Goal: Information Seeking & Learning: Learn about a topic

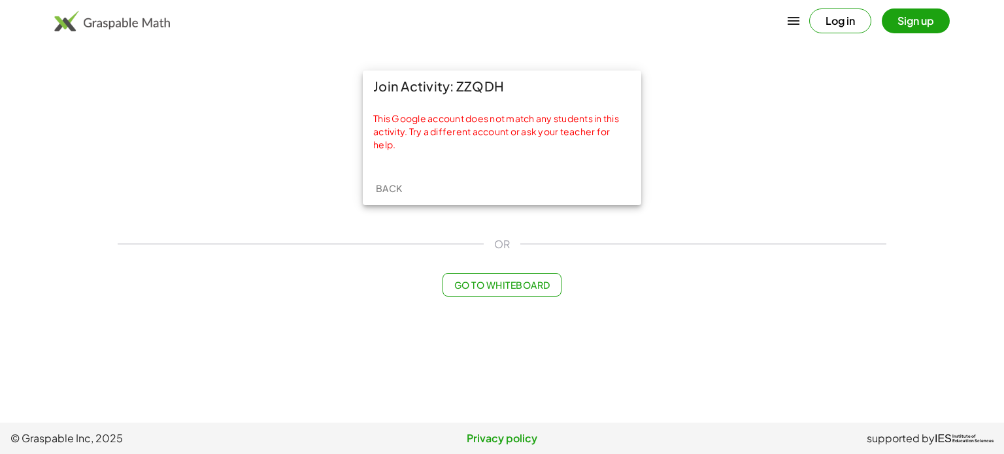
click at [905, 27] on button "Sign up" at bounding box center [916, 20] width 68 height 25
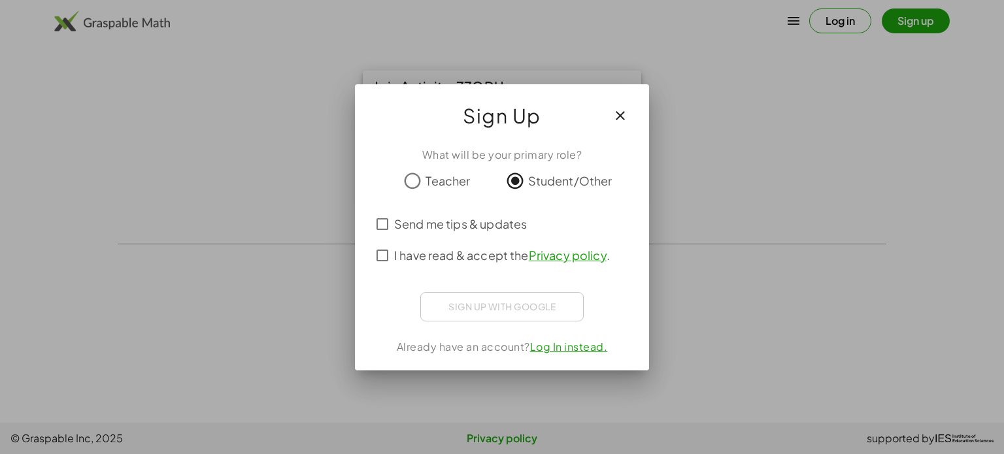
click at [624, 116] on icon "button" at bounding box center [621, 116] width 16 height 16
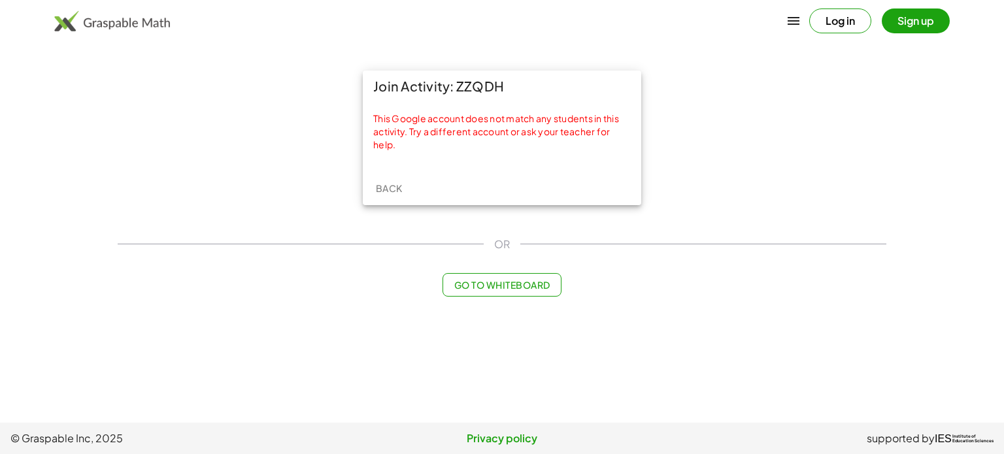
click at [826, 27] on button "Log in" at bounding box center [840, 20] width 62 height 25
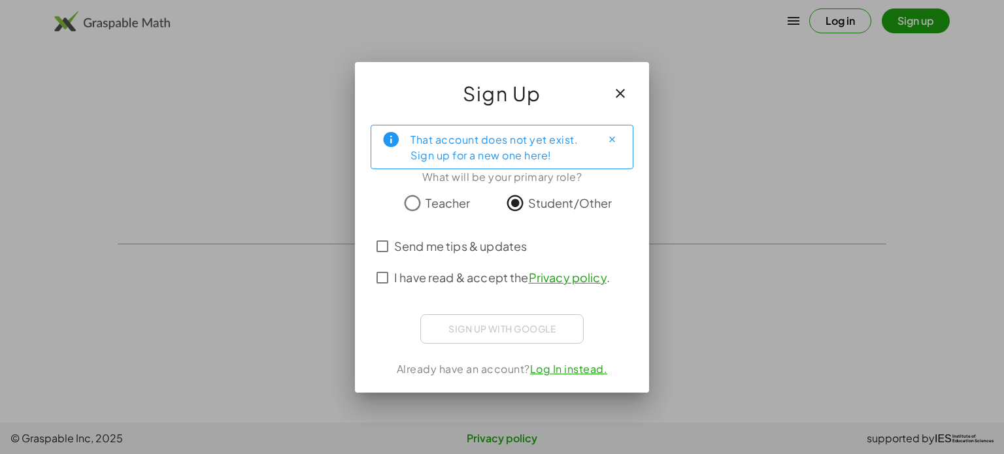
click at [503, 337] on div "Sign up with Google Sign in with Google Sign in with Google. Opens in new tab" at bounding box center [501, 328] width 163 height 29
click at [621, 95] on icon "button" at bounding box center [621, 94] width 16 height 16
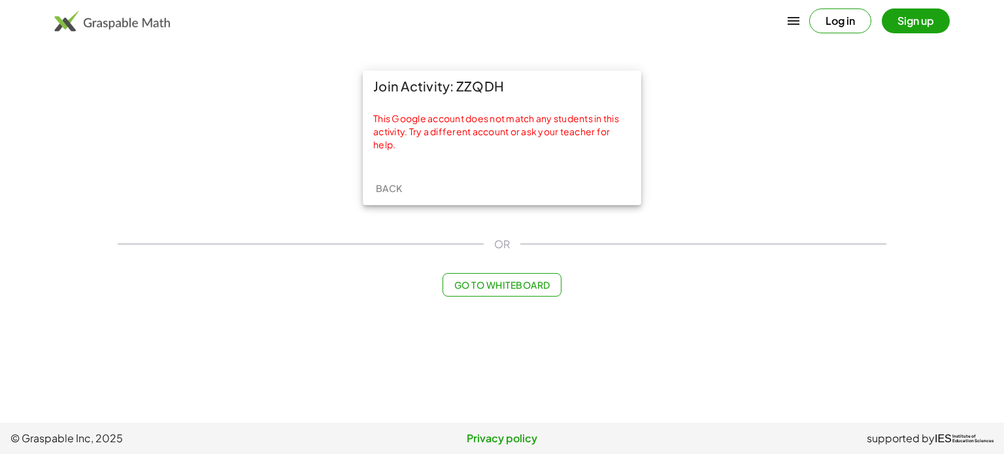
click at [906, 31] on button "Sign up" at bounding box center [916, 20] width 68 height 25
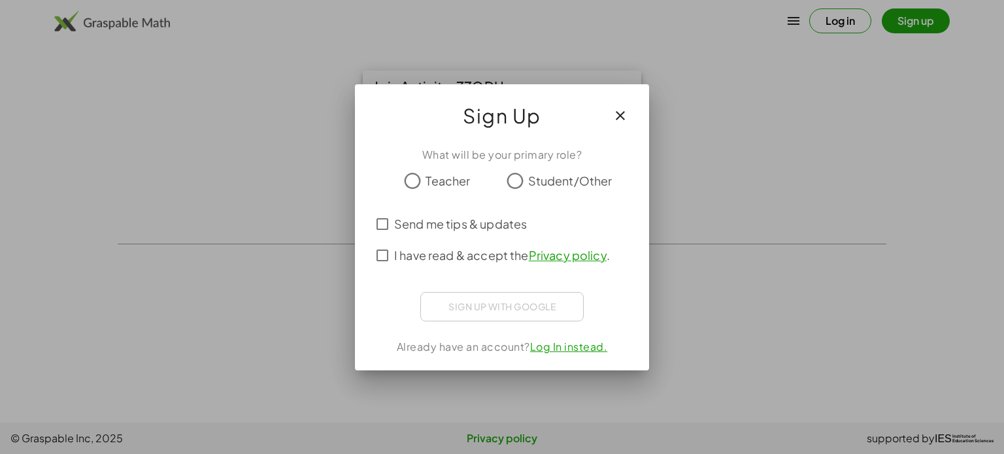
click at [528, 178] on span "Student/Other" at bounding box center [570, 181] width 84 height 18
click at [462, 299] on div "Sign up with Google Sign in with Google Sign in with Google. Opens in new tab" at bounding box center [501, 306] width 163 height 29
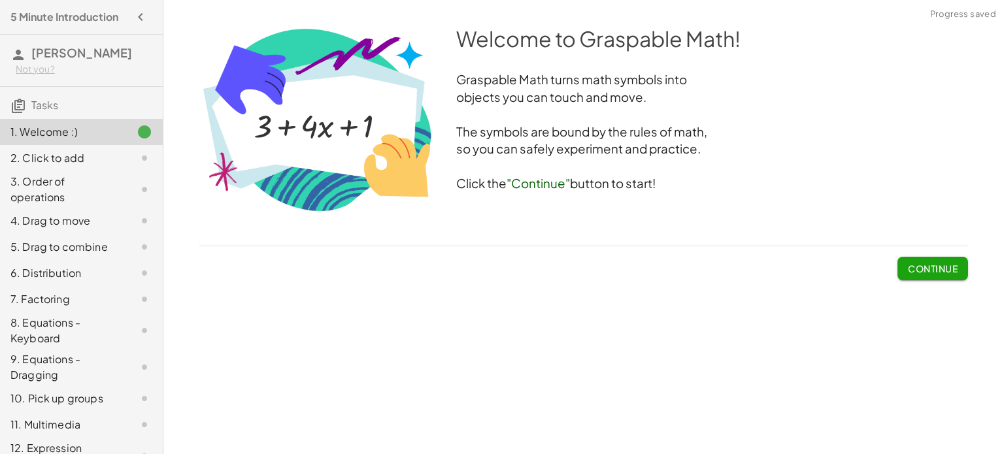
click at [919, 268] on span "Continue" at bounding box center [933, 269] width 50 height 12
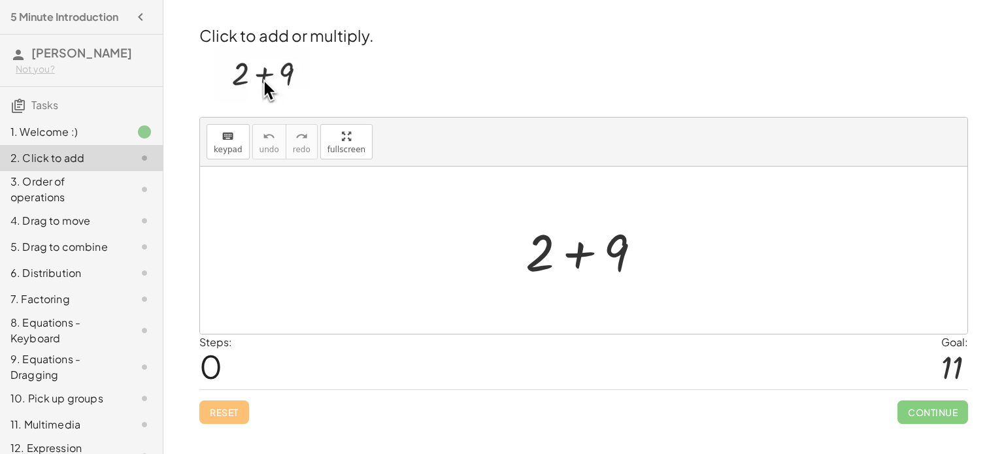
click at [577, 254] on div at bounding box center [588, 250] width 139 height 67
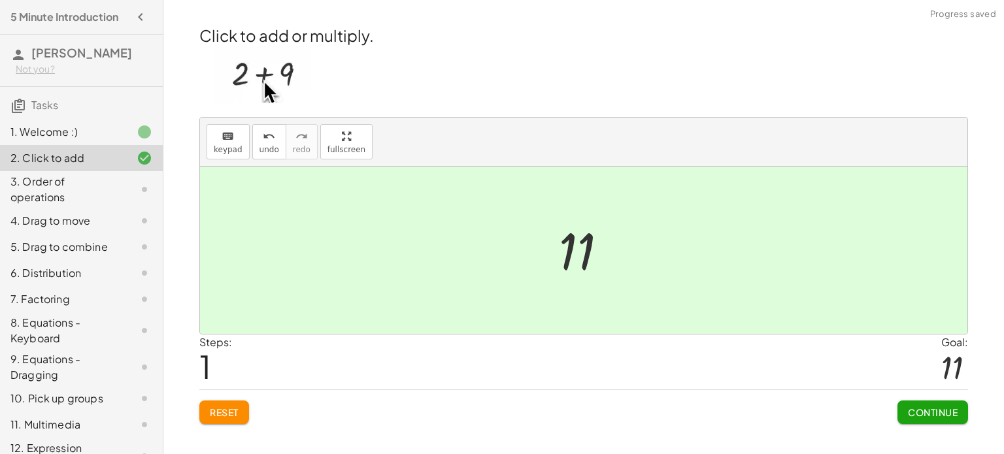
click at [922, 404] on button "Continue" at bounding box center [933, 413] width 71 height 24
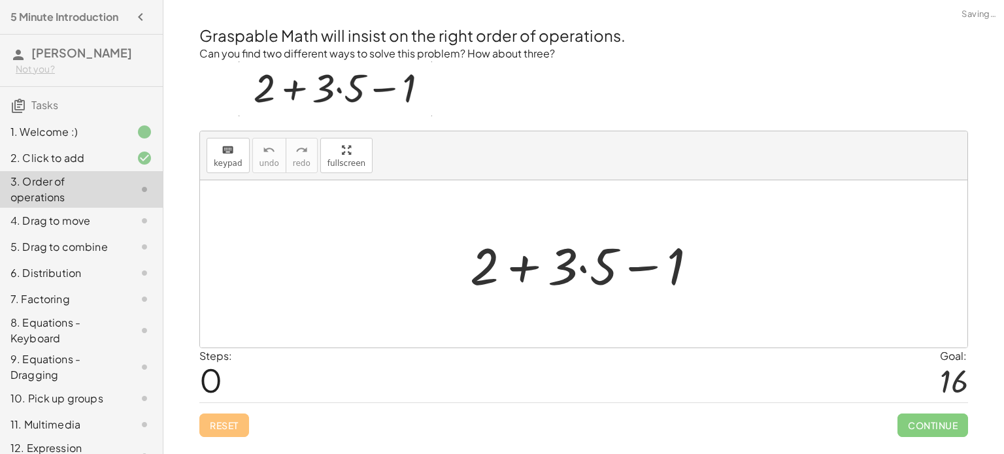
click at [514, 263] on div at bounding box center [588, 264] width 251 height 67
click at [637, 268] on div at bounding box center [588, 264] width 251 height 67
click at [583, 267] on div at bounding box center [588, 264] width 251 height 67
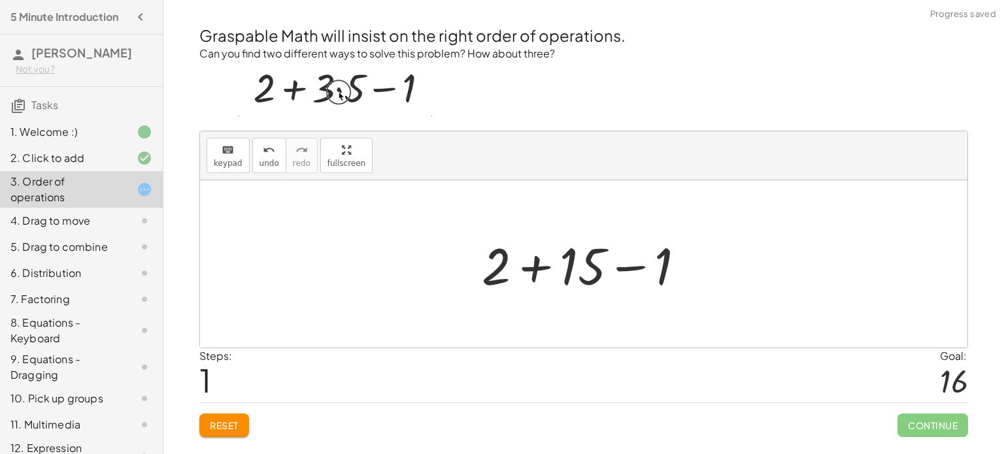
click at [548, 262] on div at bounding box center [588, 264] width 227 height 67
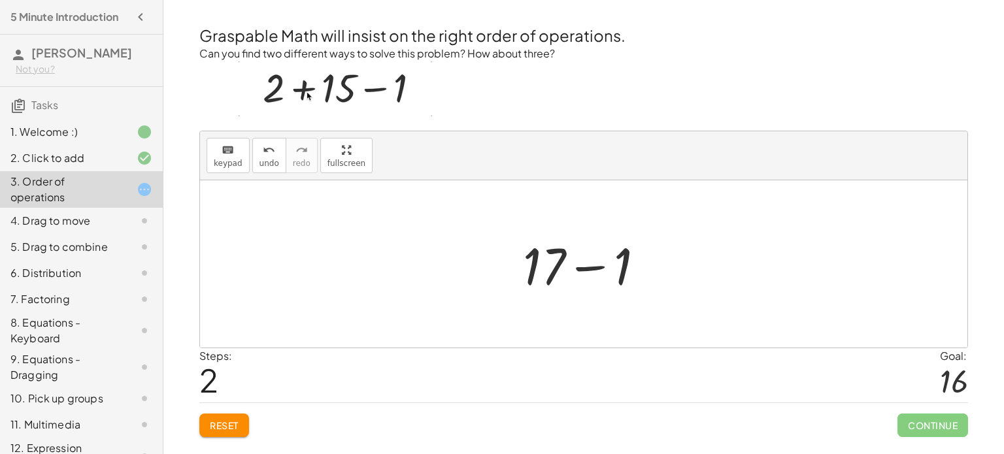
click at [587, 264] on div at bounding box center [588, 264] width 145 height 67
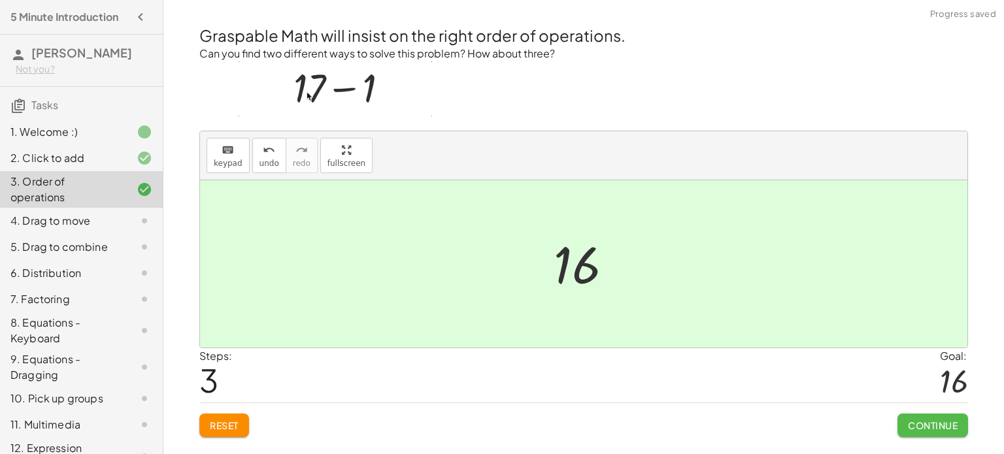
click at [955, 424] on span "Continue" at bounding box center [933, 426] width 50 height 12
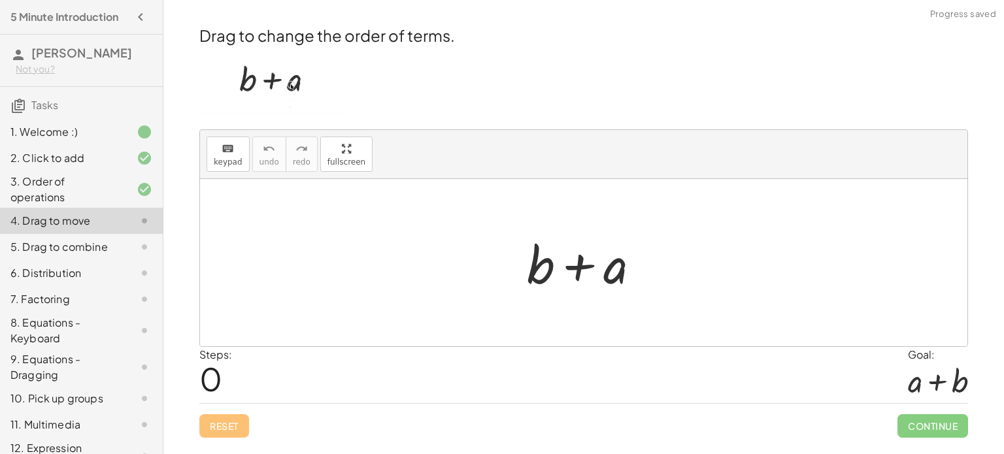
click at [586, 267] on div at bounding box center [588, 262] width 137 height 67
drag, startPoint x: 616, startPoint y: 275, endPoint x: 494, endPoint y: 267, distance: 122.5
click at [494, 267] on div "+ a + b + a" at bounding box center [583, 262] width 767 height 167
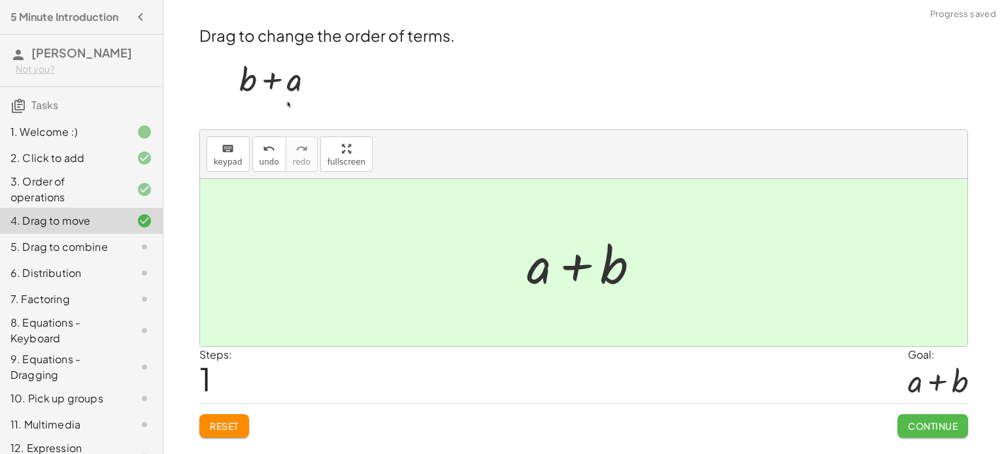
click at [930, 422] on span "Continue" at bounding box center [933, 426] width 50 height 12
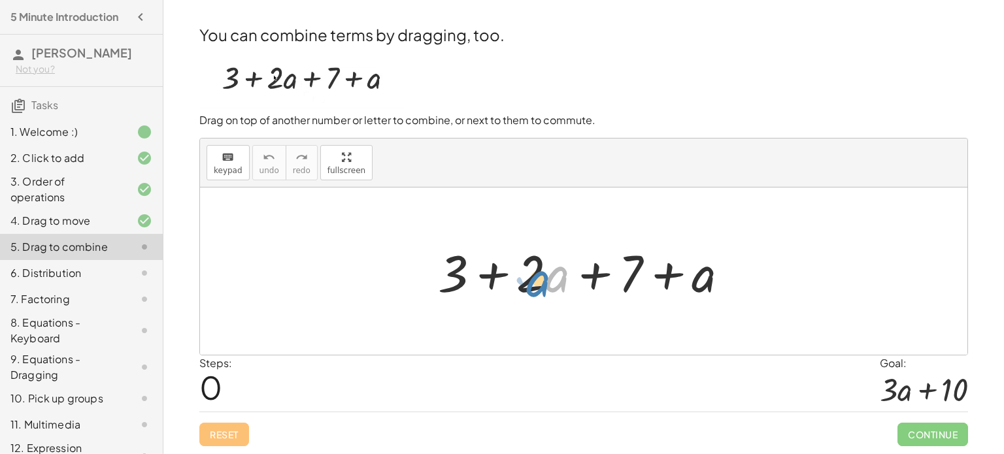
drag, startPoint x: 548, startPoint y: 280, endPoint x: 529, endPoint y: 282, distance: 19.1
click at [529, 282] on div at bounding box center [588, 271] width 314 height 67
drag, startPoint x: 456, startPoint y: 269, endPoint x: 637, endPoint y: 274, distance: 181.2
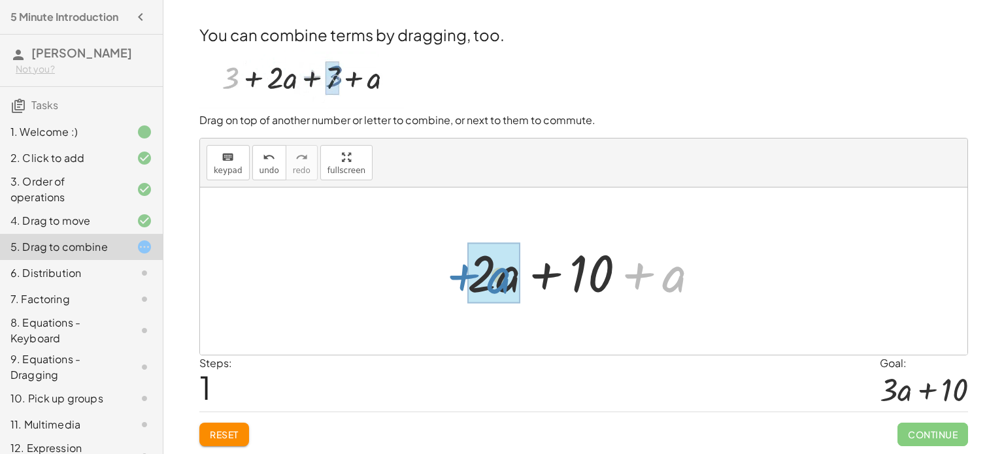
drag, startPoint x: 680, startPoint y: 288, endPoint x: 503, endPoint y: 289, distance: 176.5
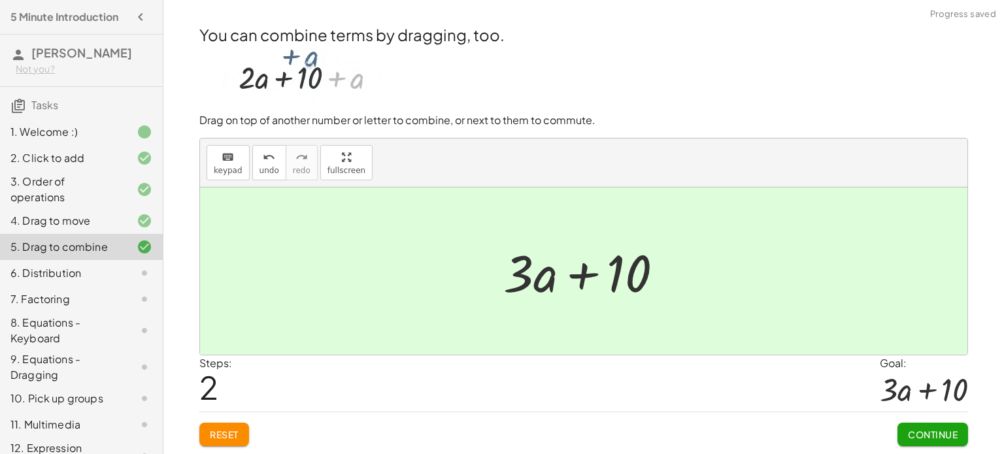
click at [939, 437] on span "Continue" at bounding box center [933, 435] width 50 height 12
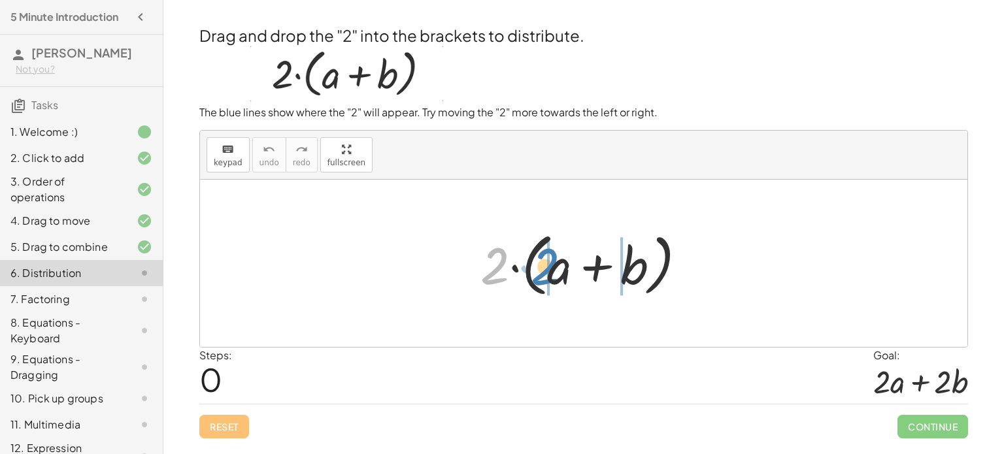
drag, startPoint x: 497, startPoint y: 269, endPoint x: 544, endPoint y: 271, distance: 47.1
click at [544, 271] on div at bounding box center [588, 263] width 229 height 75
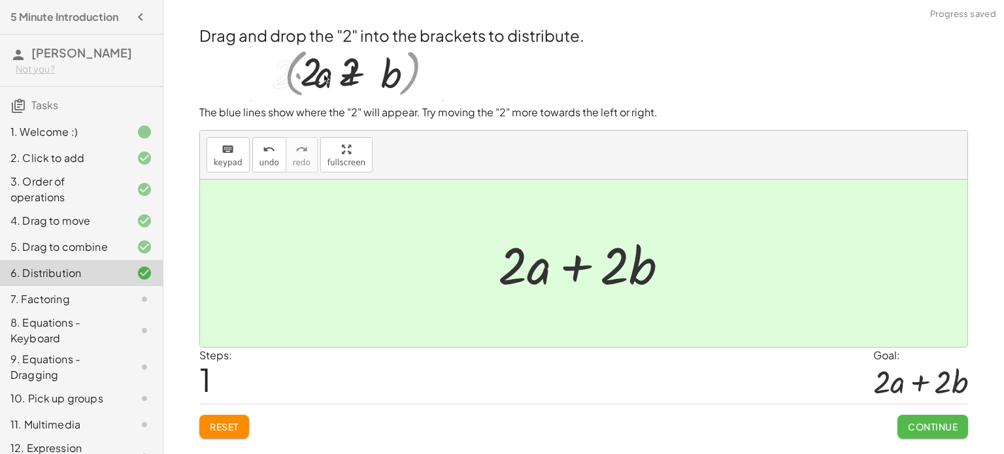
click at [924, 422] on span "Continue" at bounding box center [933, 427] width 50 height 12
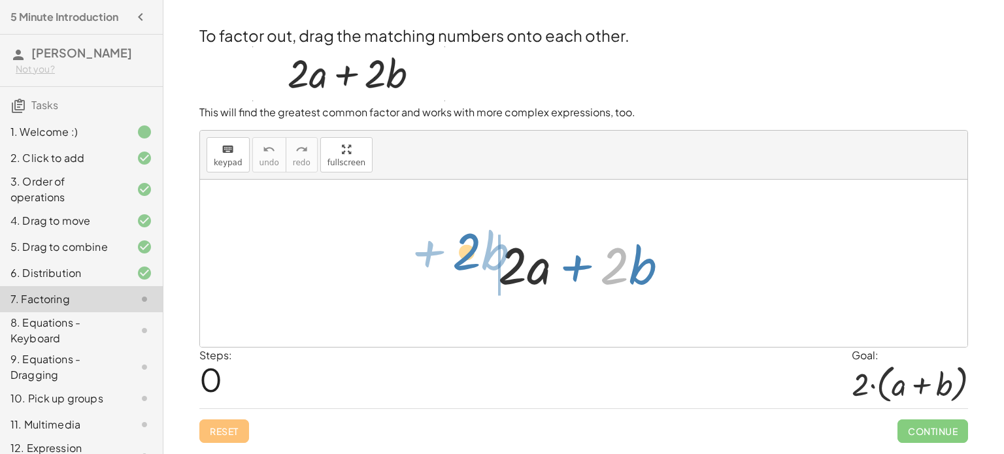
drag, startPoint x: 609, startPoint y: 263, endPoint x: 467, endPoint y: 252, distance: 143.0
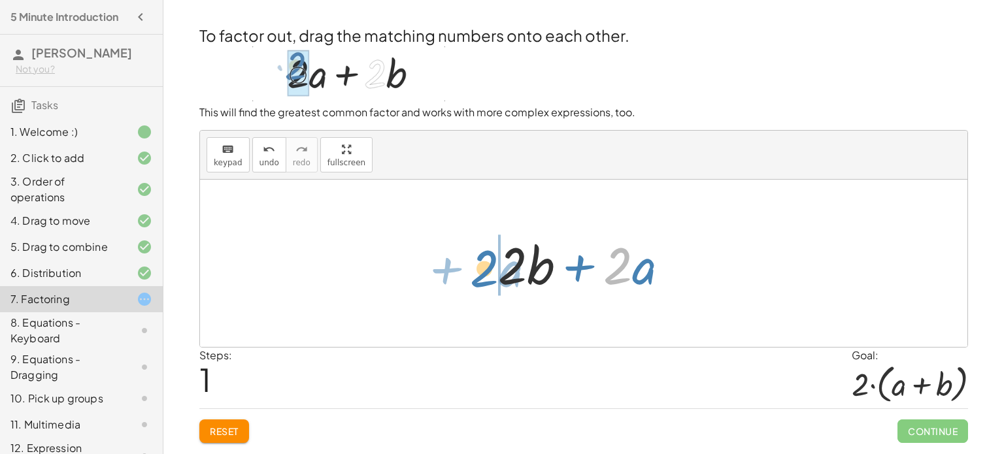
drag, startPoint x: 628, startPoint y: 275, endPoint x: 493, endPoint y: 277, distance: 134.7
click at [493, 277] on div at bounding box center [589, 263] width 194 height 67
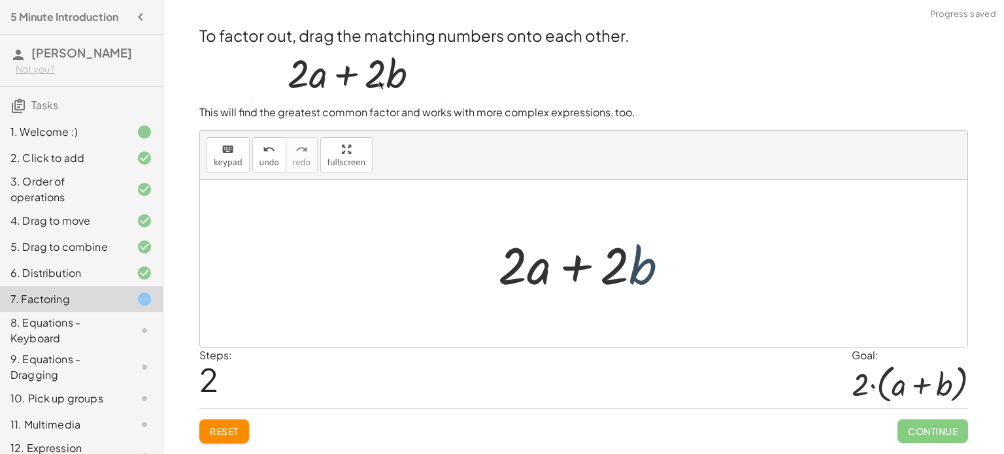
click at [648, 281] on div at bounding box center [589, 263] width 194 height 67
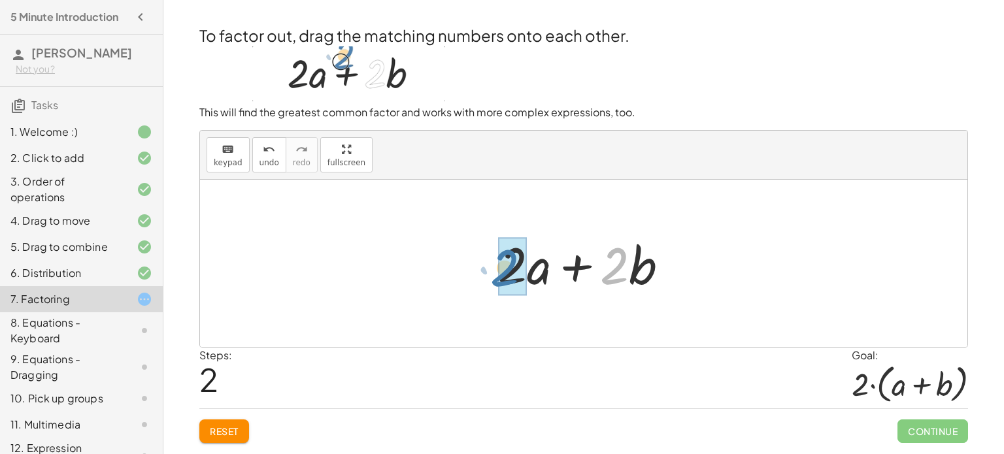
drag, startPoint x: 605, startPoint y: 280, endPoint x: 497, endPoint y: 284, distance: 108.6
click at [497, 284] on div at bounding box center [589, 263] width 194 height 67
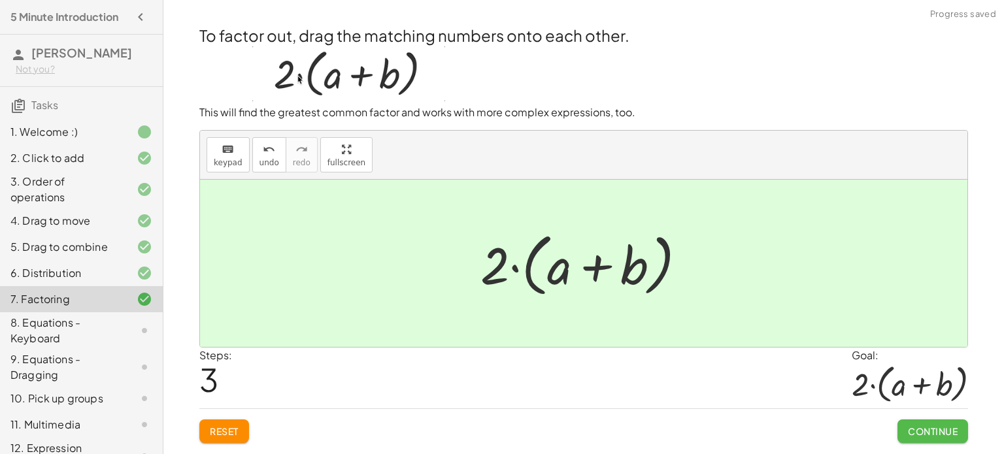
click at [919, 433] on span "Continue" at bounding box center [933, 432] width 50 height 12
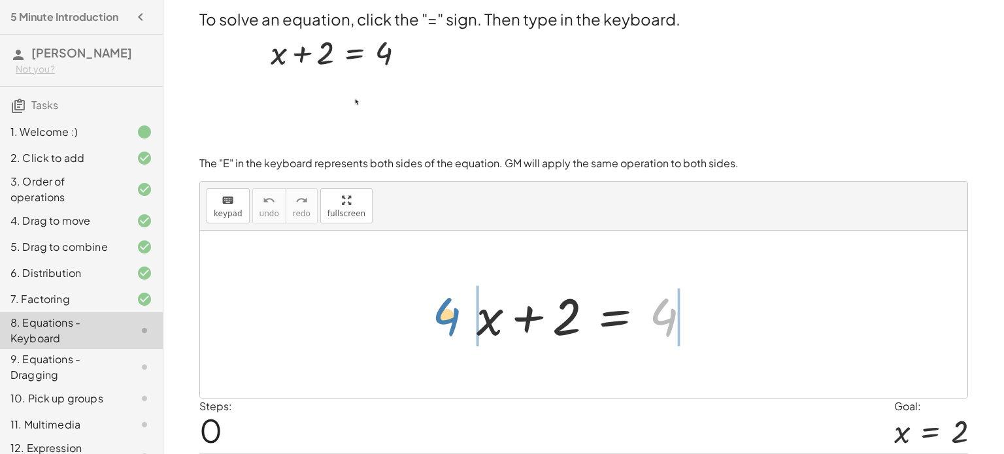
drag, startPoint x: 664, startPoint y: 312, endPoint x: 456, endPoint y: 315, distance: 207.2
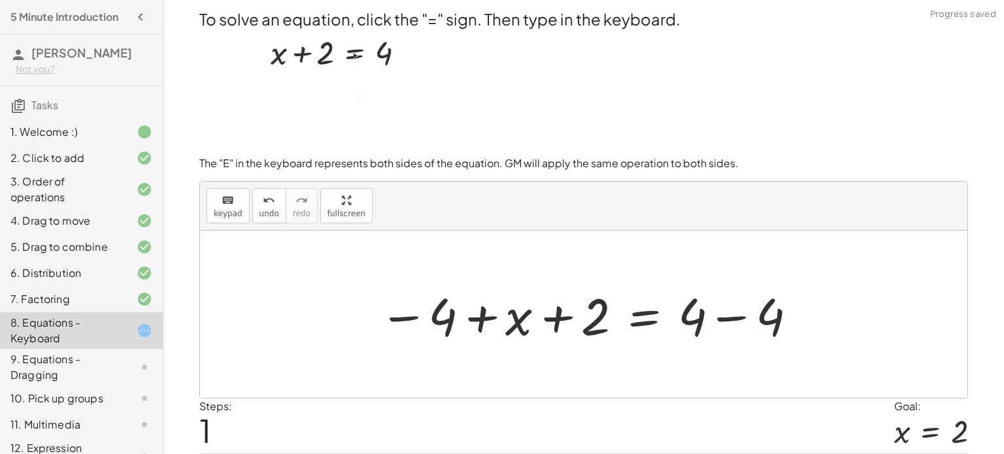
click at [560, 316] on div at bounding box center [589, 314] width 432 height 67
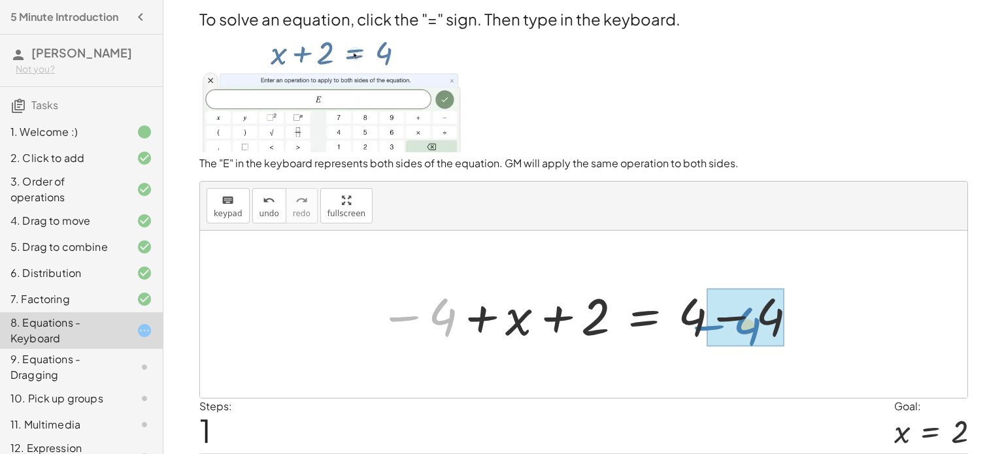
drag, startPoint x: 446, startPoint y: 314, endPoint x: 752, endPoint y: 322, distance: 306.0
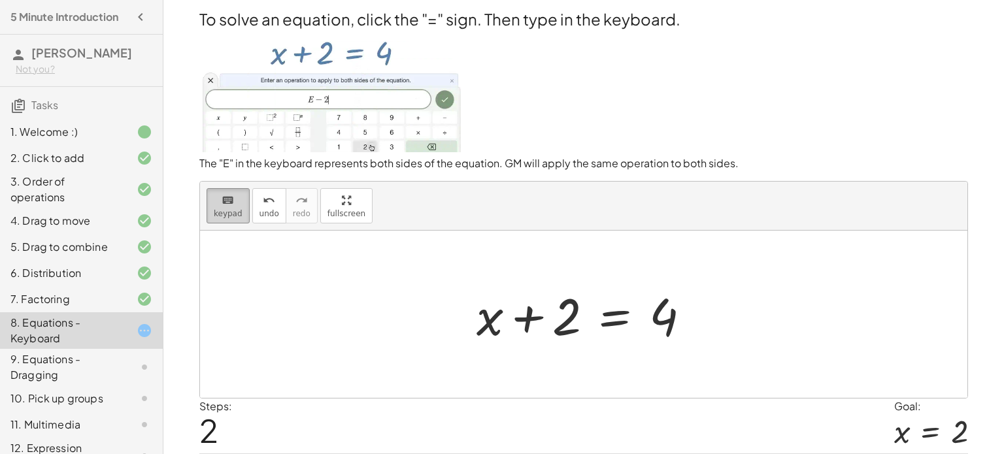
click at [220, 215] on span "keypad" at bounding box center [228, 213] width 29 height 9
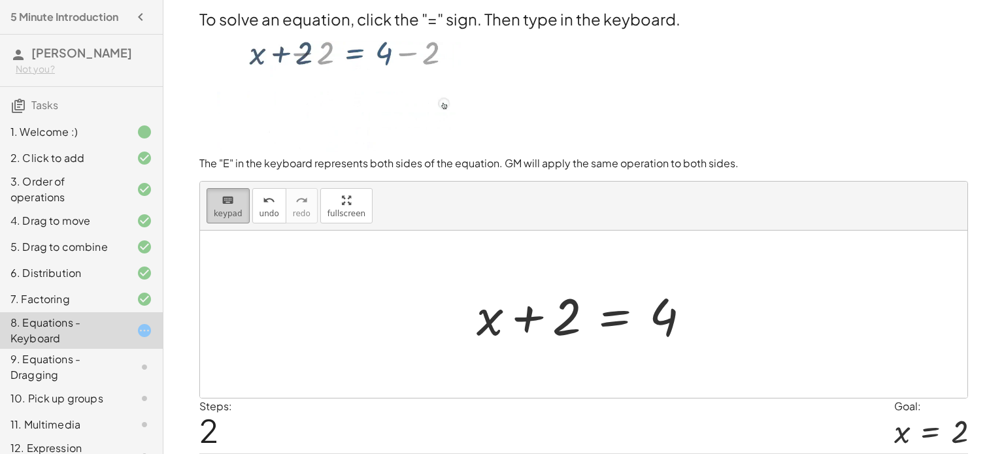
click at [230, 216] on span "keypad" at bounding box center [228, 213] width 29 height 9
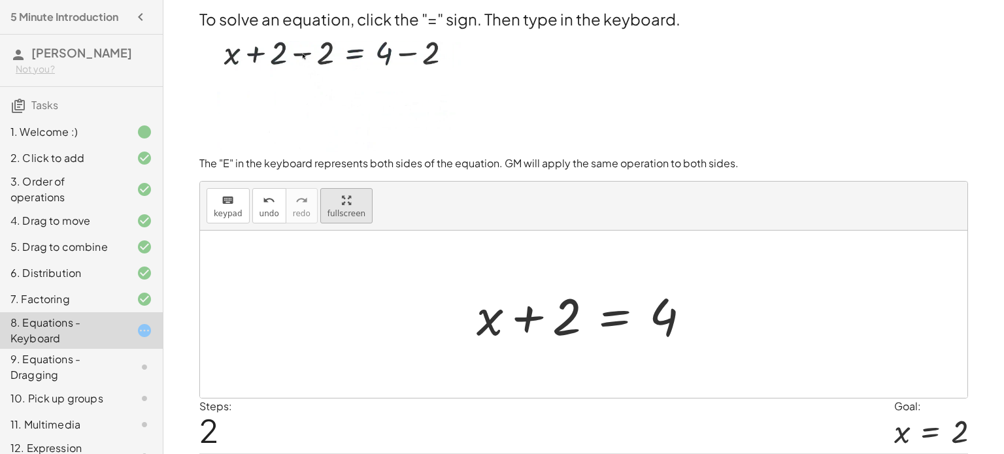
click at [336, 297] on div "keyboard keypad undo undo redo redo fullscreen + x + 2 = 4 − 4 + x + 2 = + 4 − …" at bounding box center [583, 290] width 767 height 216
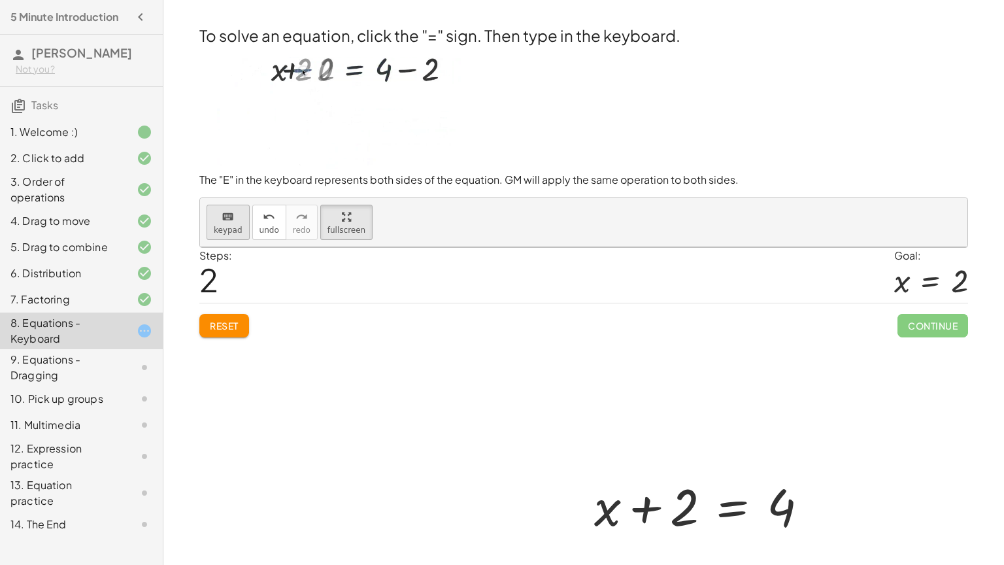
click at [214, 226] on span "keypad" at bounding box center [228, 230] width 29 height 9
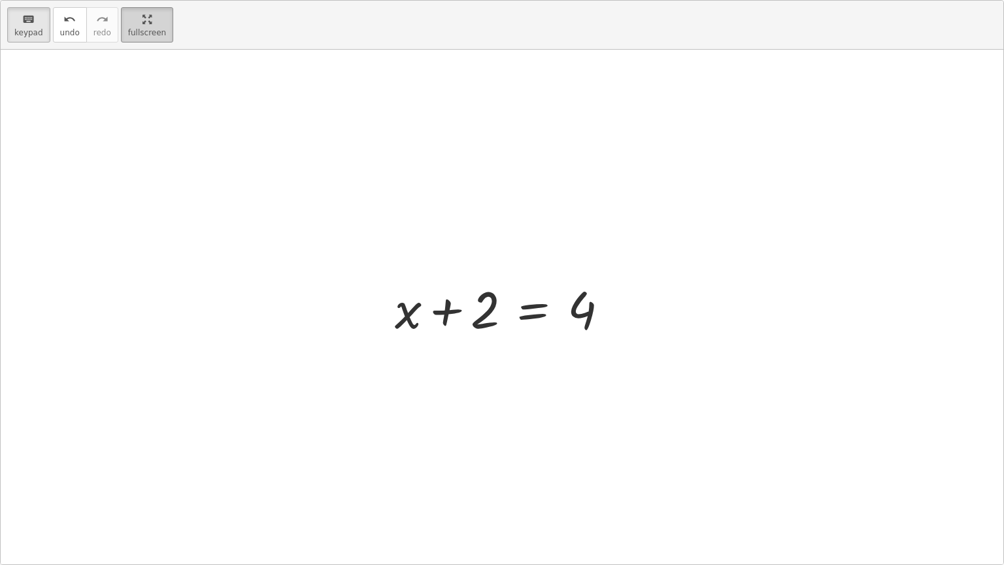
click at [132, 0] on html "5 Minute Introduction Reyna Garcia Not you? Tasks 1. Welcome :) 2. Click to add…" at bounding box center [502, 282] width 1004 height 565
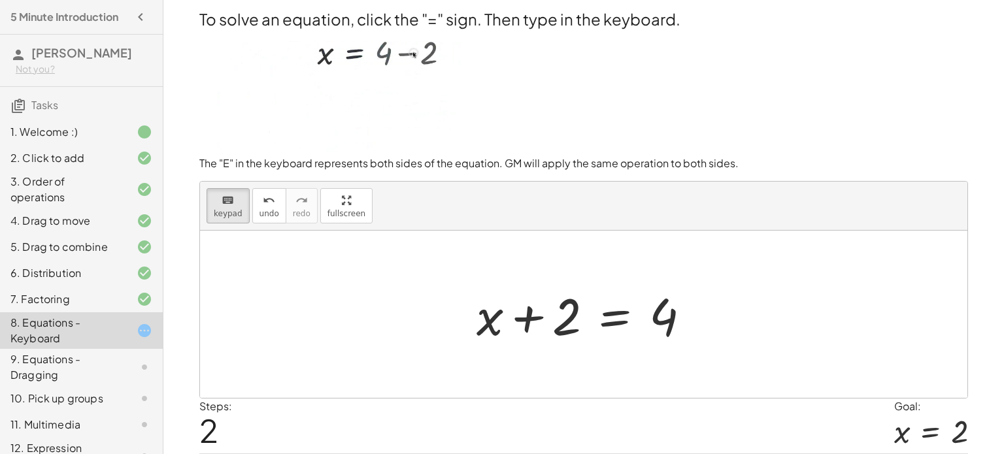
scroll to position [41, 0]
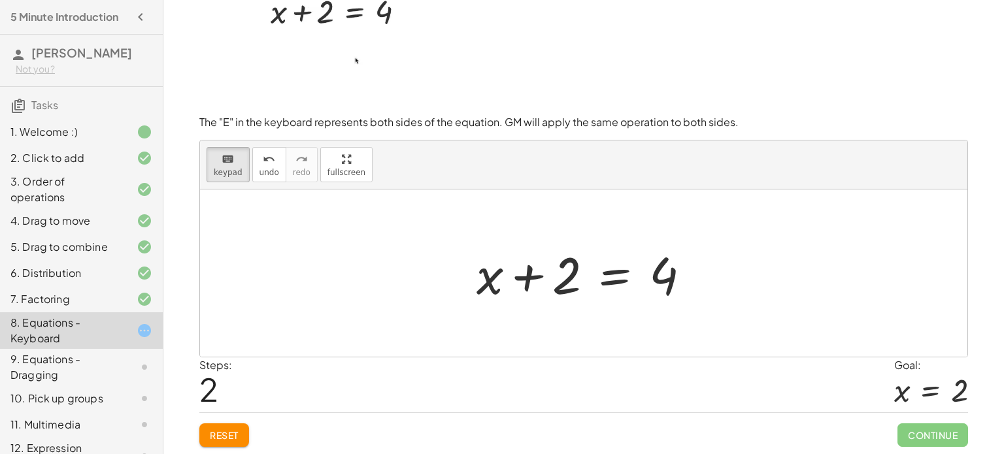
click at [229, 429] on span "Reset" at bounding box center [224, 435] width 29 height 12
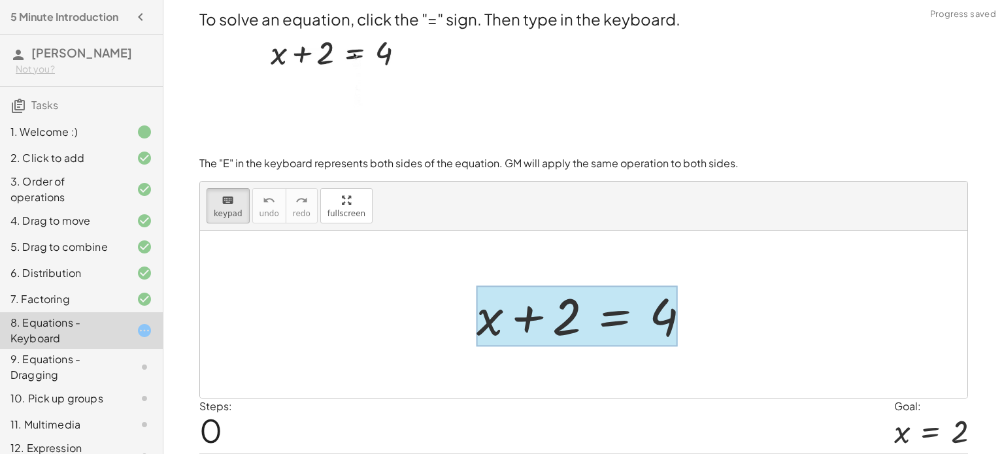
scroll to position [0, 0]
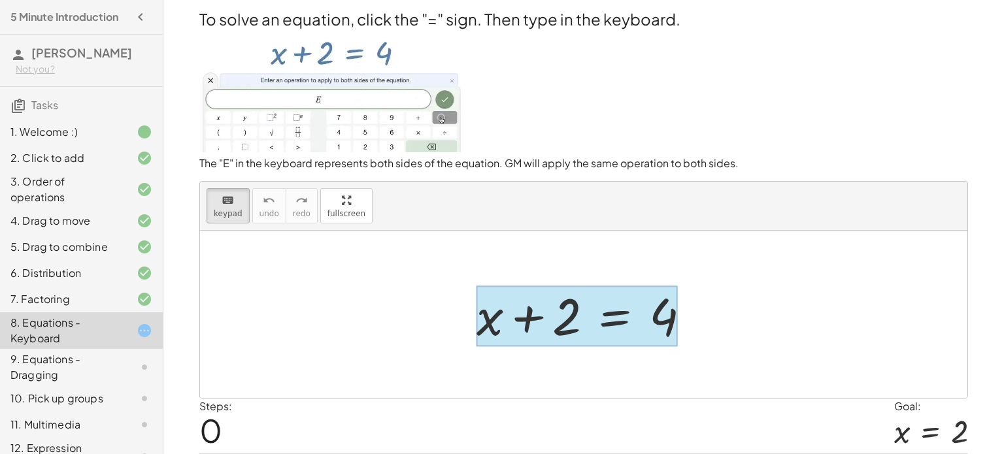
click at [622, 316] on div at bounding box center [577, 316] width 201 height 61
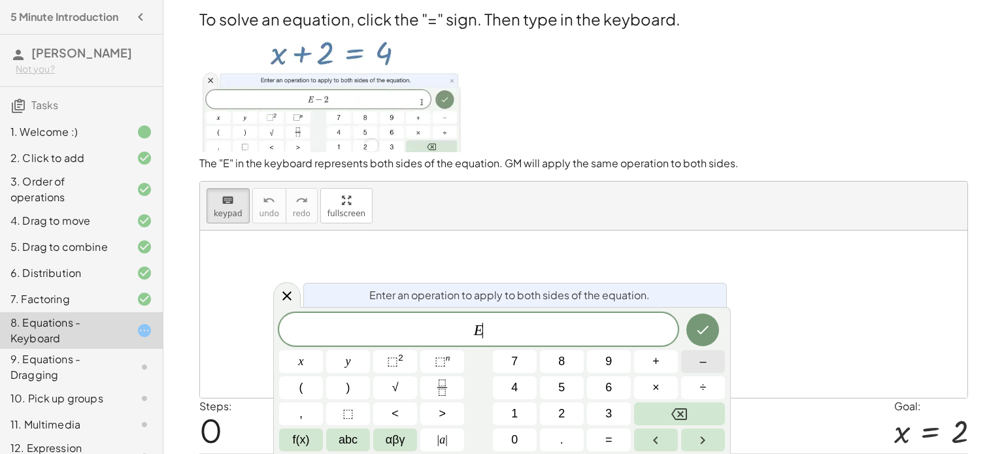
click at [696, 369] on button "–" at bounding box center [703, 361] width 44 height 23
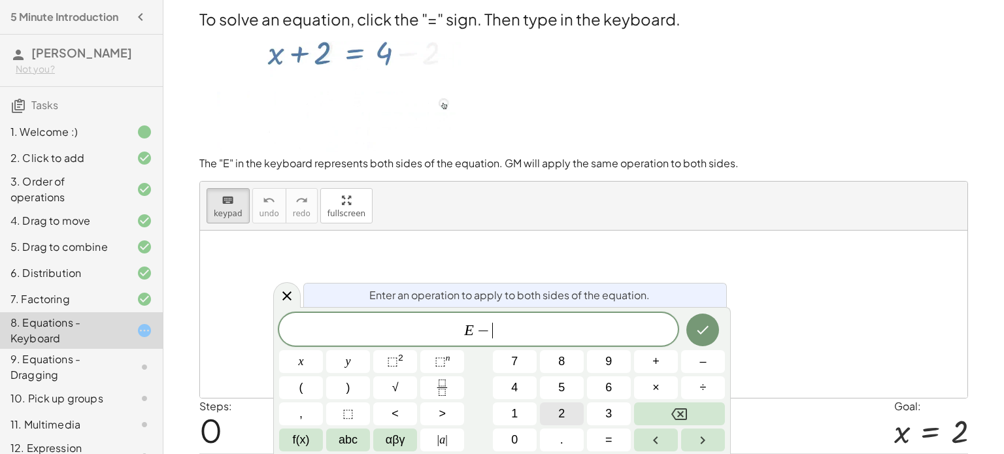
click at [562, 416] on span "2" at bounding box center [561, 414] width 7 height 18
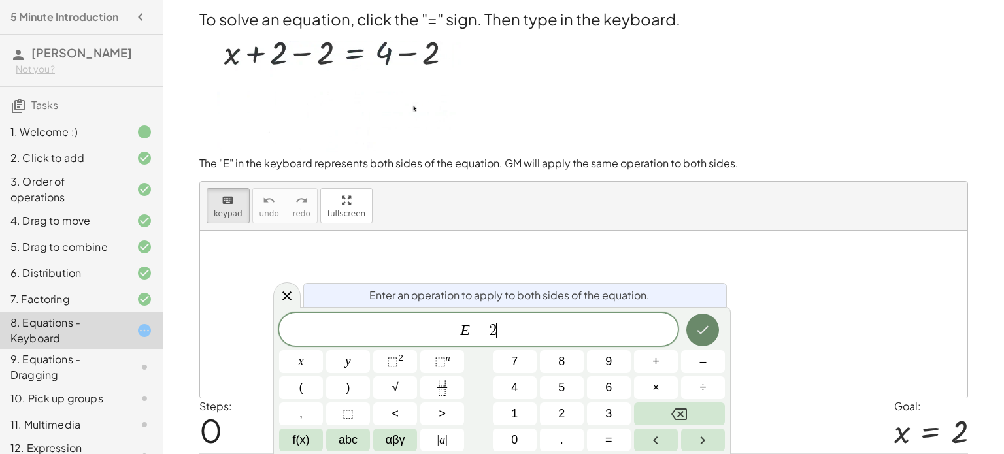
click at [713, 328] on button "Done" at bounding box center [702, 330] width 33 height 33
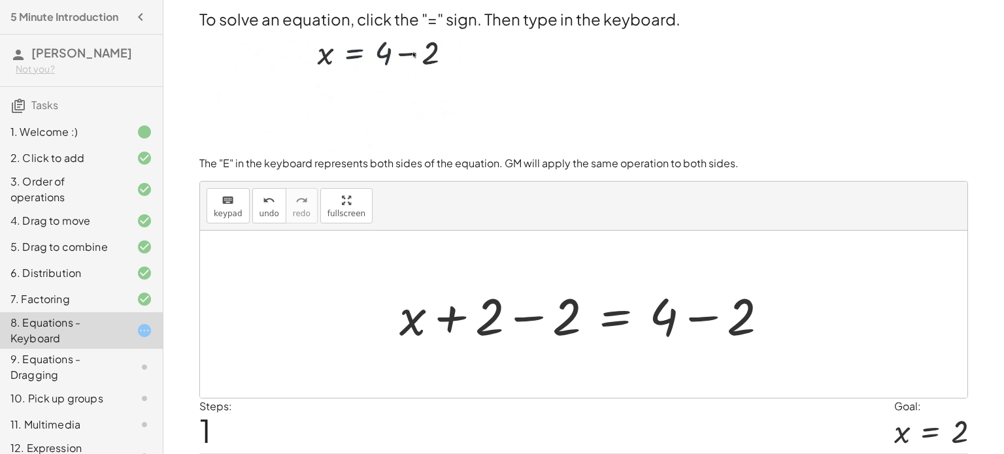
click at [536, 322] on div at bounding box center [589, 314] width 392 height 67
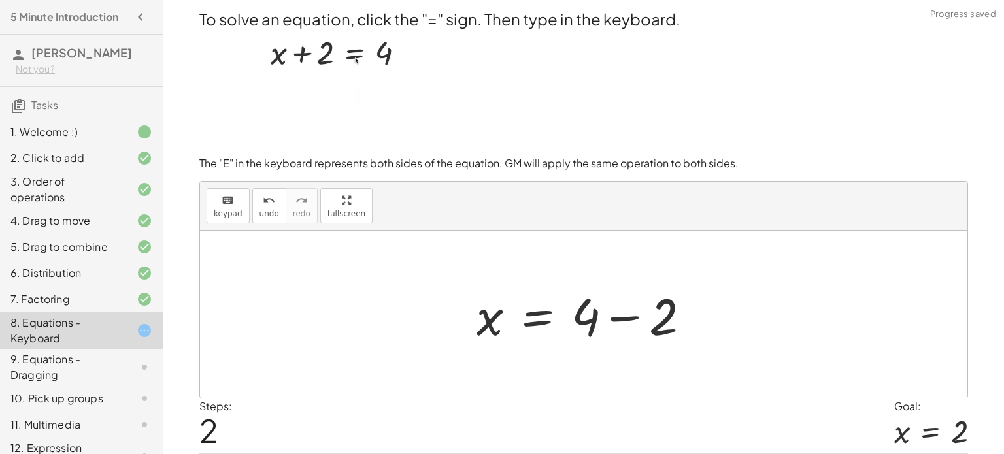
click at [628, 316] on div at bounding box center [588, 314] width 237 height 67
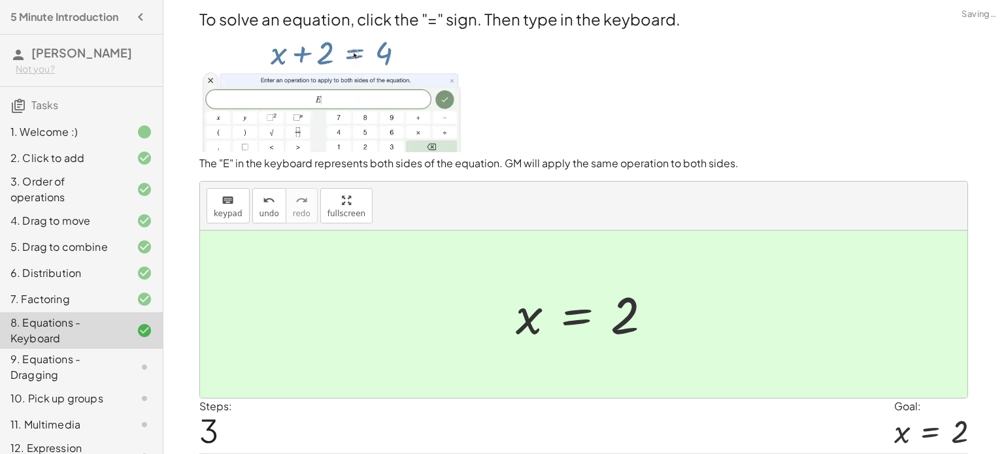
scroll to position [41, 0]
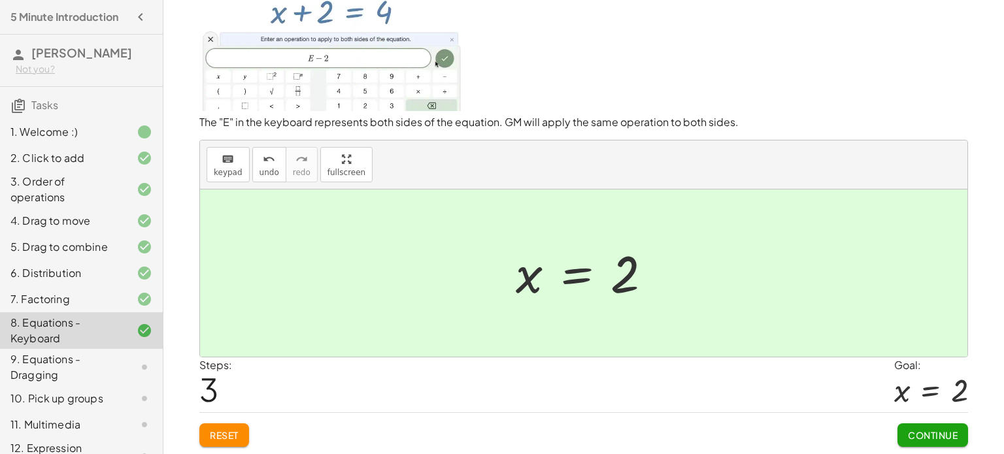
click at [943, 431] on span "Continue" at bounding box center [933, 435] width 50 height 12
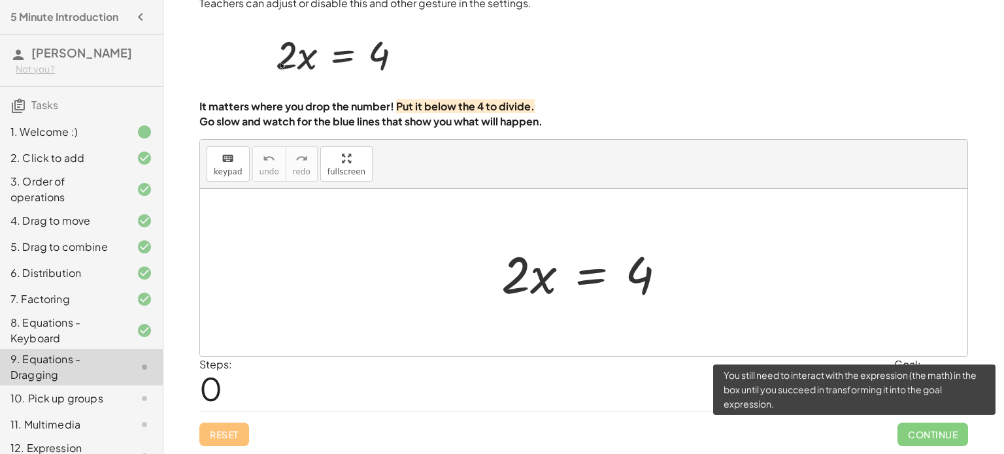
scroll to position [33, 0]
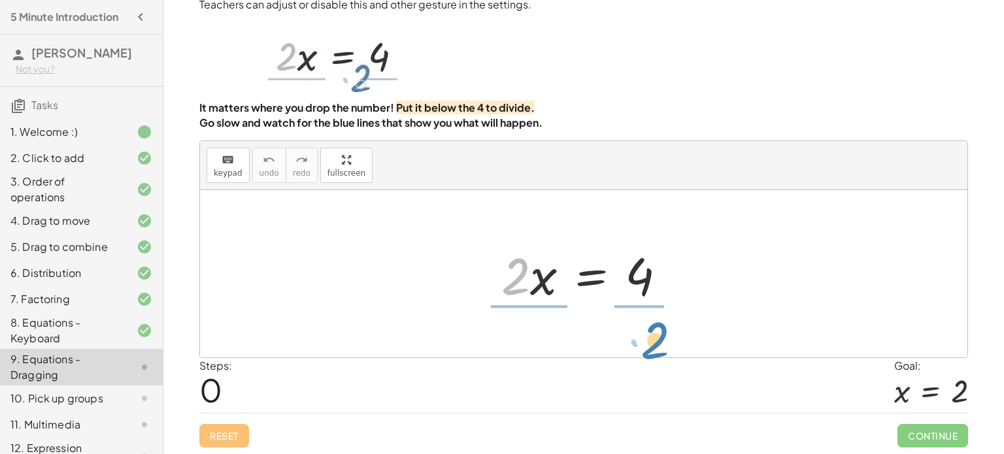
drag, startPoint x: 522, startPoint y: 280, endPoint x: 659, endPoint y: 341, distance: 150.4
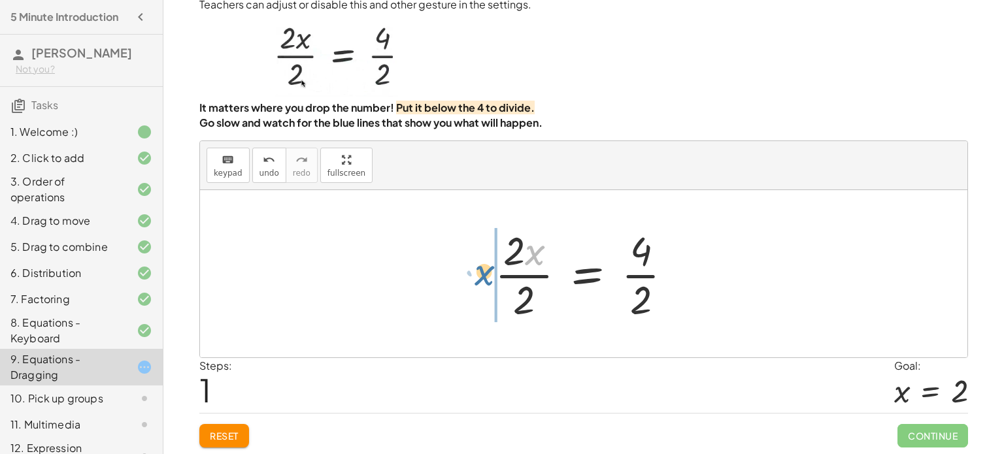
drag, startPoint x: 535, startPoint y: 261, endPoint x: 478, endPoint y: 282, distance: 60.6
click at [478, 282] on div "· 2 · x = 4 · x · x = 4 · 2 · 2 · · 2" at bounding box center [584, 273] width 218 height 107
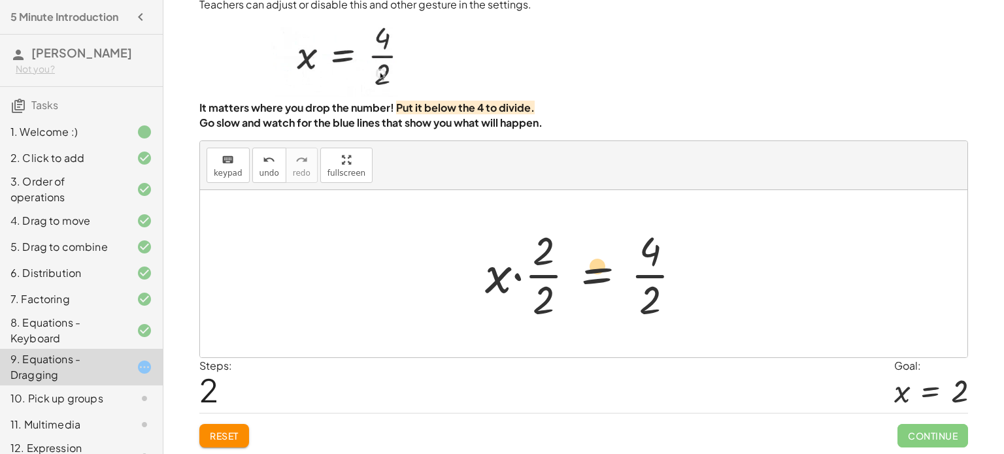
drag, startPoint x: 656, startPoint y: 254, endPoint x: 603, endPoint y: 268, distance: 54.9
click at [603, 268] on div at bounding box center [589, 274] width 220 height 101
click at [606, 277] on div at bounding box center [589, 274] width 220 height 101
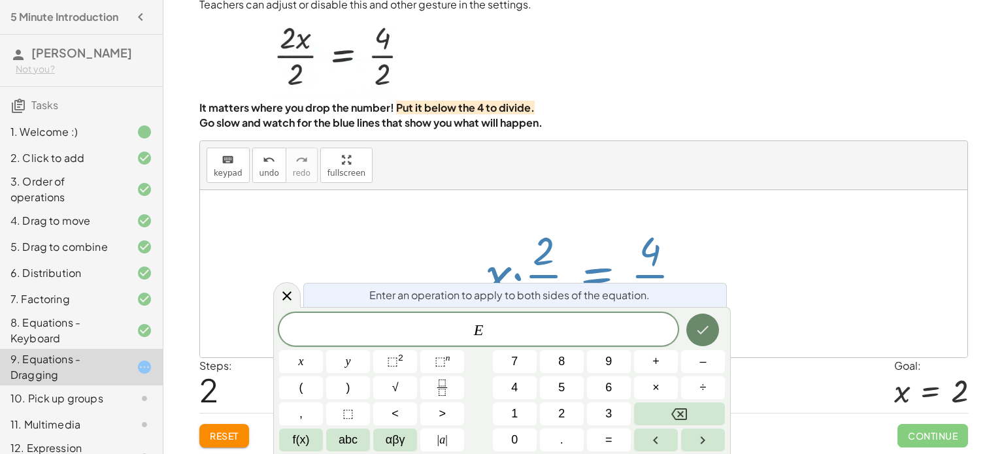
click at [710, 328] on icon "Done" at bounding box center [703, 330] width 16 height 16
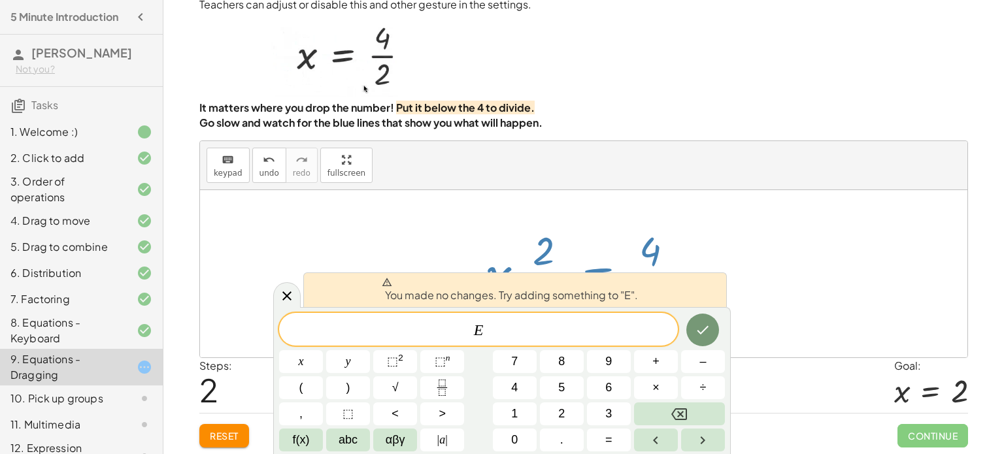
click at [668, 259] on div at bounding box center [589, 274] width 220 height 101
click at [698, 334] on icon "Done" at bounding box center [703, 330] width 16 height 16
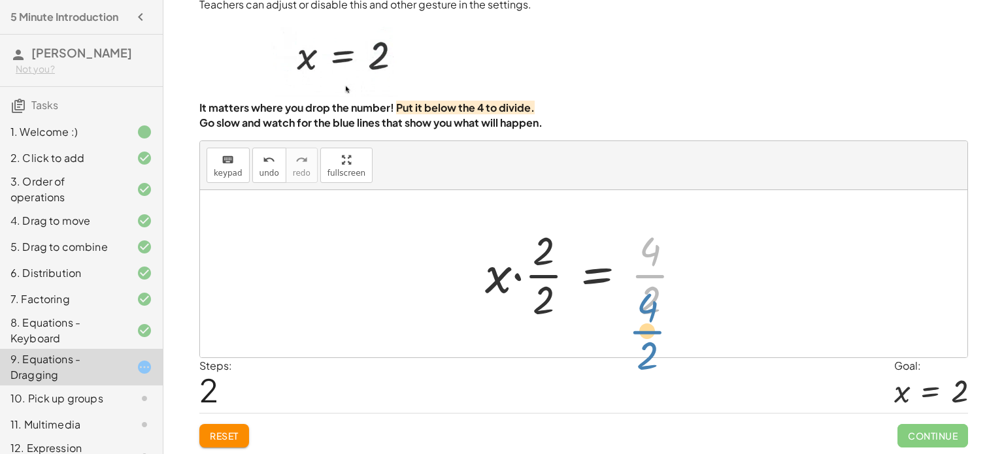
drag, startPoint x: 654, startPoint y: 265, endPoint x: 650, endPoint y: 320, distance: 55.0
click at [650, 320] on div at bounding box center [589, 274] width 220 height 101
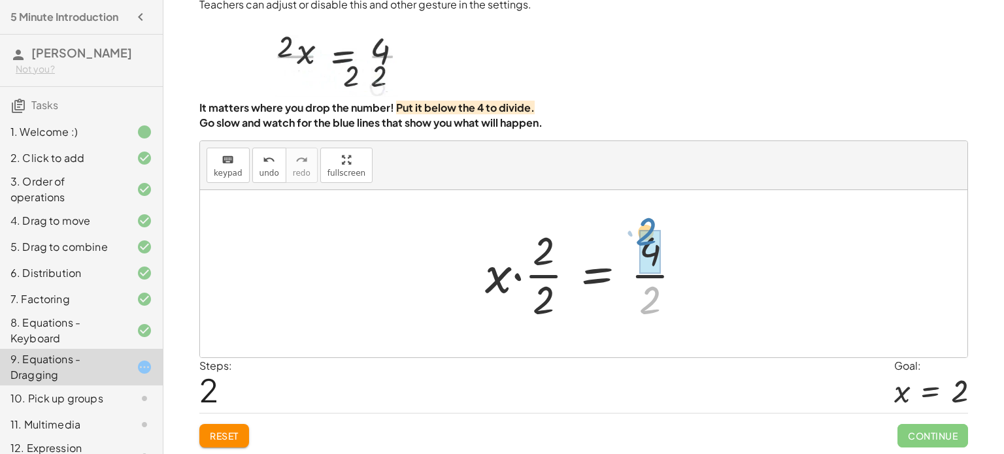
drag, startPoint x: 656, startPoint y: 300, endPoint x: 652, endPoint y: 232, distance: 68.1
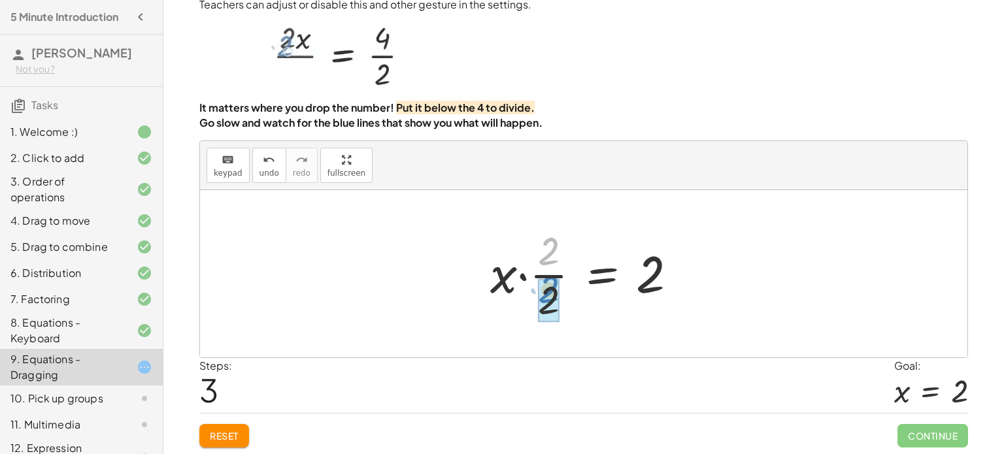
drag, startPoint x: 547, startPoint y: 259, endPoint x: 547, endPoint y: 297, distance: 38.6
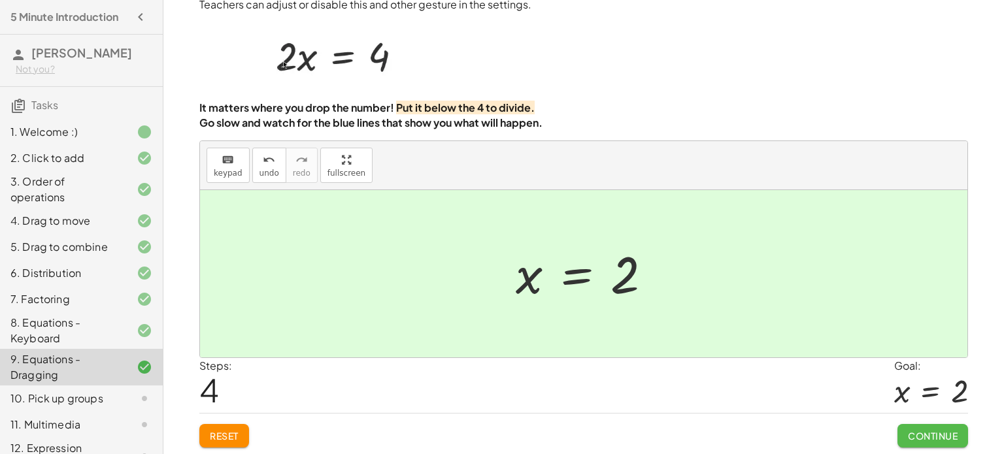
click at [928, 435] on span "Continue" at bounding box center [933, 436] width 50 height 12
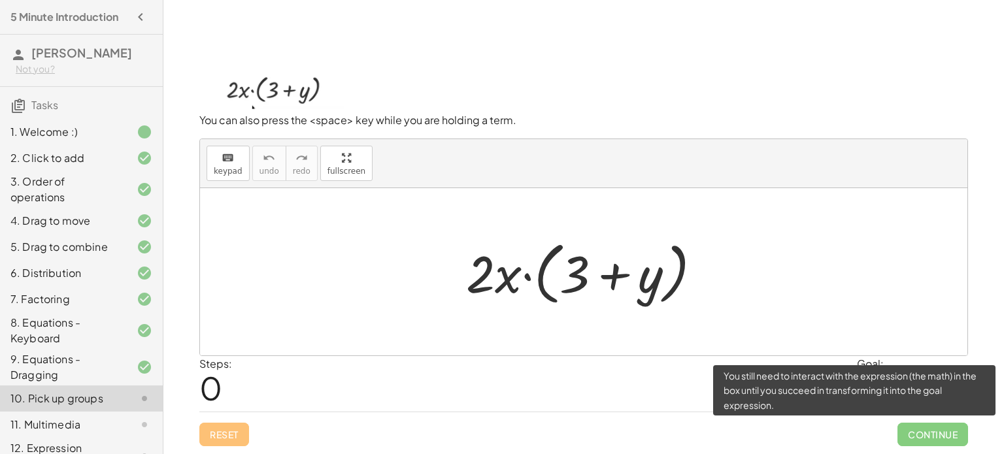
scroll to position [31, 0]
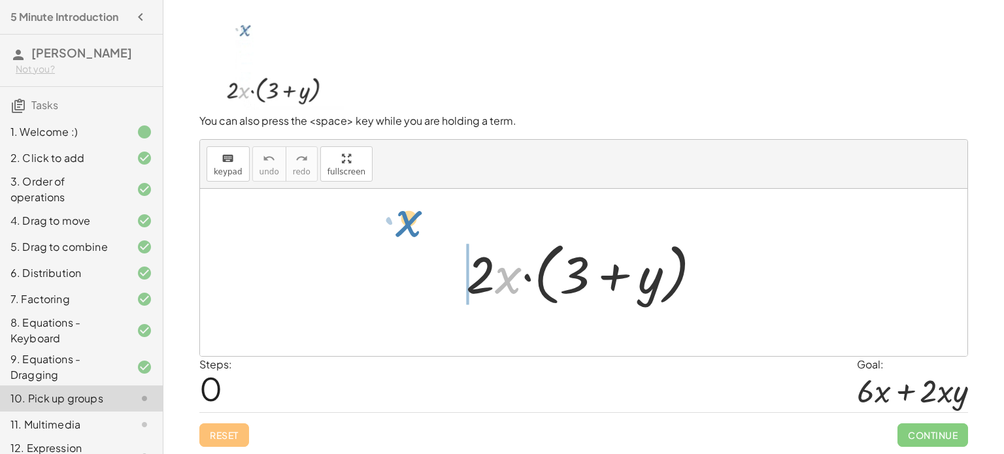
drag, startPoint x: 503, startPoint y: 280, endPoint x: 407, endPoint y: 222, distance: 111.4
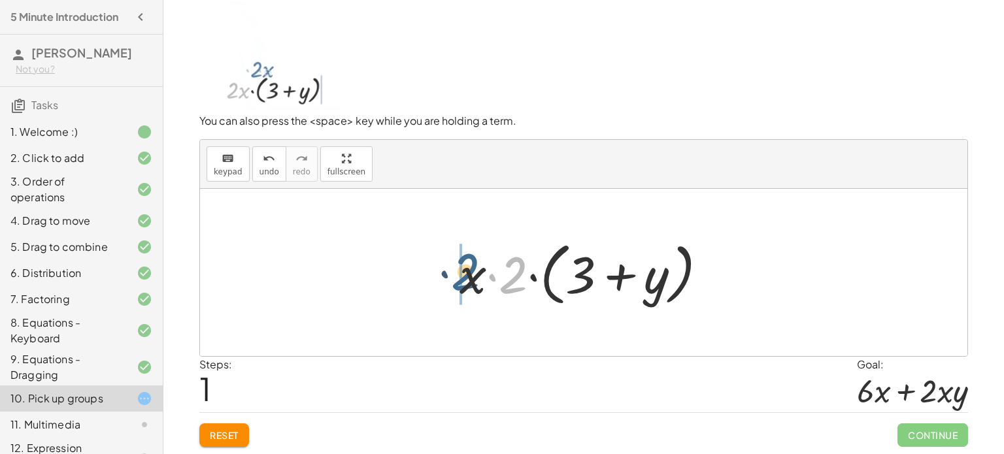
drag, startPoint x: 500, startPoint y: 282, endPoint x: 423, endPoint y: 282, distance: 77.1
click at [423, 282] on div "· 2 · x · ( + 3 + y ) · 2 · 2 · x · ( + 3 + y )" at bounding box center [583, 272] width 767 height 167
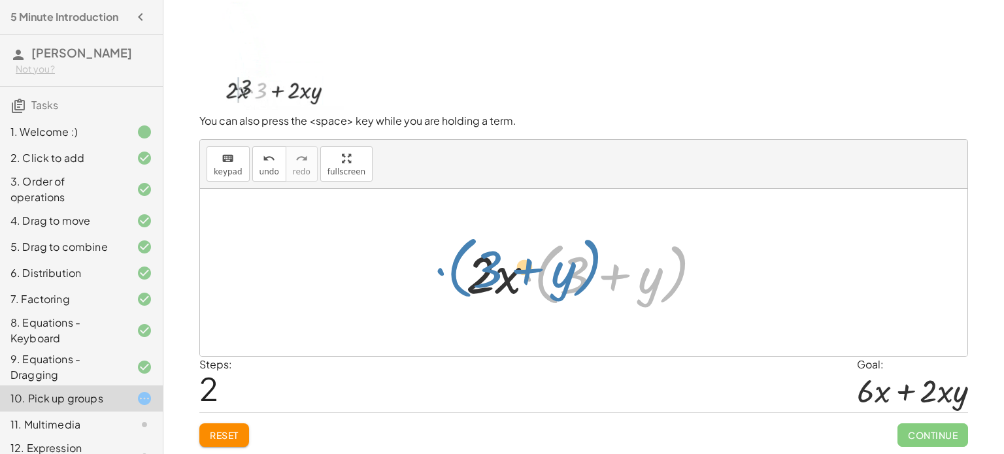
drag, startPoint x: 541, startPoint y: 284, endPoint x: 457, endPoint y: 281, distance: 84.4
click at [457, 281] on div "· 2 · x · ( + 3 + y ) · x · 2 · ( + 3 + y ) · ( + 3 + y ) · 2 · x · ( + 3 + y )" at bounding box center [583, 273] width 275 height 82
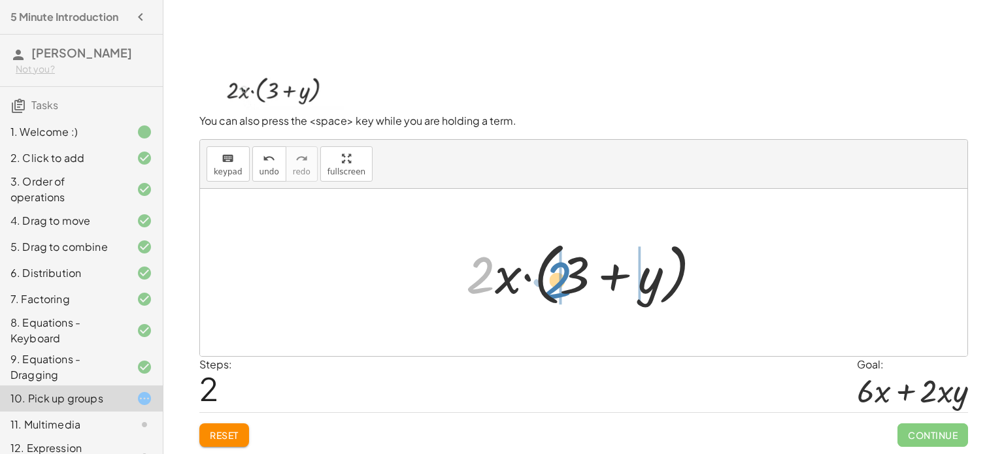
drag, startPoint x: 481, startPoint y: 282, endPoint x: 556, endPoint y: 286, distance: 74.6
click at [556, 286] on div at bounding box center [589, 272] width 259 height 75
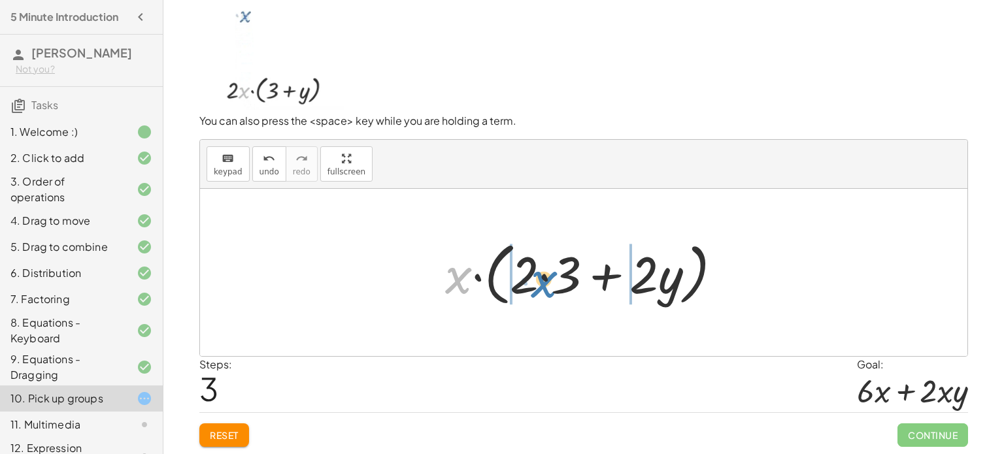
drag, startPoint x: 457, startPoint y: 283, endPoint x: 541, endPoint y: 286, distance: 84.4
click at [541, 286] on div at bounding box center [589, 272] width 300 height 75
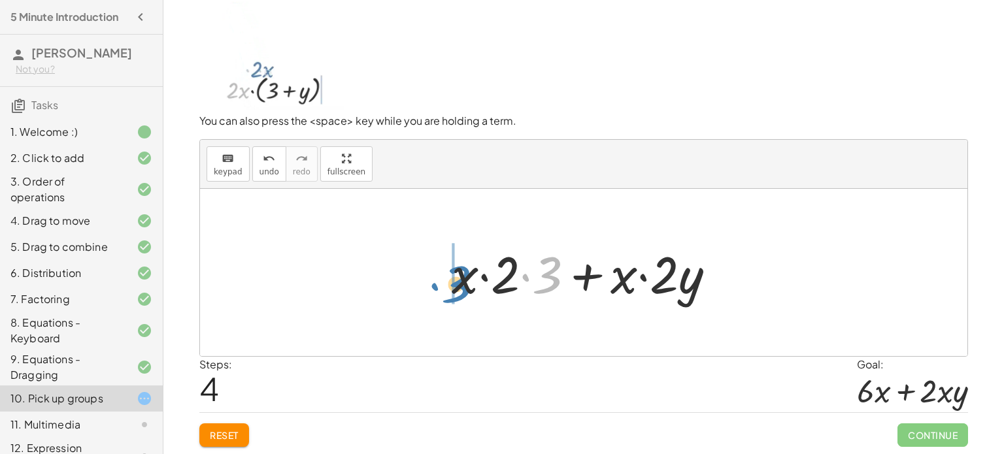
drag, startPoint x: 548, startPoint y: 280, endPoint x: 446, endPoint y: 286, distance: 102.8
click at [446, 286] on div at bounding box center [589, 272] width 288 height 67
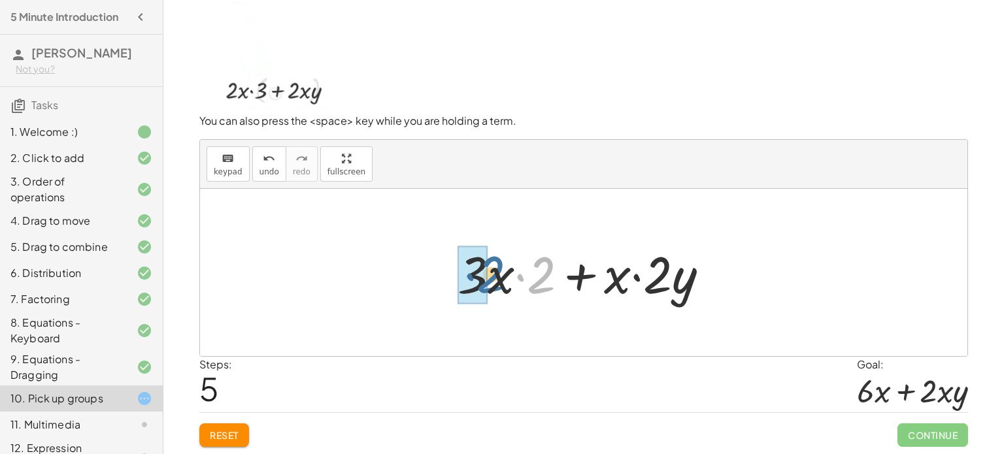
drag, startPoint x: 547, startPoint y: 275, endPoint x: 486, endPoint y: 273, distance: 61.5
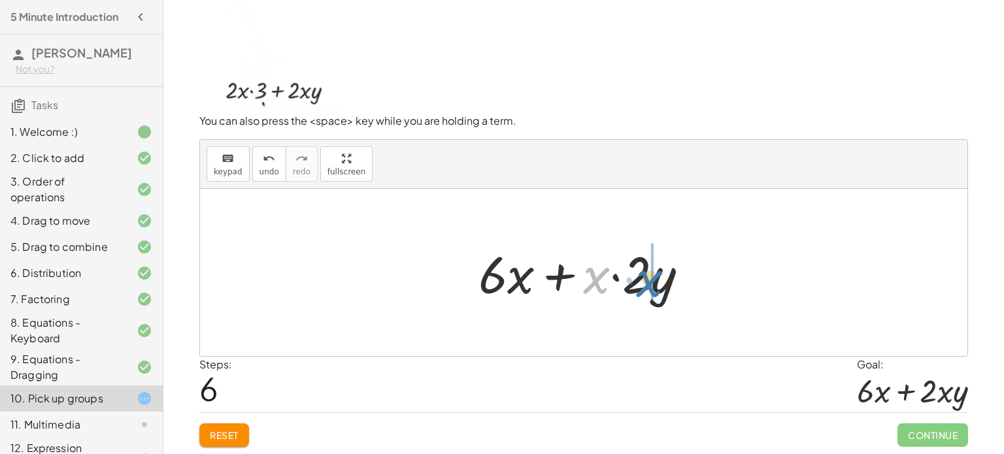
drag, startPoint x: 598, startPoint y: 276, endPoint x: 651, endPoint y: 278, distance: 53.0
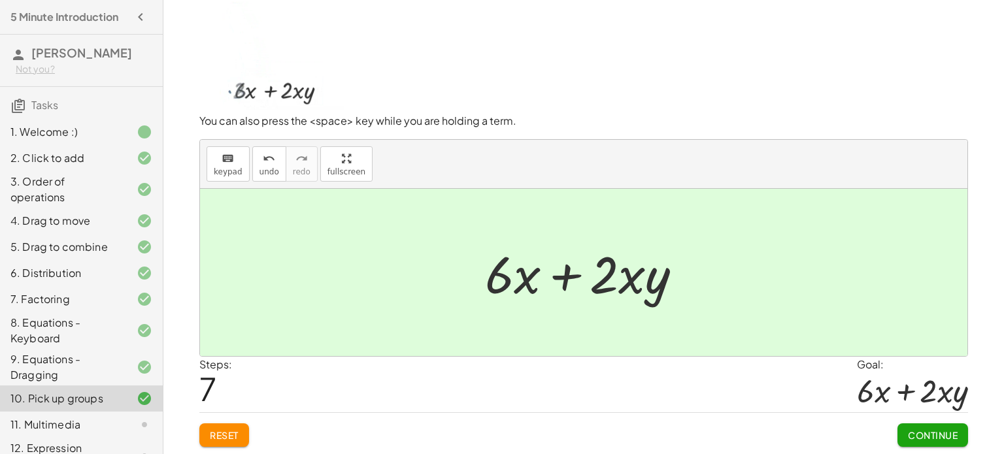
click at [924, 436] on span "Continue" at bounding box center [933, 435] width 50 height 12
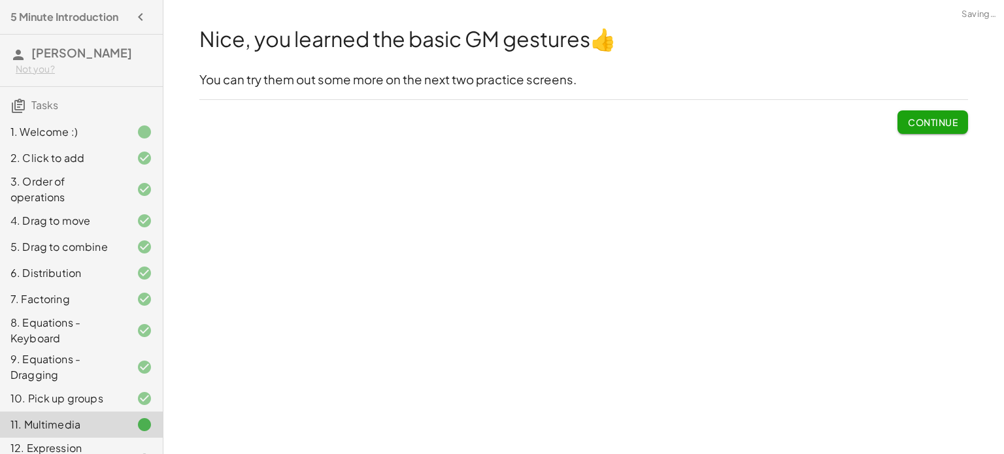
scroll to position [0, 0]
click at [941, 120] on span "Continue" at bounding box center [933, 122] width 50 height 12
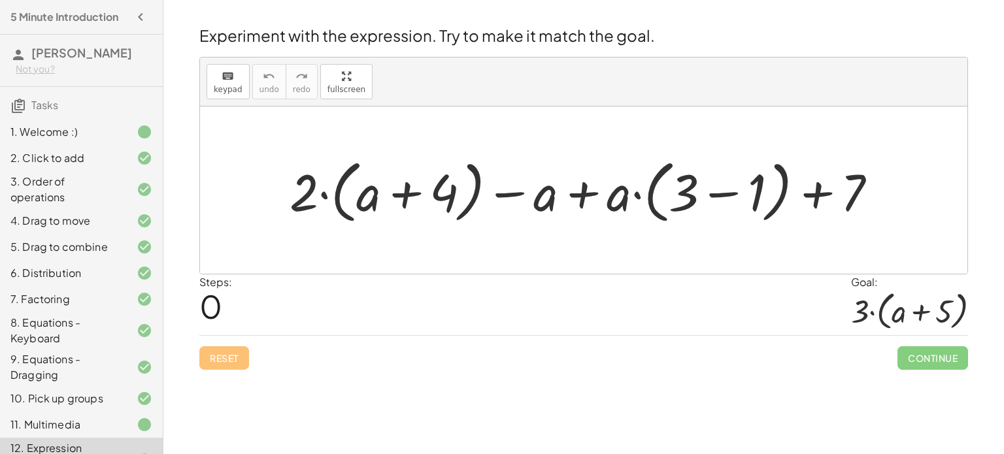
click at [396, 191] on div at bounding box center [588, 190] width 611 height 75
drag, startPoint x: 311, startPoint y: 180, endPoint x: 446, endPoint y: 179, distance: 134.7
click at [446, 179] on div at bounding box center [588, 190] width 611 height 75
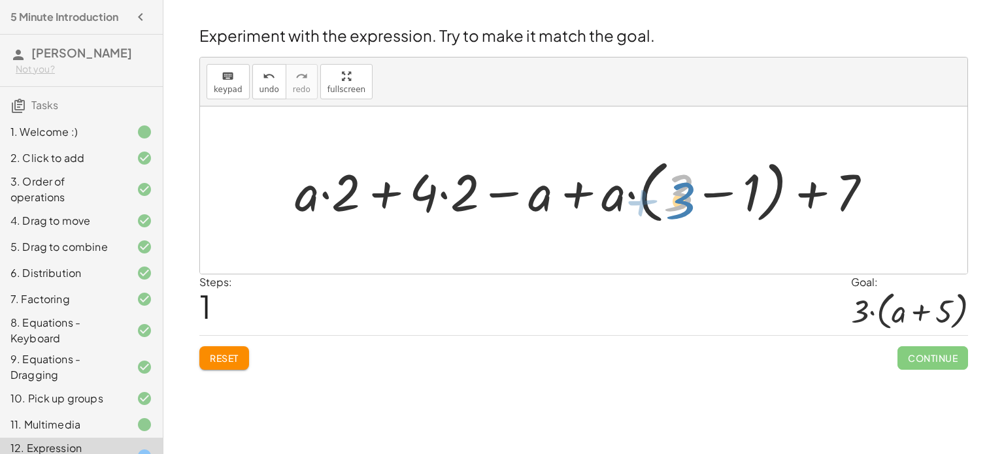
drag, startPoint x: 677, startPoint y: 193, endPoint x: 677, endPoint y: 200, distance: 7.2
click at [677, 200] on div at bounding box center [588, 190] width 601 height 75
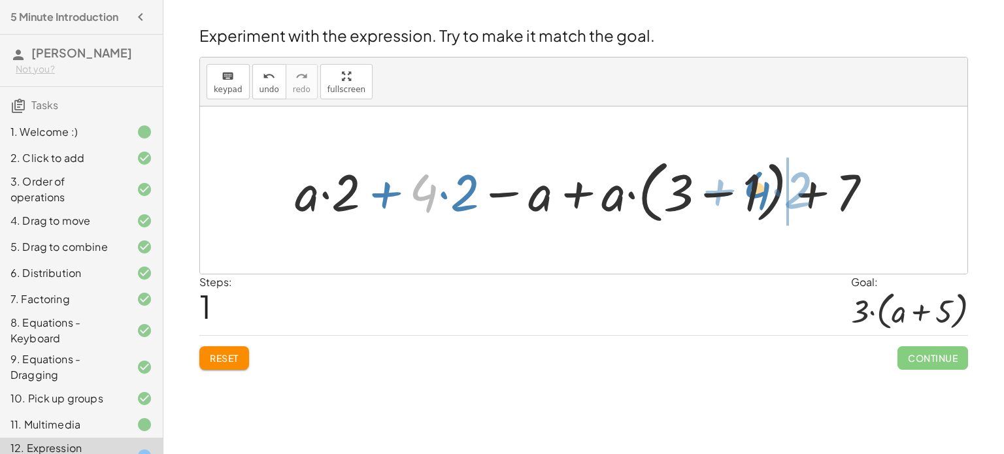
drag, startPoint x: 432, startPoint y: 196, endPoint x: 764, endPoint y: 192, distance: 332.1
click at [764, 192] on div at bounding box center [588, 190] width 601 height 75
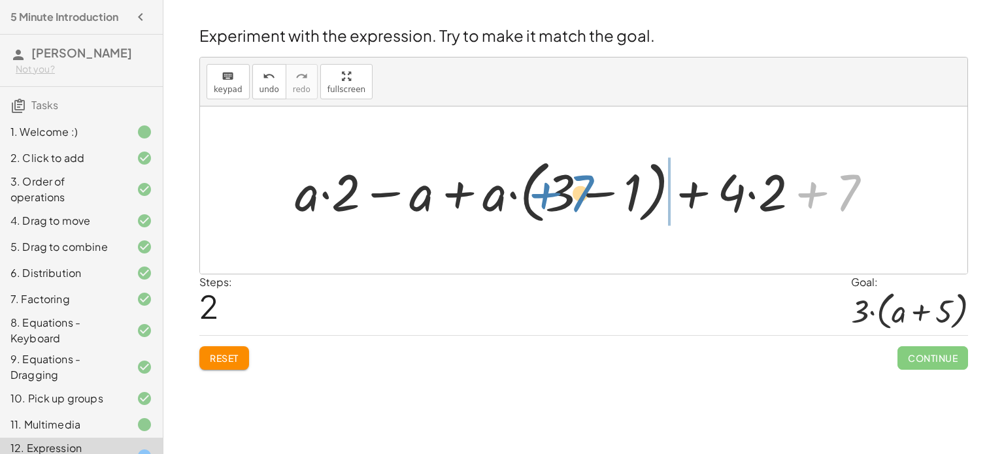
drag, startPoint x: 814, startPoint y: 194, endPoint x: 552, endPoint y: 194, distance: 262.1
click at [552, 194] on div at bounding box center [588, 190] width 601 height 75
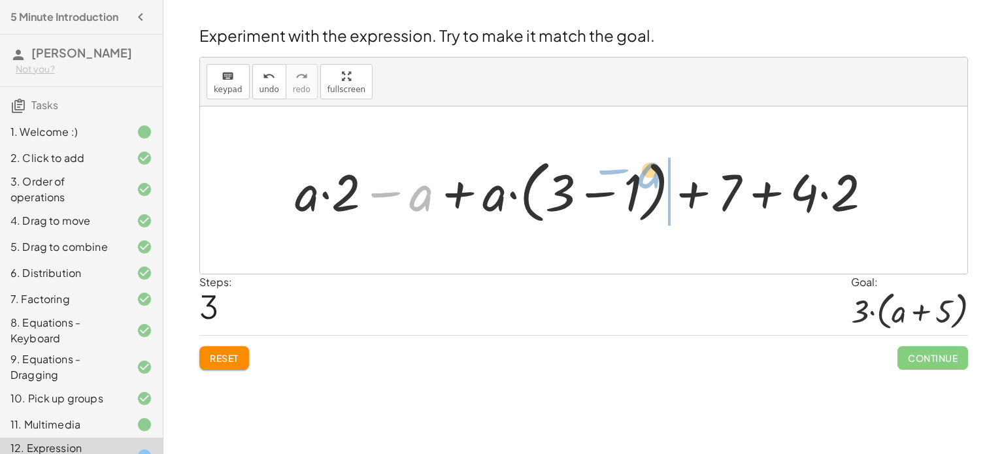
drag, startPoint x: 426, startPoint y: 199, endPoint x: 653, endPoint y: 178, distance: 228.5
click at [653, 178] on div at bounding box center [588, 190] width 601 height 75
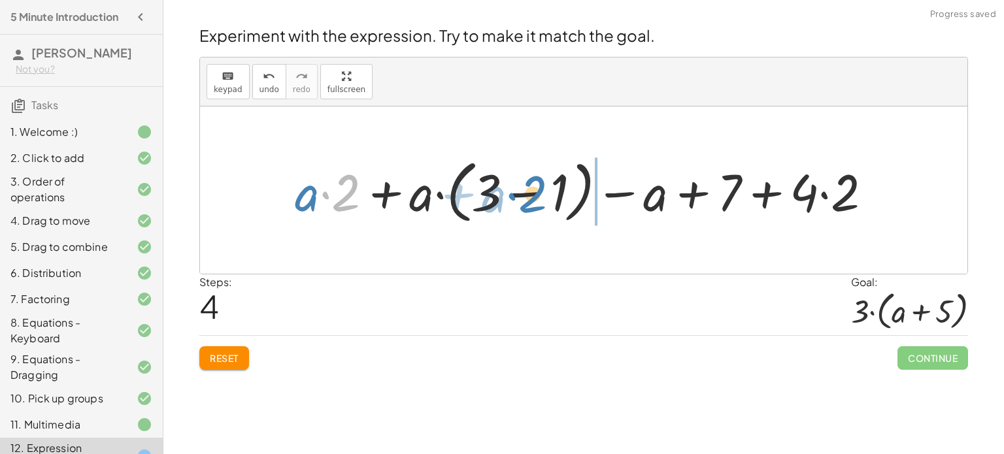
drag, startPoint x: 343, startPoint y: 194, endPoint x: 528, endPoint y: 192, distance: 184.4
click at [528, 192] on div at bounding box center [588, 190] width 601 height 75
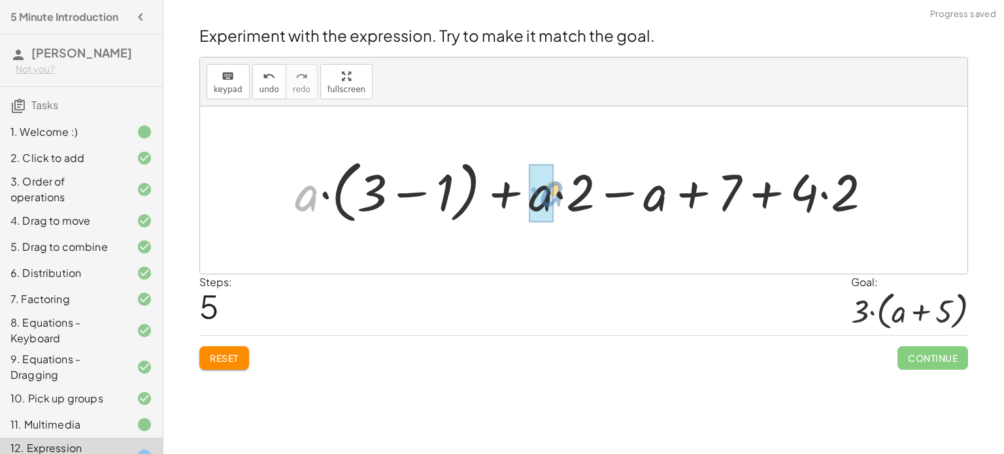
drag, startPoint x: 309, startPoint y: 189, endPoint x: 551, endPoint y: 184, distance: 242.6
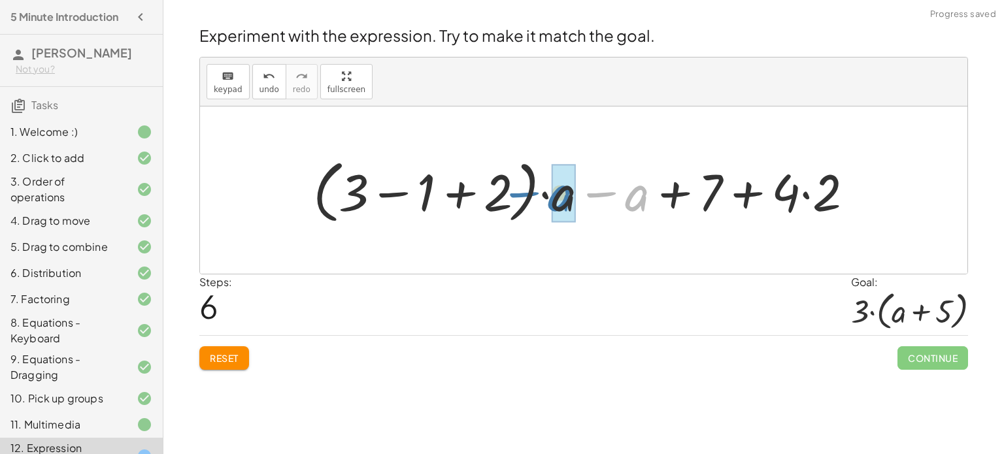
drag, startPoint x: 635, startPoint y: 203, endPoint x: 558, endPoint y: 201, distance: 77.2
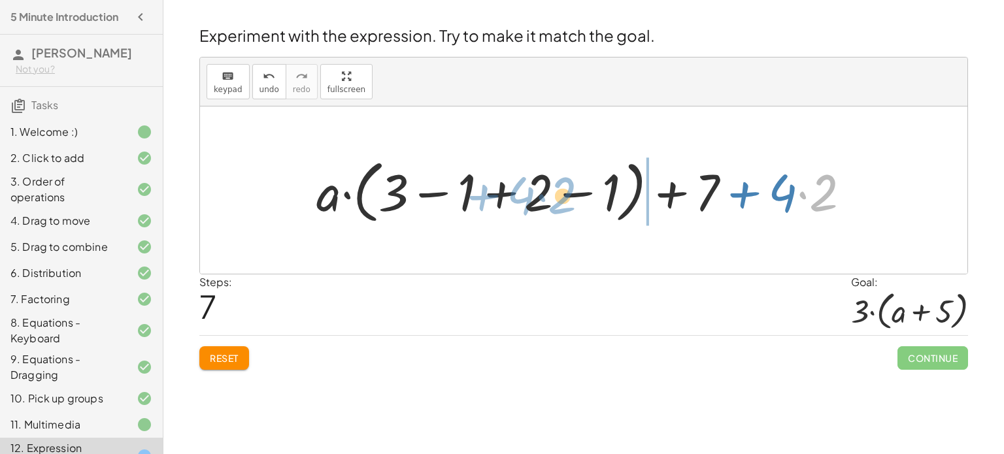
drag, startPoint x: 800, startPoint y: 195, endPoint x: 535, endPoint y: 195, distance: 264.1
click at [535, 195] on div at bounding box center [589, 190] width 558 height 75
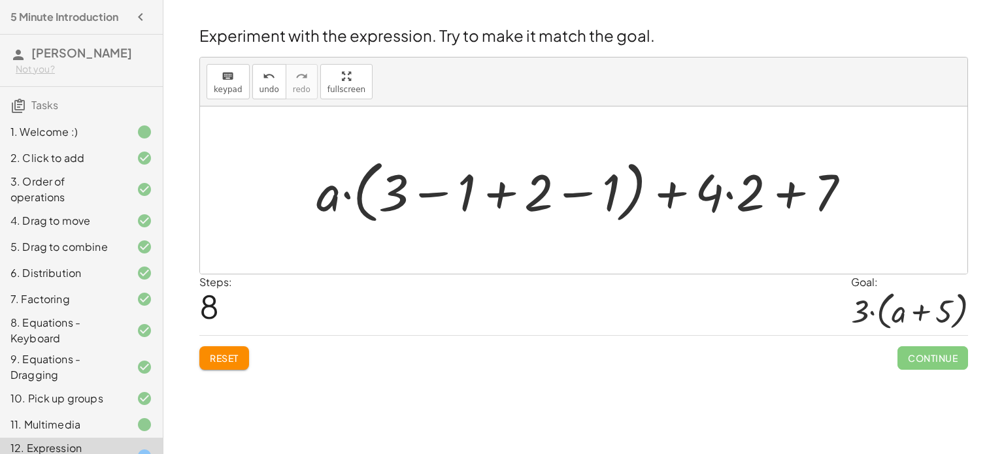
click at [211, 360] on span "Reset" at bounding box center [224, 358] width 29 height 12
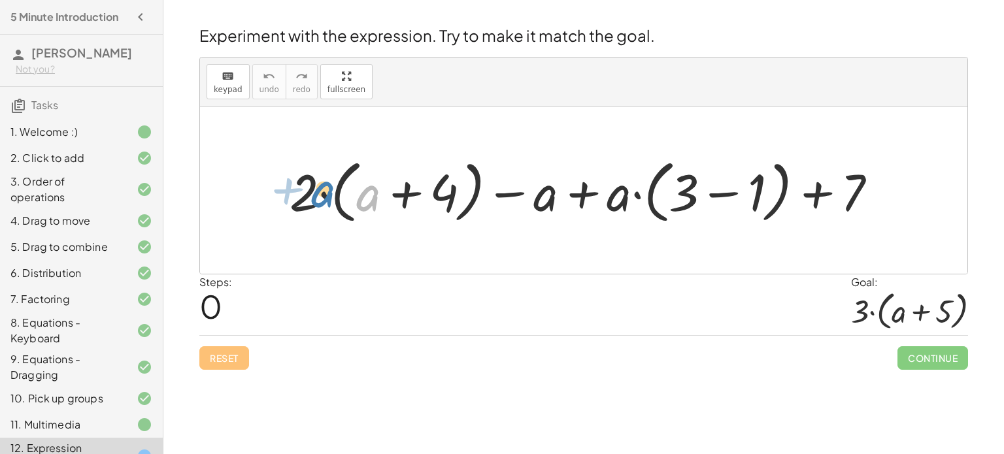
drag, startPoint x: 360, startPoint y: 202, endPoint x: 316, endPoint y: 198, distance: 44.0
click at [316, 198] on div at bounding box center [588, 190] width 611 height 75
drag, startPoint x: 305, startPoint y: 206, endPoint x: 282, endPoint y: 188, distance: 29.3
click at [283, 188] on div at bounding box center [588, 190] width 611 height 75
drag, startPoint x: 362, startPoint y: 198, endPoint x: 309, endPoint y: 195, distance: 53.0
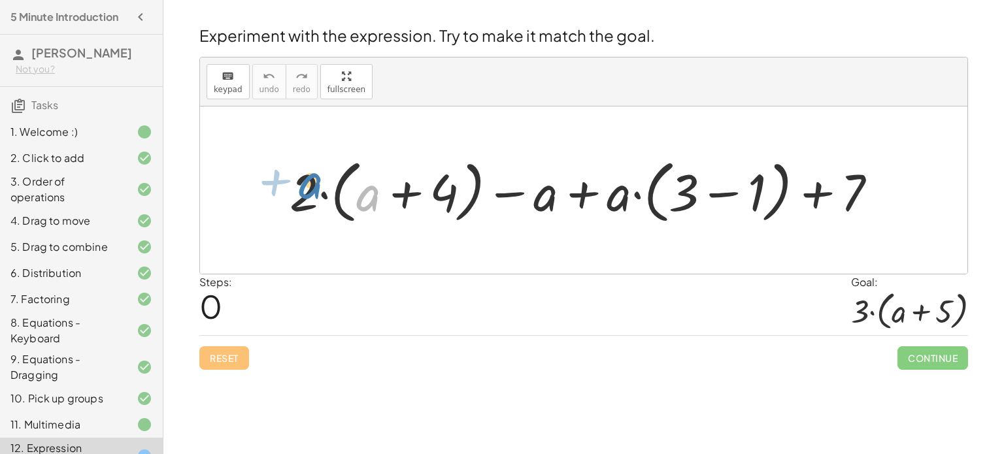
click at [309, 195] on div at bounding box center [588, 190] width 611 height 75
drag, startPoint x: 543, startPoint y: 201, endPoint x: 320, endPoint y: 203, distance: 222.3
click at [320, 203] on div at bounding box center [588, 190] width 611 height 75
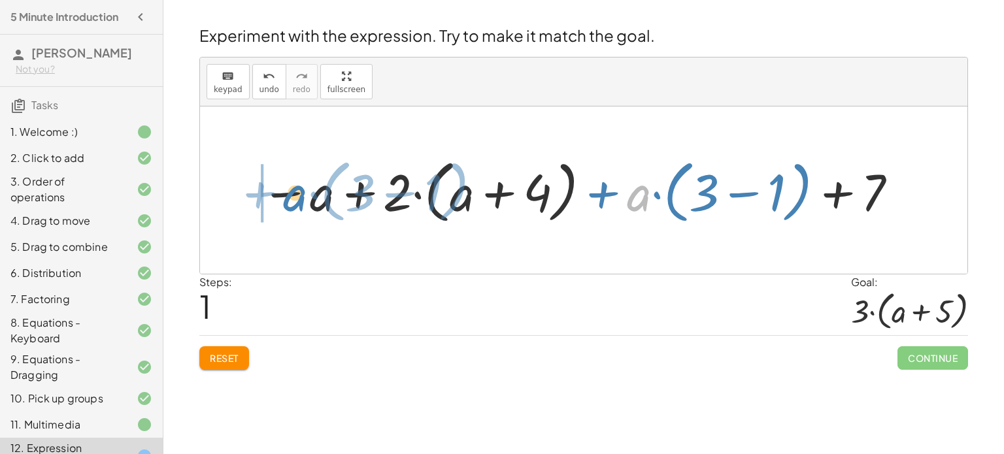
drag, startPoint x: 631, startPoint y: 204, endPoint x: 290, endPoint y: 203, distance: 340.6
click at [290, 203] on div at bounding box center [580, 190] width 652 height 75
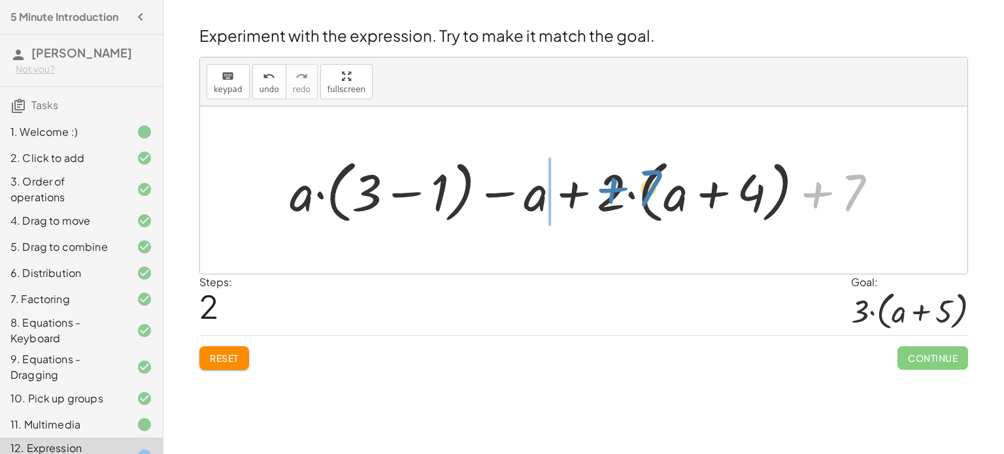
drag, startPoint x: 823, startPoint y: 186, endPoint x: 616, endPoint y: 181, distance: 206.6
click at [616, 181] on div at bounding box center [588, 190] width 611 height 75
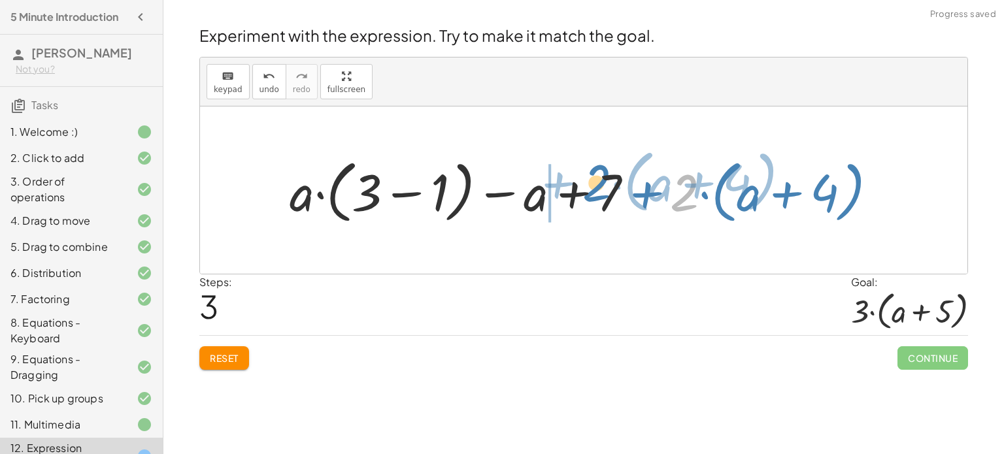
drag, startPoint x: 688, startPoint y: 205, endPoint x: 599, endPoint y: 195, distance: 89.5
click at [599, 195] on div at bounding box center [588, 190] width 611 height 75
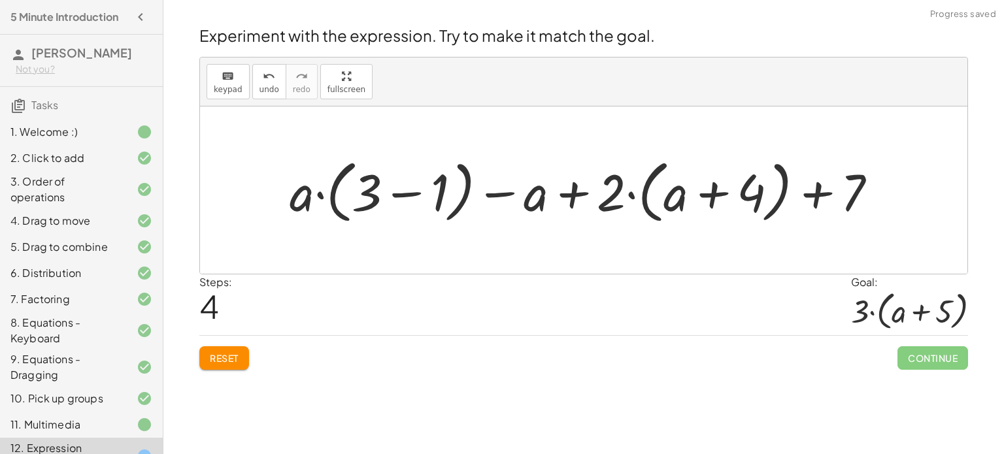
click at [575, 192] on div at bounding box center [588, 190] width 611 height 75
drag, startPoint x: 855, startPoint y: 181, endPoint x: 614, endPoint y: 186, distance: 241.3
click at [614, 186] on div at bounding box center [588, 190] width 611 height 75
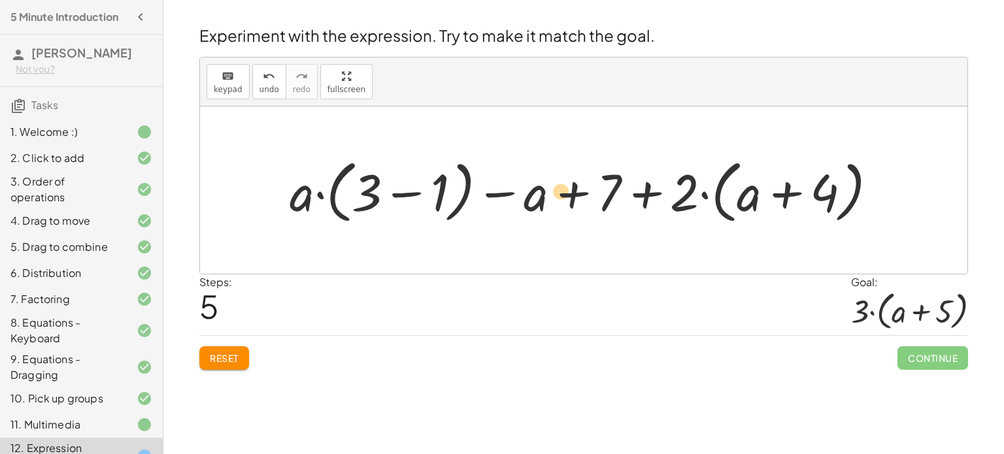
drag, startPoint x: 805, startPoint y: 193, endPoint x: 553, endPoint y: 196, distance: 252.4
click at [553, 196] on div at bounding box center [588, 190] width 611 height 75
click at [792, 197] on div at bounding box center [588, 190] width 611 height 75
click at [639, 195] on div at bounding box center [588, 190] width 611 height 75
click at [572, 190] on div at bounding box center [588, 190] width 611 height 75
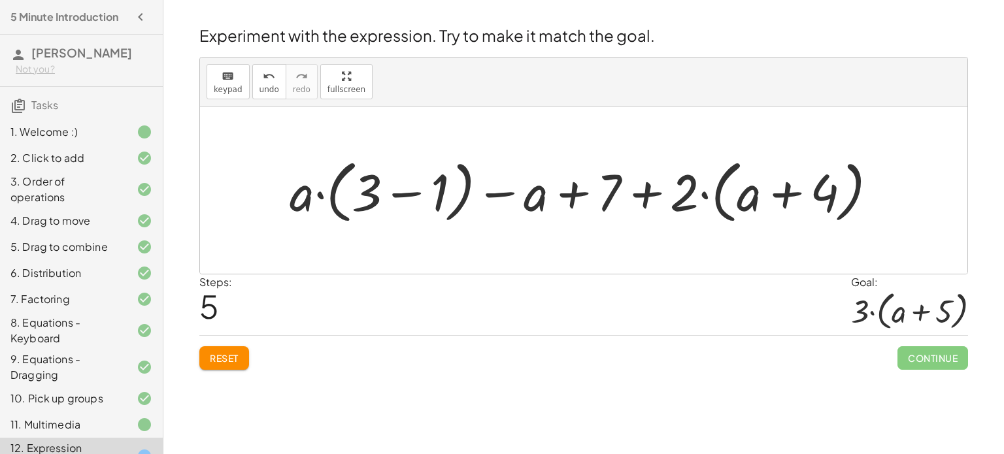
click at [397, 200] on div at bounding box center [588, 190] width 611 height 75
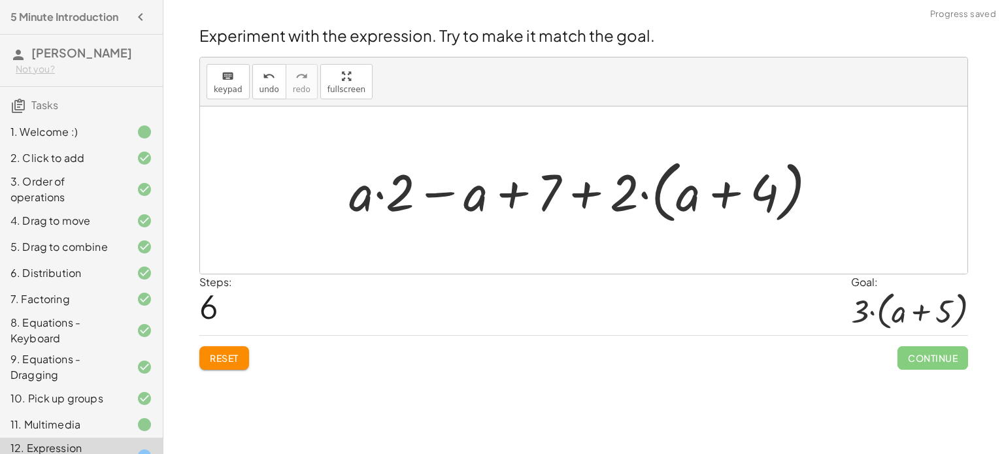
click at [587, 187] on div at bounding box center [589, 190] width 492 height 75
click at [492, 194] on div at bounding box center [589, 190] width 492 height 75
drag, startPoint x: 396, startPoint y: 194, endPoint x: 484, endPoint y: 190, distance: 88.3
click at [484, 190] on div at bounding box center [589, 190] width 492 height 75
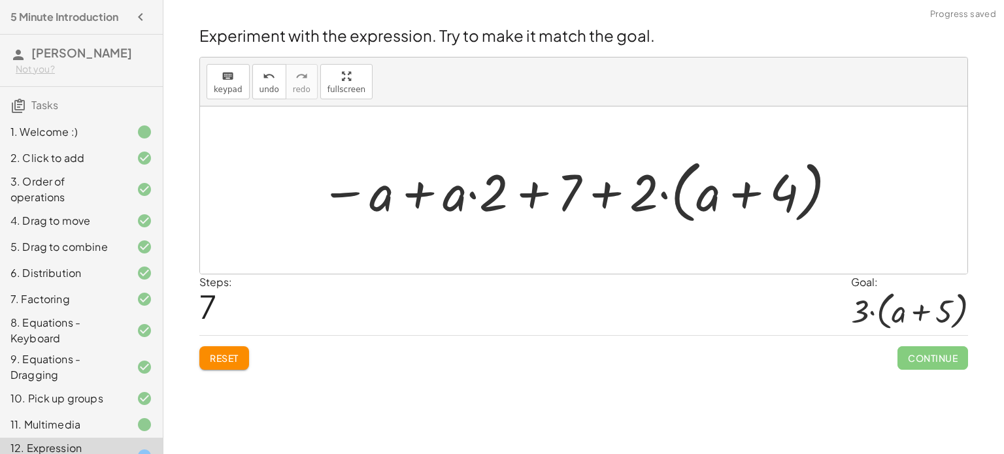
click at [529, 196] on div at bounding box center [579, 190] width 531 height 75
drag, startPoint x: 462, startPoint y: 198, endPoint x: 446, endPoint y: 199, distance: 15.7
click at [446, 199] on div at bounding box center [579, 190] width 531 height 75
click at [419, 190] on div at bounding box center [579, 190] width 531 height 75
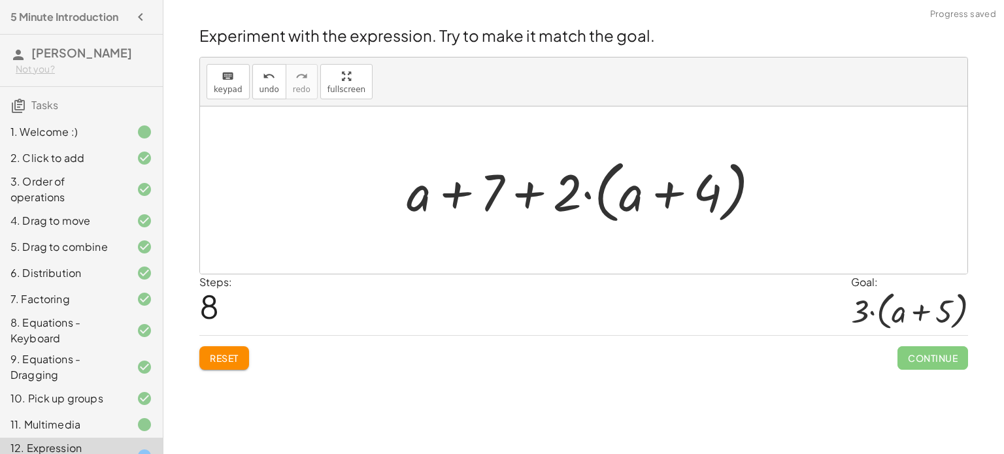
click at [463, 192] on div at bounding box center [588, 190] width 377 height 75
click at [458, 201] on div at bounding box center [588, 190] width 377 height 75
drag, startPoint x: 574, startPoint y: 198, endPoint x: 690, endPoint y: 190, distance: 116.6
click at [690, 190] on div at bounding box center [588, 190] width 377 height 75
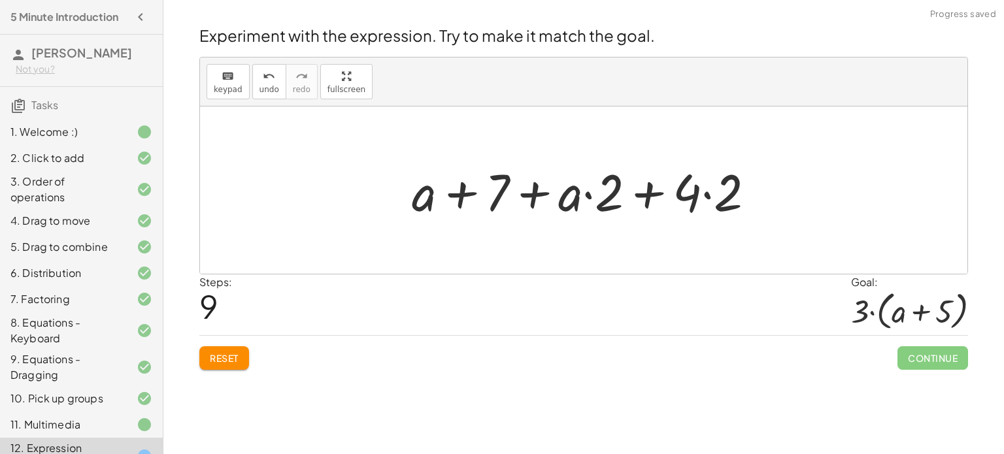
click at [645, 195] on div at bounding box center [588, 190] width 367 height 67
click at [705, 195] on div at bounding box center [588, 190] width 367 height 67
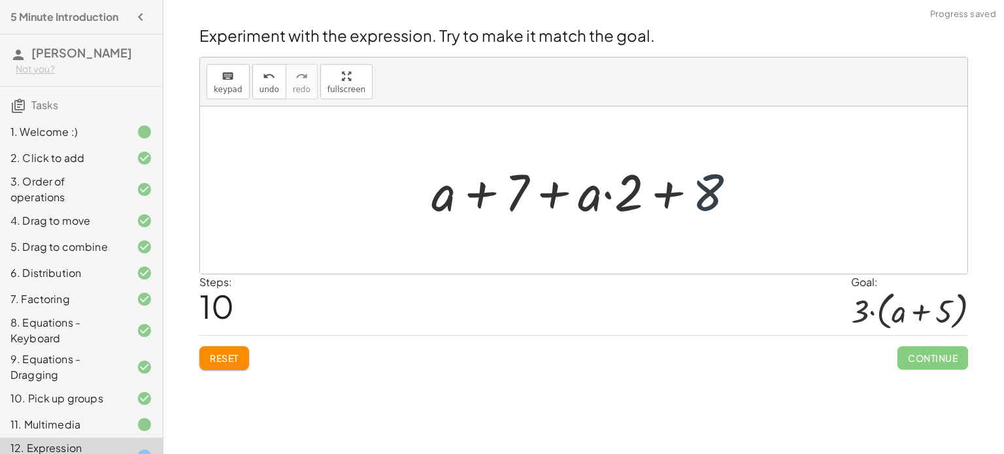
click at [705, 197] on div at bounding box center [589, 190] width 328 height 67
click at [608, 195] on div at bounding box center [589, 190] width 328 height 67
drag, startPoint x: 589, startPoint y: 195, endPoint x: 648, endPoint y: 190, distance: 59.1
click at [648, 190] on div at bounding box center [589, 190] width 328 height 67
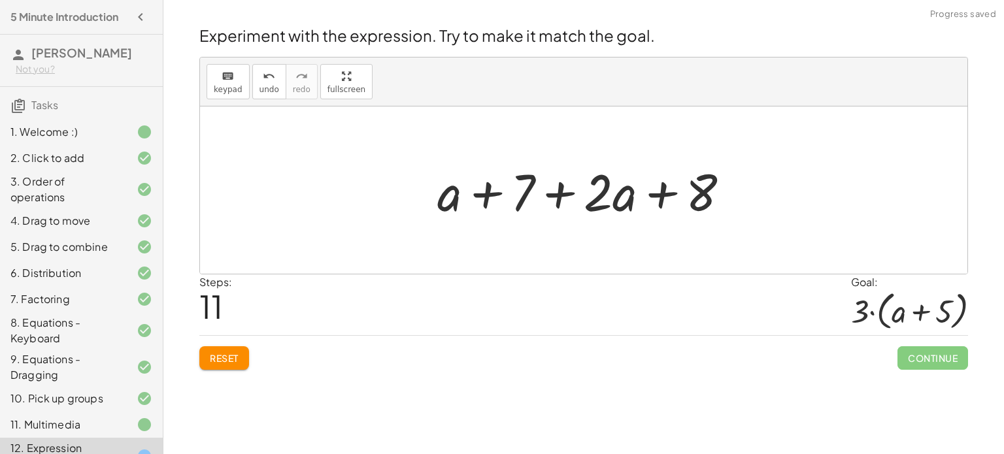
click at [658, 194] on div at bounding box center [589, 190] width 316 height 67
click at [556, 196] on div at bounding box center [589, 190] width 316 height 67
click at [491, 194] on div at bounding box center [589, 190] width 316 height 67
drag, startPoint x: 449, startPoint y: 198, endPoint x: 637, endPoint y: 198, distance: 188.3
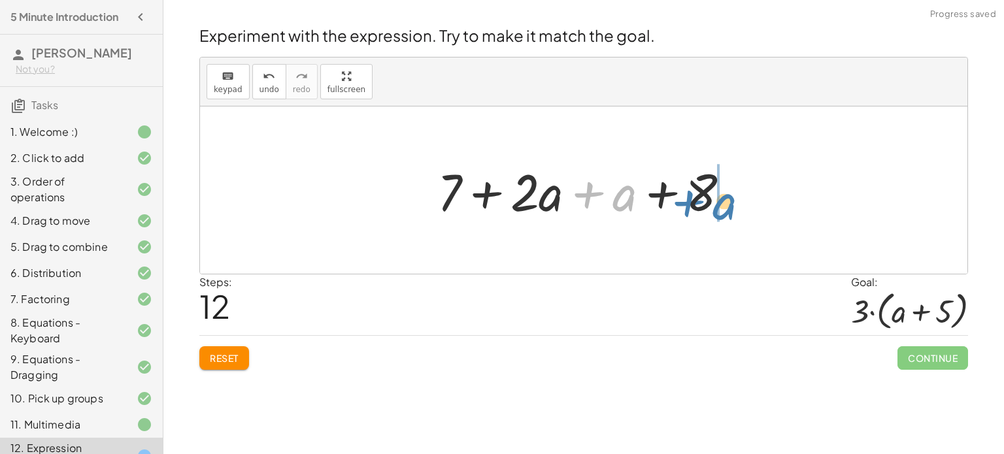
drag, startPoint x: 627, startPoint y: 199, endPoint x: 725, endPoint y: 203, distance: 98.1
click at [725, 203] on div at bounding box center [589, 190] width 316 height 67
click at [581, 192] on div at bounding box center [589, 190] width 316 height 67
click at [483, 197] on div at bounding box center [589, 190] width 316 height 67
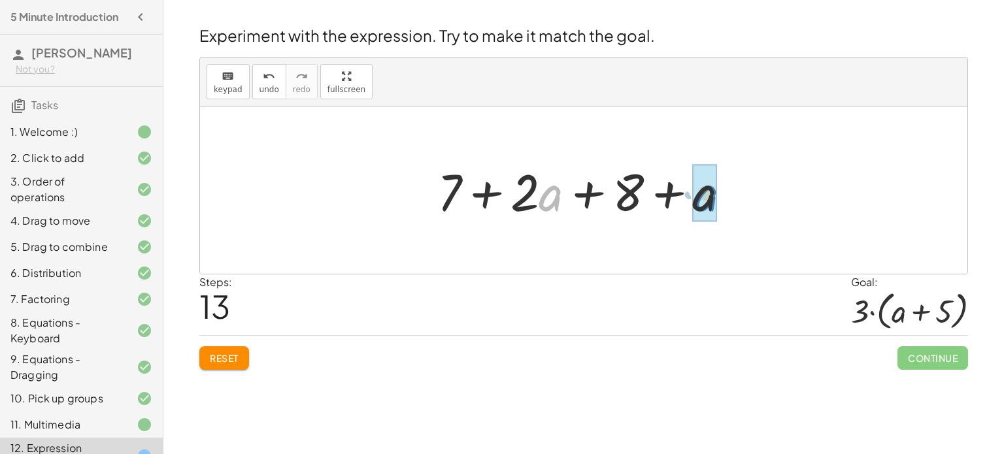
drag, startPoint x: 560, startPoint y: 205, endPoint x: 715, endPoint y: 204, distance: 154.9
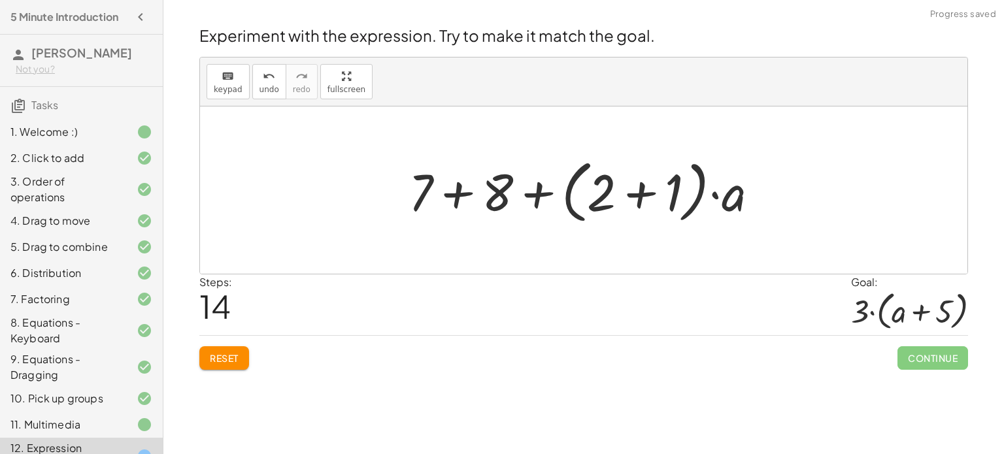
click at [626, 190] on div at bounding box center [588, 190] width 373 height 75
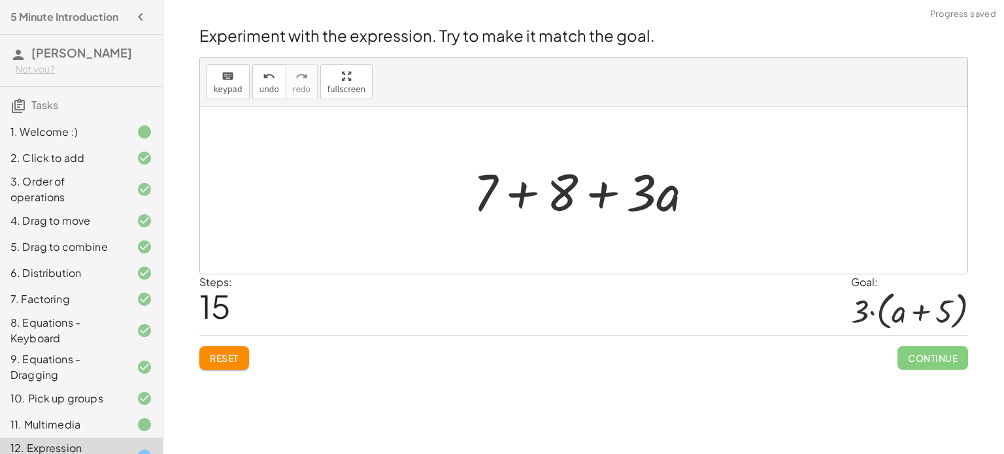
click at [525, 198] on div at bounding box center [589, 190] width 244 height 67
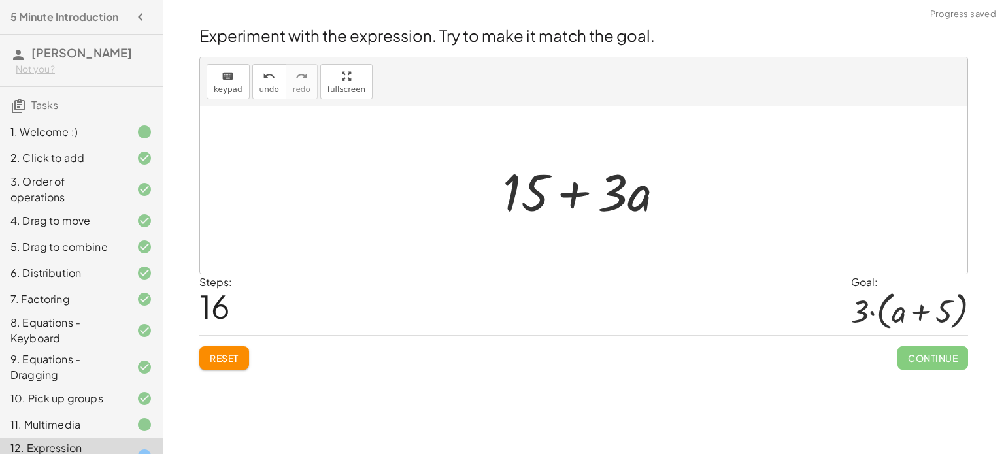
click at [579, 195] on div at bounding box center [588, 190] width 185 height 67
drag, startPoint x: 614, startPoint y: 202, endPoint x: 538, endPoint y: 192, distance: 76.6
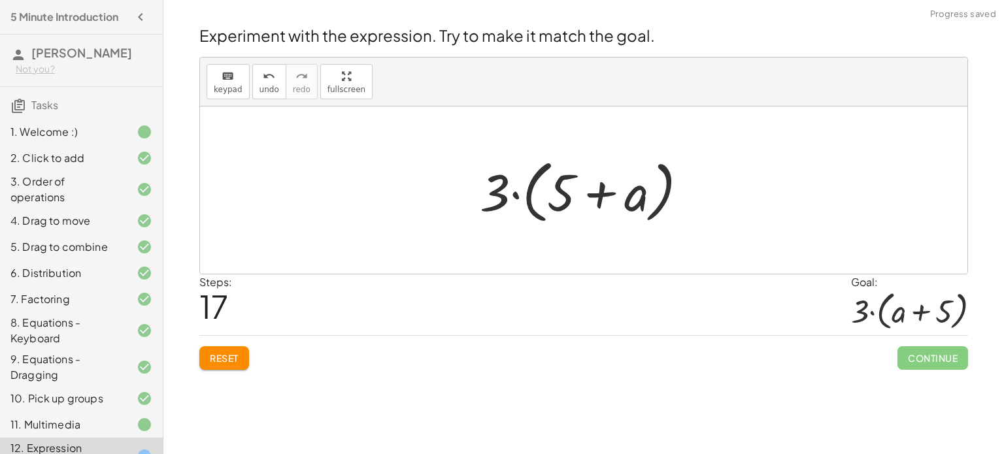
click at [599, 195] on div at bounding box center [588, 190] width 231 height 75
drag, startPoint x: 635, startPoint y: 194, endPoint x: 554, endPoint y: 187, distance: 81.3
click at [554, 187] on div at bounding box center [588, 190] width 231 height 75
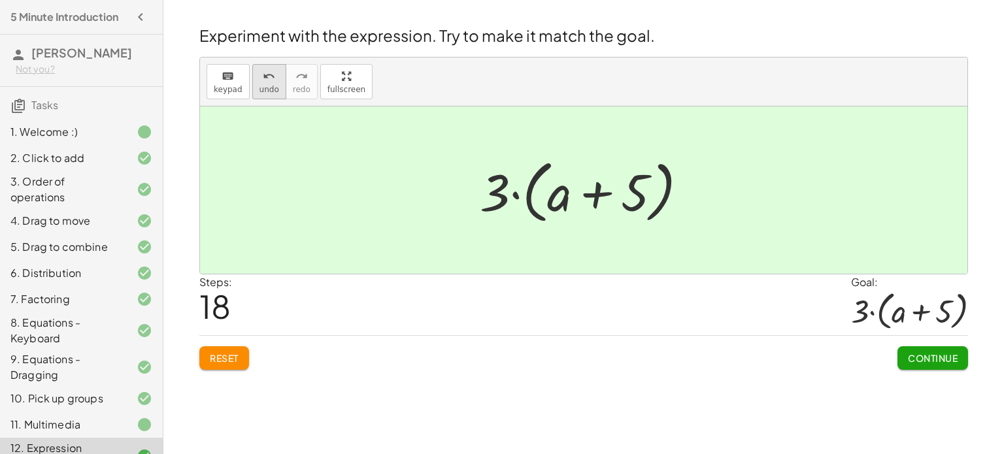
click at [263, 83] on icon "undo" at bounding box center [269, 77] width 12 height 16
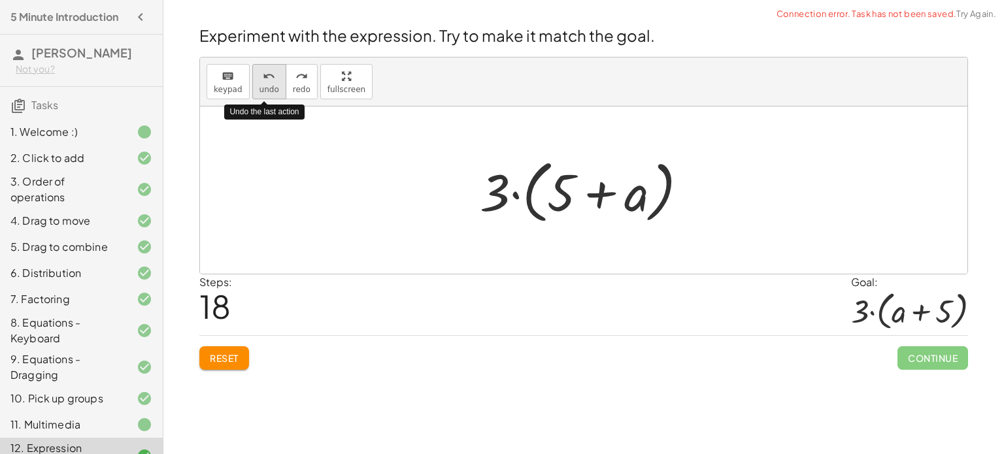
click at [260, 88] on span "undo" at bounding box center [270, 89] width 20 height 9
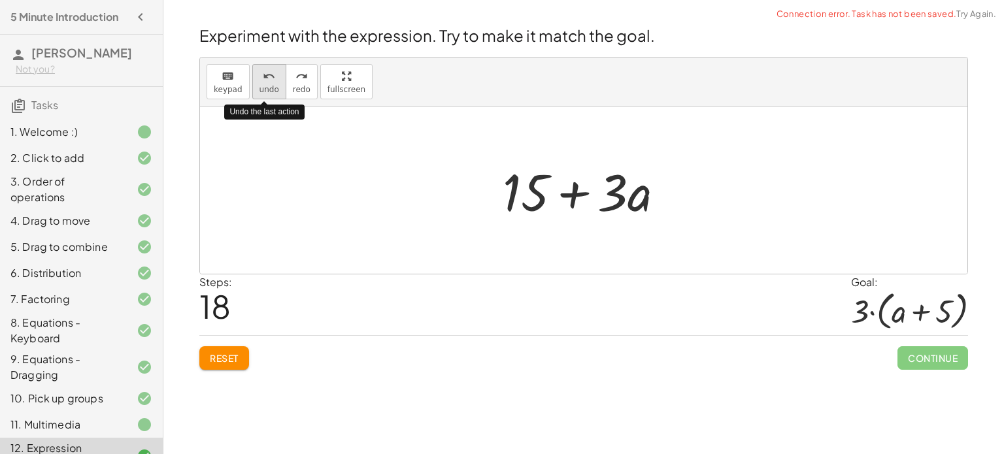
click at [260, 88] on span "undo" at bounding box center [270, 89] width 20 height 9
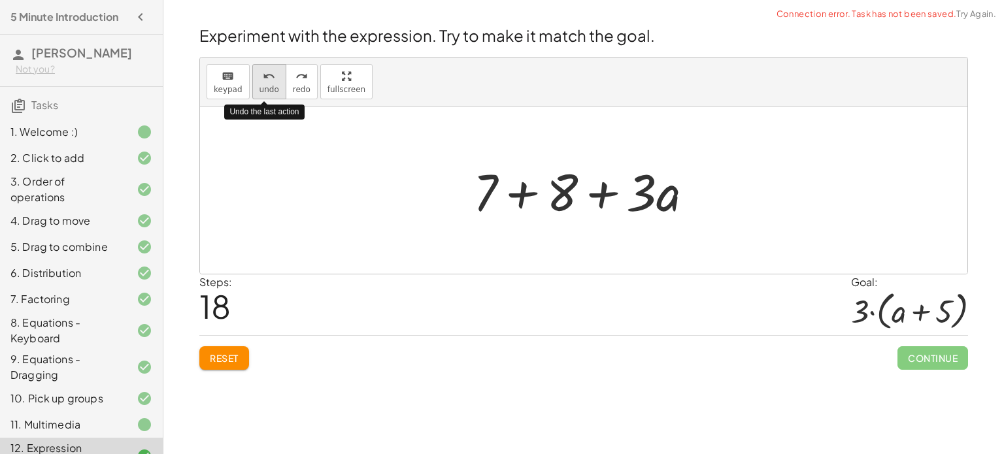
click at [260, 88] on span "undo" at bounding box center [270, 89] width 20 height 9
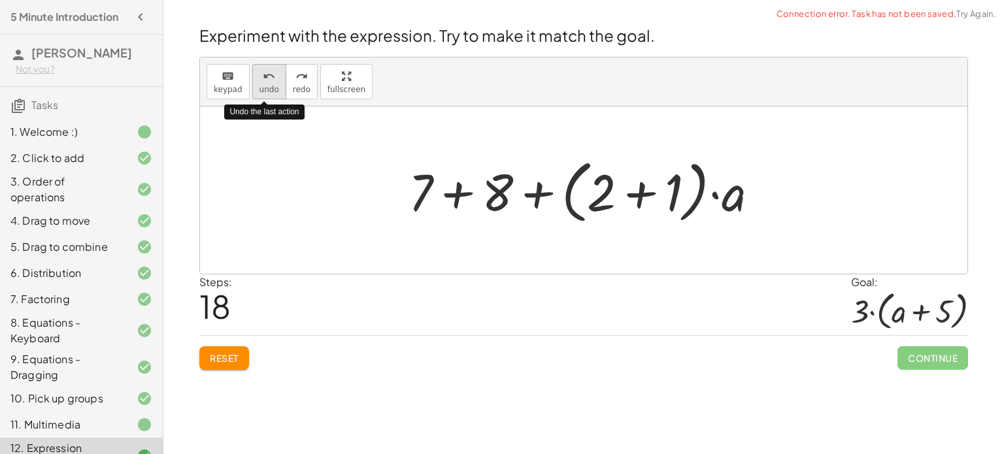
click at [260, 88] on span "undo" at bounding box center [270, 89] width 20 height 9
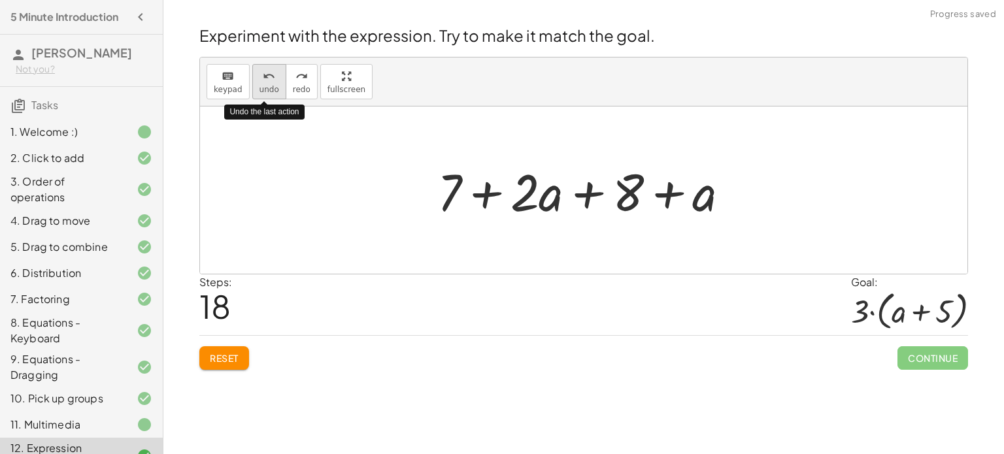
click at [260, 88] on span "undo" at bounding box center [270, 89] width 20 height 9
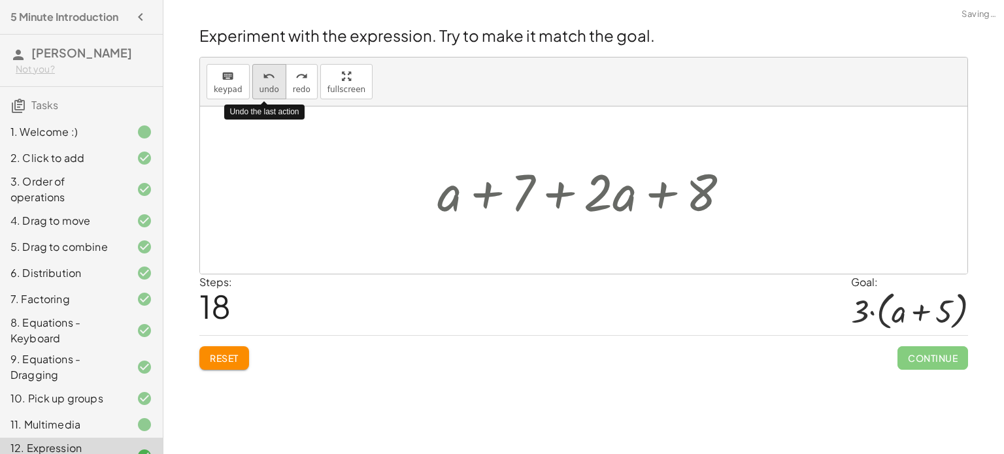
click at [260, 90] on span "undo" at bounding box center [270, 89] width 20 height 9
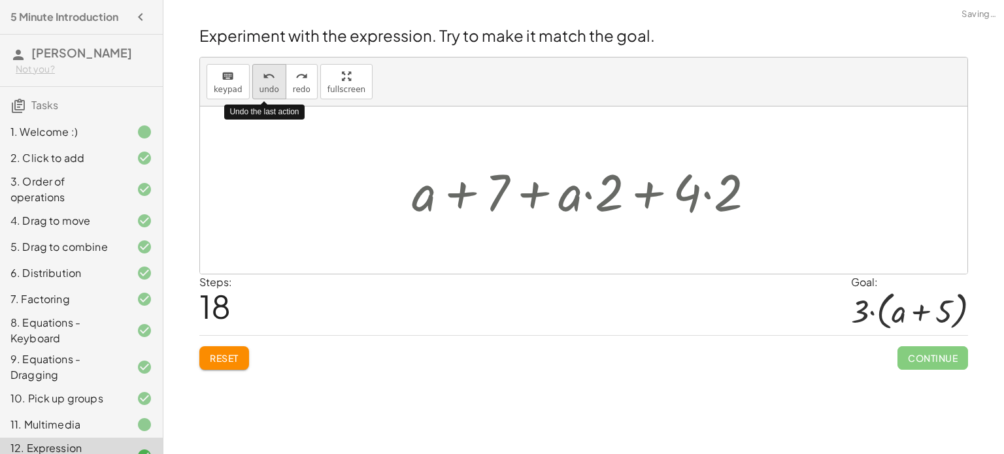
click at [260, 90] on span "undo" at bounding box center [270, 89] width 20 height 9
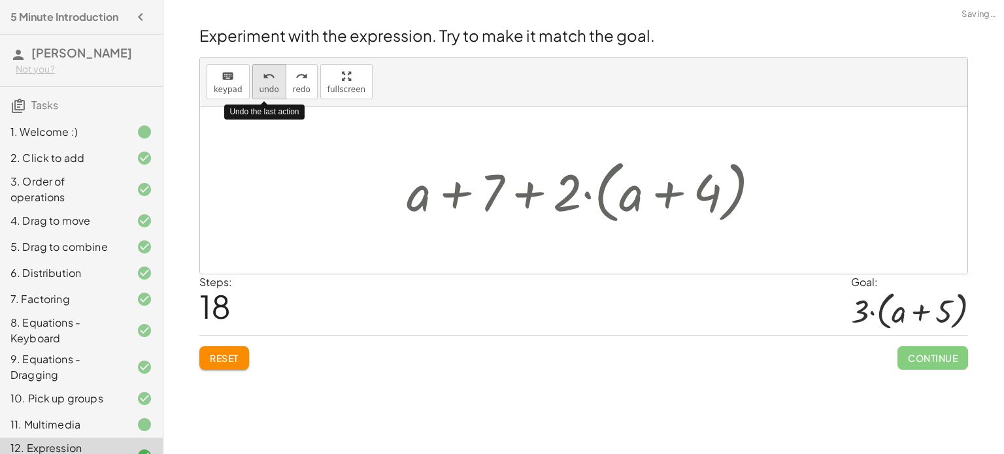
click at [260, 90] on span "undo" at bounding box center [270, 89] width 20 height 9
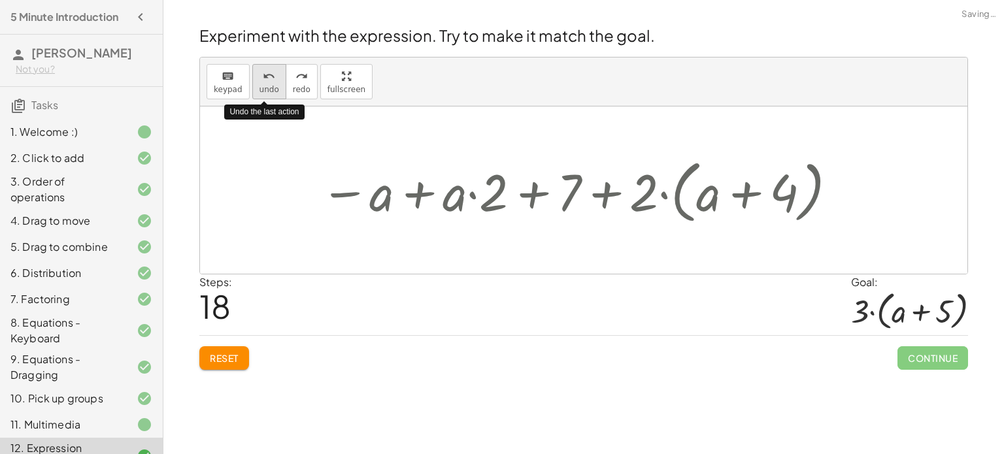
click at [260, 90] on span "undo" at bounding box center [270, 89] width 20 height 9
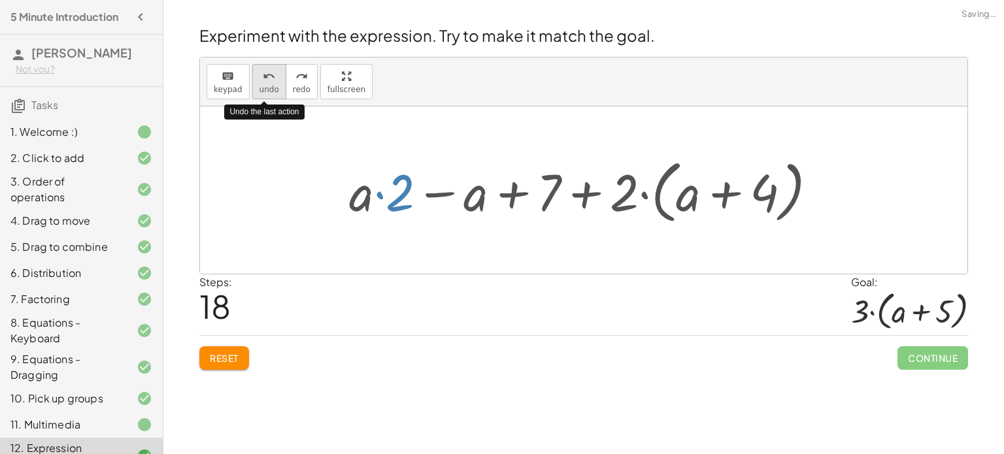
click at [260, 90] on span "undo" at bounding box center [270, 89] width 20 height 9
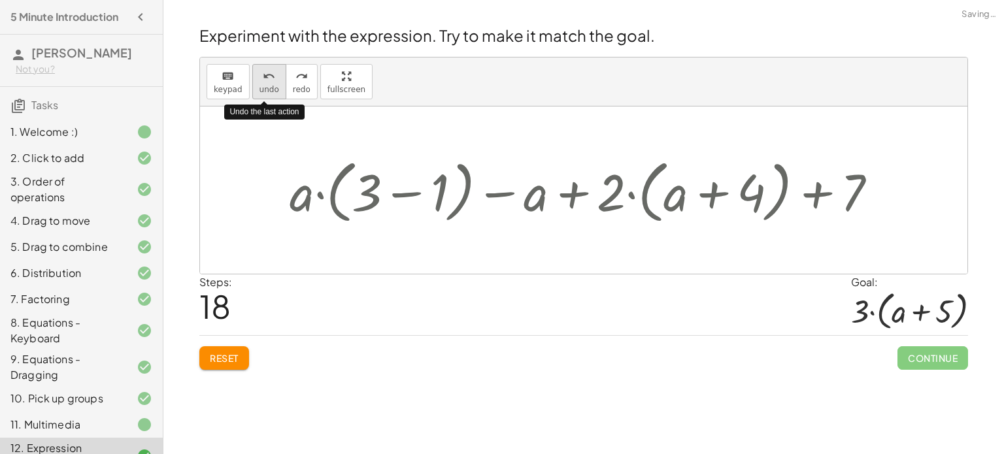
click at [260, 92] on span "undo" at bounding box center [270, 89] width 20 height 9
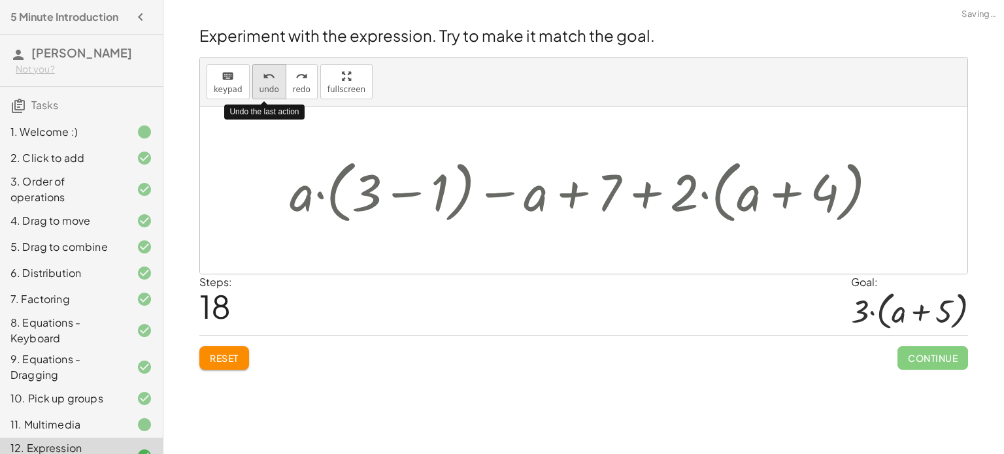
click at [260, 92] on span "undo" at bounding box center [270, 89] width 20 height 9
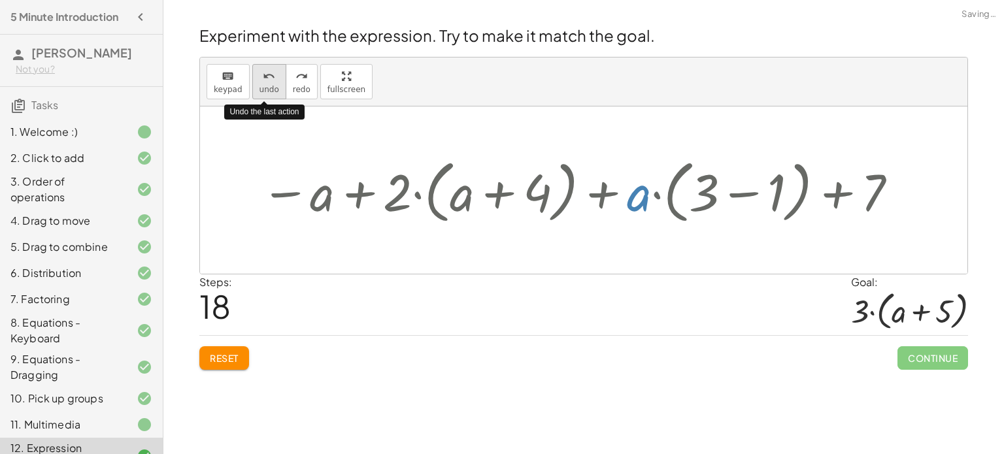
click at [260, 93] on span "undo" at bounding box center [270, 89] width 20 height 9
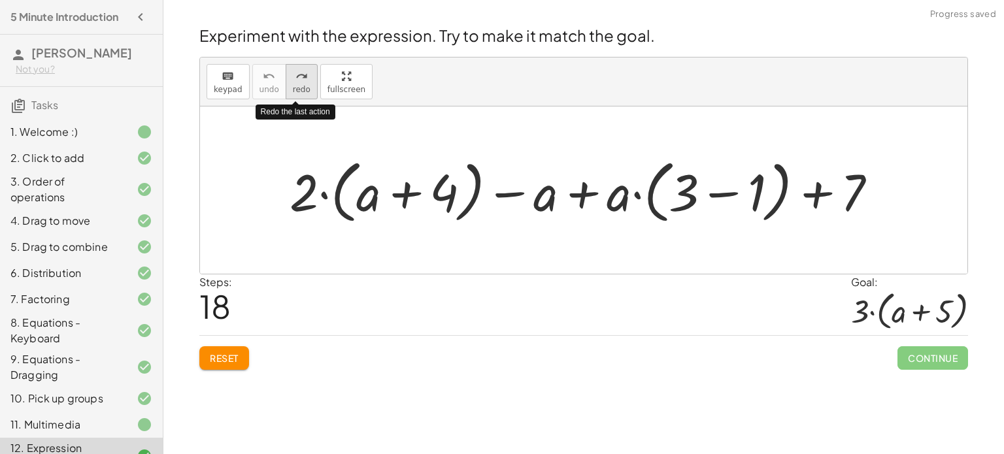
click at [286, 84] on button "redo redo" at bounding box center [302, 81] width 32 height 35
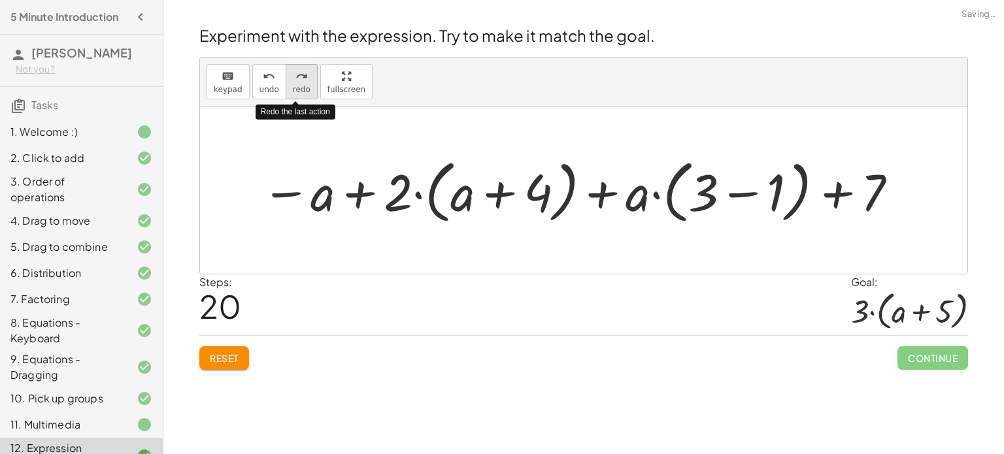
click at [286, 84] on button "redo redo" at bounding box center [302, 81] width 32 height 35
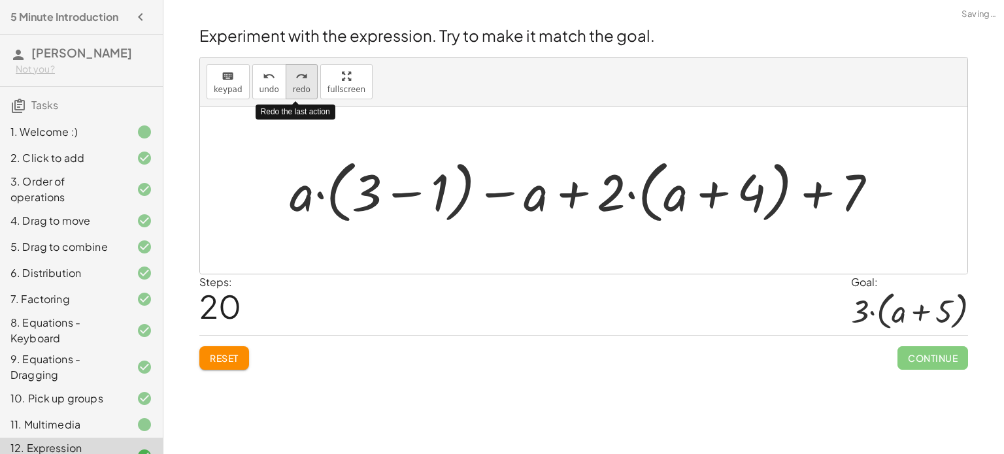
click at [286, 84] on button "redo redo" at bounding box center [302, 81] width 32 height 35
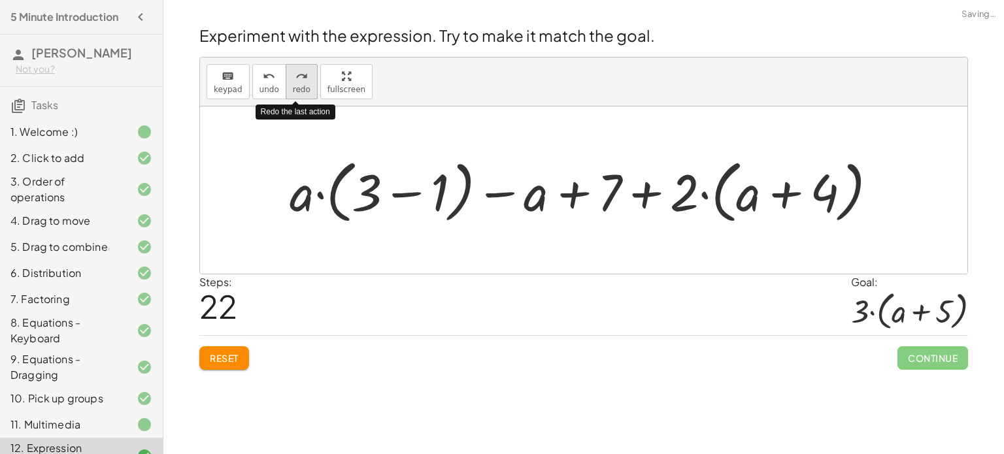
click at [286, 84] on button "redo redo" at bounding box center [302, 81] width 32 height 35
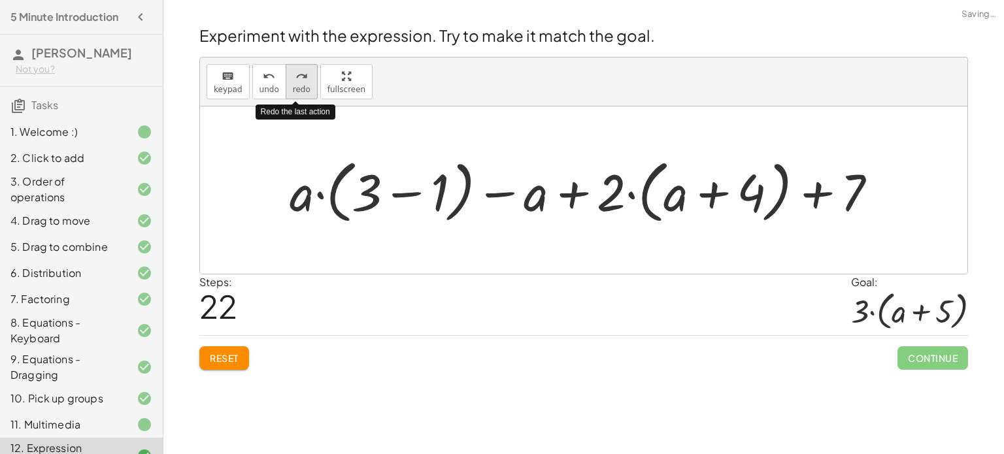
click at [286, 86] on button "redo redo" at bounding box center [302, 81] width 32 height 35
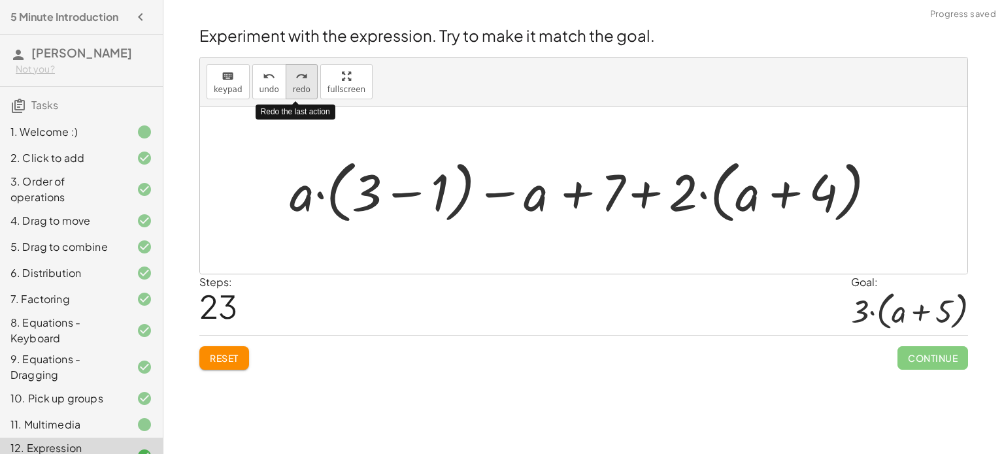
click at [286, 87] on button "redo redo" at bounding box center [302, 81] width 32 height 35
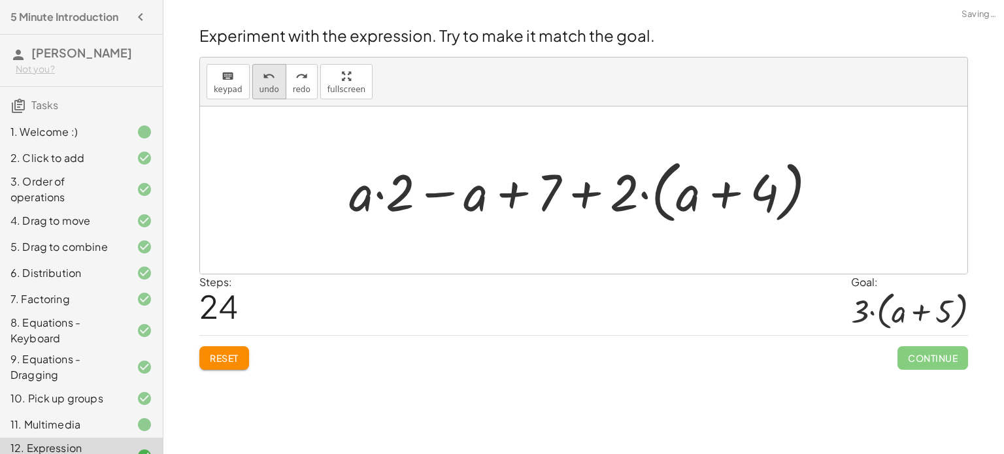
click at [267, 84] on button "undo undo" at bounding box center [269, 81] width 34 height 35
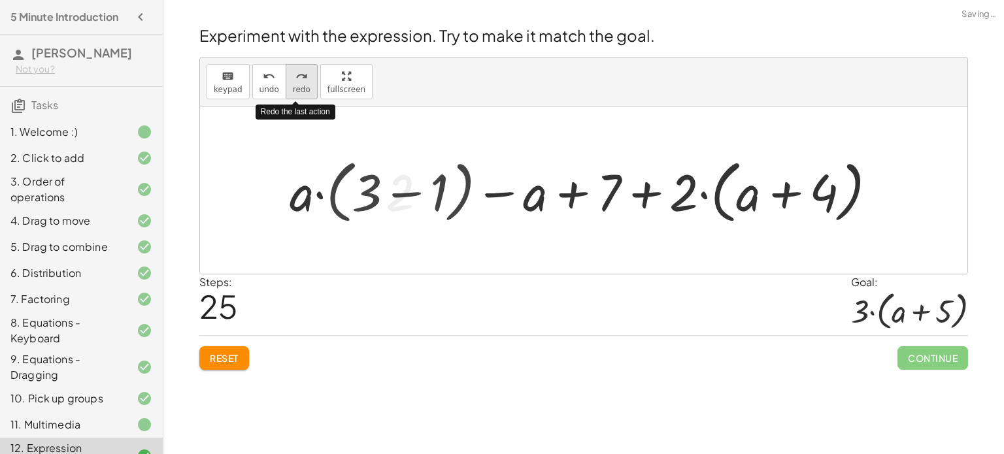
click at [297, 83] on button "redo redo" at bounding box center [302, 81] width 32 height 35
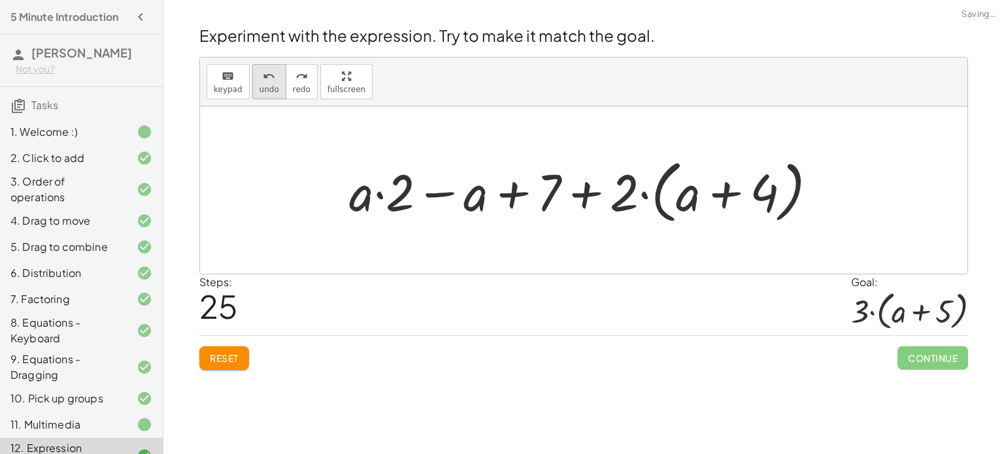
click at [269, 83] on button "undo undo" at bounding box center [269, 81] width 34 height 35
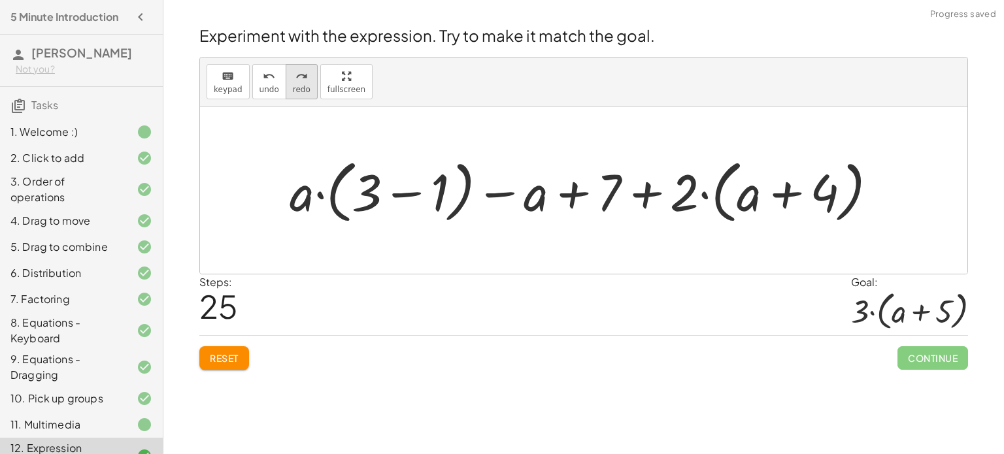
click at [297, 81] on icon "redo" at bounding box center [301, 77] width 12 height 16
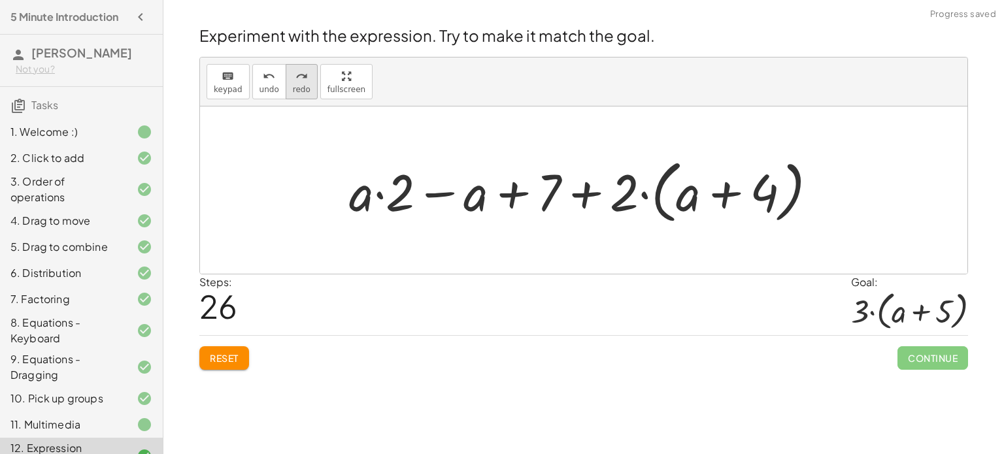
click at [296, 85] on span "redo" at bounding box center [302, 89] width 18 height 9
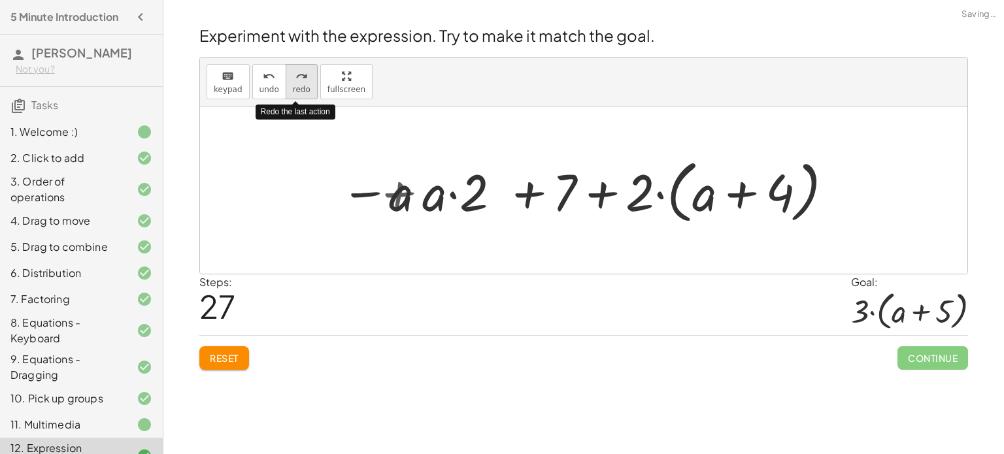
click at [296, 85] on span "redo" at bounding box center [302, 89] width 18 height 9
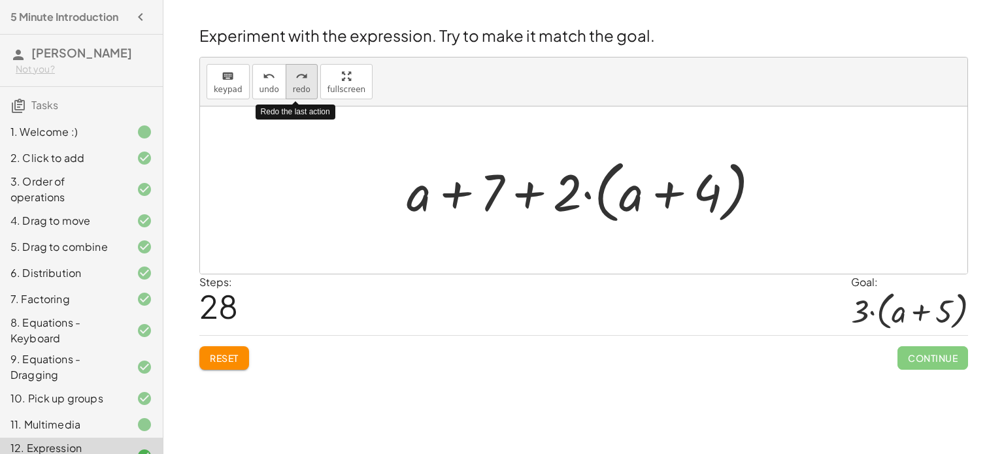
click at [295, 80] on icon "redo" at bounding box center [301, 77] width 12 height 16
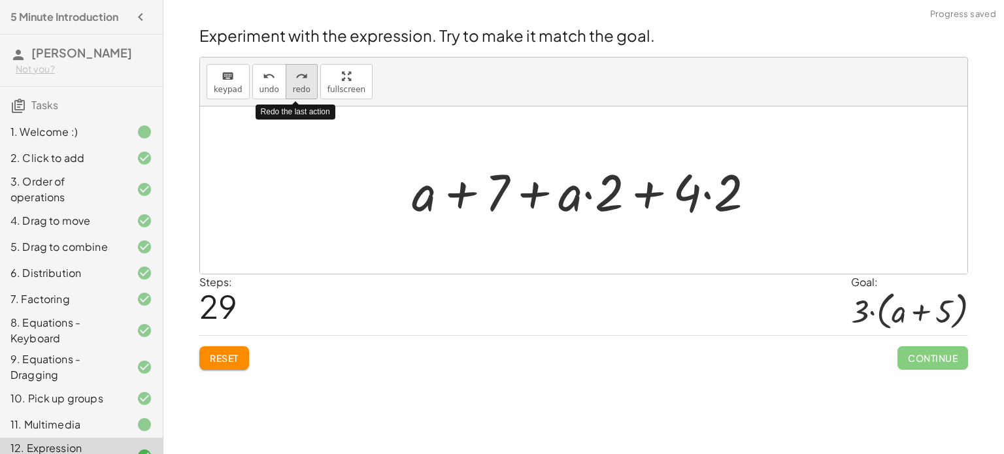
click at [295, 80] on icon "redo" at bounding box center [301, 77] width 12 height 16
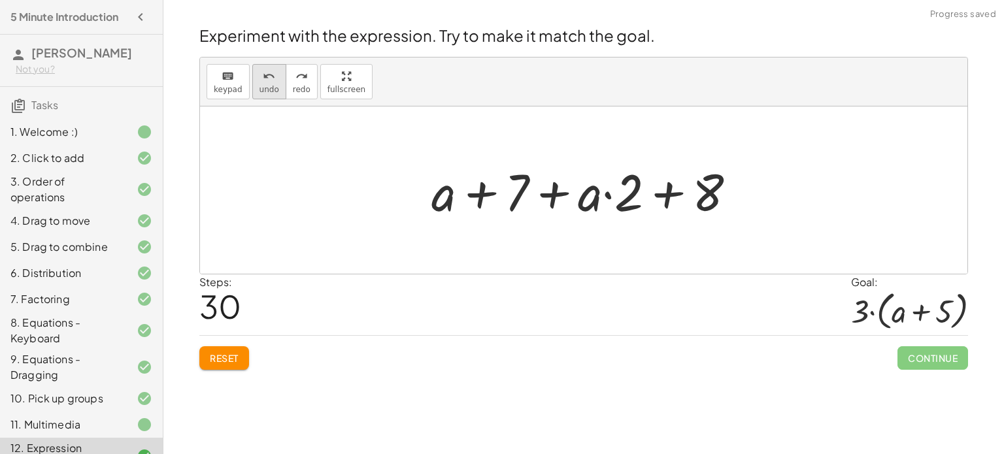
click at [268, 75] on icon "undo" at bounding box center [269, 77] width 12 height 16
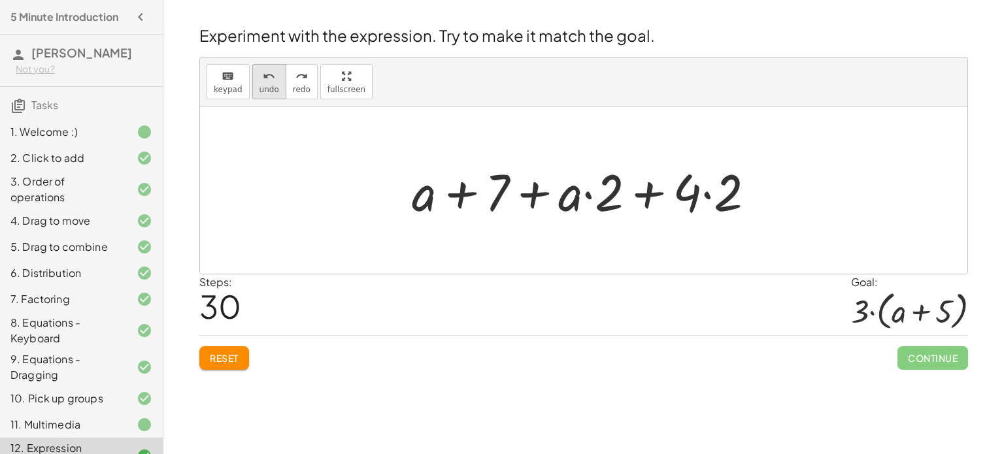
click at [255, 83] on button "undo undo" at bounding box center [269, 81] width 34 height 35
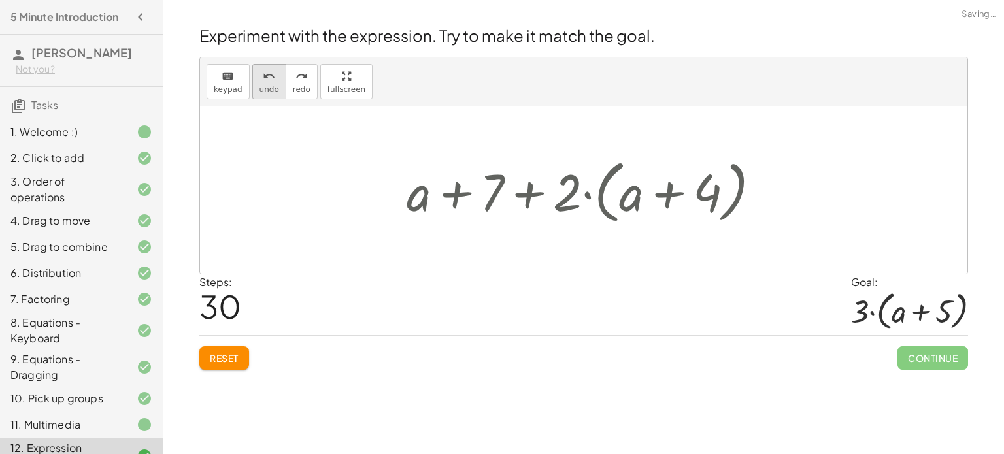
click at [255, 83] on button "undo undo" at bounding box center [269, 81] width 34 height 35
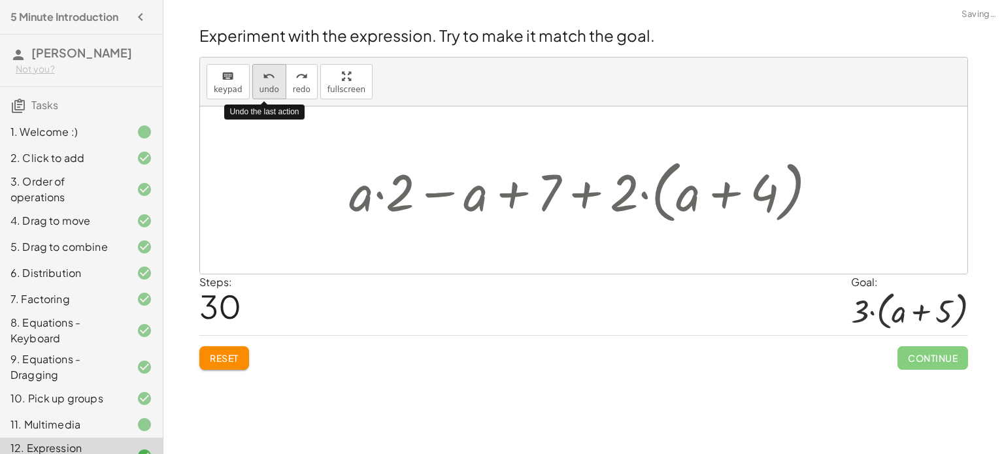
click at [255, 83] on button "undo undo" at bounding box center [269, 81] width 34 height 35
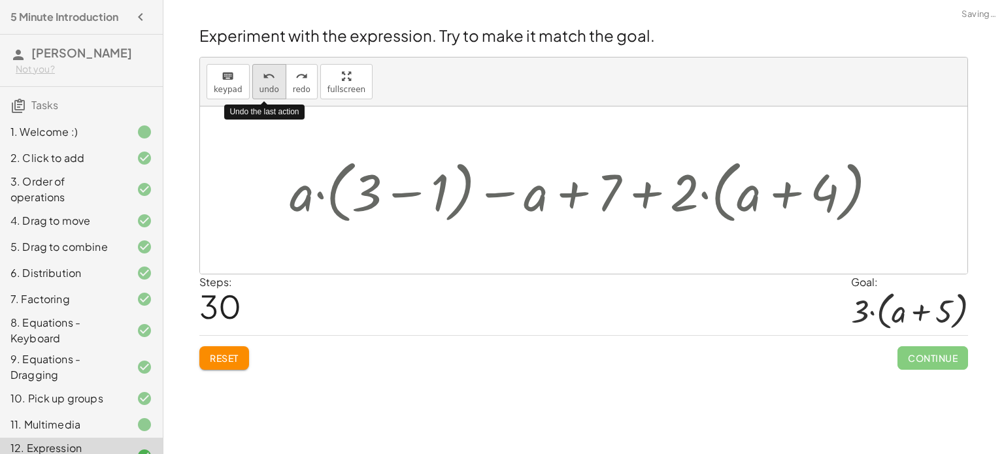
click at [255, 83] on button "undo undo" at bounding box center [269, 81] width 34 height 35
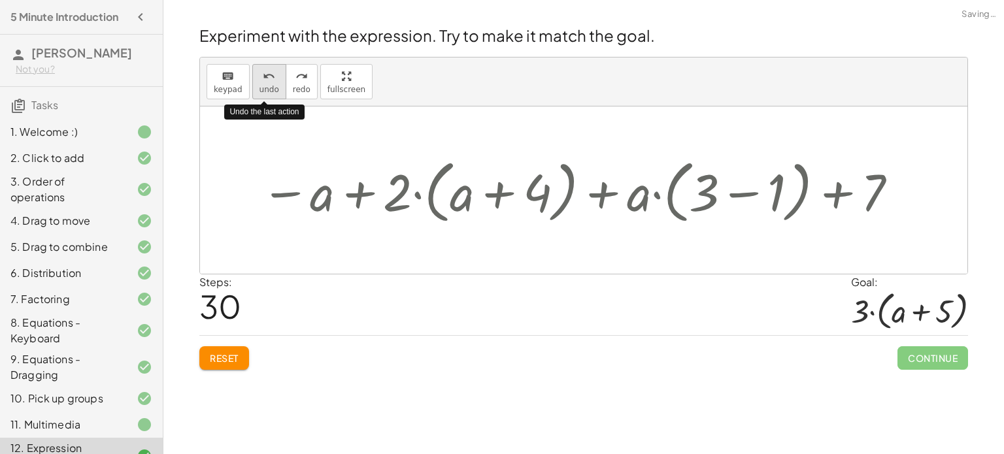
click at [255, 83] on button "undo undo" at bounding box center [269, 81] width 34 height 35
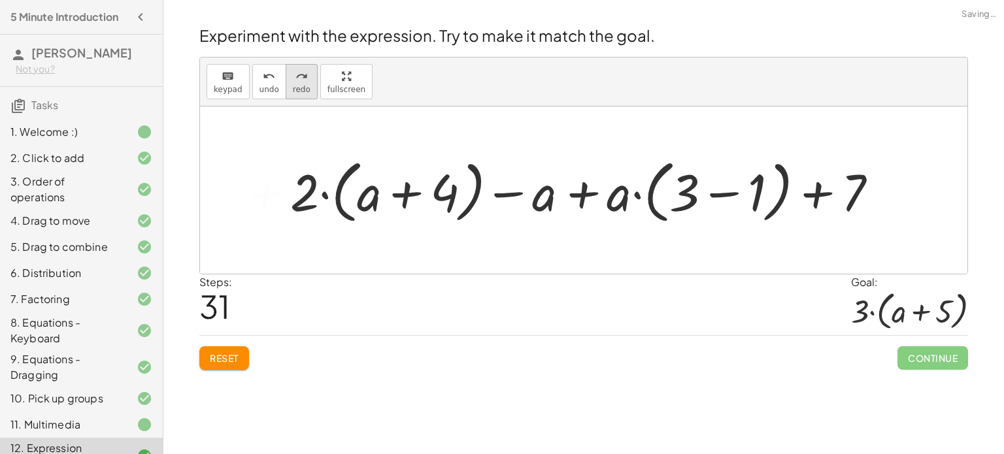
click at [301, 78] on div "redo" at bounding box center [302, 76] width 18 height 16
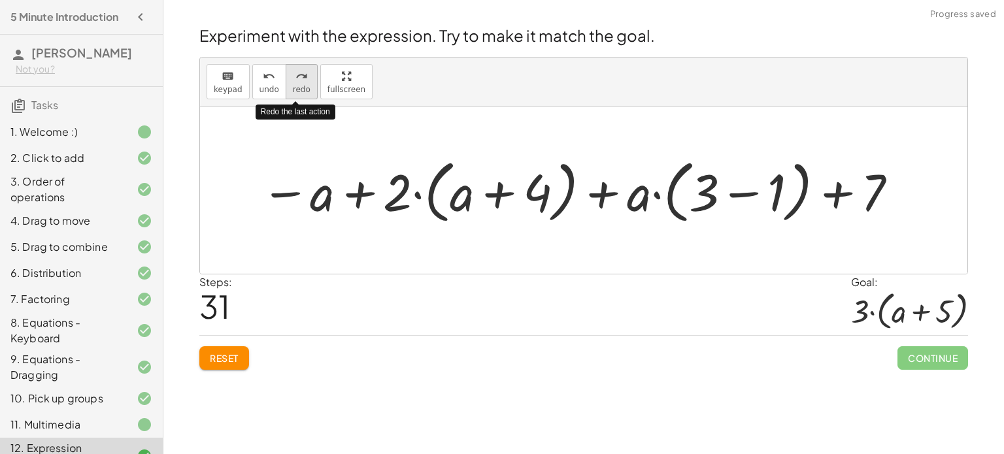
click at [301, 78] on div "redo" at bounding box center [302, 76] width 18 height 16
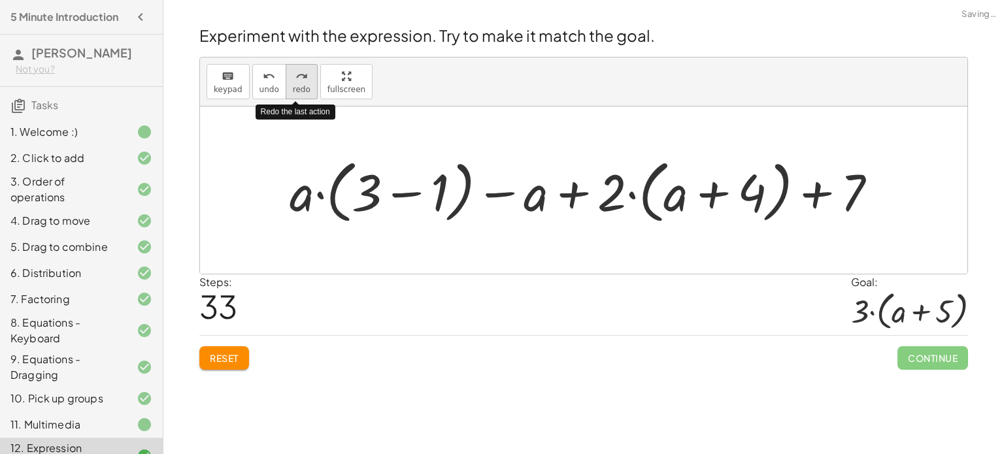
click at [301, 79] on div "redo" at bounding box center [302, 76] width 18 height 16
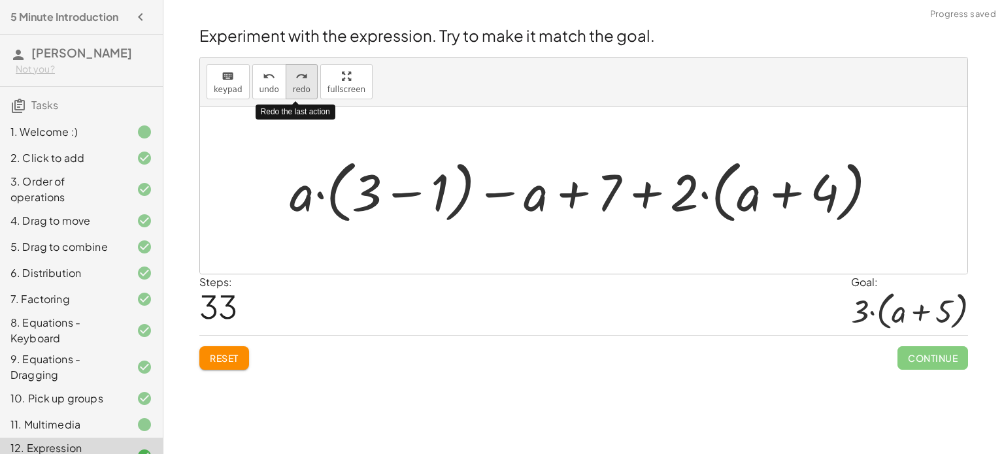
click at [301, 79] on div "redo" at bounding box center [302, 76] width 18 height 16
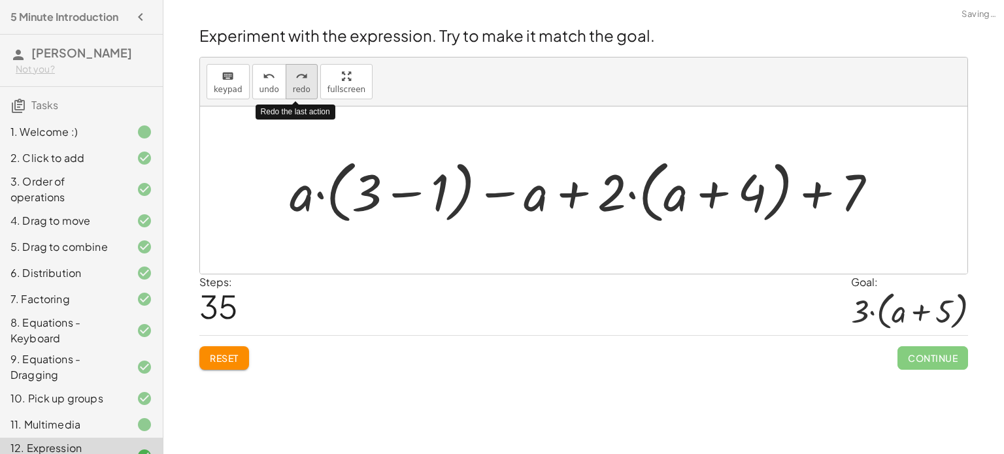
click at [301, 82] on div "redo" at bounding box center [302, 76] width 18 height 16
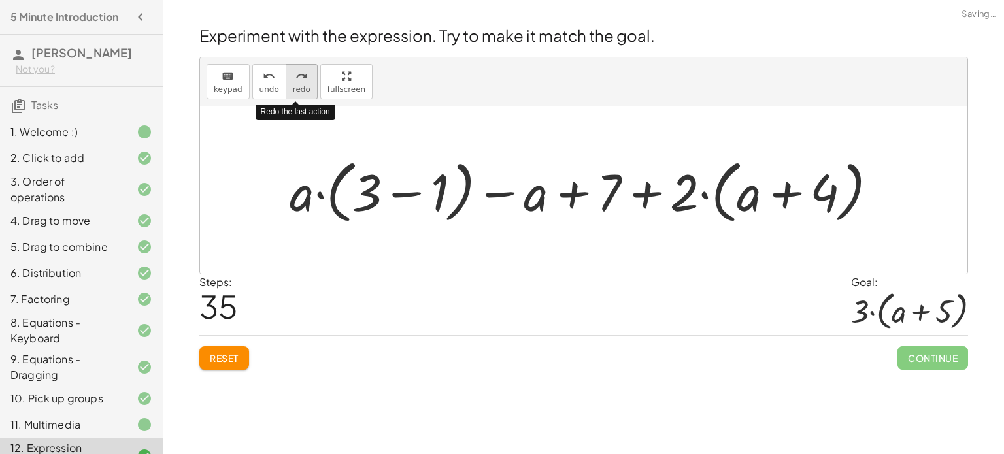
click at [301, 82] on div "redo" at bounding box center [302, 76] width 18 height 16
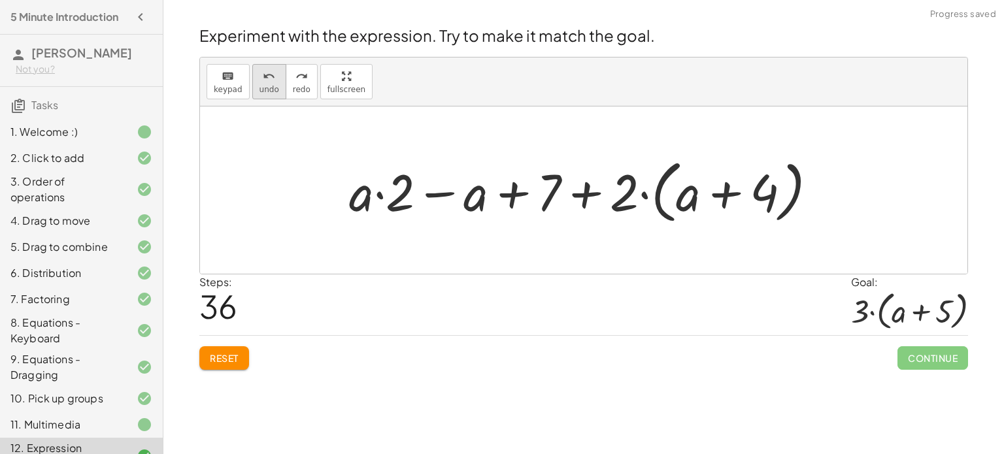
click at [269, 80] on icon "undo" at bounding box center [269, 77] width 12 height 16
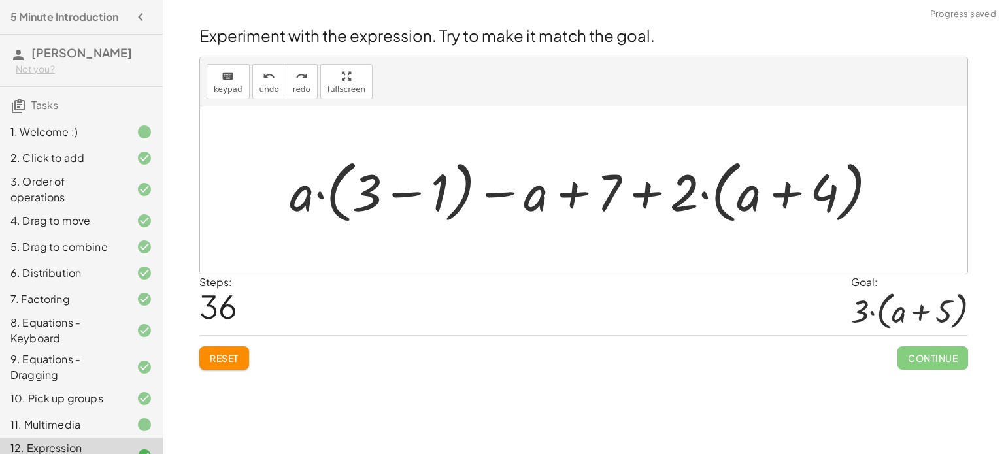
click at [320, 195] on div at bounding box center [588, 190] width 611 height 75
click at [301, 76] on div "redo" at bounding box center [302, 76] width 18 height 16
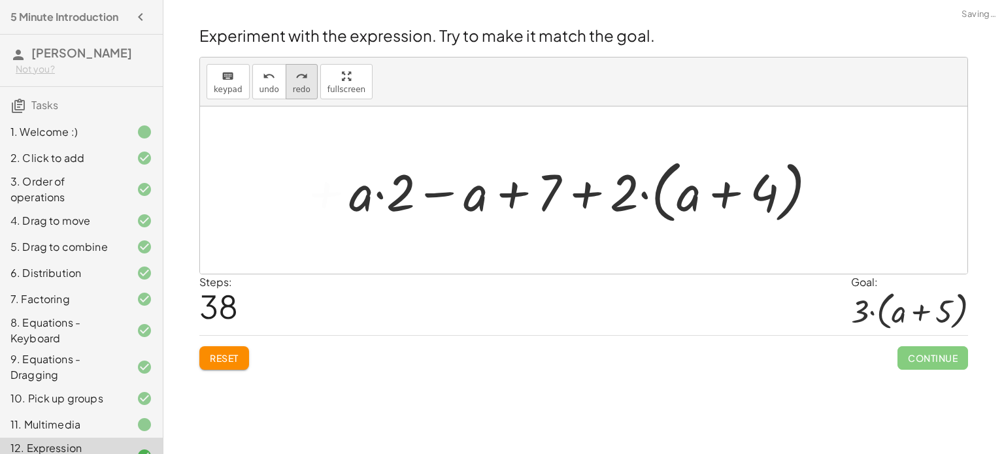
click at [297, 78] on icon "redo" at bounding box center [301, 77] width 12 height 16
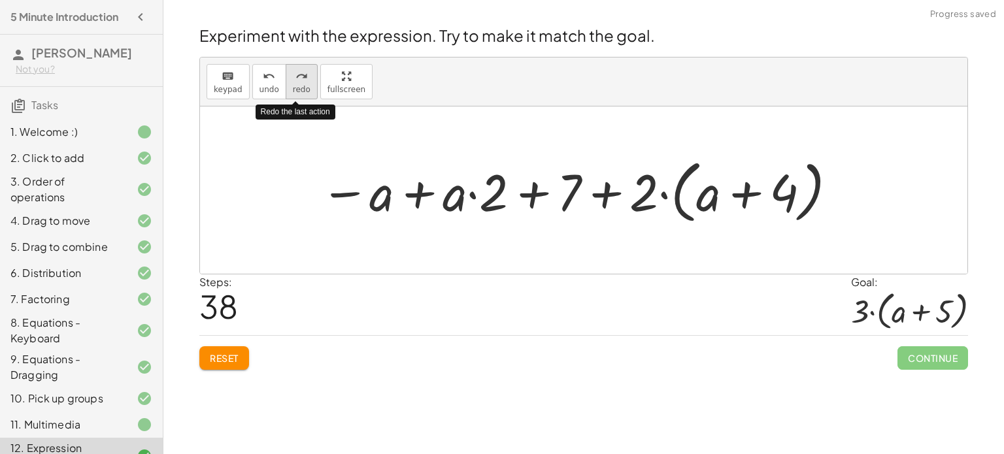
click at [297, 78] on icon "redo" at bounding box center [301, 77] width 12 height 16
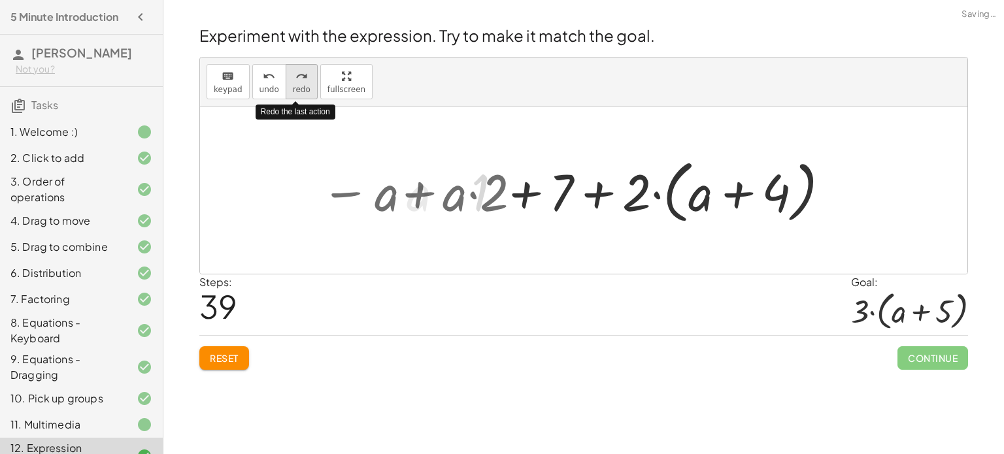
click at [297, 78] on icon "redo" at bounding box center [301, 77] width 12 height 16
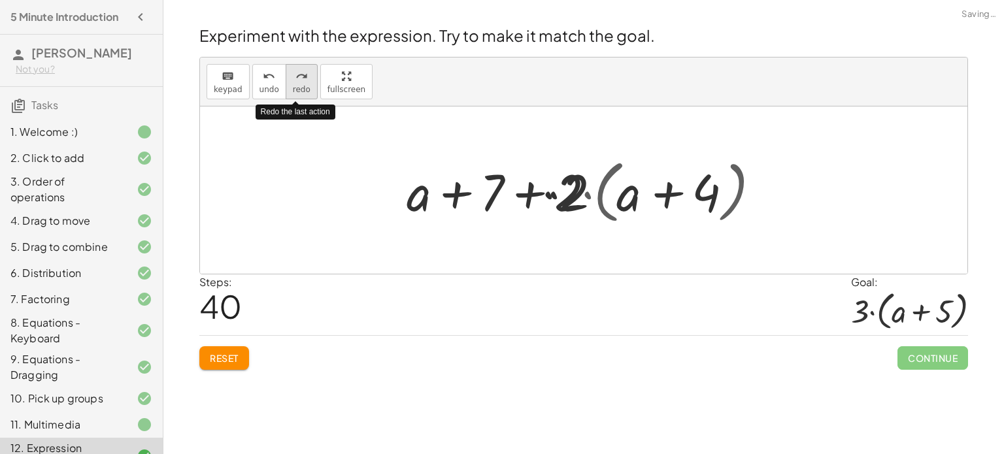
click at [297, 78] on icon "redo" at bounding box center [301, 77] width 12 height 16
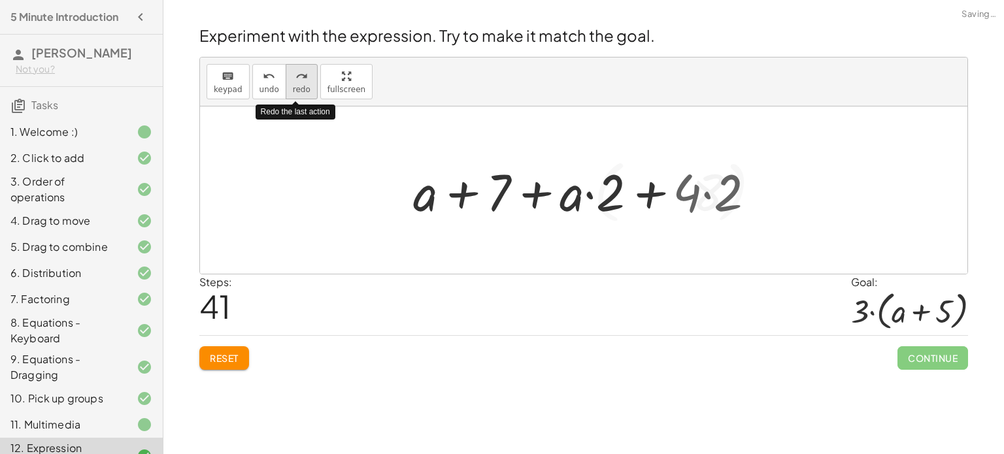
click at [297, 78] on icon "redo" at bounding box center [301, 77] width 12 height 16
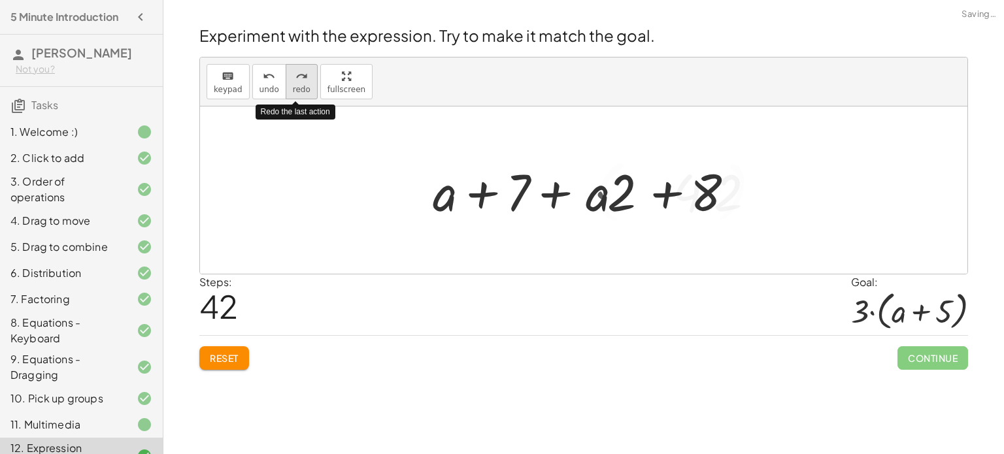
click at [296, 78] on icon "redo" at bounding box center [301, 77] width 12 height 16
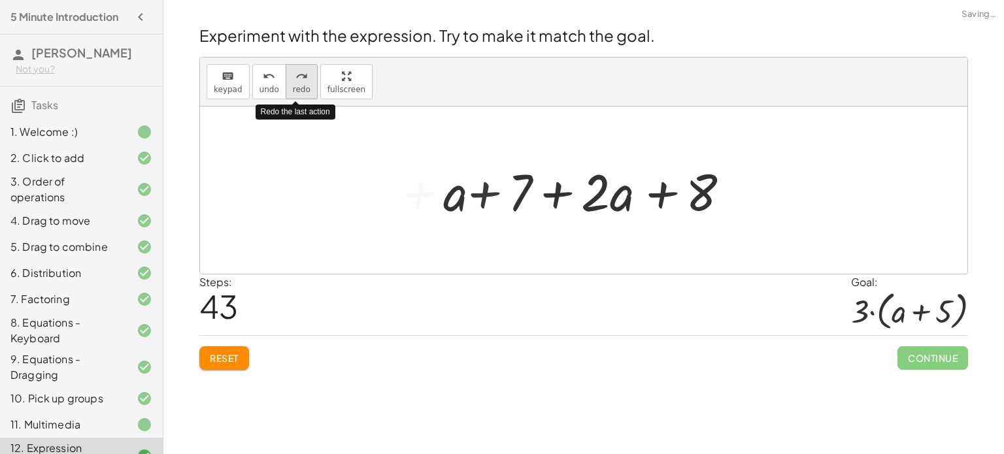
click at [296, 78] on icon "redo" at bounding box center [301, 77] width 12 height 16
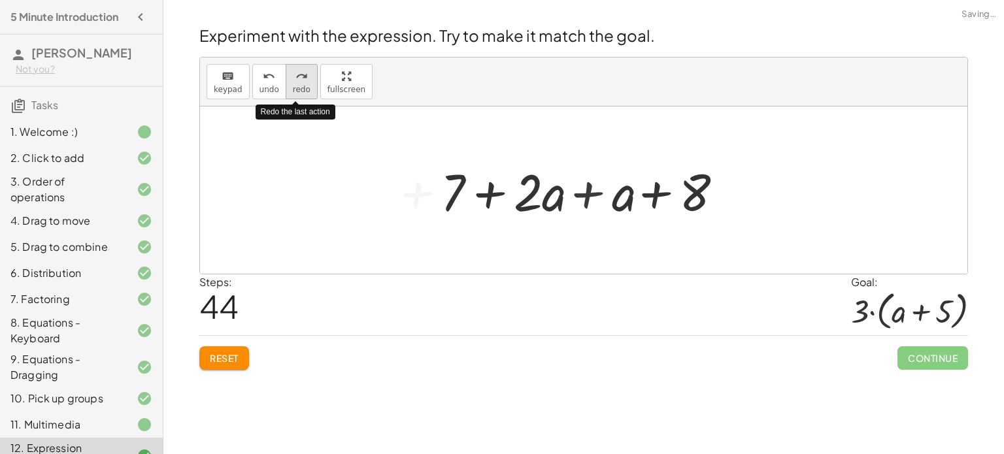
click at [296, 78] on icon "redo" at bounding box center [301, 77] width 12 height 16
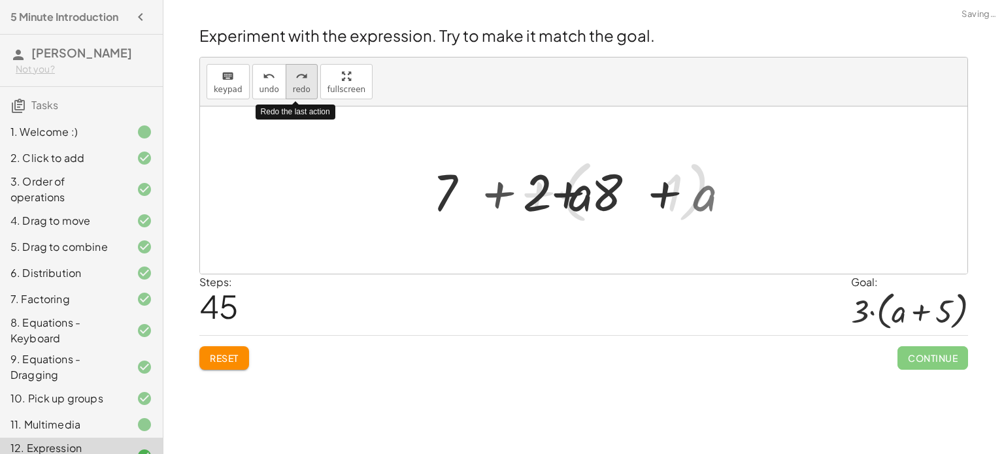
click at [296, 78] on icon "redo" at bounding box center [301, 77] width 12 height 16
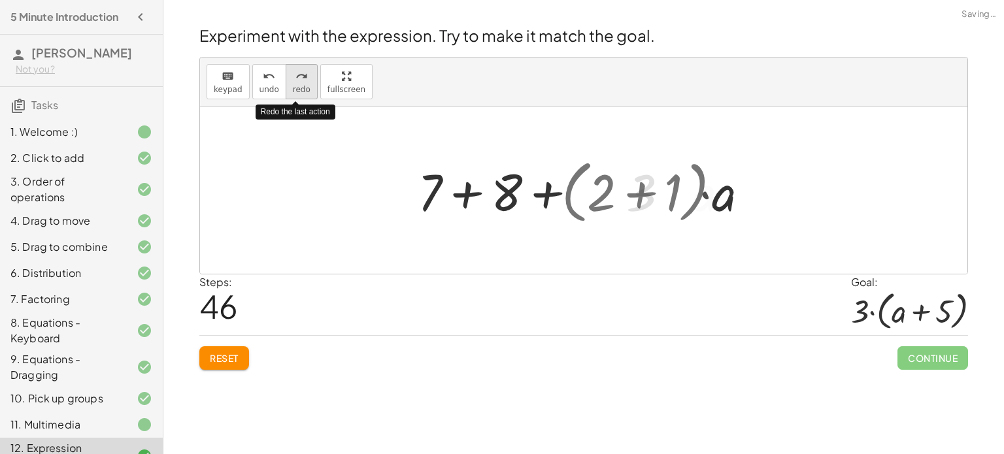
click at [296, 78] on icon "redo" at bounding box center [301, 77] width 12 height 16
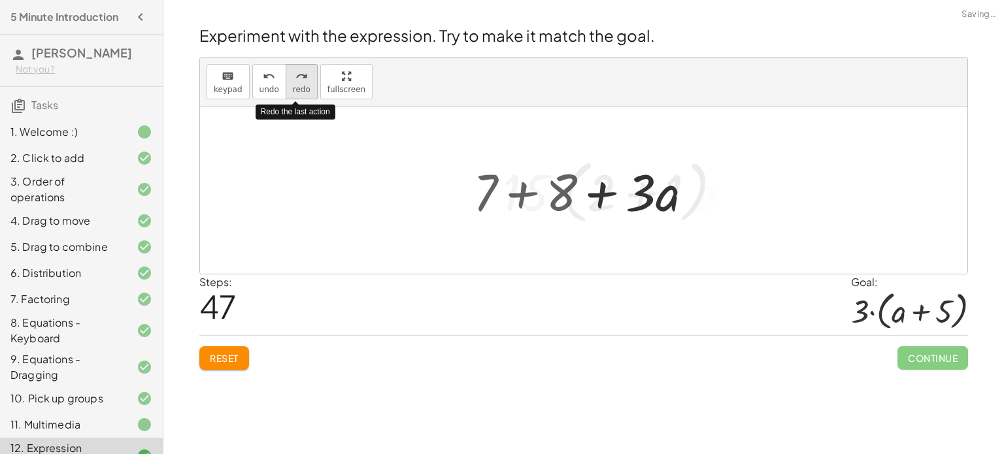
click at [296, 78] on icon "redo" at bounding box center [301, 77] width 12 height 16
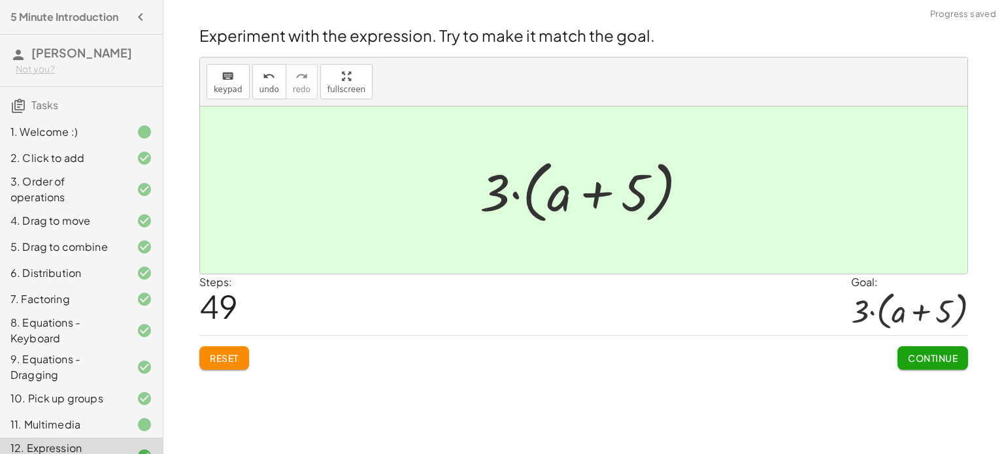
click at [904, 360] on button "Continue" at bounding box center [933, 358] width 71 height 24
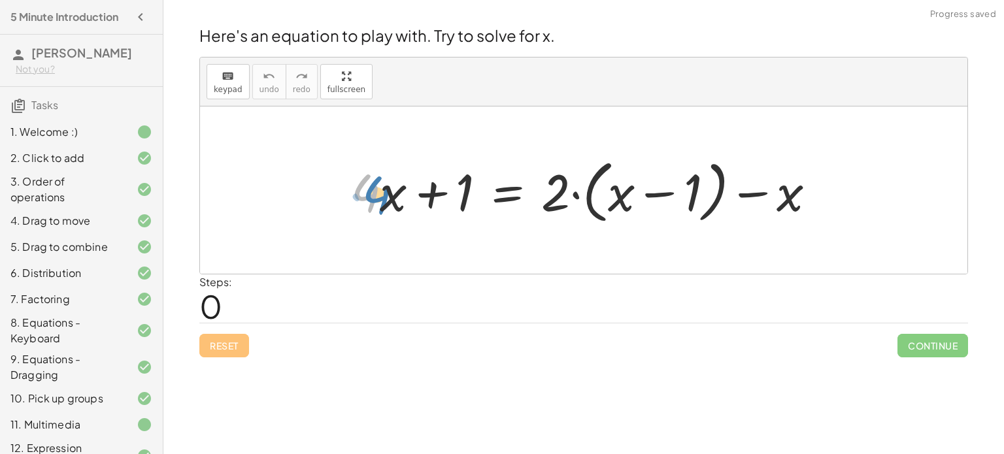
click at [377, 198] on div at bounding box center [589, 190] width 489 height 75
drag, startPoint x: 431, startPoint y: 195, endPoint x: 377, endPoint y: 197, distance: 54.3
click at [377, 197] on div at bounding box center [589, 190] width 489 height 75
click at [394, 173] on div at bounding box center [589, 190] width 489 height 75
click at [665, 192] on div at bounding box center [589, 190] width 489 height 75
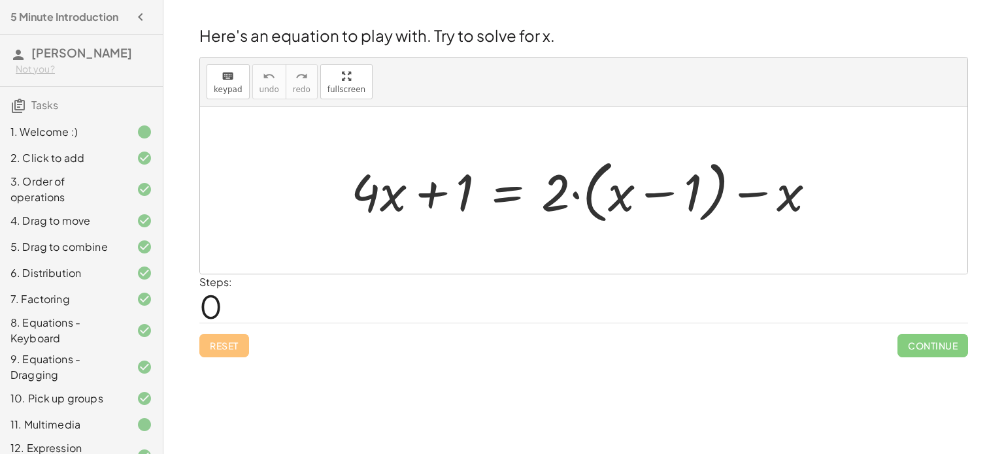
click at [579, 195] on div at bounding box center [589, 190] width 489 height 75
drag, startPoint x: 781, startPoint y: 194, endPoint x: 609, endPoint y: 191, distance: 172.6
click at [609, 191] on div at bounding box center [589, 190] width 489 height 75
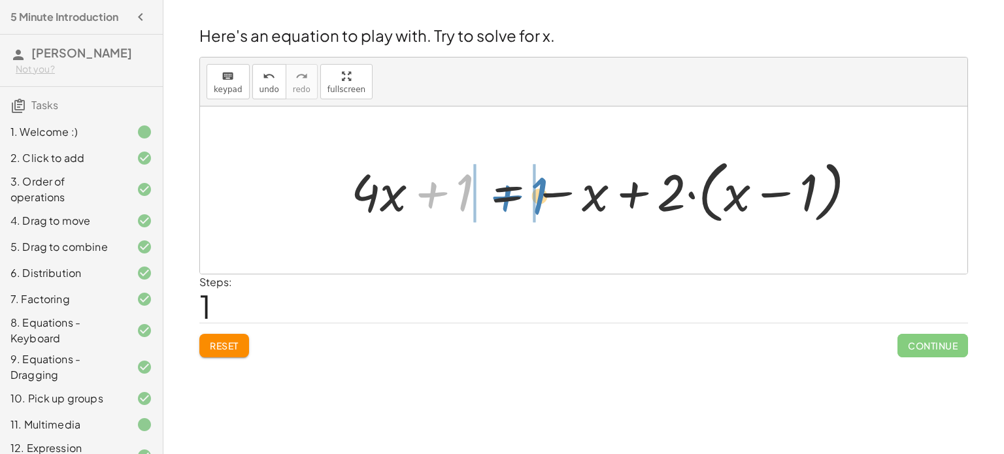
drag, startPoint x: 463, startPoint y: 195, endPoint x: 537, endPoint y: 197, distance: 73.2
click at [537, 197] on div at bounding box center [609, 190] width 529 height 75
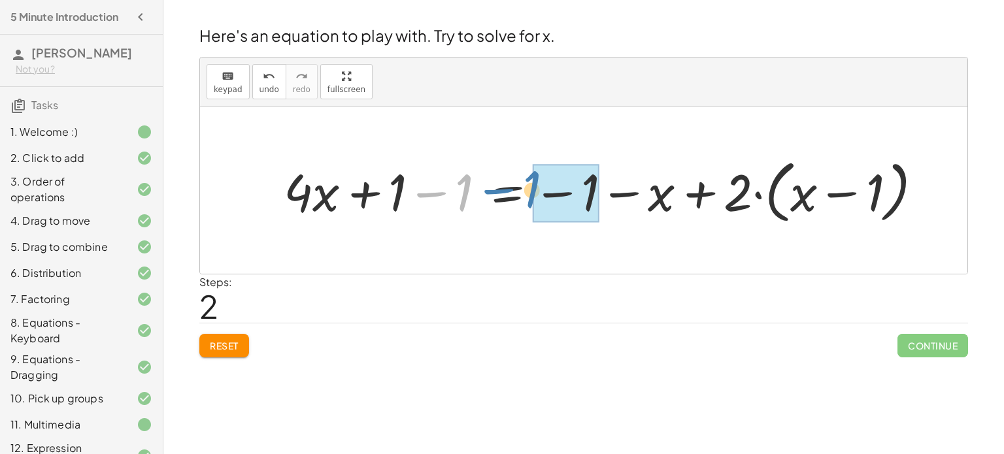
drag, startPoint x: 445, startPoint y: 197, endPoint x: 513, endPoint y: 194, distance: 68.7
click at [513, 194] on div at bounding box center [608, 190] width 663 height 75
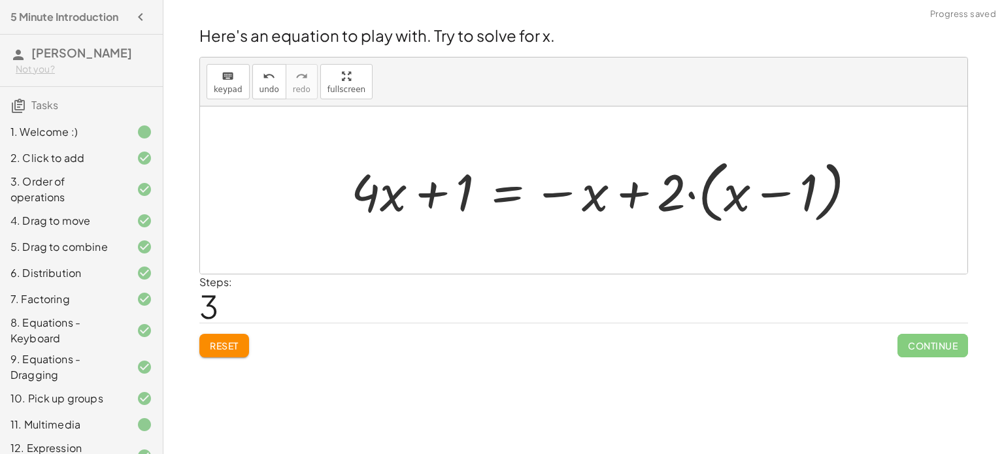
click at [432, 187] on div at bounding box center [609, 190] width 529 height 75
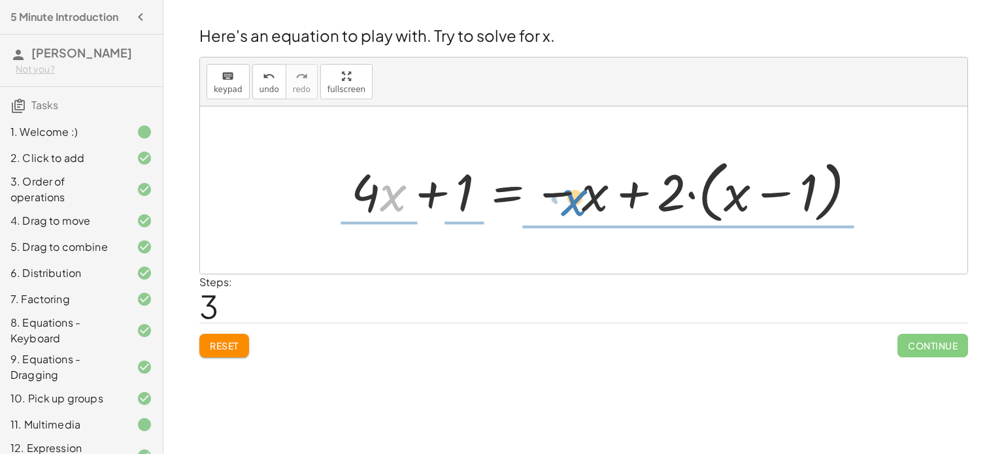
drag, startPoint x: 392, startPoint y: 201, endPoint x: 575, endPoint y: 202, distance: 183.0
click at [575, 202] on div at bounding box center [609, 190] width 529 height 75
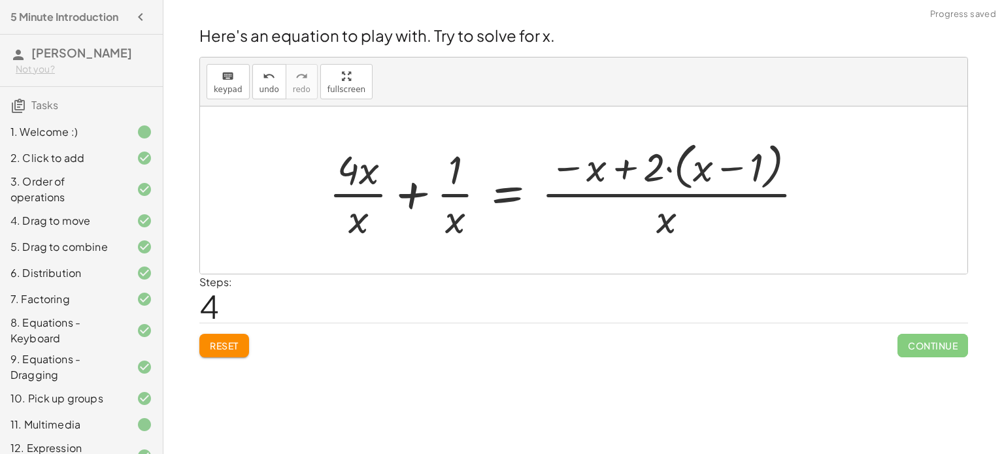
click at [407, 191] on div at bounding box center [571, 190] width 499 height 107
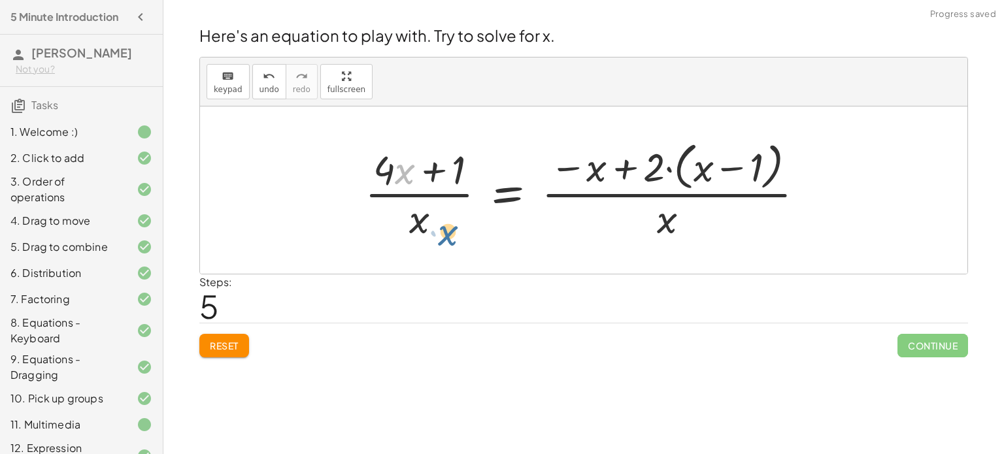
drag, startPoint x: 400, startPoint y: 171, endPoint x: 444, endPoint y: 236, distance: 78.1
click at [444, 236] on div at bounding box center [589, 190] width 463 height 107
click at [435, 172] on div at bounding box center [589, 190] width 463 height 107
drag, startPoint x: 458, startPoint y: 167, endPoint x: 437, endPoint y: 231, distance: 66.8
click at [437, 231] on div at bounding box center [589, 190] width 463 height 107
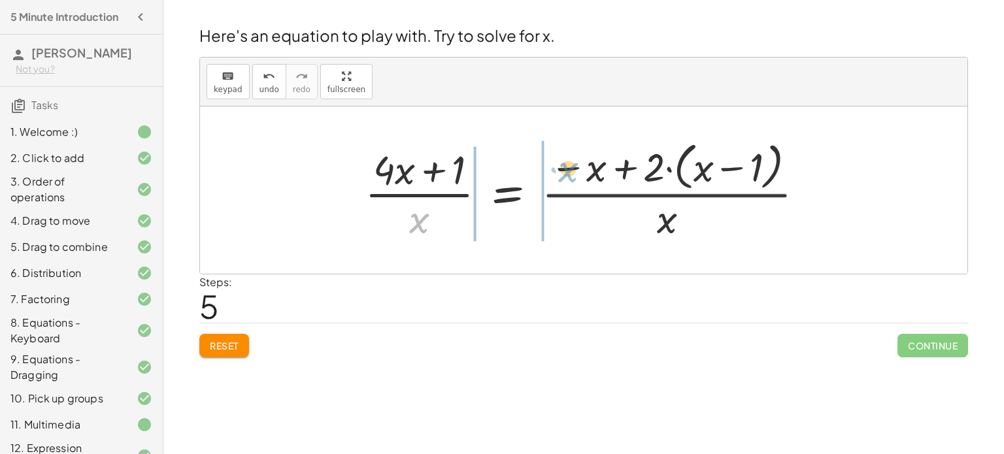
drag, startPoint x: 422, startPoint y: 224, endPoint x: 581, endPoint y: 178, distance: 166.1
click at [581, 178] on div at bounding box center [589, 190] width 463 height 107
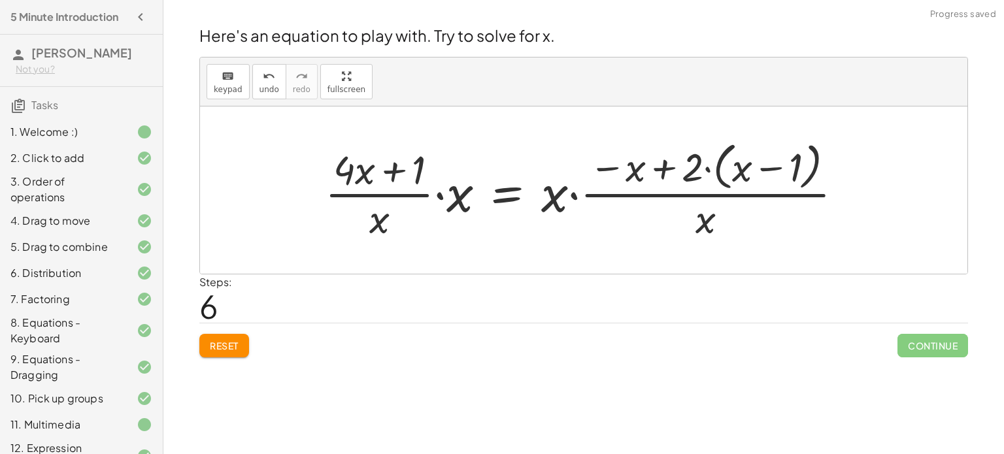
click at [586, 163] on div at bounding box center [589, 190] width 542 height 107
click at [745, 163] on div at bounding box center [589, 190] width 542 height 107
click at [773, 168] on div at bounding box center [589, 190] width 542 height 107
drag, startPoint x: 745, startPoint y: 169, endPoint x: 748, endPoint y: 227, distance: 58.3
click at [748, 227] on div at bounding box center [589, 190] width 542 height 107
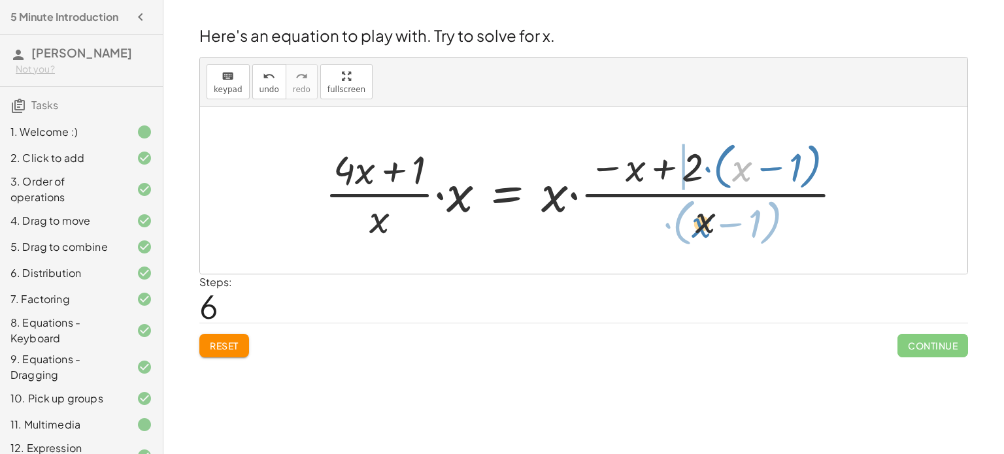
drag, startPoint x: 739, startPoint y: 169, endPoint x: 698, endPoint y: 224, distance: 69.0
click at [698, 224] on div at bounding box center [589, 190] width 542 height 107
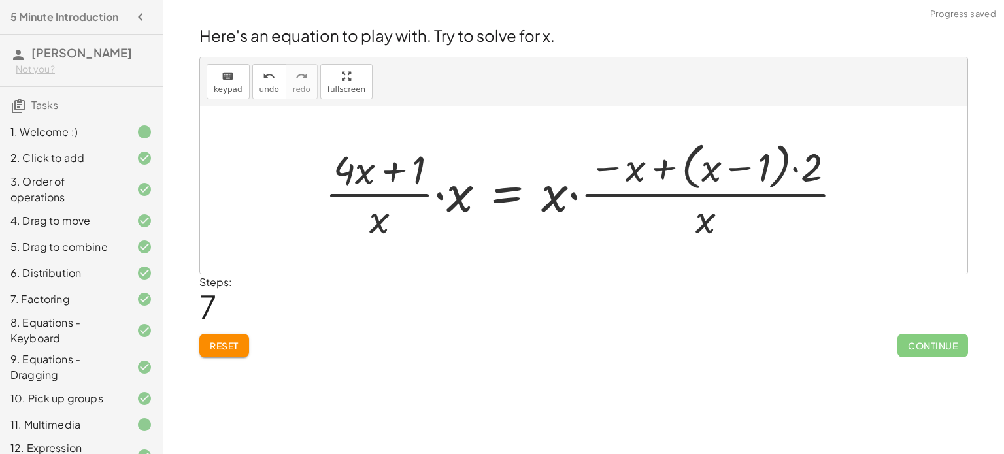
click at [747, 168] on div at bounding box center [589, 190] width 542 height 107
click at [788, 165] on div at bounding box center [589, 190] width 542 height 107
click at [231, 352] on button "Reset" at bounding box center [224, 346] width 50 height 24
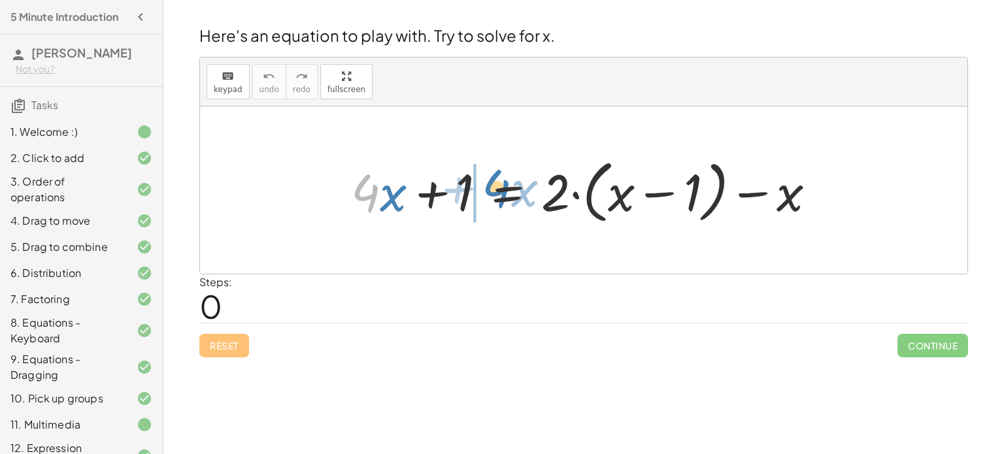
drag, startPoint x: 367, startPoint y: 207, endPoint x: 496, endPoint y: 203, distance: 128.8
click at [496, 203] on div at bounding box center [589, 190] width 489 height 75
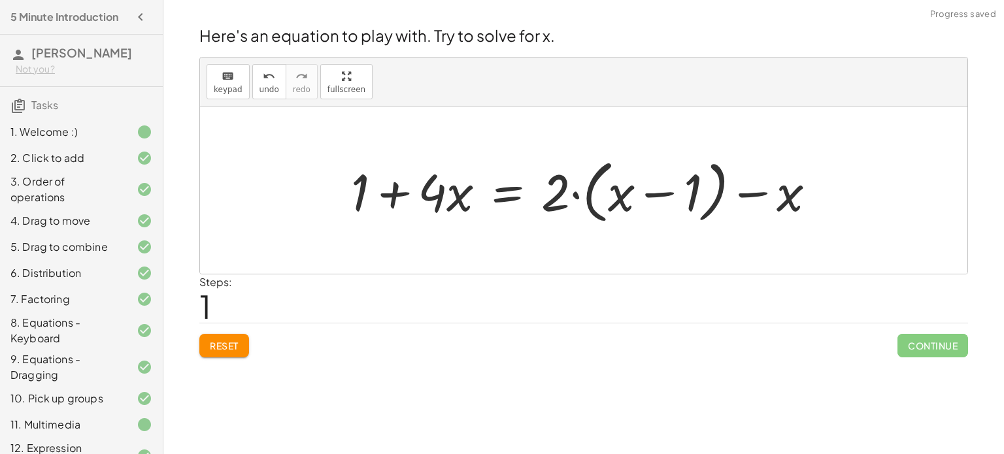
click at [394, 197] on div at bounding box center [589, 190] width 489 height 75
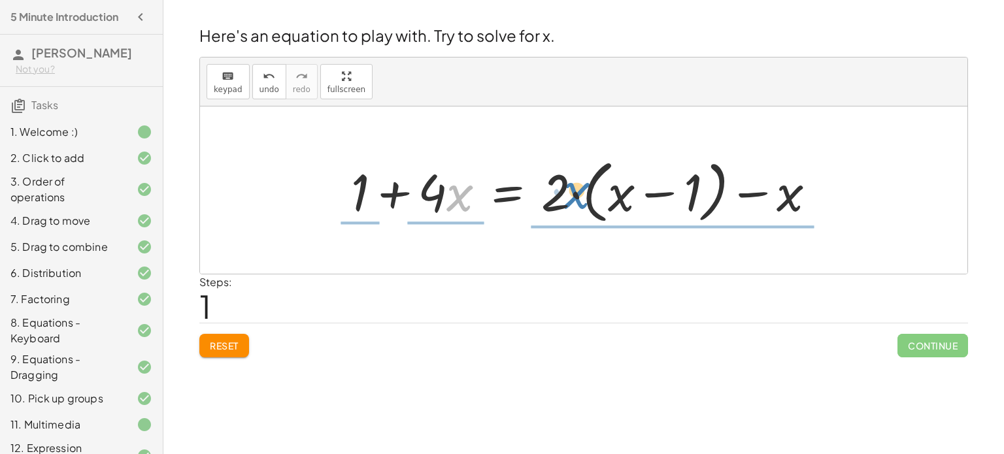
drag, startPoint x: 460, startPoint y: 202, endPoint x: 571, endPoint y: 199, distance: 111.2
click at [571, 199] on div at bounding box center [589, 190] width 489 height 75
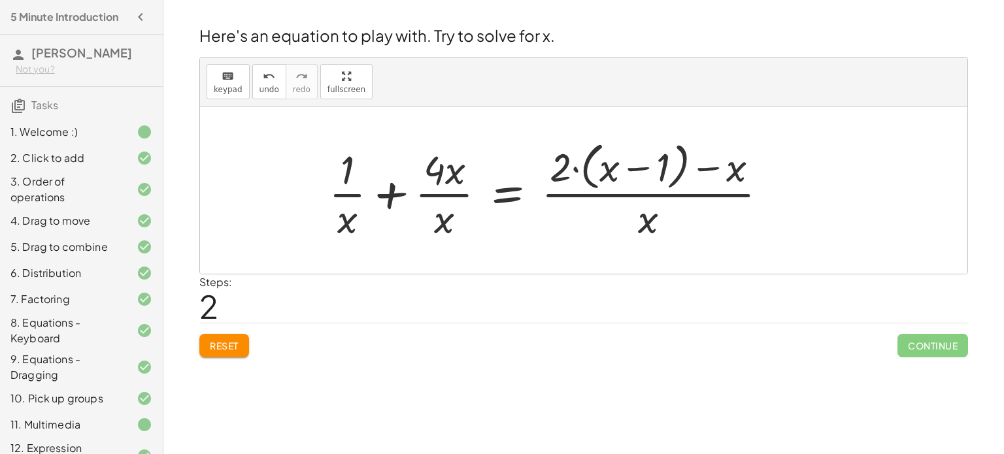
click at [394, 192] on div at bounding box center [553, 190] width 462 height 107
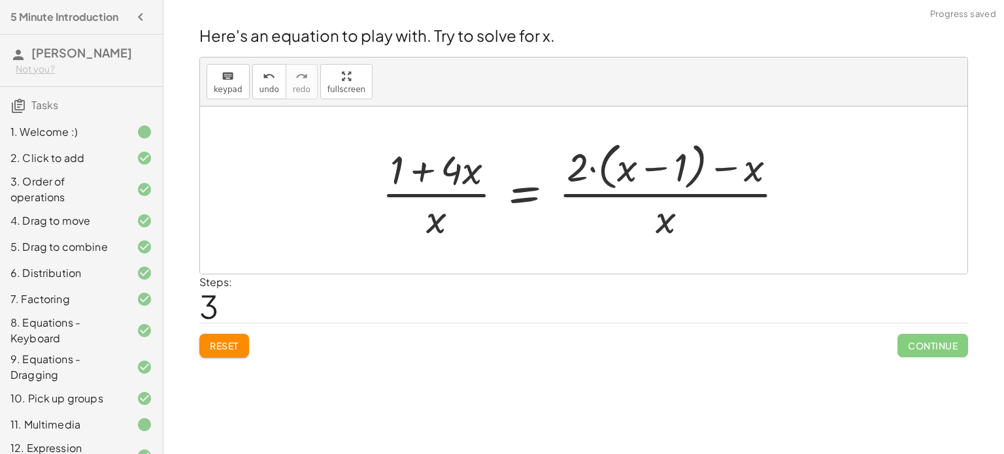
click at [424, 171] on div at bounding box center [588, 190] width 426 height 107
drag, startPoint x: 582, startPoint y: 167, endPoint x: 635, endPoint y: 217, distance: 73.1
click at [635, 217] on div at bounding box center [588, 190] width 426 height 107
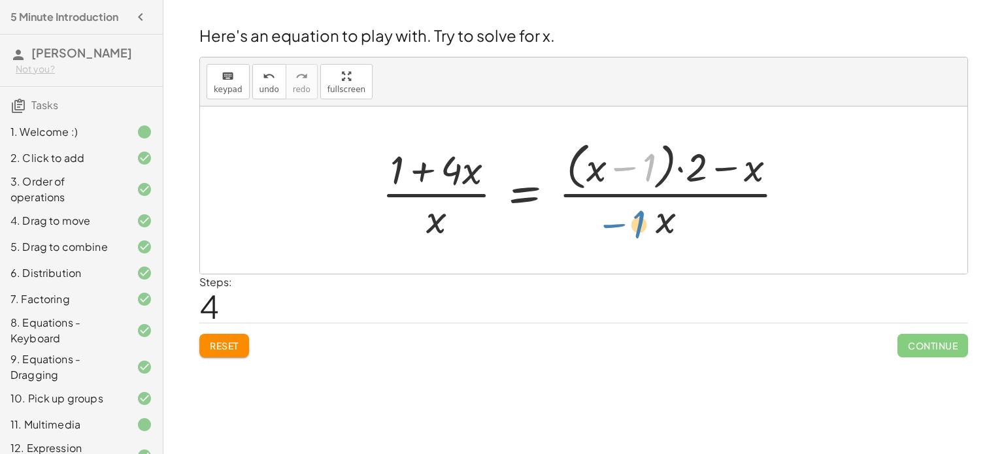
drag, startPoint x: 647, startPoint y: 163, endPoint x: 636, endPoint y: 220, distance: 57.8
click at [636, 220] on div at bounding box center [588, 190] width 426 height 107
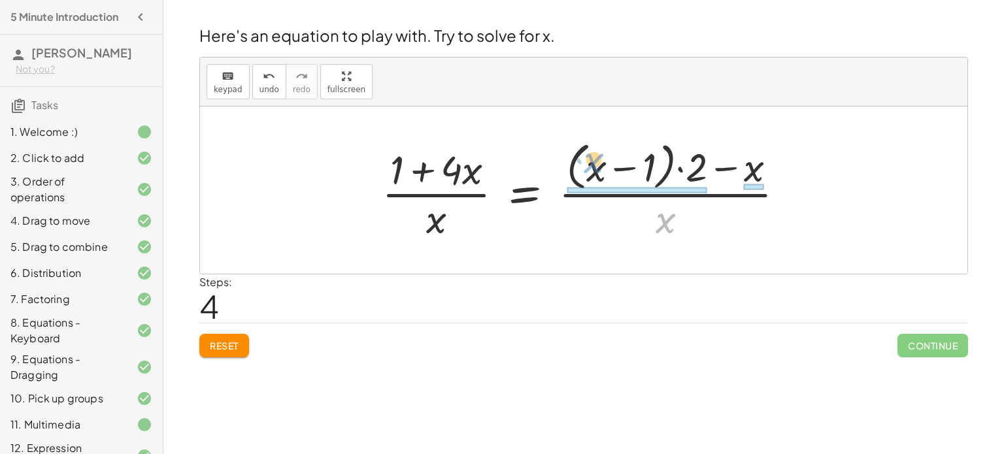
drag, startPoint x: 667, startPoint y: 224, endPoint x: 604, endPoint y: 173, distance: 81.3
click at [604, 173] on div at bounding box center [588, 190] width 426 height 107
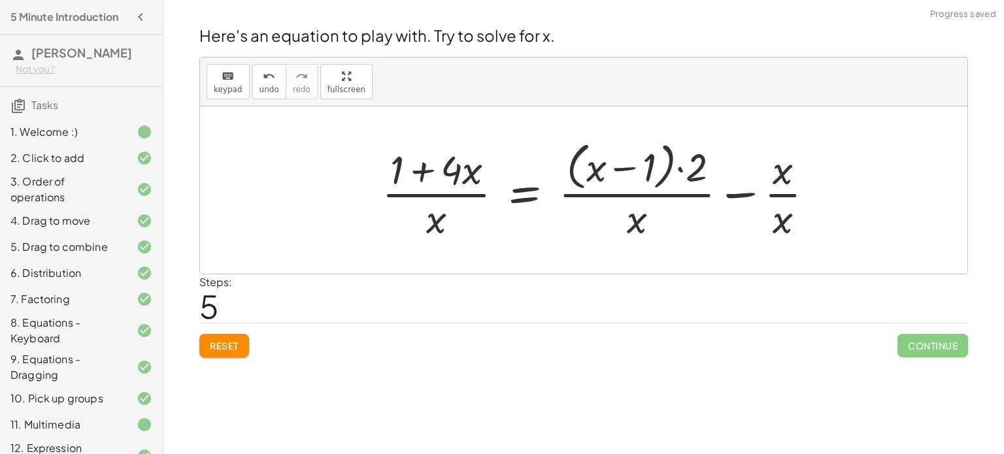
click at [745, 192] on div at bounding box center [603, 190] width 456 height 107
click at [724, 164] on div at bounding box center [588, 190] width 426 height 107
click at [645, 163] on div at bounding box center [588, 190] width 426 height 107
click at [616, 168] on div at bounding box center [588, 190] width 426 height 107
click at [422, 167] on div at bounding box center [588, 190] width 426 height 107
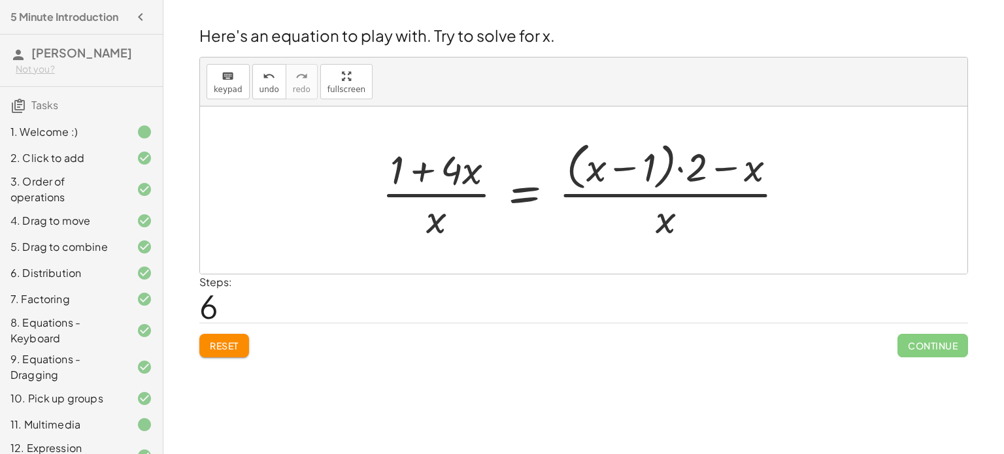
click at [448, 218] on div at bounding box center [588, 190] width 426 height 107
click at [441, 222] on div at bounding box center [588, 190] width 426 height 107
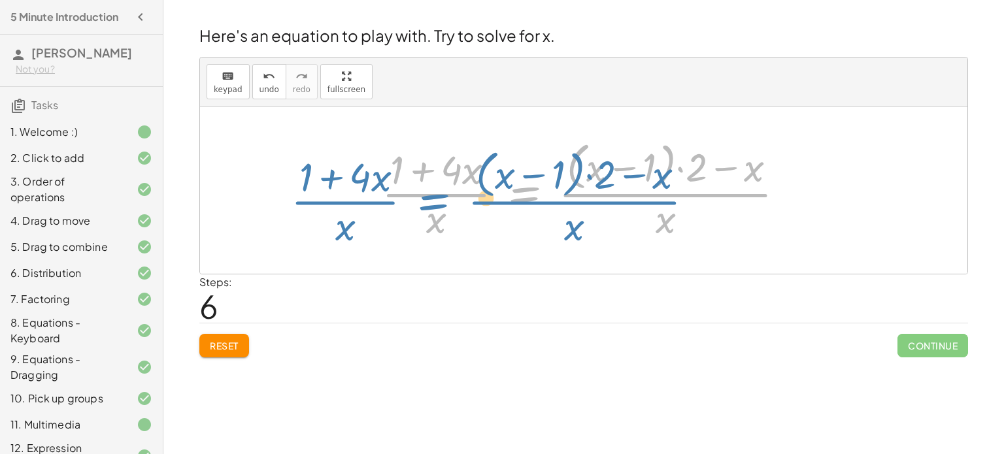
drag, startPoint x: 520, startPoint y: 194, endPoint x: 428, endPoint y: 202, distance: 91.9
click at [428, 202] on div at bounding box center [588, 190] width 426 height 107
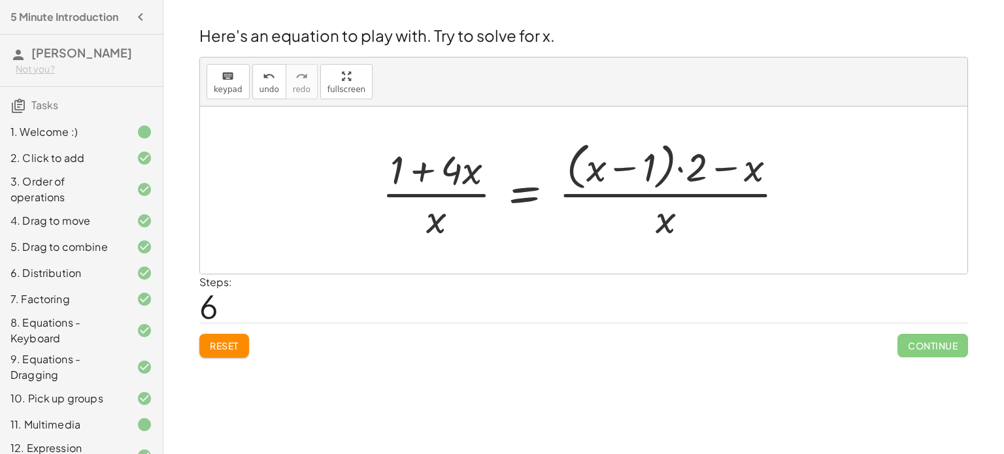
click at [665, 217] on div at bounding box center [588, 190] width 426 height 107
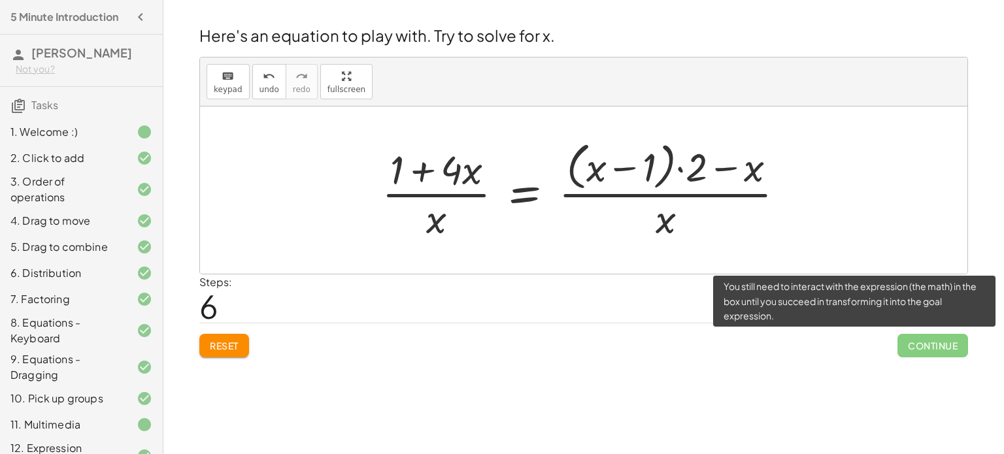
click at [933, 348] on span "Continue" at bounding box center [933, 346] width 71 height 24
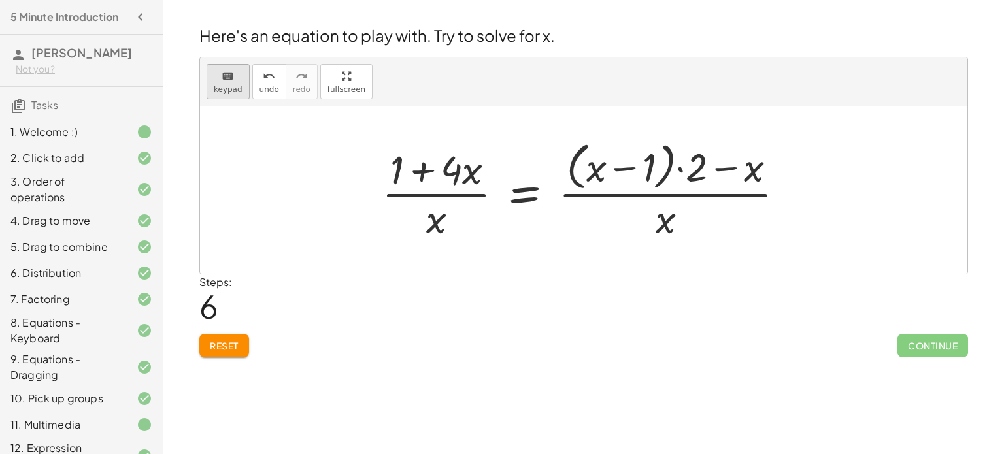
click at [220, 86] on span "keypad" at bounding box center [228, 89] width 29 height 9
click at [477, 171] on div at bounding box center [443, 170] width 78 height 46
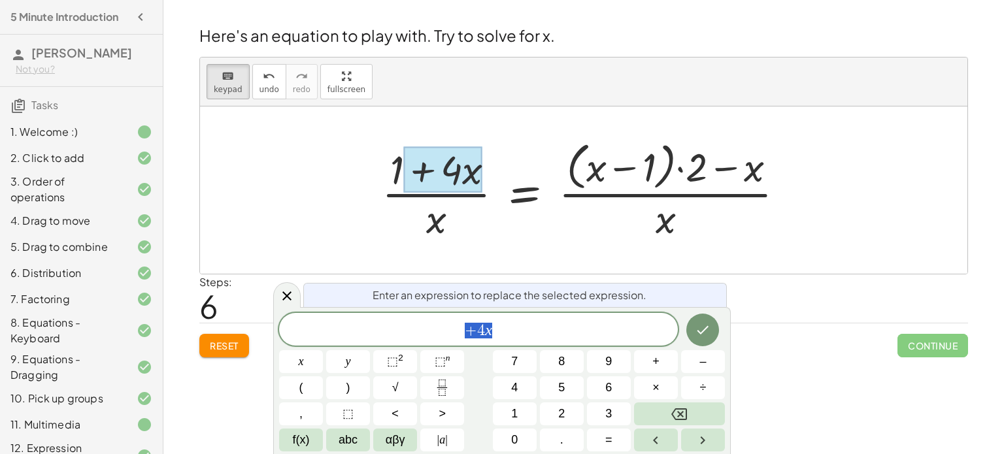
click at [431, 339] on span "+ 4 x" at bounding box center [478, 331] width 399 height 18
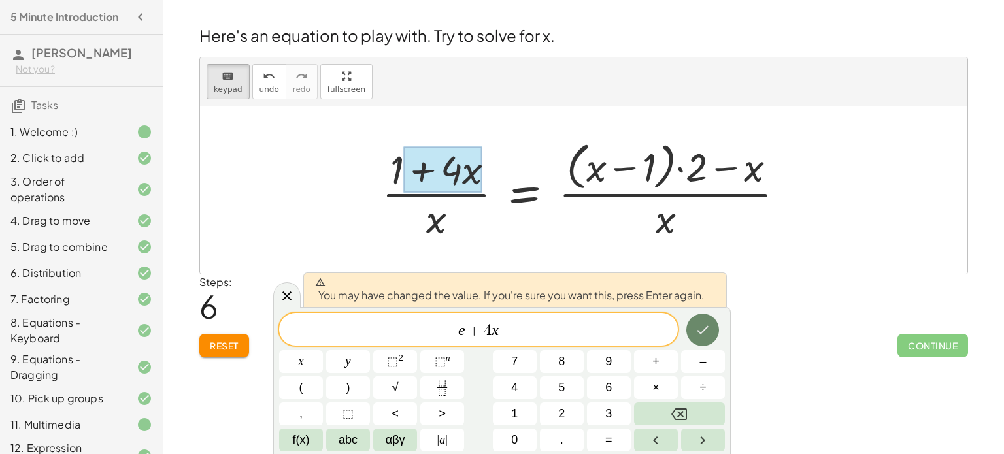
click at [707, 329] on icon "Done" at bounding box center [703, 330] width 16 height 16
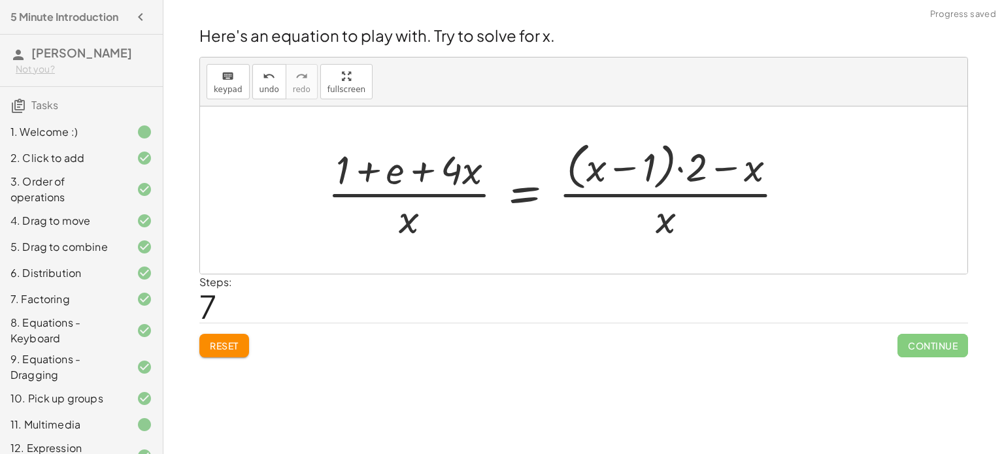
click at [391, 175] on div at bounding box center [561, 190] width 480 height 107
click at [422, 174] on div at bounding box center [561, 190] width 480 height 107
click at [433, 173] on div at bounding box center [561, 190] width 480 height 107
click at [399, 175] on div at bounding box center [561, 190] width 480 height 107
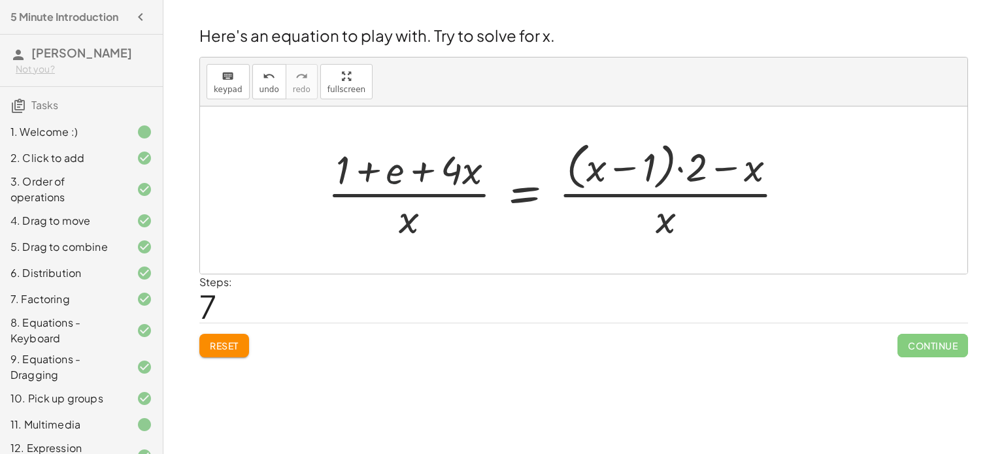
click at [399, 175] on div at bounding box center [561, 190] width 480 height 107
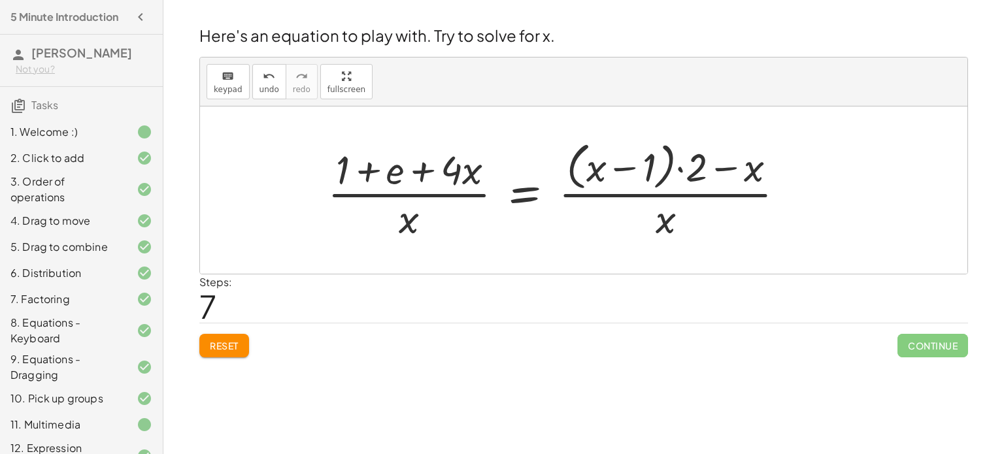
click at [239, 346] on button "Reset" at bounding box center [224, 346] width 50 height 24
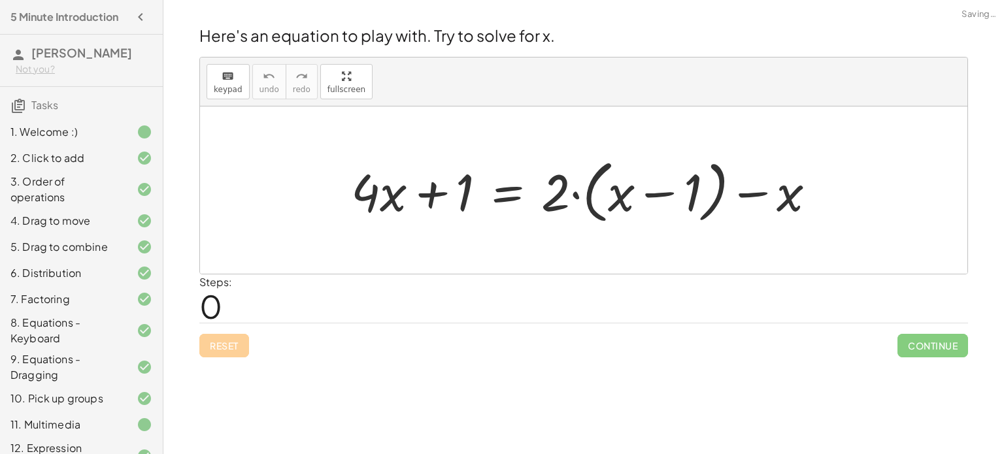
click at [239, 346] on div "Reset Continue" at bounding box center [583, 340] width 769 height 35
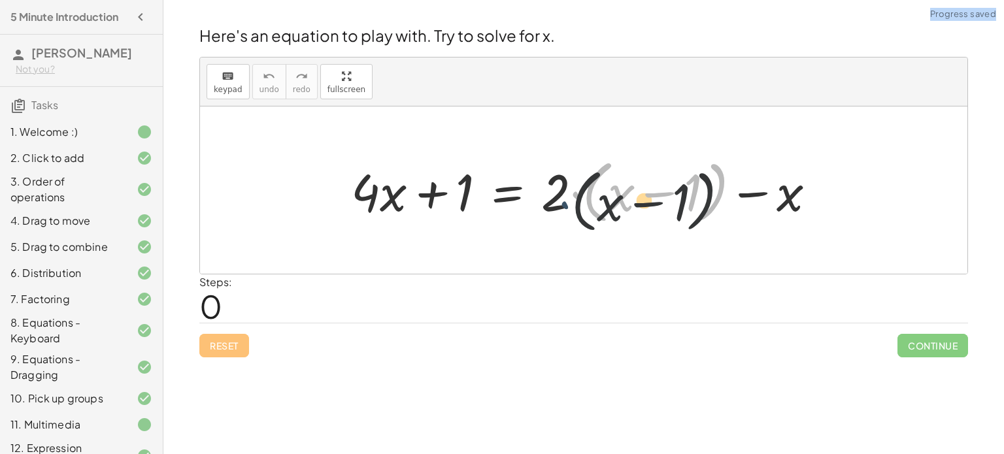
drag, startPoint x: 577, startPoint y: 195, endPoint x: 564, endPoint y: 204, distance: 15.6
click at [564, 204] on div at bounding box center [589, 190] width 489 height 75
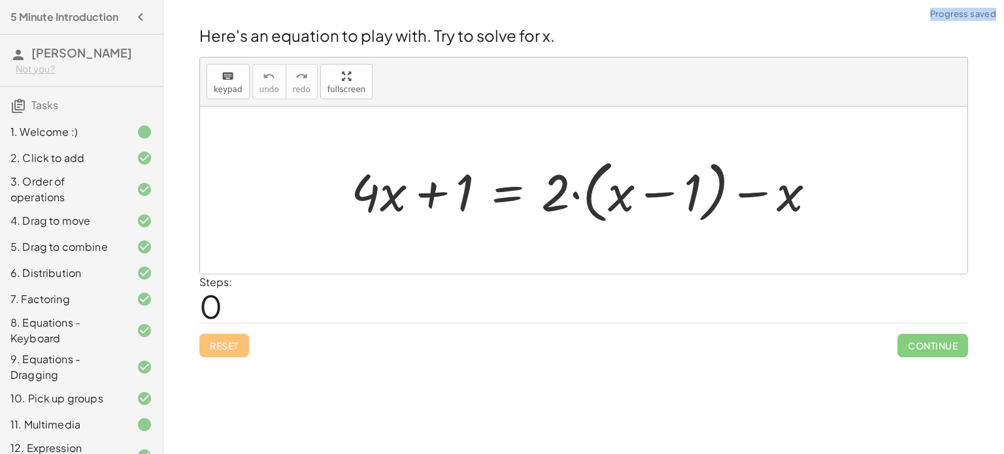
click at [575, 194] on div at bounding box center [589, 190] width 489 height 75
click at [428, 195] on div at bounding box center [589, 190] width 489 height 75
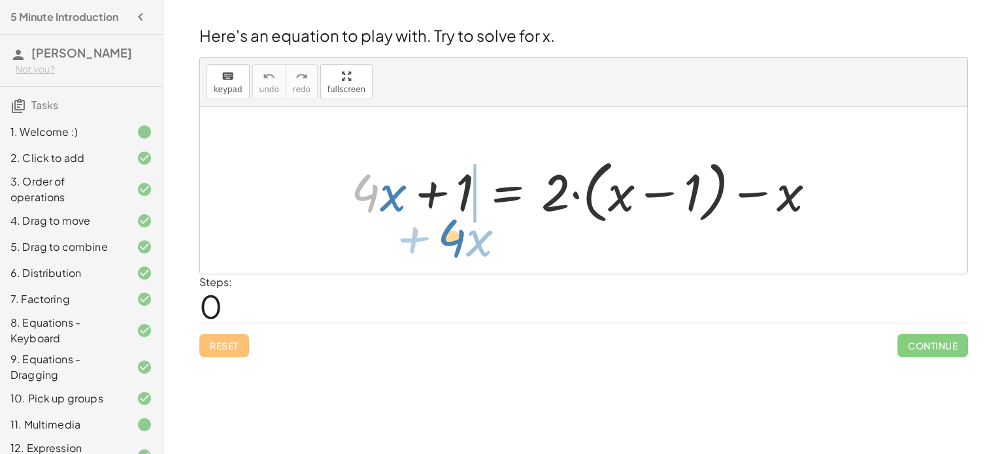
drag, startPoint x: 363, startPoint y: 194, endPoint x: 450, endPoint y: 236, distance: 96.2
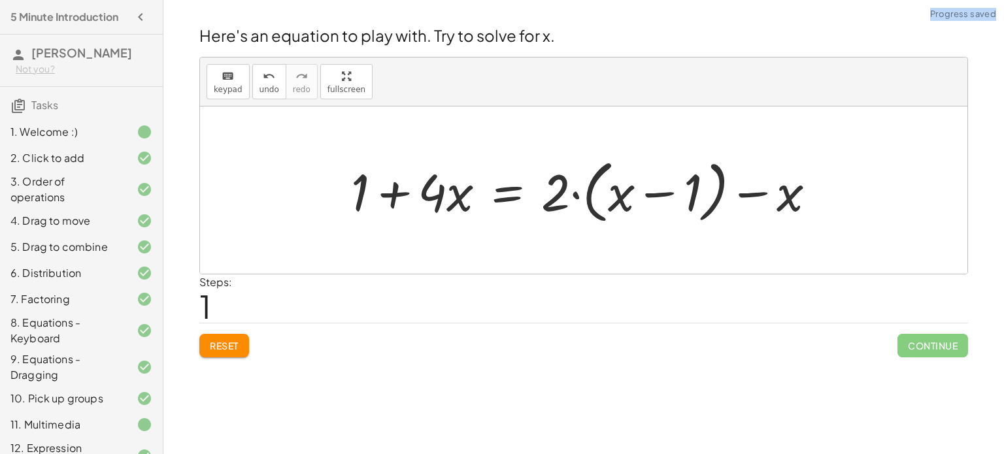
click at [393, 199] on div at bounding box center [589, 190] width 489 height 75
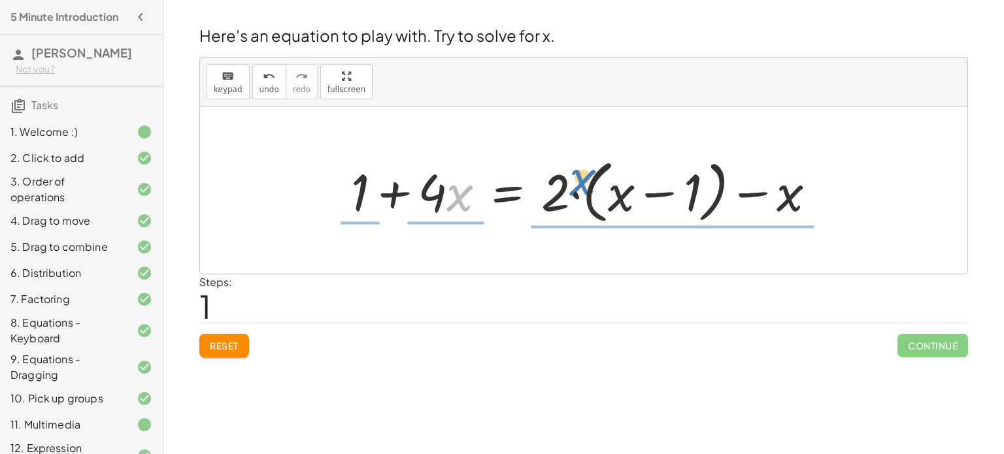
drag, startPoint x: 467, startPoint y: 196, endPoint x: 590, endPoint y: 180, distance: 124.6
click at [590, 180] on div at bounding box center [589, 190] width 489 height 75
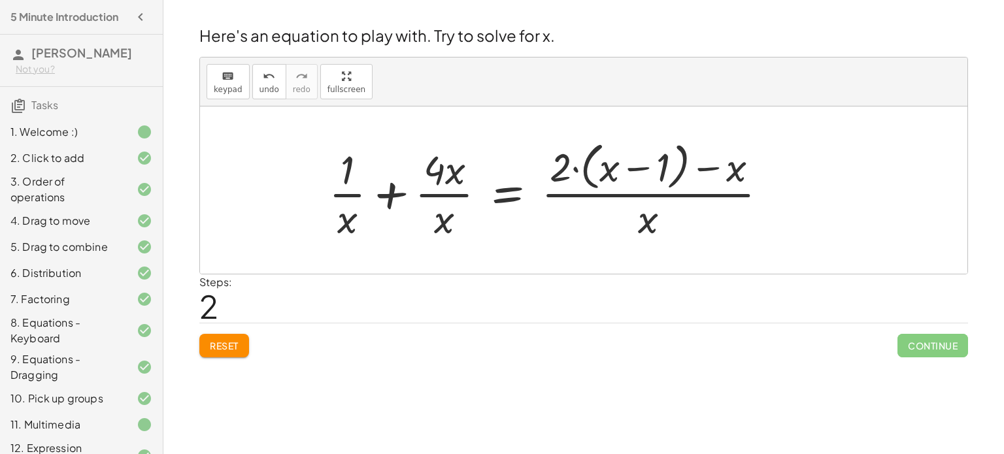
click at [595, 178] on div at bounding box center [553, 190] width 462 height 107
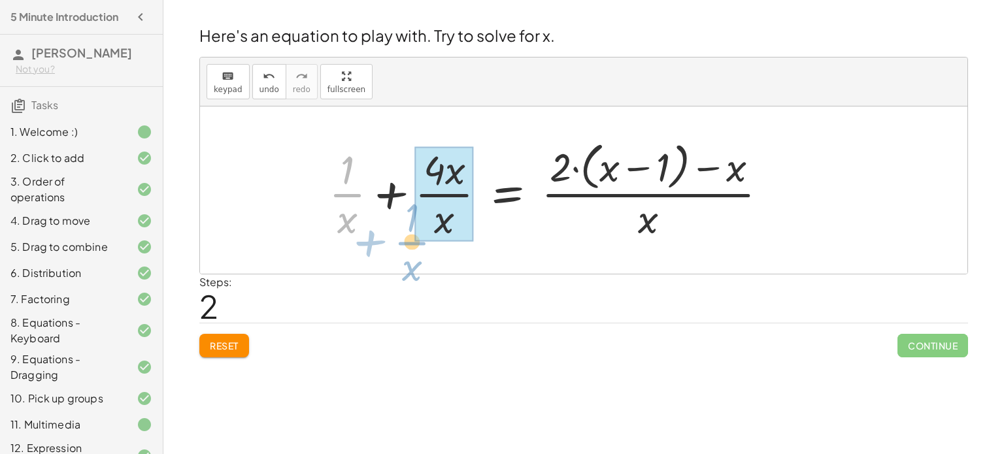
drag, startPoint x: 346, startPoint y: 184, endPoint x: 414, endPoint y: 230, distance: 81.4
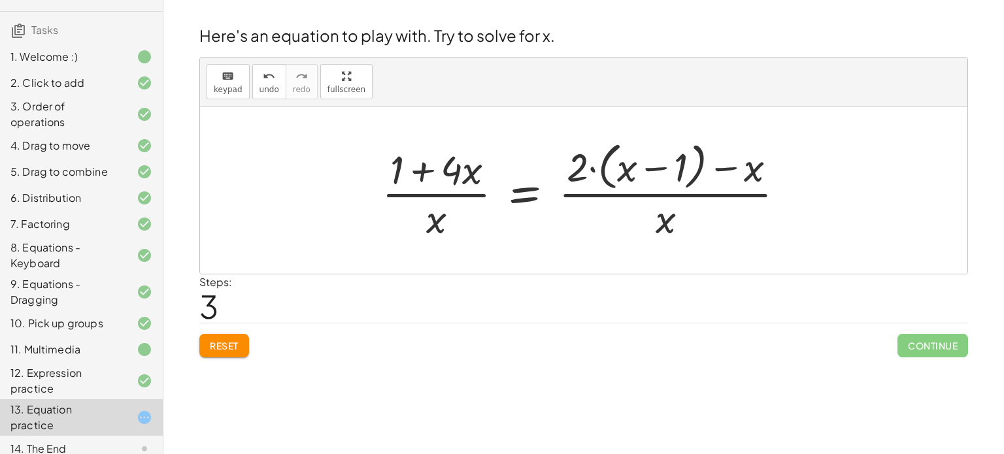
scroll to position [76, 0]
click at [593, 173] on div at bounding box center [588, 190] width 426 height 107
drag, startPoint x: 755, startPoint y: 171, endPoint x: 514, endPoint y: 172, distance: 241.2
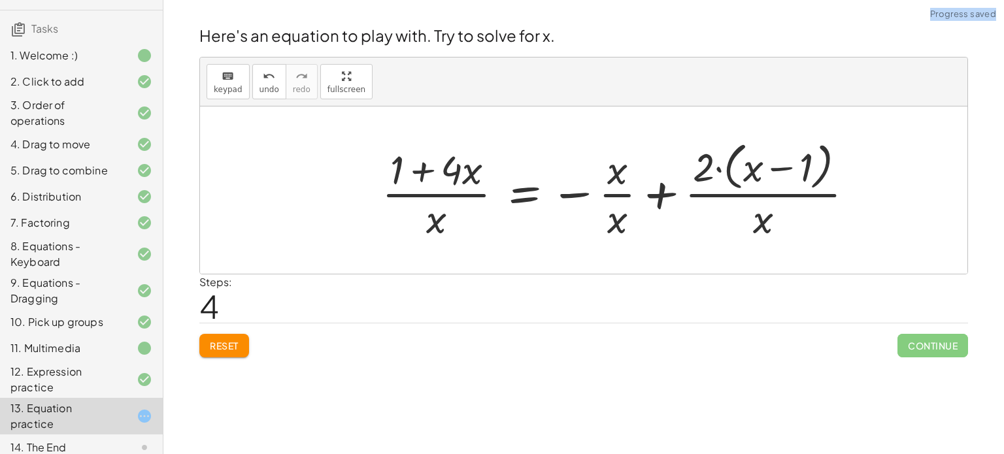
click at [525, 188] on div at bounding box center [623, 190] width 496 height 107
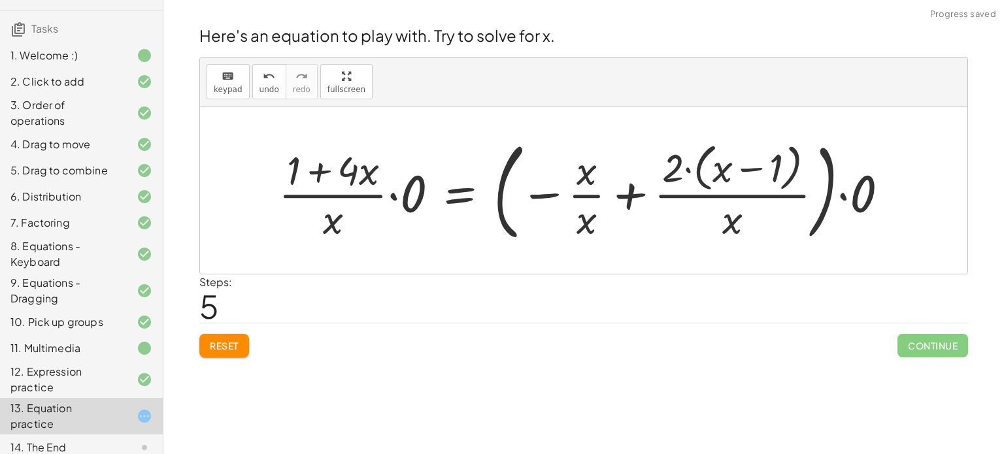
click at [467, 188] on div at bounding box center [588, 190] width 633 height 114
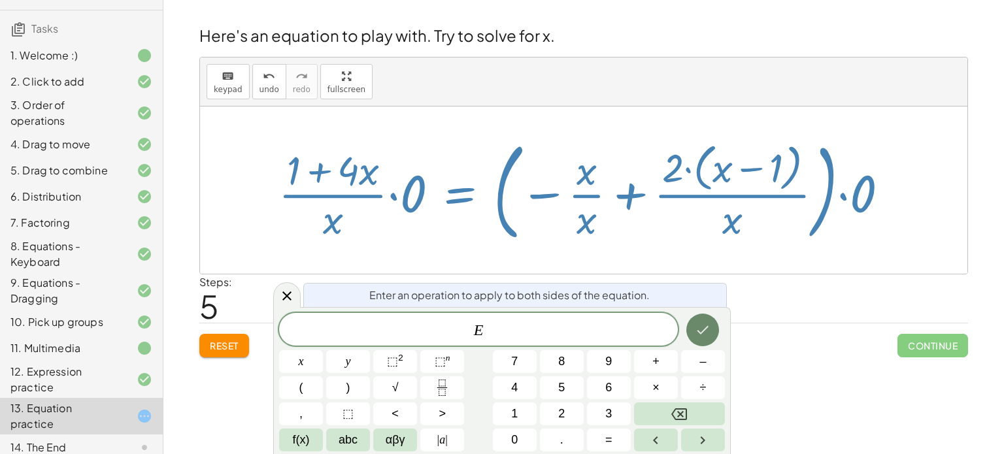
click at [697, 323] on icon "Done" at bounding box center [703, 330] width 16 height 16
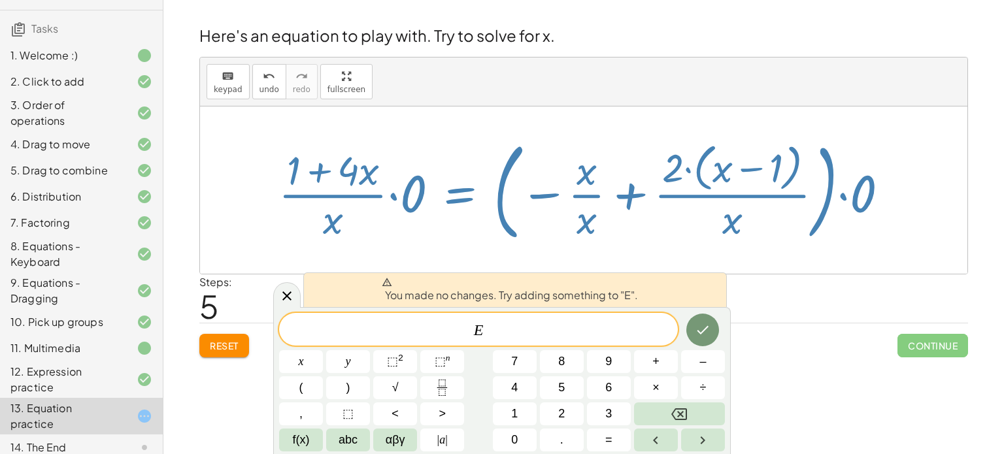
click at [556, 257] on div at bounding box center [583, 190] width 767 height 167
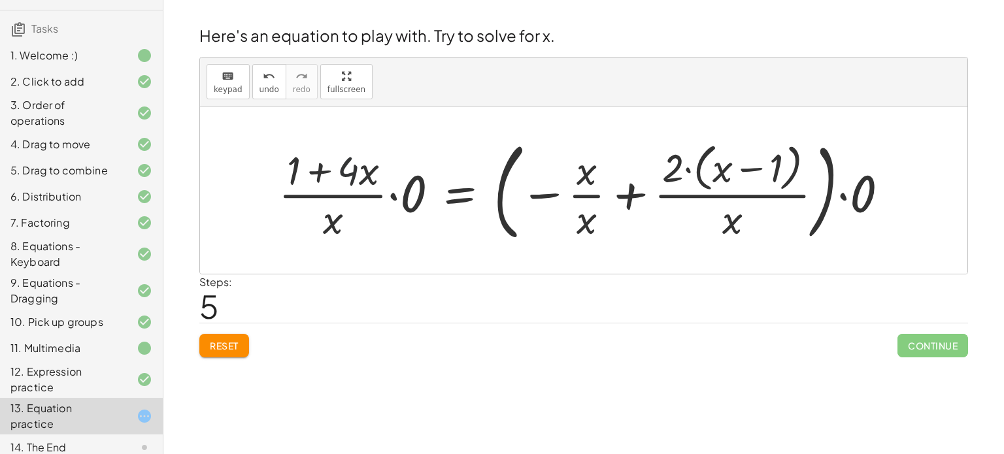
click at [339, 171] on div at bounding box center [588, 190] width 633 height 114
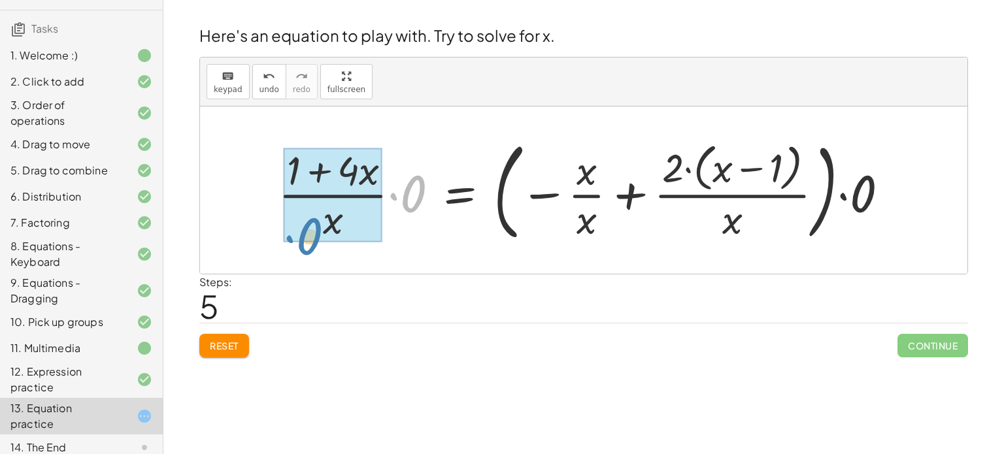
drag, startPoint x: 404, startPoint y: 203, endPoint x: 301, endPoint y: 245, distance: 111.7
click at [301, 245] on div at bounding box center [588, 190] width 633 height 114
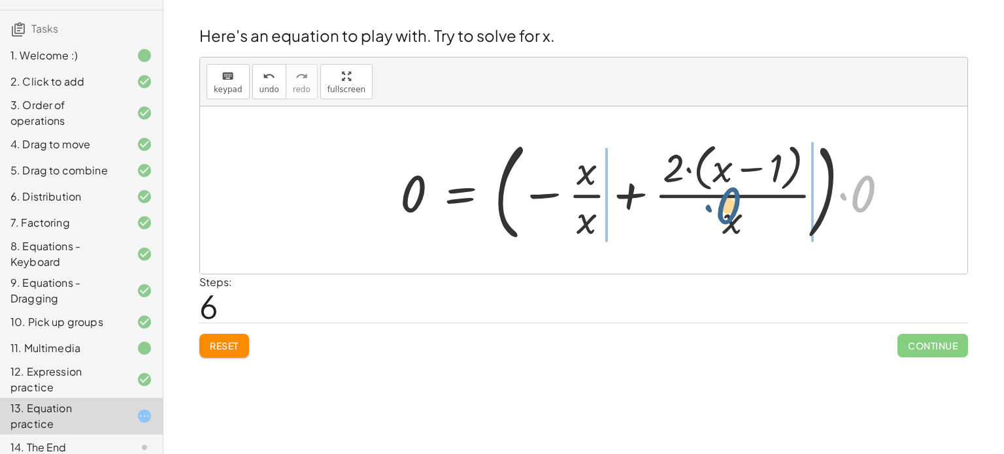
drag, startPoint x: 864, startPoint y: 187, endPoint x: 727, endPoint y: 198, distance: 137.7
click at [727, 198] on div at bounding box center [650, 190] width 512 height 114
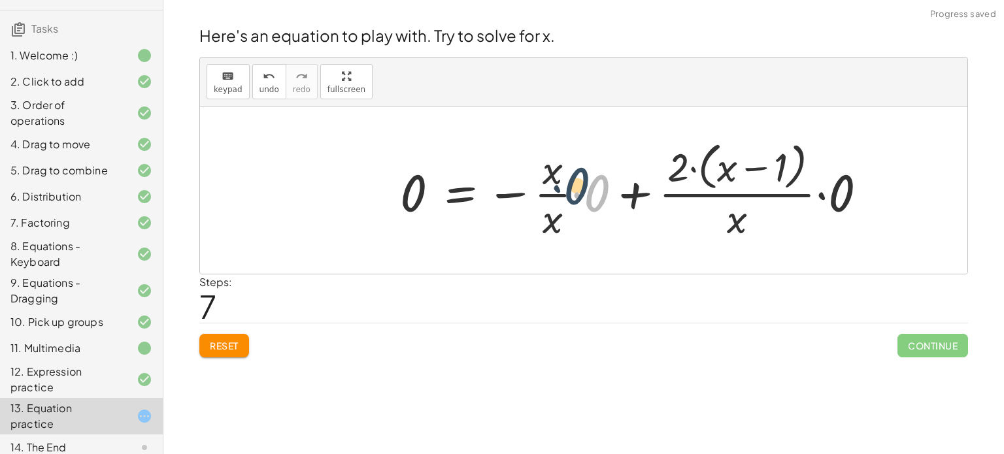
drag, startPoint x: 588, startPoint y: 188, endPoint x: 523, endPoint y: 181, distance: 65.8
click at [523, 181] on div at bounding box center [639, 190] width 490 height 107
click at [567, 197] on div at bounding box center [639, 190] width 490 height 107
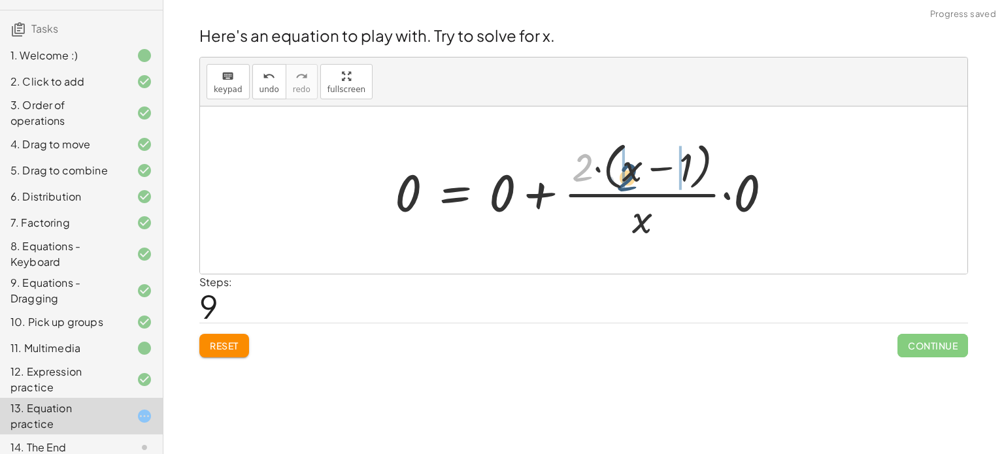
drag, startPoint x: 589, startPoint y: 166, endPoint x: 653, endPoint y: 177, distance: 64.9
click at [653, 177] on div at bounding box center [588, 190] width 401 height 107
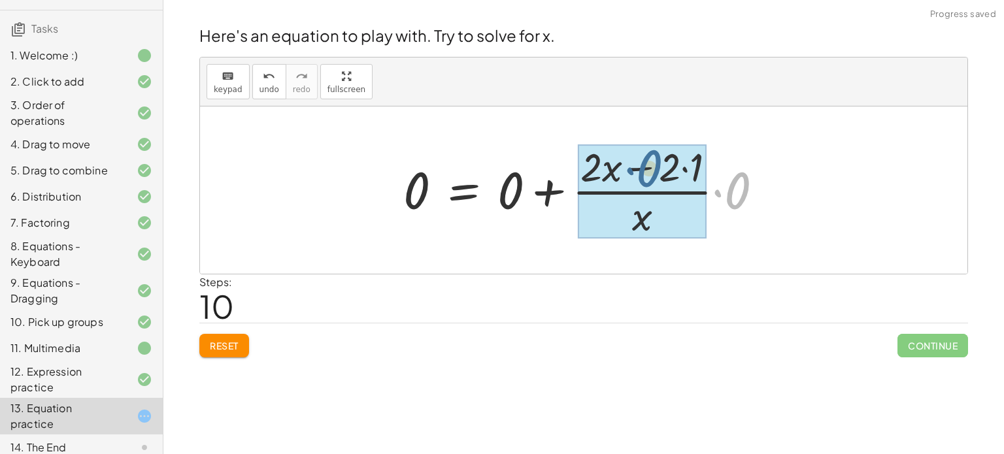
drag, startPoint x: 731, startPoint y: 190, endPoint x: 635, endPoint y: 173, distance: 96.9
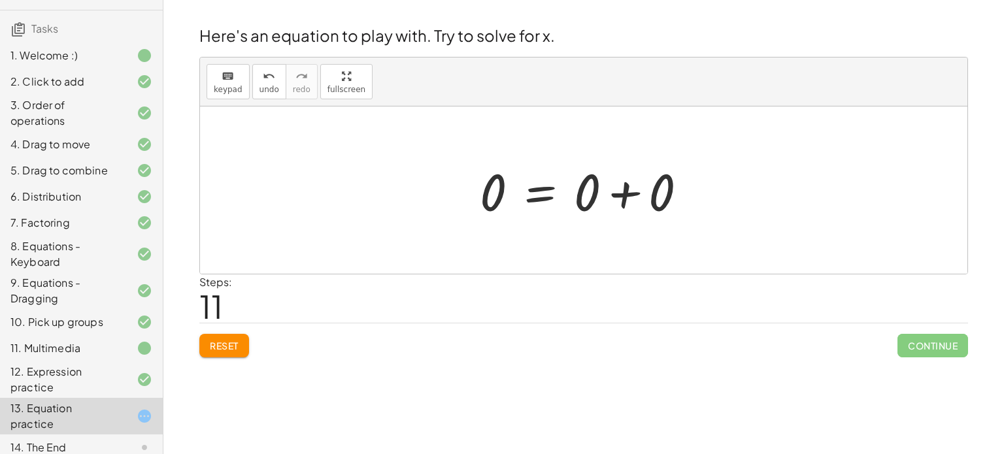
click at [622, 197] on div at bounding box center [588, 190] width 231 height 67
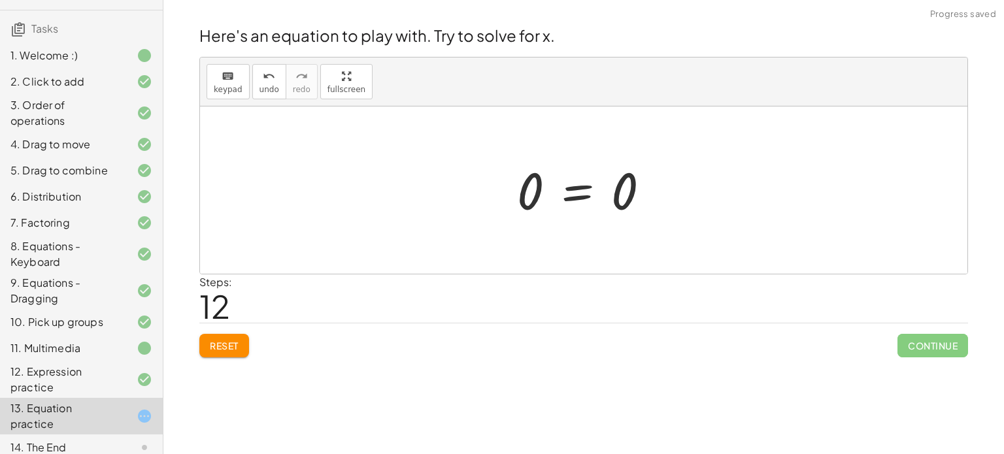
click at [579, 192] on div at bounding box center [589, 190] width 156 height 65
click at [509, 189] on div at bounding box center [588, 190] width 233 height 67
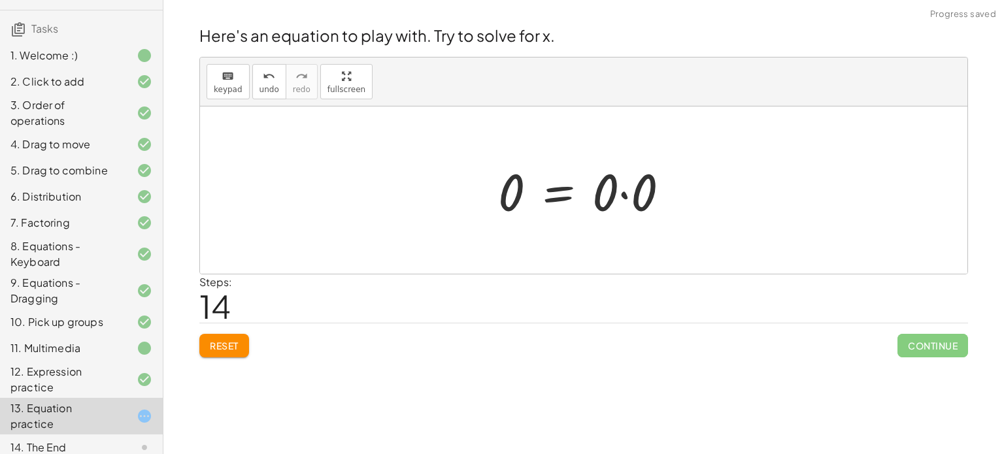
click at [623, 195] on div at bounding box center [589, 190] width 195 height 67
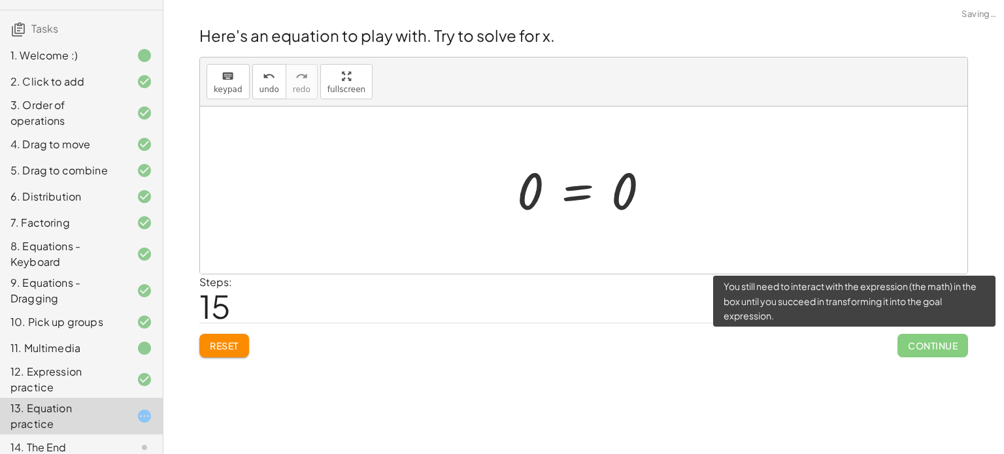
click at [918, 346] on span "Continue" at bounding box center [933, 346] width 71 height 24
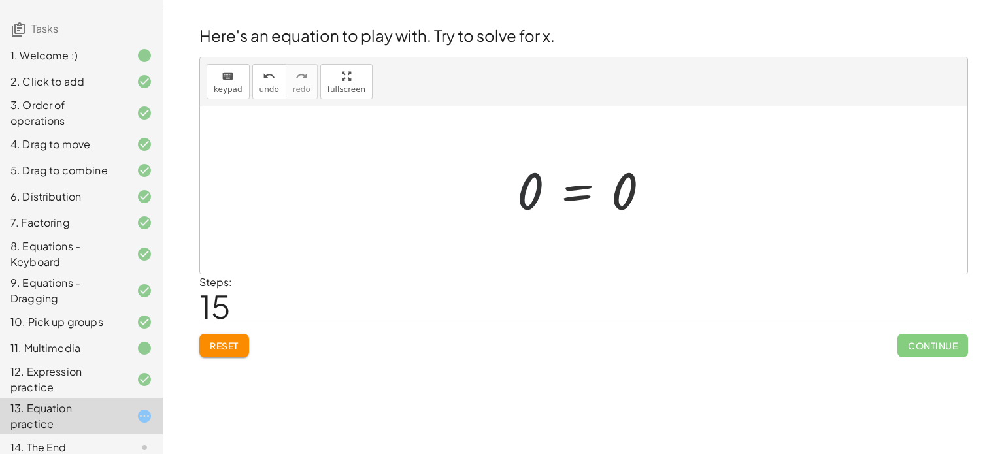
click at [516, 182] on div at bounding box center [589, 190] width 156 height 65
click at [235, 334] on button "Reset" at bounding box center [224, 346] width 50 height 24
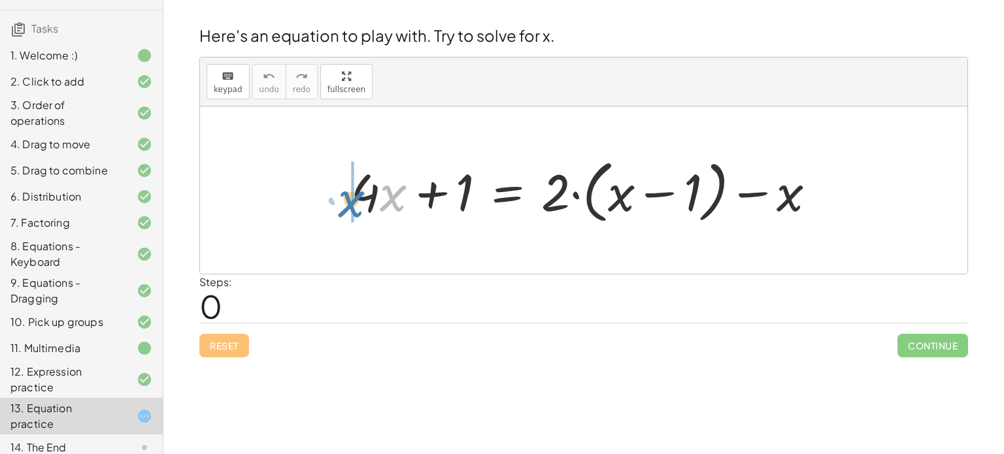
drag, startPoint x: 393, startPoint y: 188, endPoint x: 328, endPoint y: 197, distance: 65.9
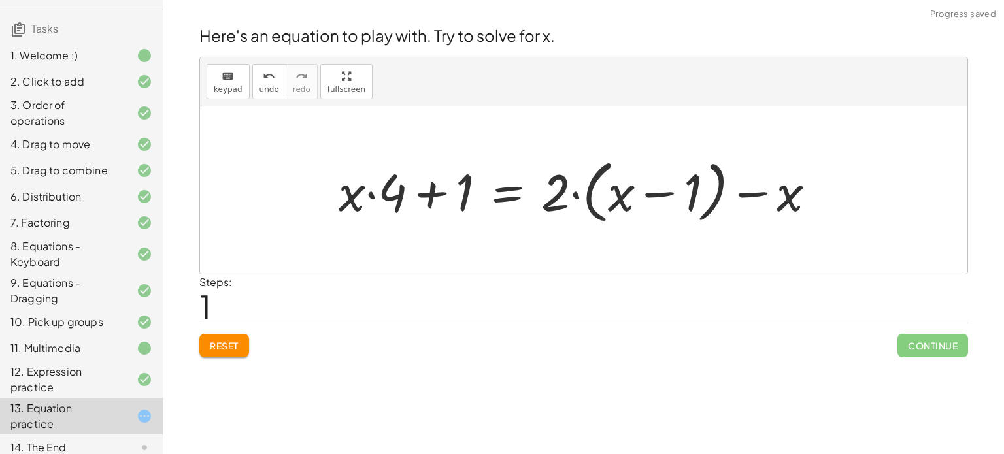
click at [373, 195] on div at bounding box center [582, 190] width 501 height 75
click at [424, 195] on div at bounding box center [582, 190] width 501 height 75
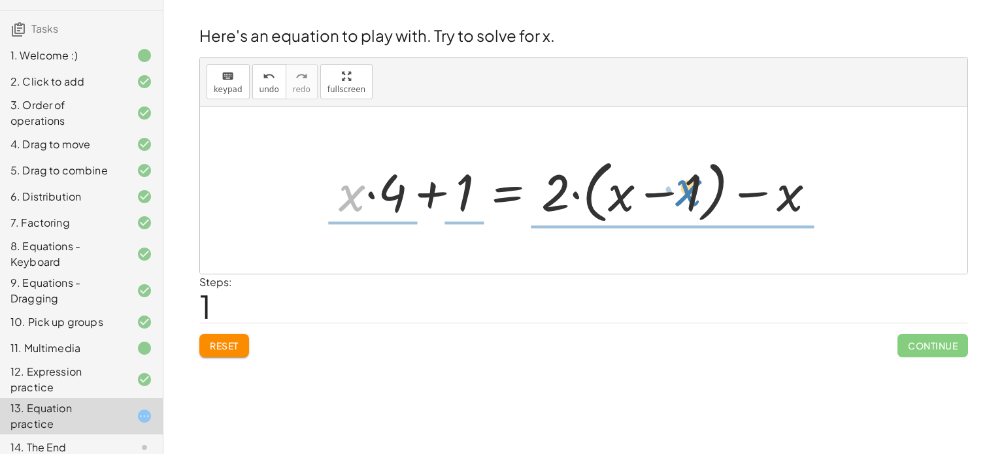
drag, startPoint x: 341, startPoint y: 194, endPoint x: 677, endPoint y: 187, distance: 336.7
click at [677, 187] on div at bounding box center [582, 190] width 501 height 75
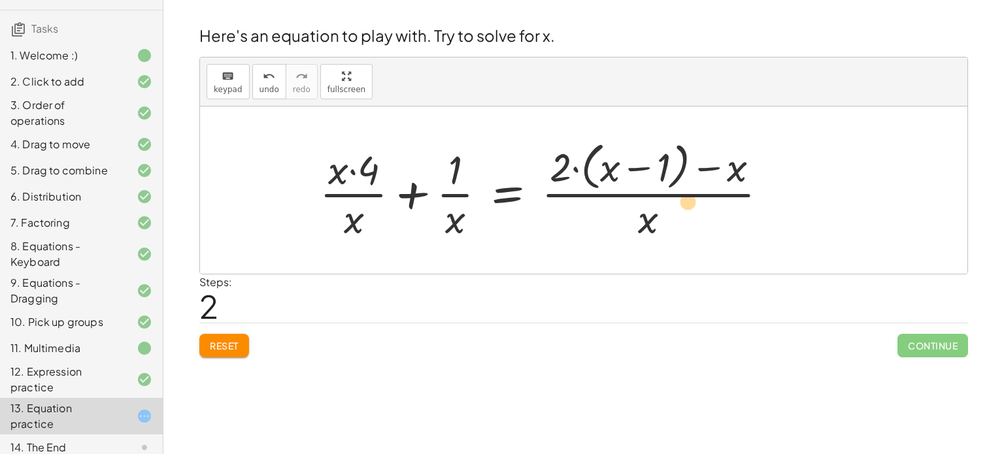
drag, startPoint x: 710, startPoint y: 168, endPoint x: 671, endPoint y: 220, distance: 65.0
click at [671, 220] on div at bounding box center [548, 190] width 471 height 107
drag, startPoint x: 560, startPoint y: 162, endPoint x: 644, endPoint y: 214, distance: 98.3
click at [644, 214] on div at bounding box center [548, 190] width 471 height 107
click at [666, 169] on div at bounding box center [548, 190] width 471 height 107
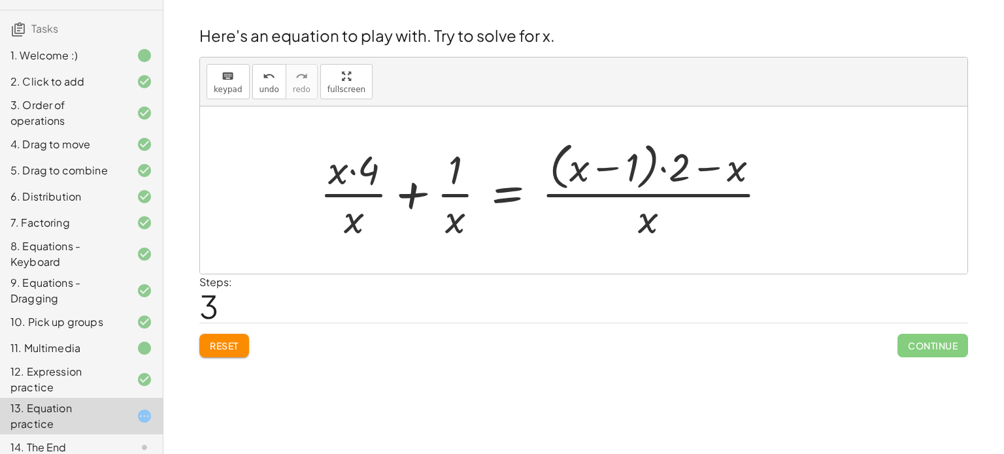
click at [71, 226] on div "7. Factoring" at bounding box center [62, 223] width 105 height 16
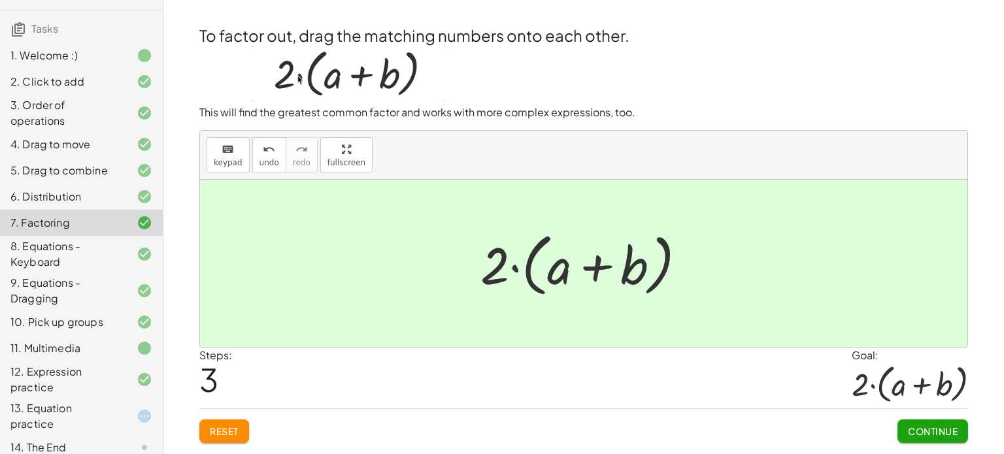
click at [69, 414] on div "13. Equation practice" at bounding box center [62, 416] width 105 height 31
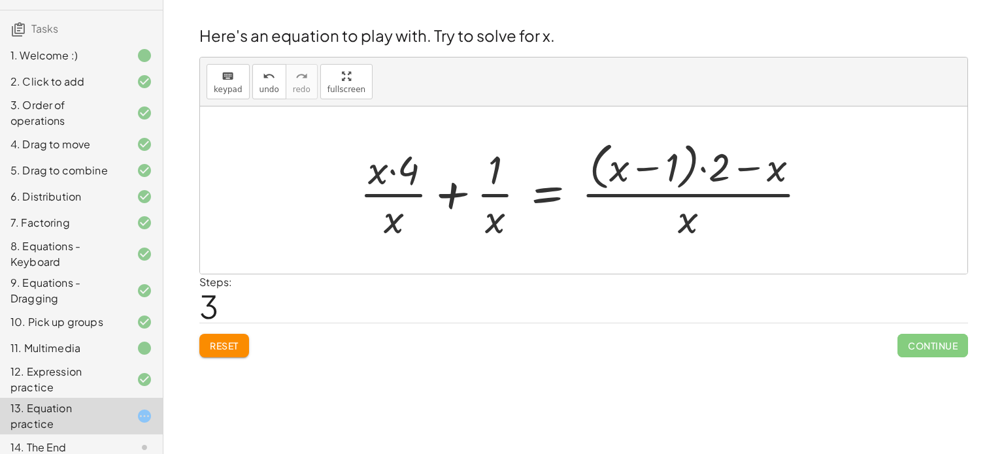
click at [218, 341] on span "Reset" at bounding box center [224, 346] width 29 height 12
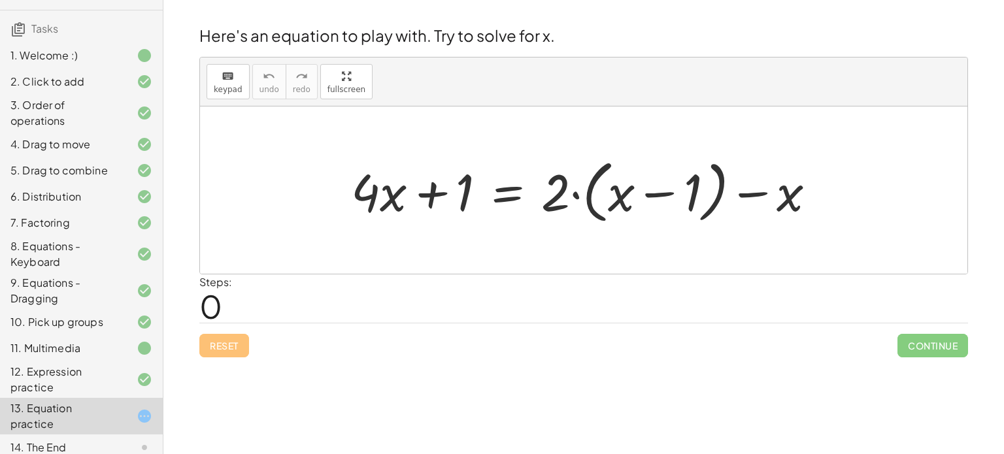
click at [791, 213] on div at bounding box center [589, 190] width 489 height 75
click at [786, 203] on div at bounding box center [589, 190] width 489 height 75
drag, startPoint x: 786, startPoint y: 197, endPoint x: 653, endPoint y: 215, distance: 134.6
click at [653, 215] on div at bounding box center [589, 190] width 489 height 75
drag, startPoint x: 694, startPoint y: 186, endPoint x: 723, endPoint y: 186, distance: 28.8
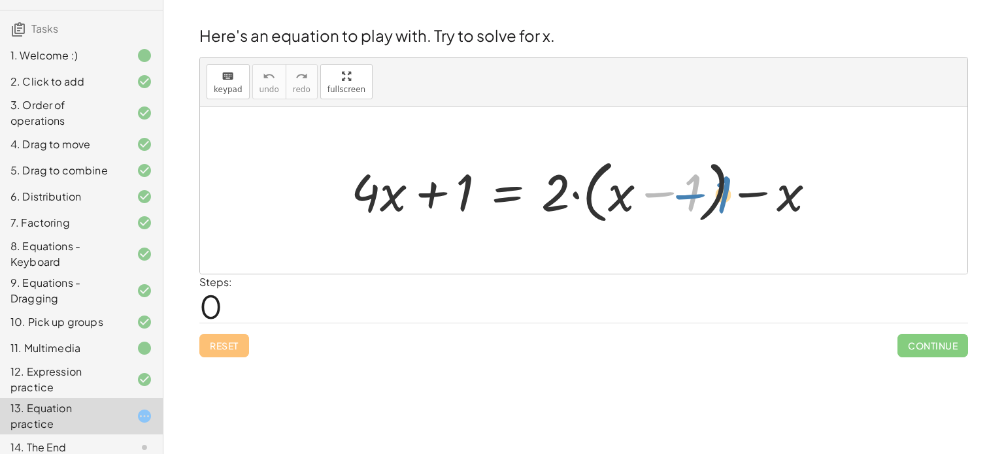
click at [723, 186] on div at bounding box center [589, 190] width 489 height 75
click at [504, 197] on div at bounding box center [589, 190] width 489 height 75
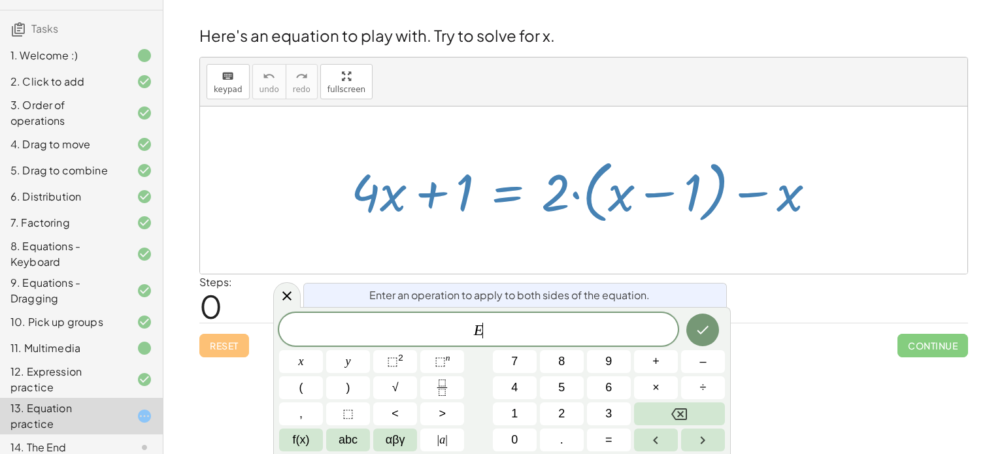
click at [798, 302] on div "Steps: 0" at bounding box center [583, 299] width 769 height 48
click at [705, 329] on icon "Done" at bounding box center [704, 330] width 12 height 8
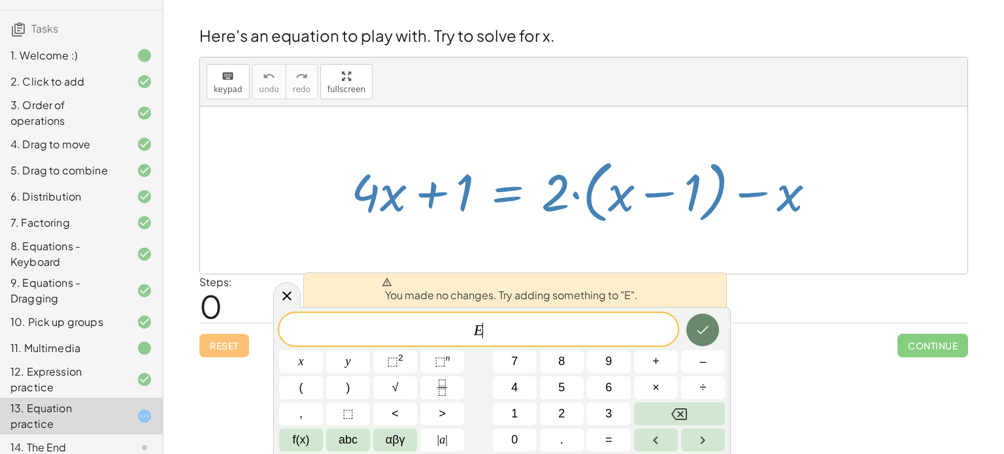
click at [716, 320] on button "Done" at bounding box center [702, 330] width 33 height 33
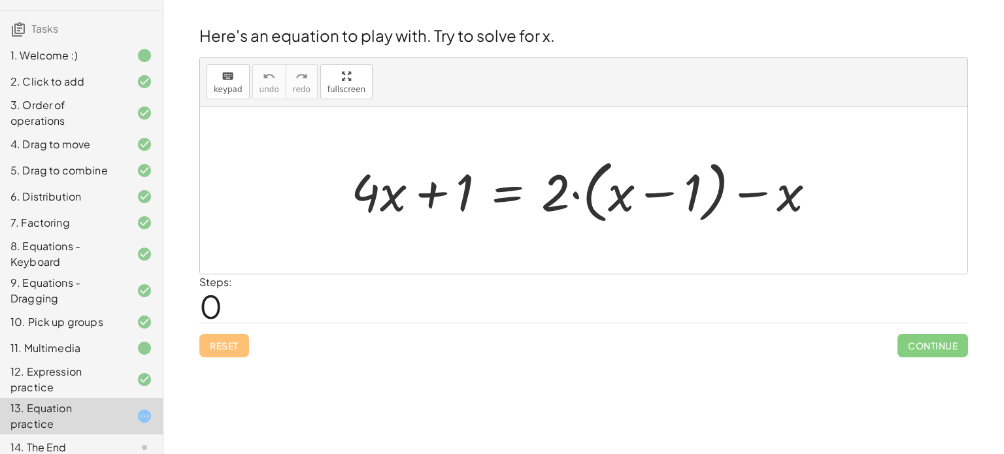
click at [366, 203] on div at bounding box center [589, 190] width 489 height 75
click at [397, 205] on div at bounding box center [589, 190] width 489 height 75
click at [452, 197] on div at bounding box center [589, 190] width 489 height 75
drag, startPoint x: 803, startPoint y: 203, endPoint x: 928, endPoint y: 190, distance: 125.5
click at [928, 190] on div "− x + · 4 · x + 1 = + · 2 · ( + x − 1 ) − x" at bounding box center [583, 190] width 767 height 167
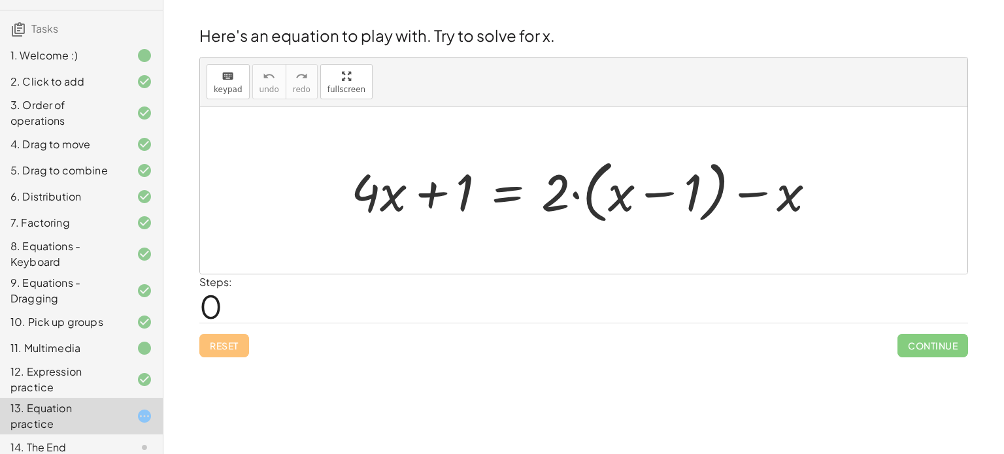
click at [397, 202] on div at bounding box center [589, 190] width 489 height 75
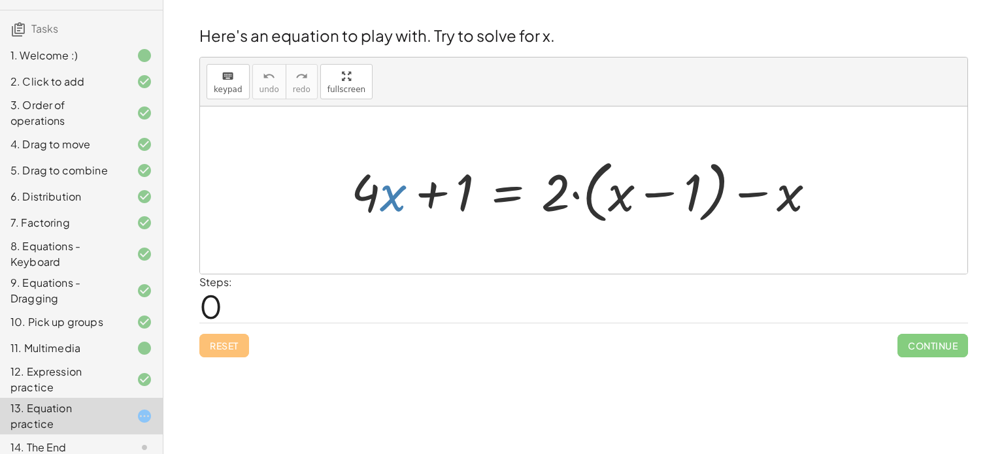
click at [397, 202] on div at bounding box center [589, 190] width 489 height 75
click at [794, 197] on div at bounding box center [589, 190] width 489 height 75
click at [792, 194] on div at bounding box center [589, 190] width 489 height 75
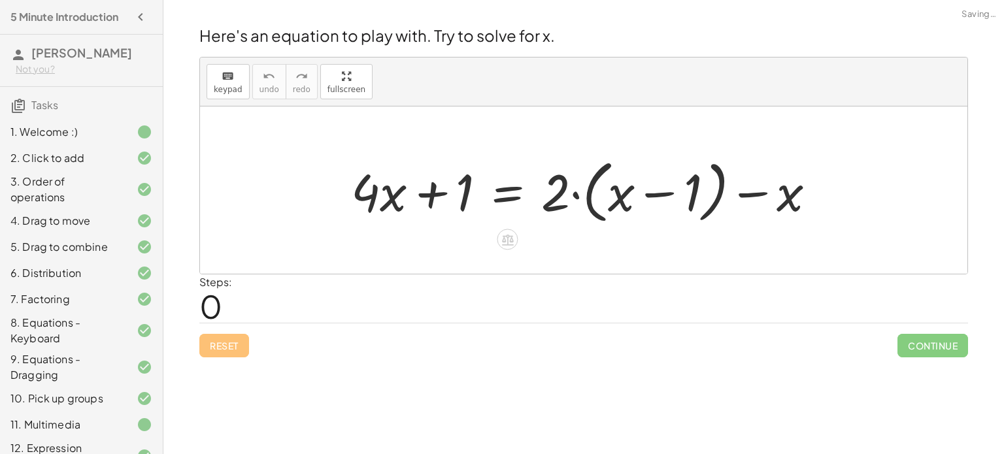
click at [547, 175] on div at bounding box center [589, 190] width 489 height 75
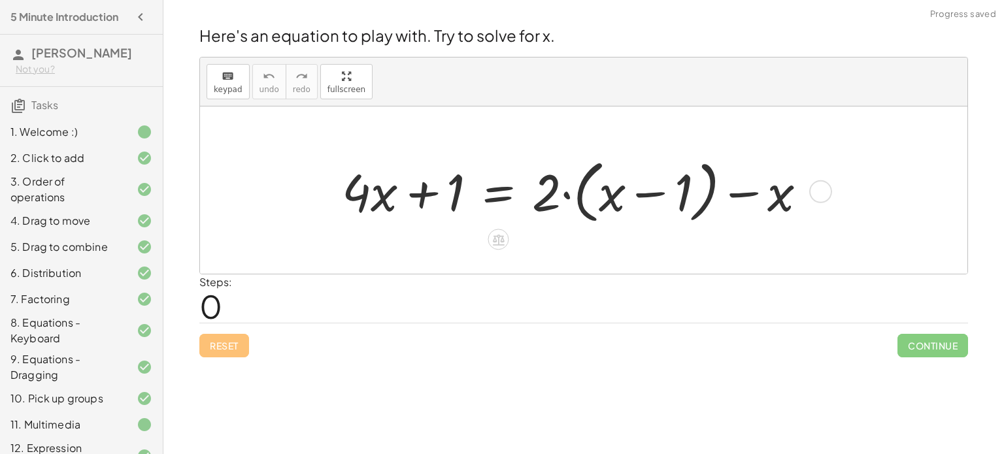
click at [445, 188] on div at bounding box center [579, 190] width 489 height 75
click at [462, 191] on div at bounding box center [579, 190] width 489 height 75
click at [430, 195] on div at bounding box center [579, 190] width 489 height 75
click at [372, 190] on div at bounding box center [579, 190] width 489 height 75
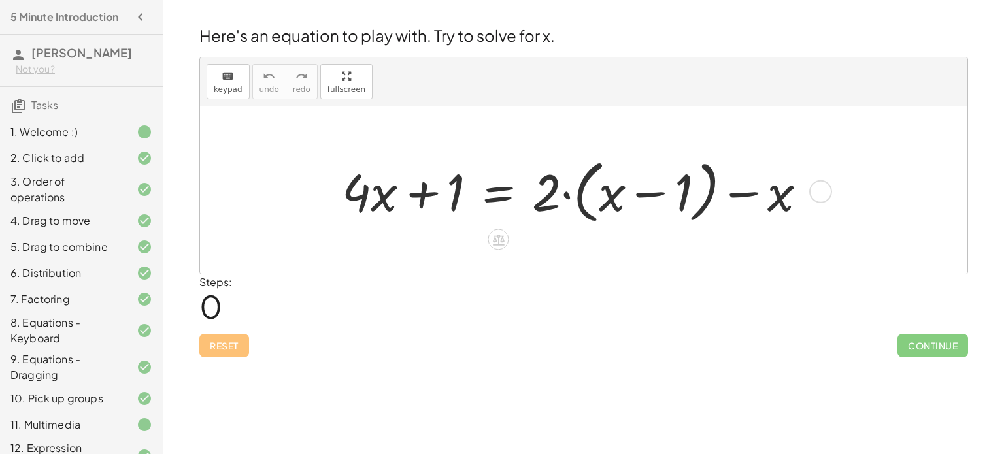
click at [617, 188] on div at bounding box center [579, 190] width 489 height 75
click at [650, 197] on div at bounding box center [579, 190] width 489 height 75
click at [501, 202] on div at bounding box center [579, 190] width 489 height 75
click at [501, 200] on div at bounding box center [579, 190] width 489 height 75
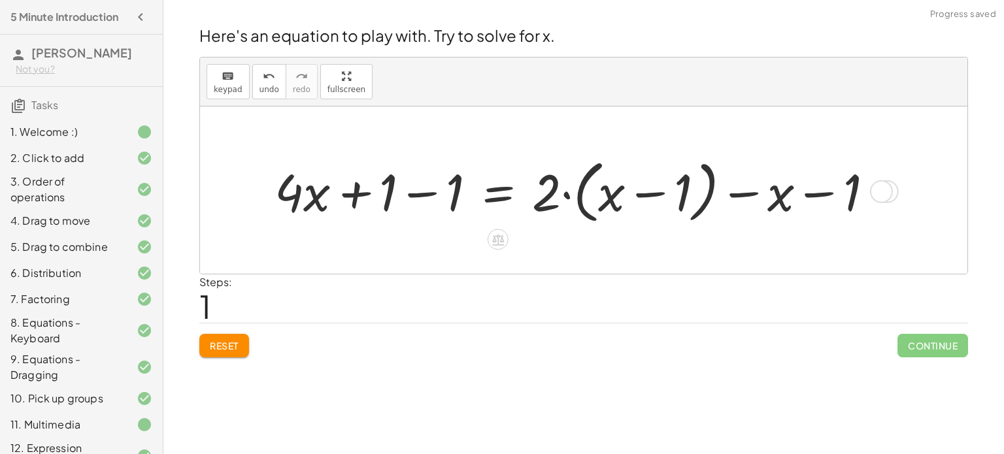
click at [421, 192] on div at bounding box center [579, 190] width 622 height 75
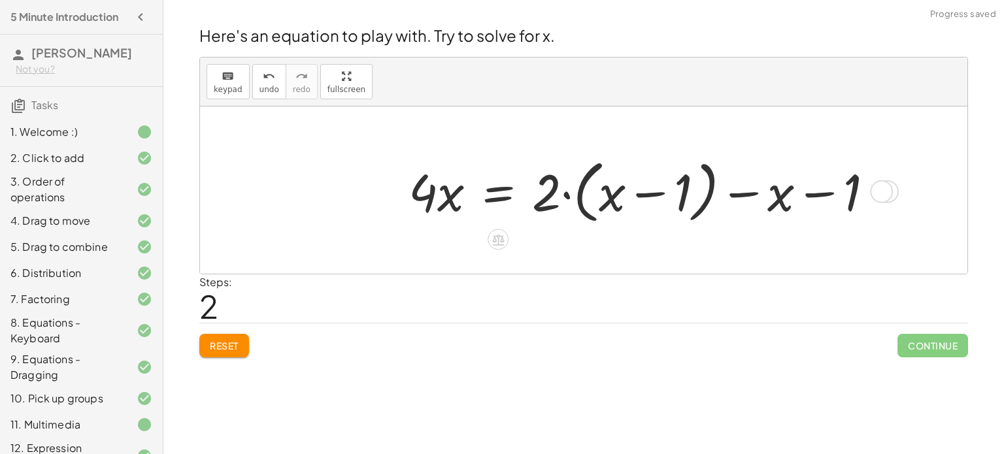
click at [586, 190] on div at bounding box center [646, 190] width 489 height 75
click at [609, 199] on div at bounding box center [646, 190] width 489 height 75
click at [673, 198] on div at bounding box center [646, 190] width 489 height 75
click at [650, 191] on div at bounding box center [646, 190] width 489 height 75
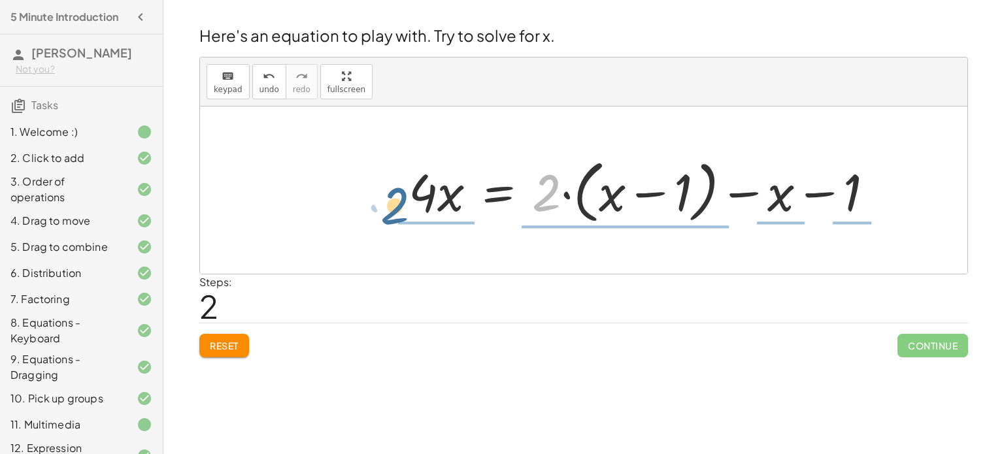
drag, startPoint x: 552, startPoint y: 201, endPoint x: 397, endPoint y: 212, distance: 155.3
click at [397, 212] on div "+ · 4 · x + 1 = + · 2 · ( + x − 1 ) − x + · 4 · x + 1 − 1 = + · 2 · ( + x − 1 )…" at bounding box center [651, 191] width 524 height 82
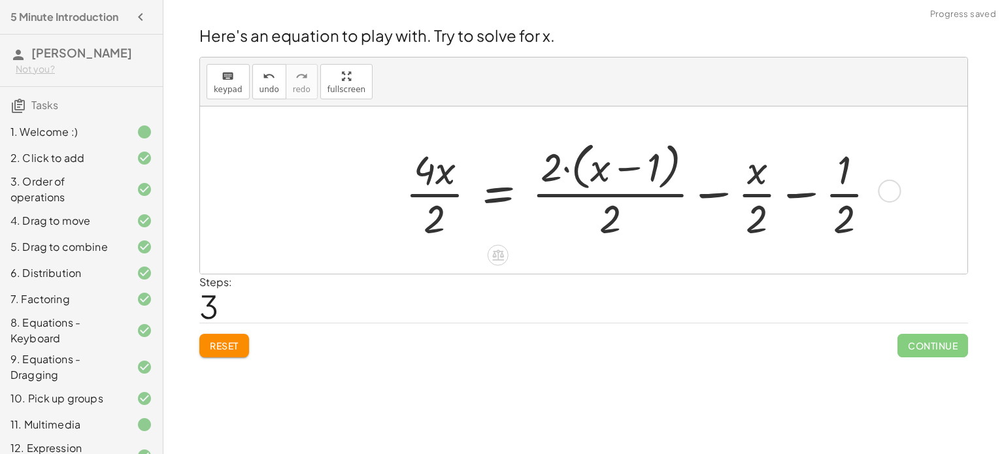
click at [641, 170] on div at bounding box center [646, 190] width 494 height 107
drag, startPoint x: 765, startPoint y: 178, endPoint x: 767, endPoint y: 231, distance: 53.6
click at [767, 231] on div at bounding box center [646, 190] width 494 height 107
click at [705, 195] on div at bounding box center [646, 190] width 494 height 107
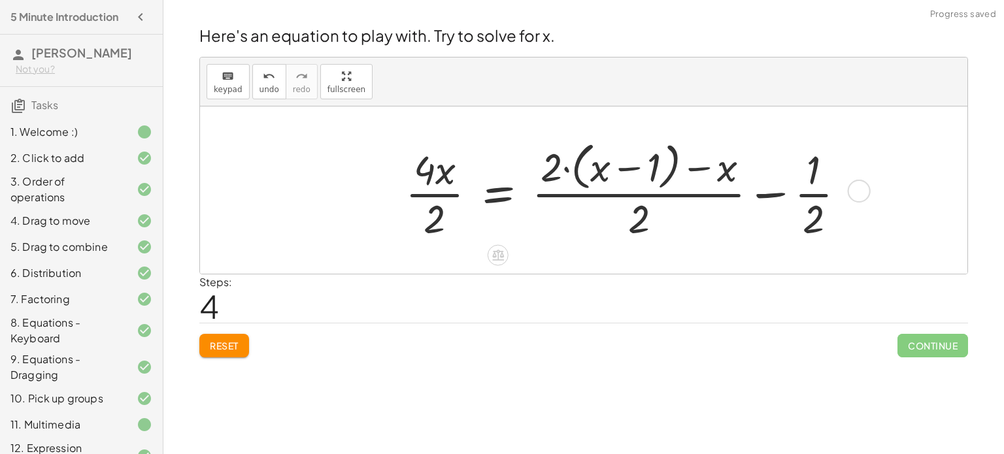
click at [769, 192] on div at bounding box center [630, 190] width 463 height 107
click at [483, 189] on div at bounding box center [612, 190] width 426 height 107
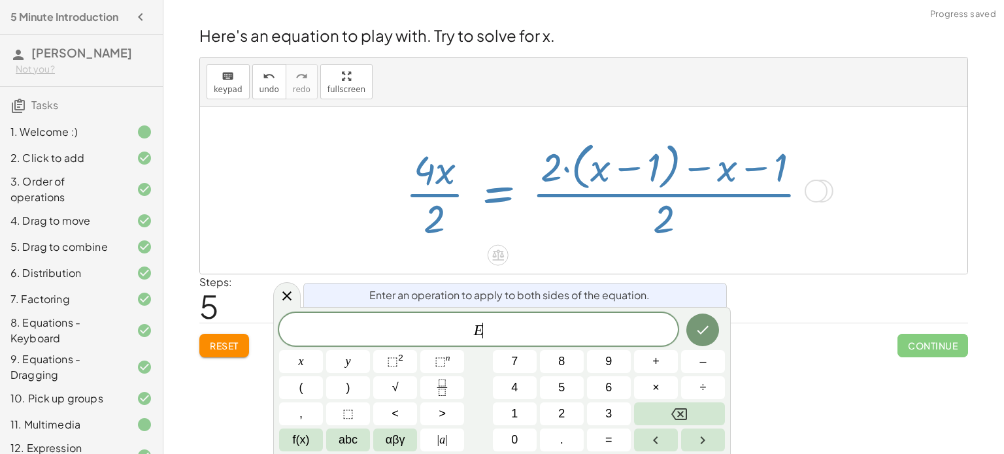
click at [615, 212] on div at bounding box center [612, 190] width 426 height 107
click at [706, 326] on icon "Done" at bounding box center [703, 330] width 16 height 16
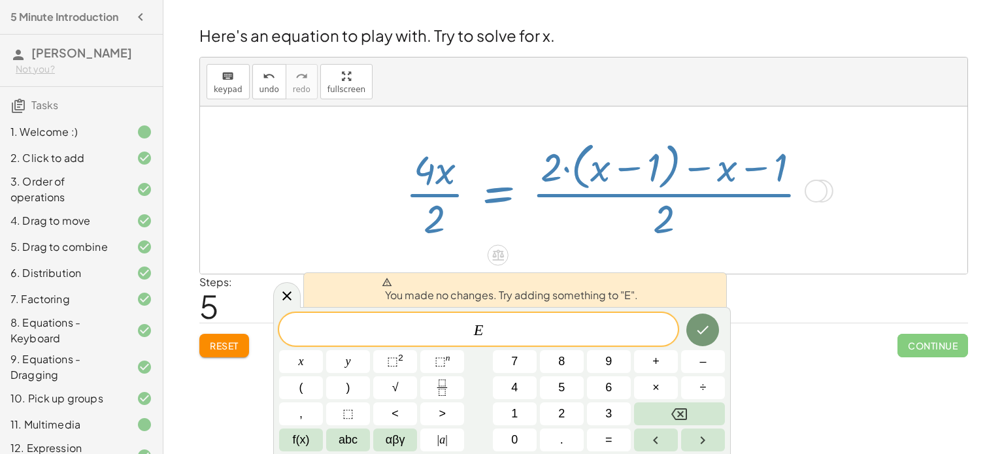
click at [548, 244] on div "+ · 4 · x + 1 = + · 2 · ( + x − 1 ) − x + · 4 · x + 1 − 1 = + · 2 · ( + x − 1 )…" at bounding box center [617, 189] width 462 height 113
click at [701, 320] on button "Done" at bounding box center [702, 330] width 33 height 33
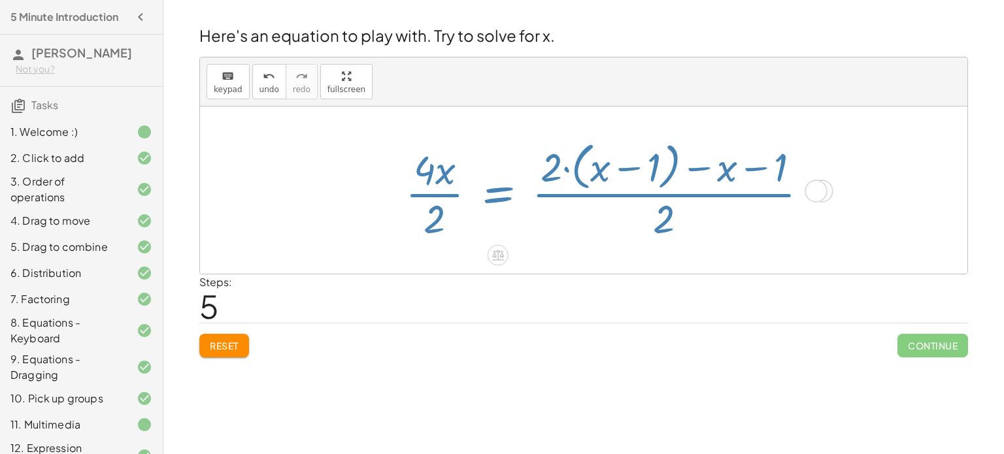
click at [701, 320] on div "Steps: 5" at bounding box center [583, 299] width 769 height 48
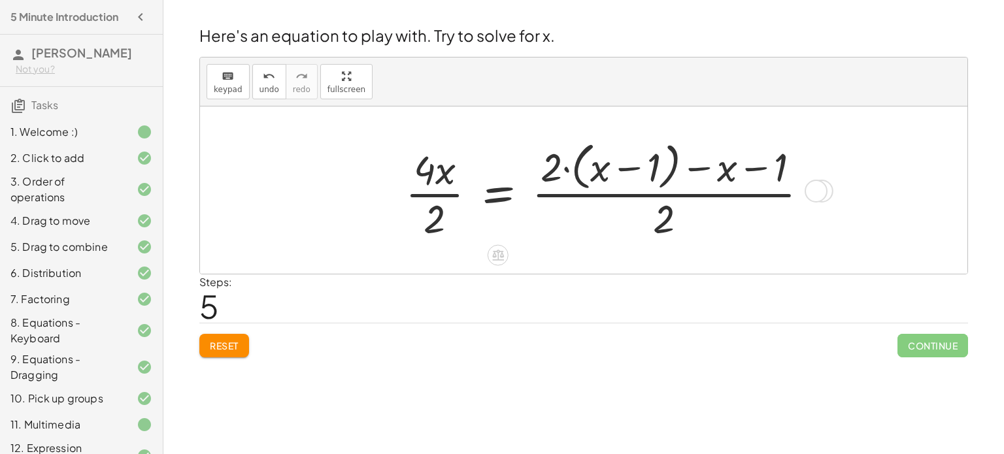
click at [432, 177] on div at bounding box center [612, 190] width 426 height 107
click at [442, 179] on div at bounding box center [612, 190] width 426 height 107
click at [431, 219] on div at bounding box center [612, 190] width 426 height 107
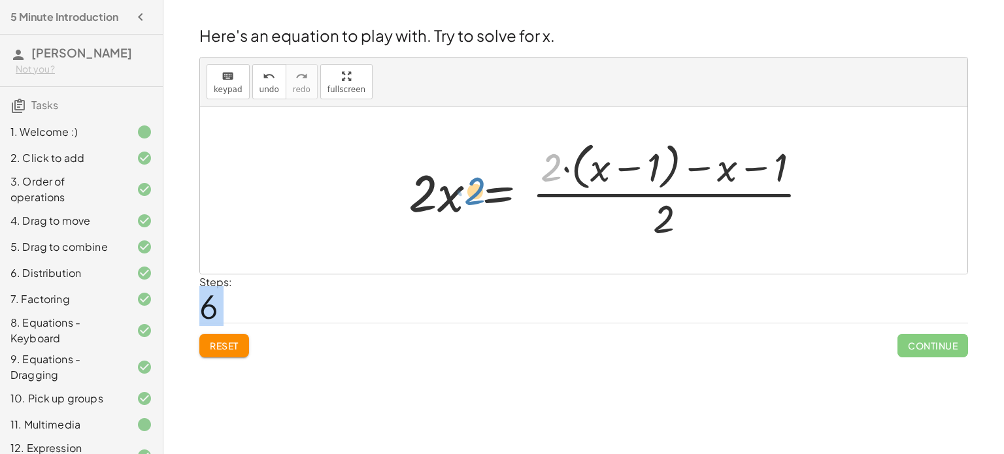
drag, startPoint x: 548, startPoint y: 174, endPoint x: 471, endPoint y: 198, distance: 80.8
click at [471, 198] on div at bounding box center [614, 190] width 424 height 107
click at [495, 193] on div at bounding box center [614, 190] width 424 height 107
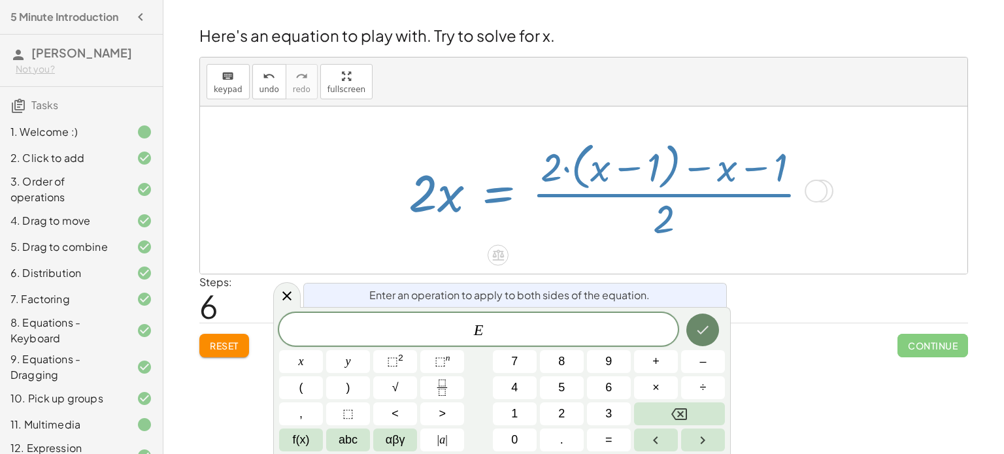
click at [692, 326] on button "Done" at bounding box center [702, 330] width 33 height 33
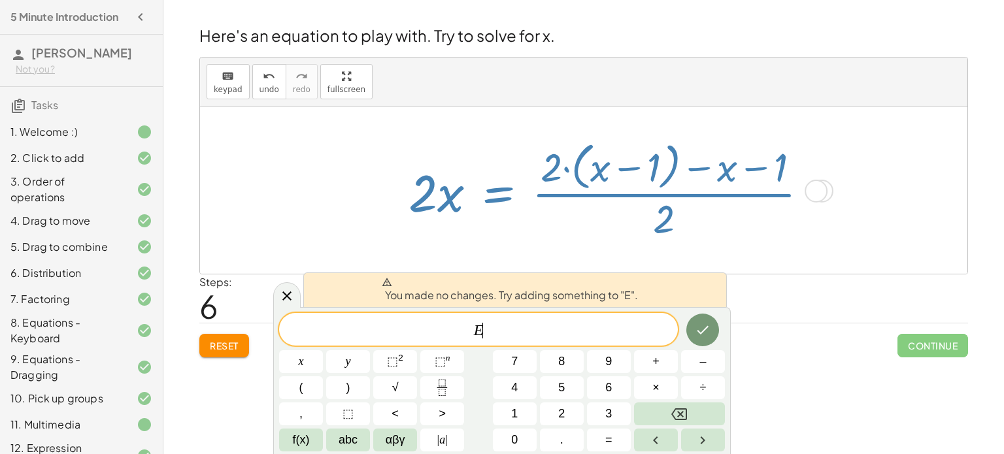
click at [827, 184] on div at bounding box center [822, 191] width 23 height 23
drag, startPoint x: 815, startPoint y: 195, endPoint x: 866, endPoint y: 158, distance: 63.2
click at [866, 158] on div "+ · 4 · x + 1 = + · 2 · ( + x − 1 ) − x + · 4 · x + 1 − 1 = + · 2 · ( + x − 1 )…" at bounding box center [583, 190] width 767 height 167
click at [871, 166] on div at bounding box center [583, 190] width 767 height 167
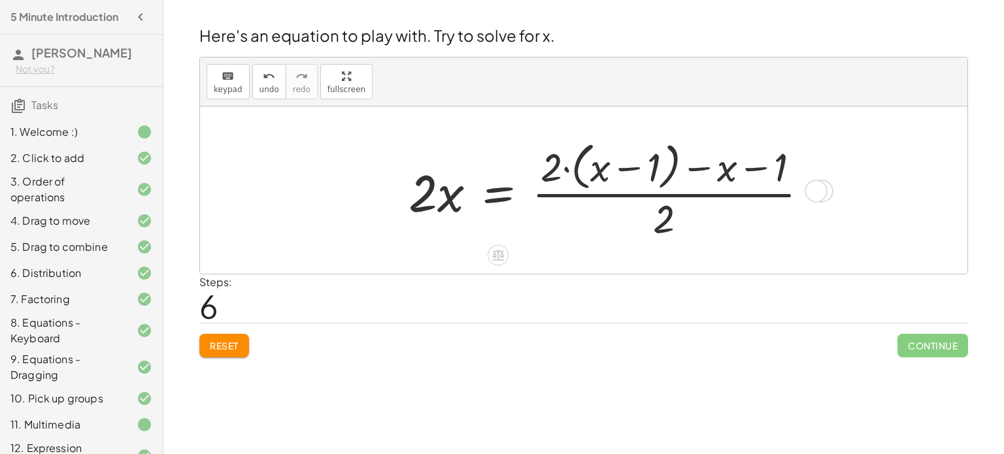
click at [577, 168] on div at bounding box center [614, 190] width 424 height 107
click at [562, 169] on div at bounding box center [614, 190] width 424 height 107
drag, startPoint x: 555, startPoint y: 168, endPoint x: 459, endPoint y: 199, distance: 100.9
click at [459, 199] on div at bounding box center [614, 190] width 424 height 107
drag, startPoint x: 725, startPoint y: 174, endPoint x: 513, endPoint y: 203, distance: 213.8
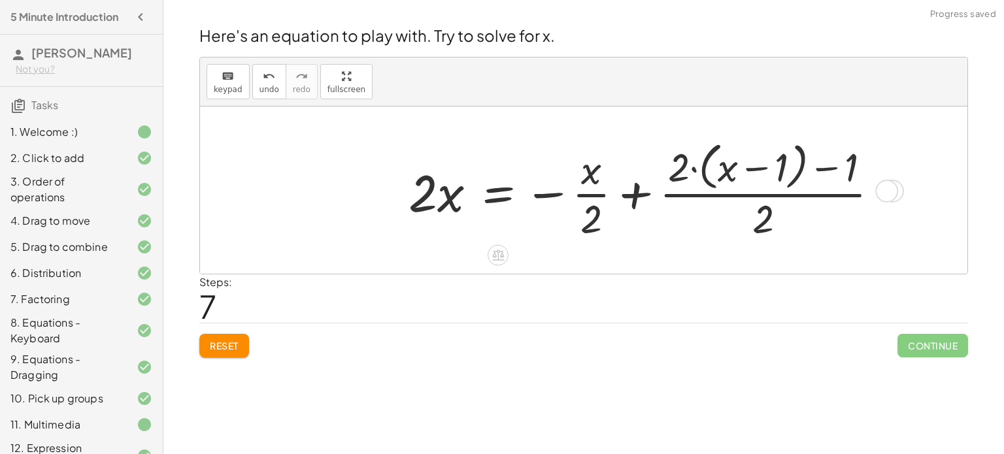
click at [639, 194] on div at bounding box center [649, 190] width 494 height 107
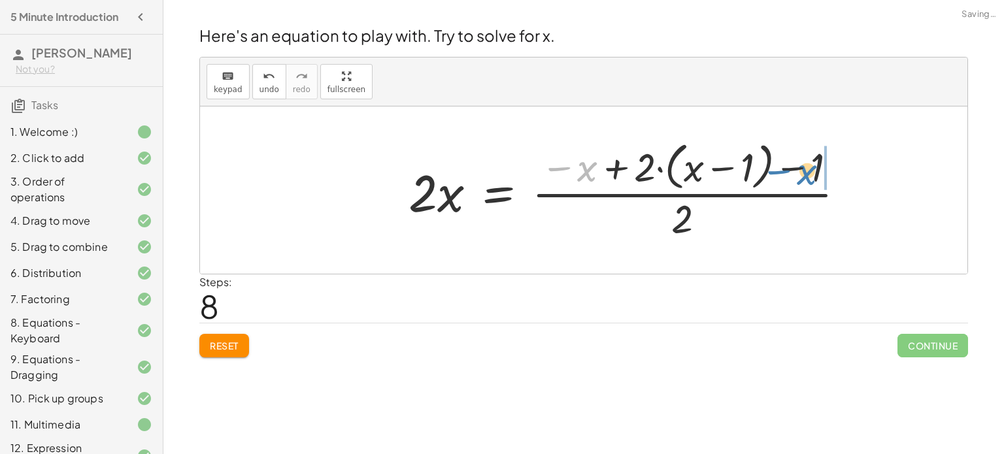
drag, startPoint x: 584, startPoint y: 169, endPoint x: 814, endPoint y: 169, distance: 230.1
click at [814, 169] on div at bounding box center [632, 190] width 460 height 107
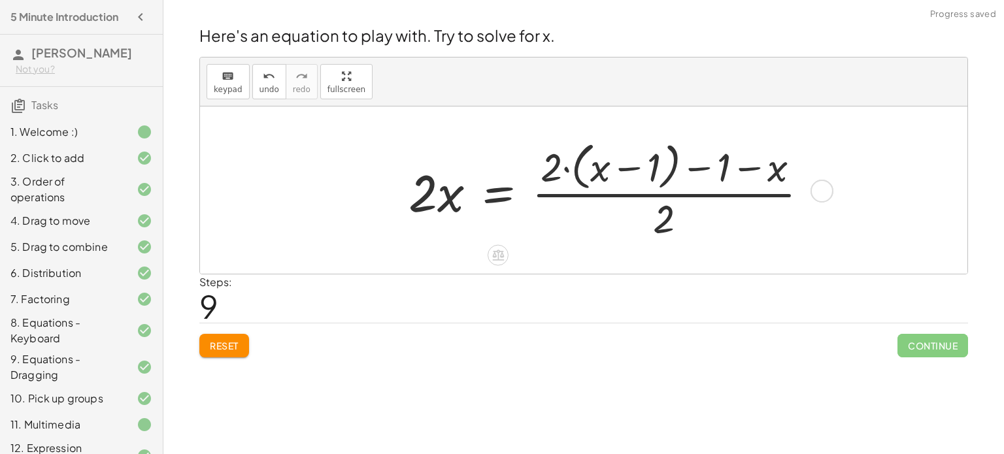
click at [505, 192] on div at bounding box center [614, 190] width 424 height 107
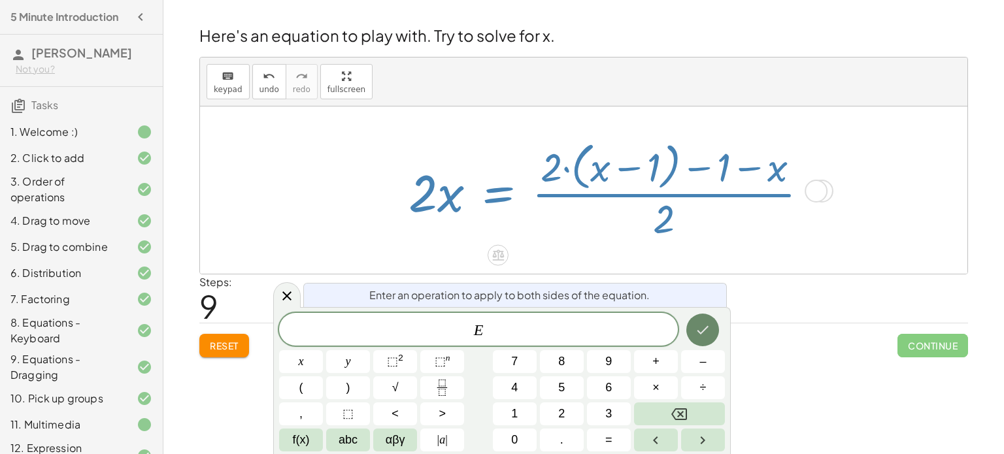
click at [705, 335] on icon "Done" at bounding box center [703, 330] width 16 height 16
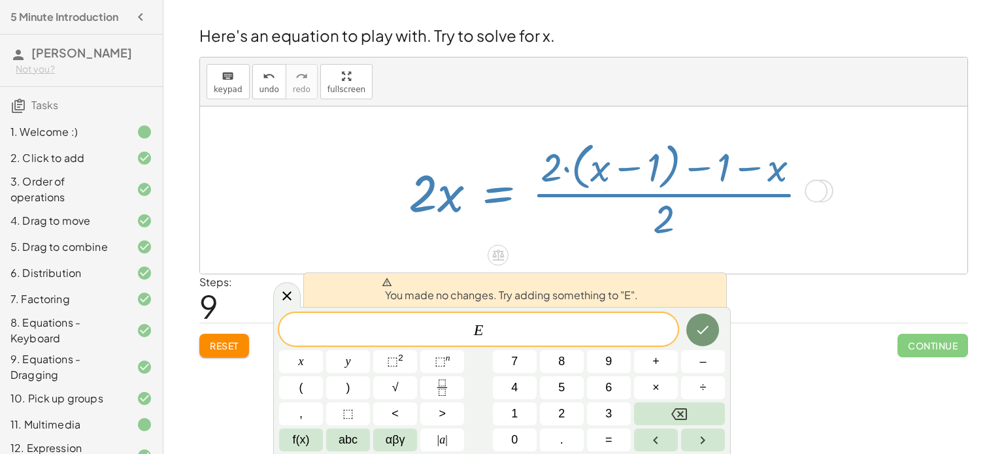
click at [606, 207] on div at bounding box center [614, 190] width 424 height 107
click at [448, 189] on div at bounding box center [614, 190] width 424 height 107
click at [455, 201] on div at bounding box center [614, 190] width 424 height 107
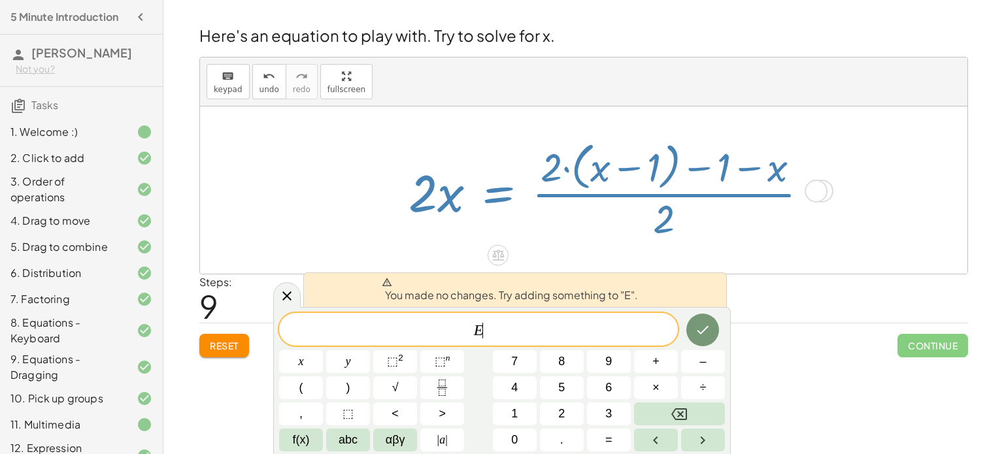
click at [455, 201] on div at bounding box center [614, 190] width 424 height 107
click at [697, 325] on icon "Done" at bounding box center [703, 330] width 16 height 16
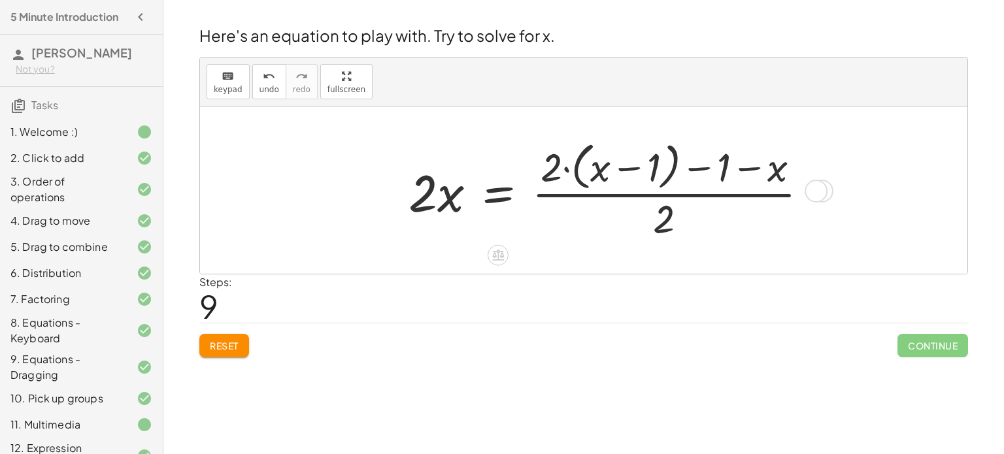
click at [430, 199] on div at bounding box center [614, 190] width 424 height 107
click at [423, 195] on div at bounding box center [614, 190] width 424 height 107
click at [735, 180] on div at bounding box center [614, 190] width 424 height 107
click at [665, 159] on div at bounding box center [614, 190] width 424 height 107
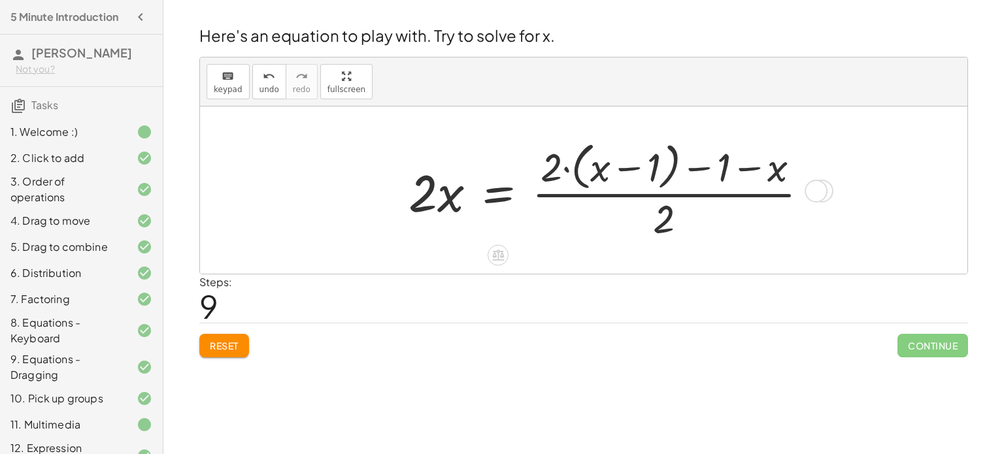
click at [711, 169] on div at bounding box center [614, 190] width 424 height 107
click at [664, 226] on div at bounding box center [614, 190] width 424 height 107
click at [571, 168] on div at bounding box center [614, 190] width 424 height 107
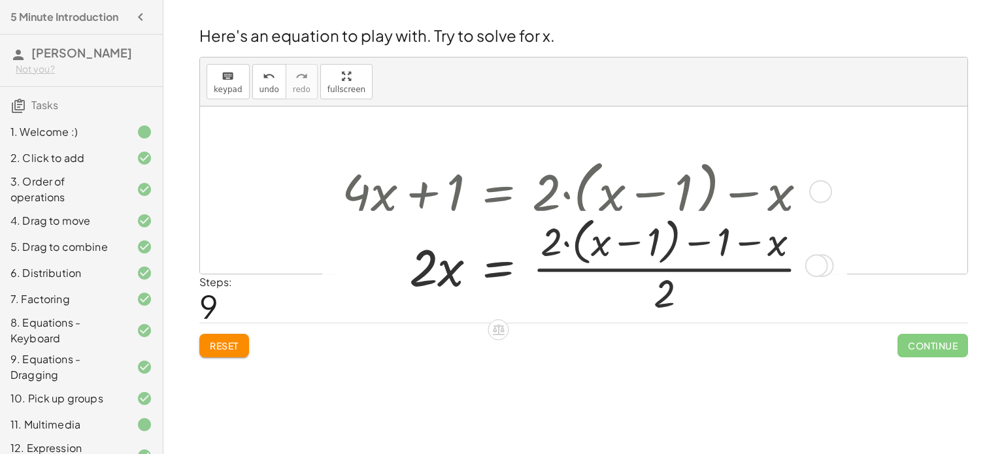
drag, startPoint x: 817, startPoint y: 194, endPoint x: 242, endPoint y: 132, distance: 577.9
click at [498, 266] on div "· · x = · ( + x − 1 ) x 1 · 2 + − 2 · 2 · ( − ) Transform line Copy line as LaT…" at bounding box center [498, 266] width 0 height 0
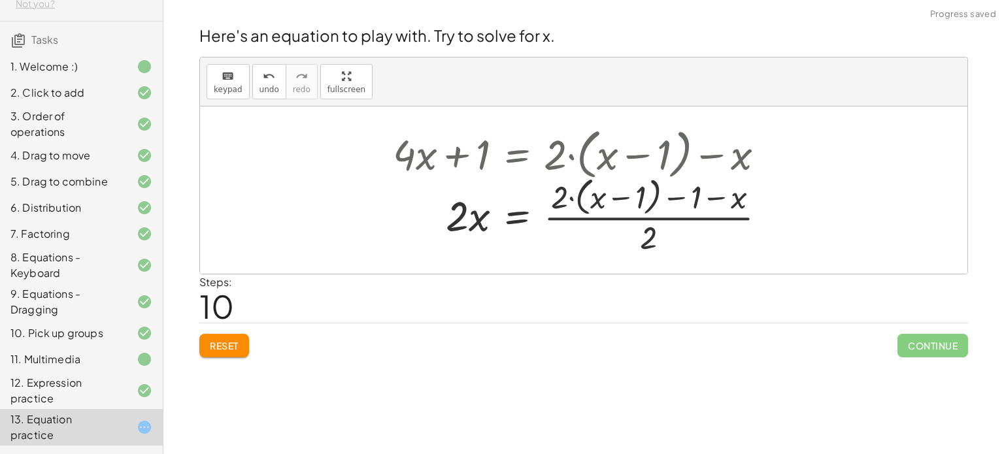
scroll to position [76, 0]
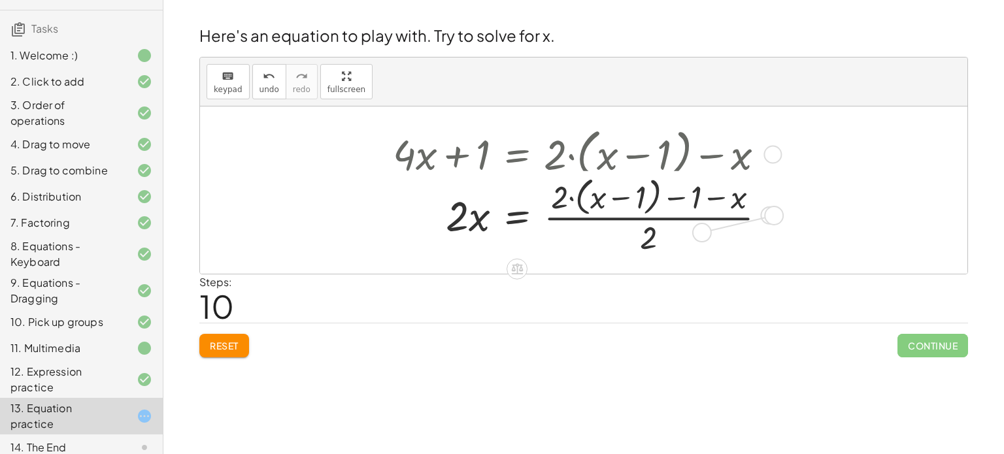
drag, startPoint x: 771, startPoint y: 212, endPoint x: 679, endPoint y: 241, distance: 96.4
click at [517, 216] on div "· · x = · ( + x − 1 ) x 1 · 2 + − 2 · 2 · ( − ) Transform line Copy line as LaT…" at bounding box center [517, 216] width 0 height 0
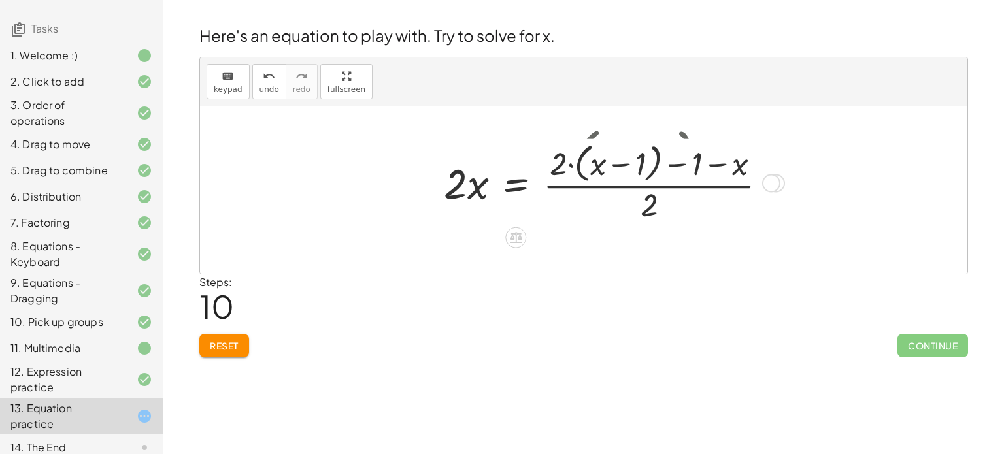
drag, startPoint x: 776, startPoint y: 214, endPoint x: 766, endPoint y: 176, distance: 39.2
click at [766, 176] on div "Transform line Copy line as LaTeX Copy derivation as LaTeX Expand new lines: On" at bounding box center [771, 184] width 18 height 18
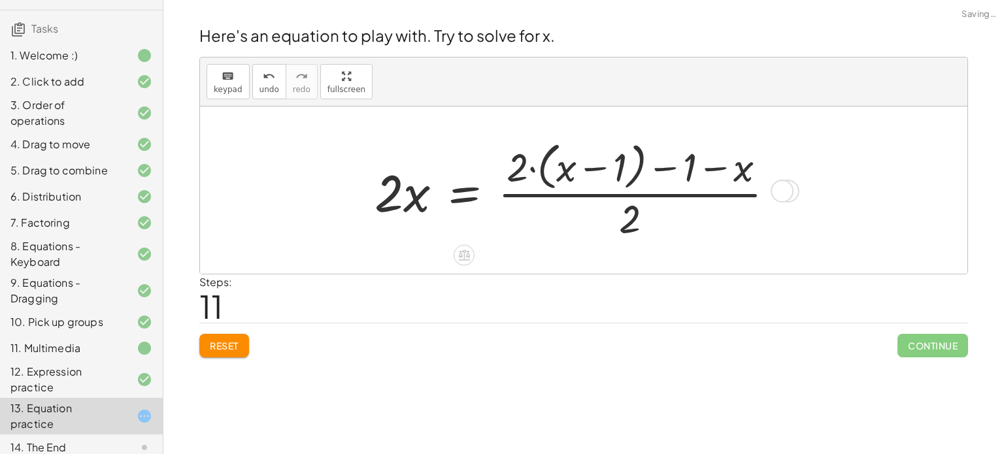
click at [790, 183] on div "Transform line Copy line as LaTeX Copy derivation as LaTeX Expand new lines: On" at bounding box center [782, 191] width 23 height 23
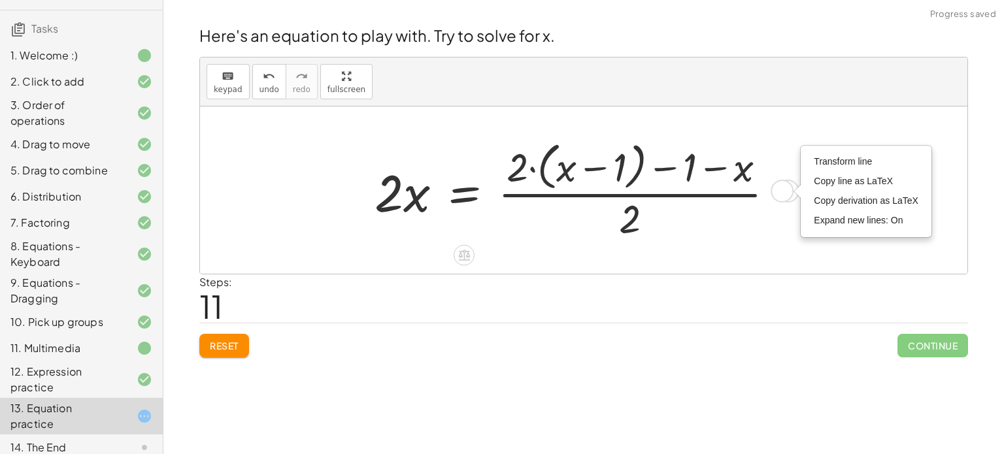
click at [779, 138] on div at bounding box center [580, 190] width 424 height 107
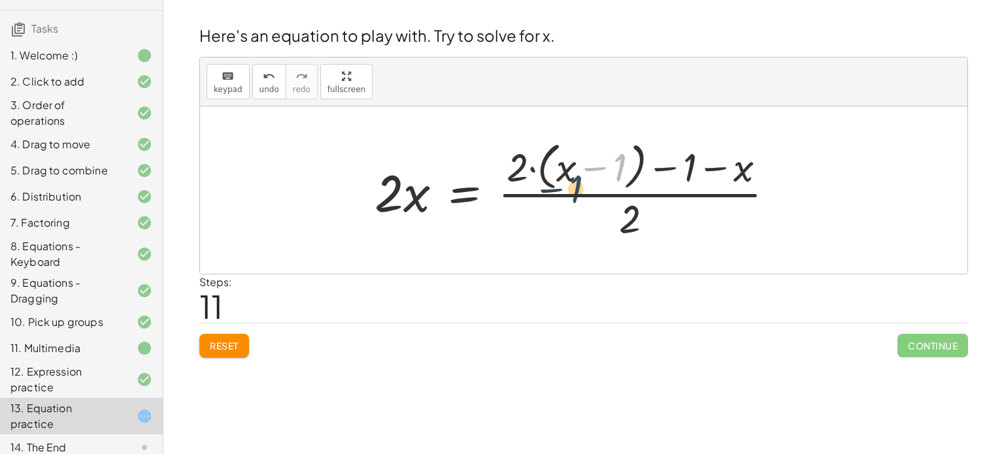
drag, startPoint x: 623, startPoint y: 162, endPoint x: 581, endPoint y: 184, distance: 47.1
click at [581, 184] on div at bounding box center [580, 190] width 424 height 107
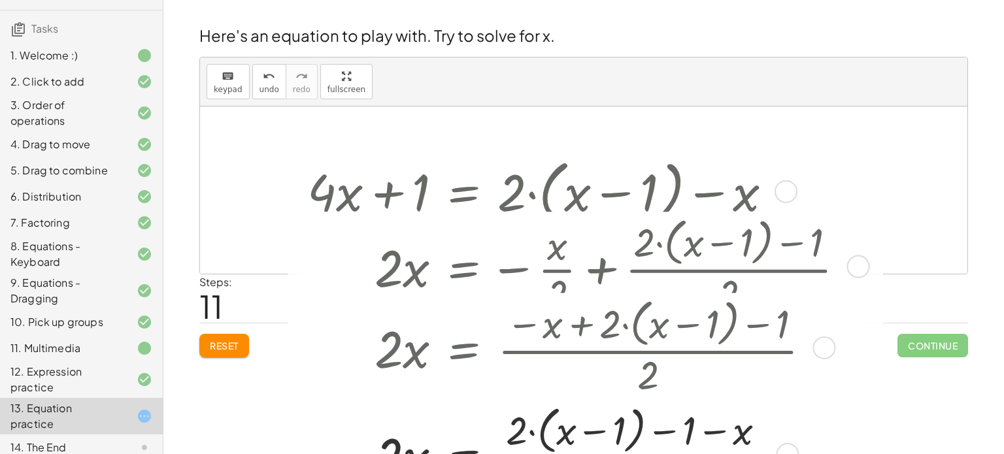
drag, startPoint x: 784, startPoint y: 189, endPoint x: 862, endPoint y: 485, distance: 306.0
click at [862, 454] on html "5 Minute Introduction [PERSON_NAME] Not you? Tasks 1. Welcome :) 2. Click to ad…" at bounding box center [502, 227] width 1004 height 454
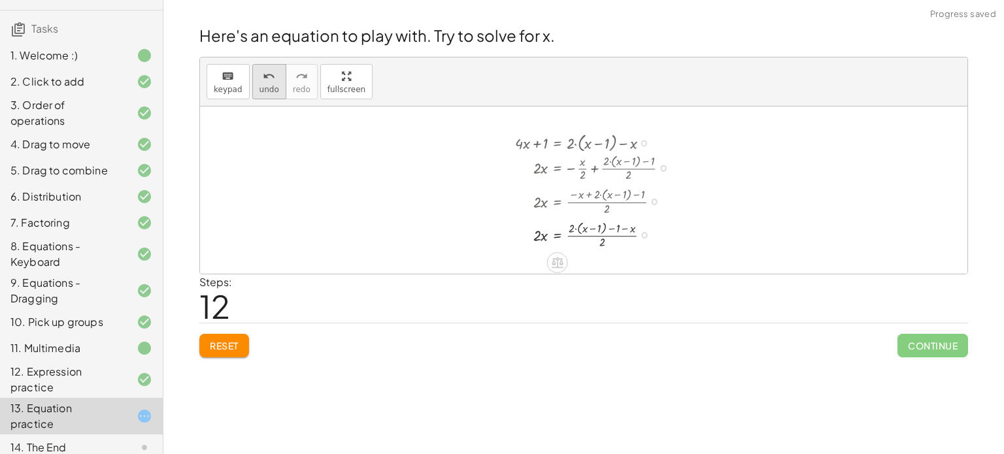
click at [271, 88] on span "undo" at bounding box center [270, 89] width 20 height 9
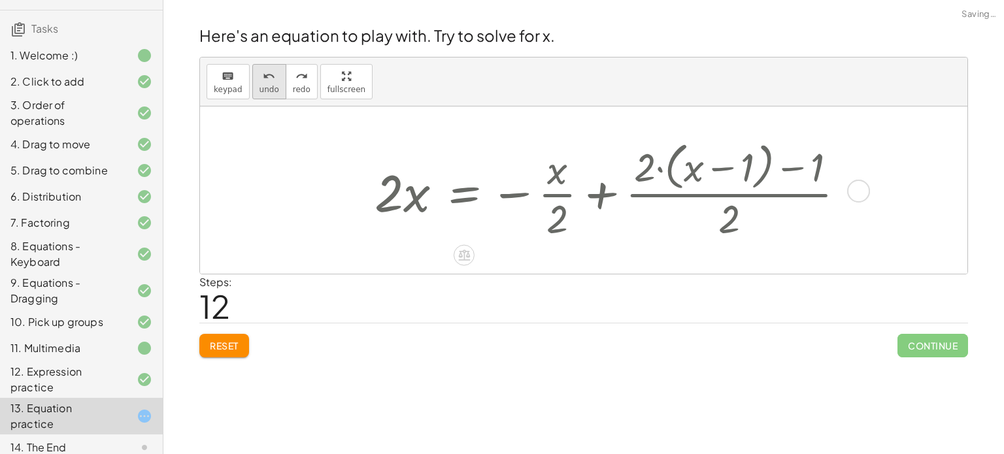
click at [271, 88] on span "undo" at bounding box center [270, 89] width 20 height 9
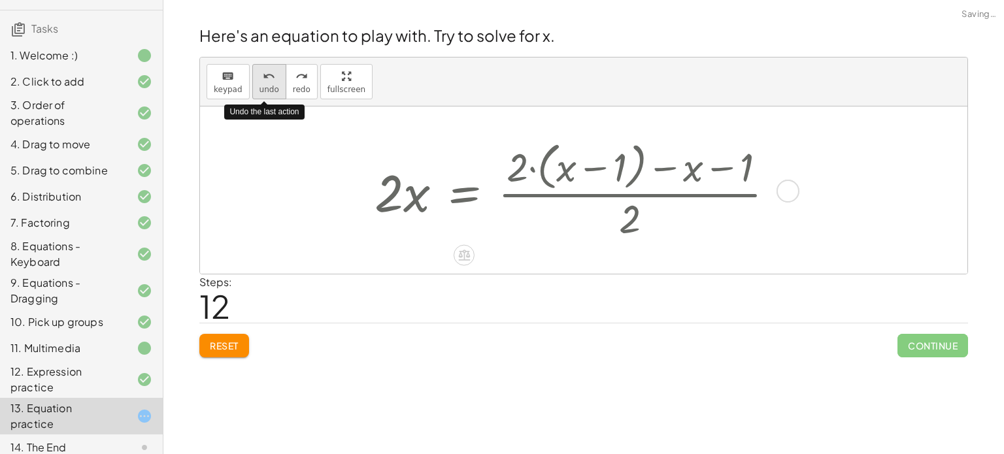
click at [271, 88] on span "undo" at bounding box center [270, 89] width 20 height 9
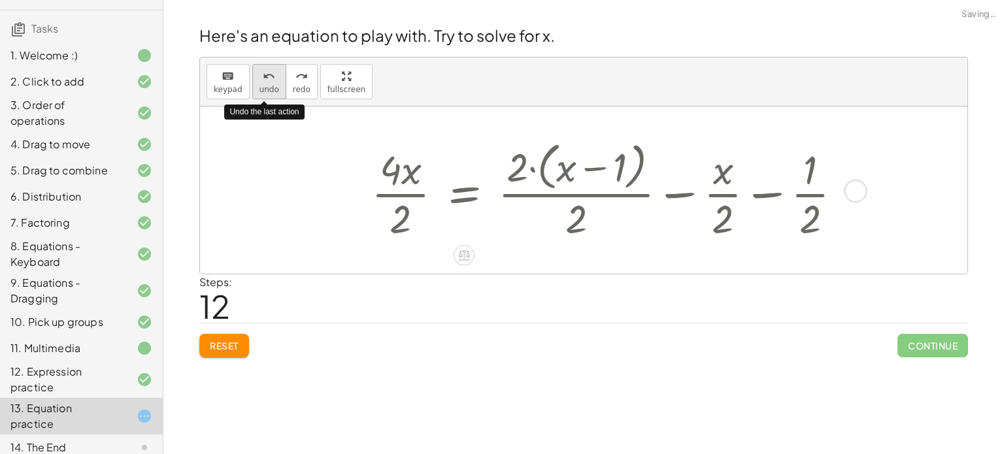
click at [271, 88] on span "undo" at bounding box center [270, 89] width 20 height 9
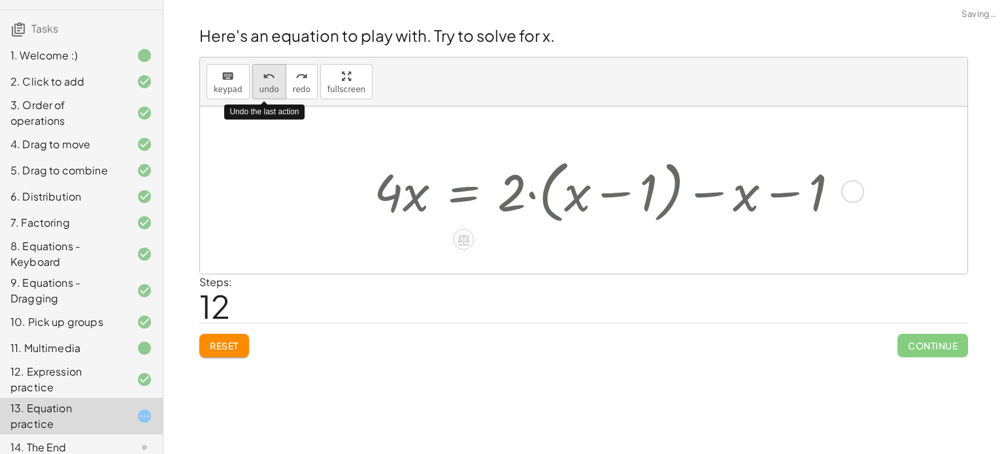
click at [271, 88] on span "undo" at bounding box center [270, 89] width 20 height 9
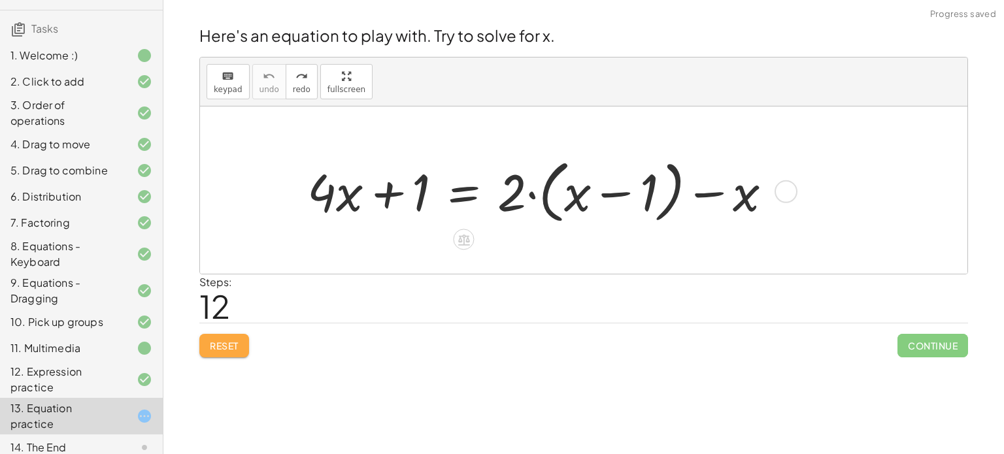
click at [226, 346] on span "Reset" at bounding box center [224, 346] width 29 height 12
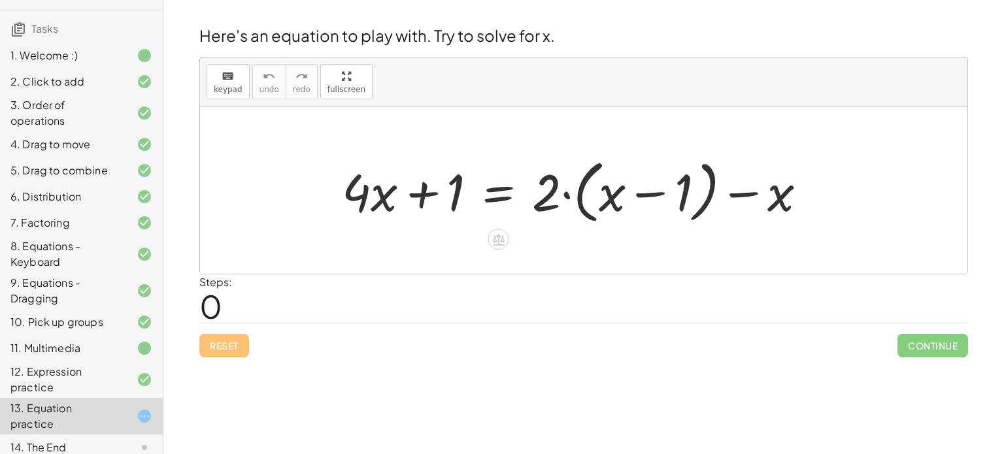
click at [707, 188] on div at bounding box center [579, 190] width 489 height 75
drag, startPoint x: 537, startPoint y: 187, endPoint x: 582, endPoint y: 188, distance: 45.1
click at [582, 188] on div at bounding box center [579, 190] width 489 height 75
drag, startPoint x: 551, startPoint y: 184, endPoint x: 602, endPoint y: 184, distance: 51.0
click at [602, 184] on div at bounding box center [579, 190] width 489 height 75
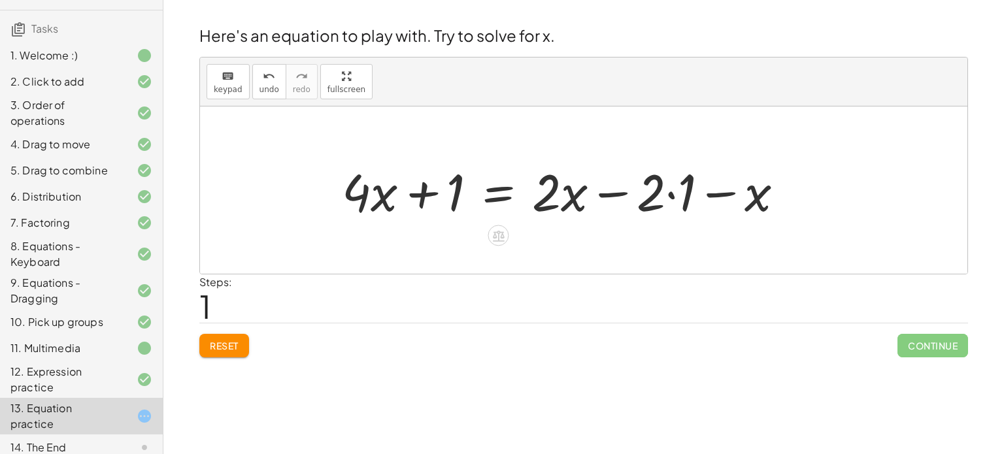
click at [669, 192] on div at bounding box center [567, 190] width 465 height 67
click at [613, 193] on div at bounding box center [552, 190] width 435 height 67
drag, startPoint x: 734, startPoint y: 191, endPoint x: 676, endPoint y: 186, distance: 58.4
click at [676, 186] on div at bounding box center [552, 190] width 435 height 67
click at [716, 192] on div at bounding box center [552, 190] width 435 height 67
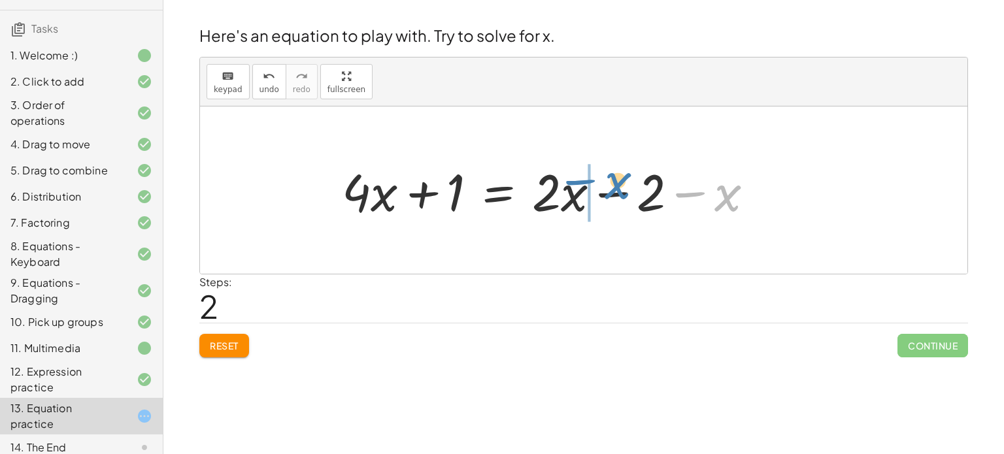
drag, startPoint x: 731, startPoint y: 194, endPoint x: 626, endPoint y: 180, distance: 106.1
click at [626, 180] on div at bounding box center [552, 190] width 435 height 67
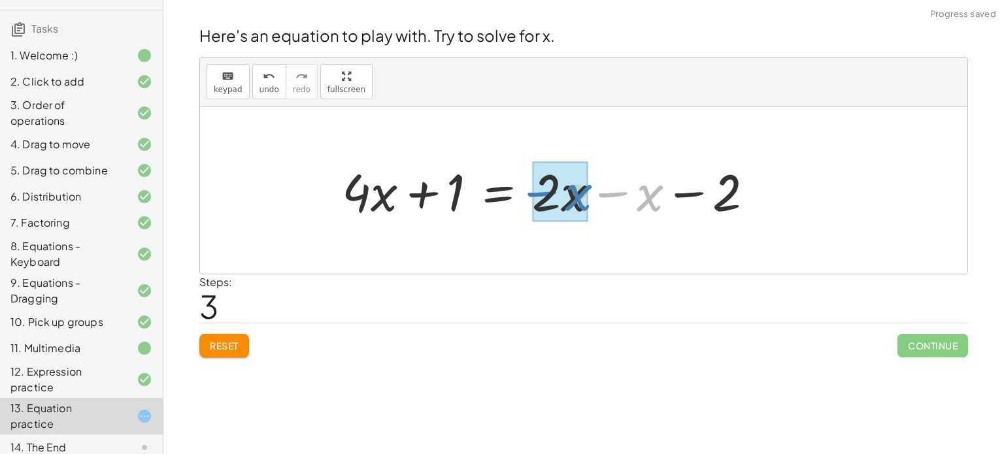
drag, startPoint x: 646, startPoint y: 201, endPoint x: 571, endPoint y: 198, distance: 75.2
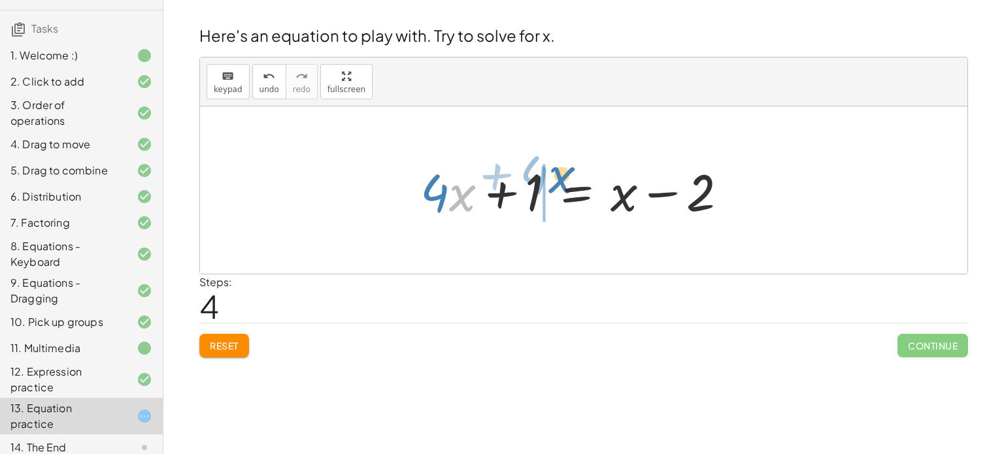
drag, startPoint x: 463, startPoint y: 192, endPoint x: 562, endPoint y: 174, distance: 100.4
click at [562, 174] on div at bounding box center [579, 190] width 331 height 67
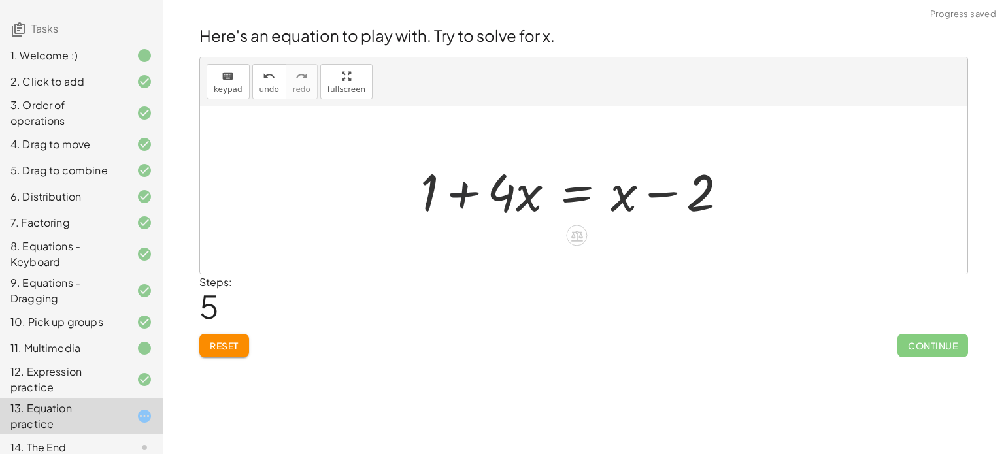
click at [456, 194] on div at bounding box center [579, 190] width 331 height 67
drag, startPoint x: 529, startPoint y: 189, endPoint x: 420, endPoint y: 189, distance: 108.5
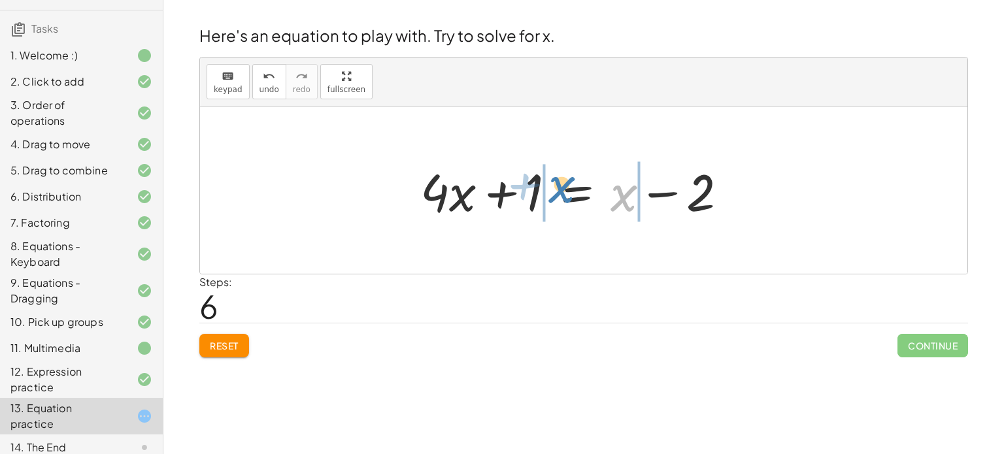
drag, startPoint x: 629, startPoint y: 197, endPoint x: 565, endPoint y: 189, distance: 64.6
click at [565, 189] on div at bounding box center [579, 190] width 331 height 67
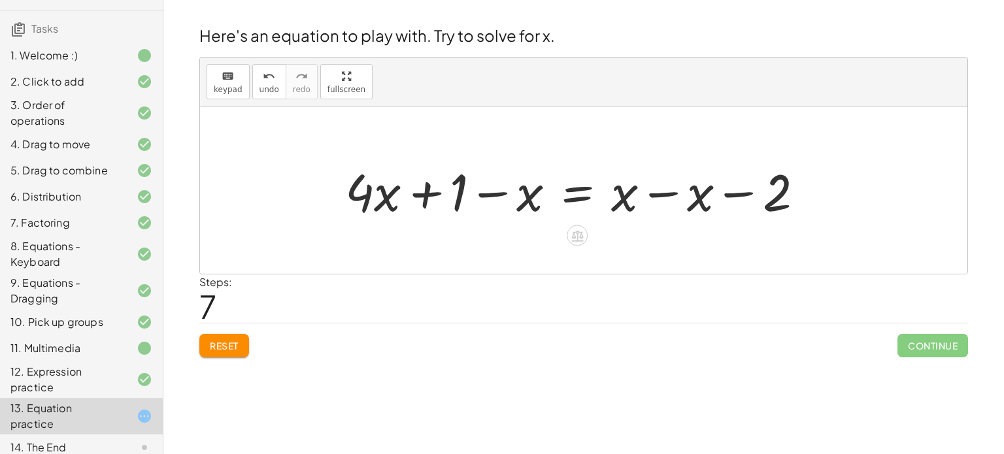
click at [664, 195] on div at bounding box center [580, 190] width 482 height 67
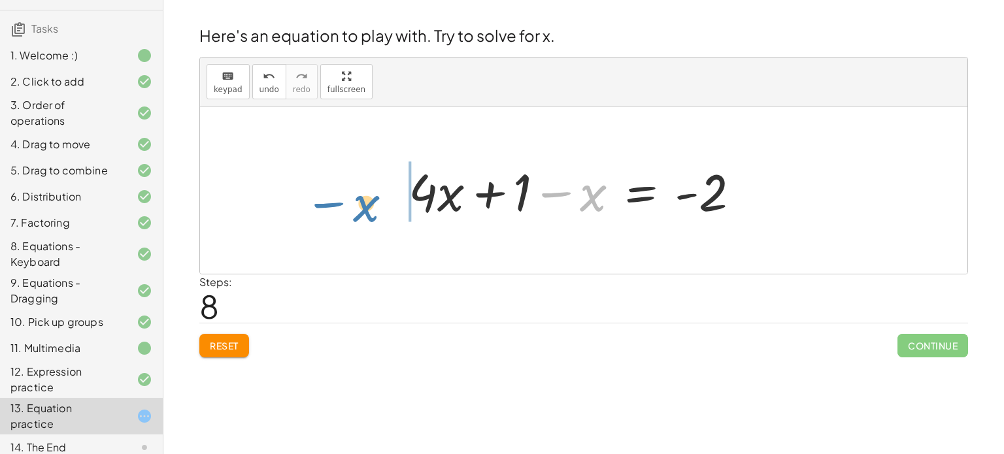
drag, startPoint x: 547, startPoint y: 189, endPoint x: 272, endPoint y: 197, distance: 275.3
click at [272, 197] on div "+ · 4 · x + 1 = + · 2 · ( + x − 1 ) − x + · 4 · x + 1 = + · 2 · x − · 2 · 1 − x…" at bounding box center [583, 190] width 767 height 167
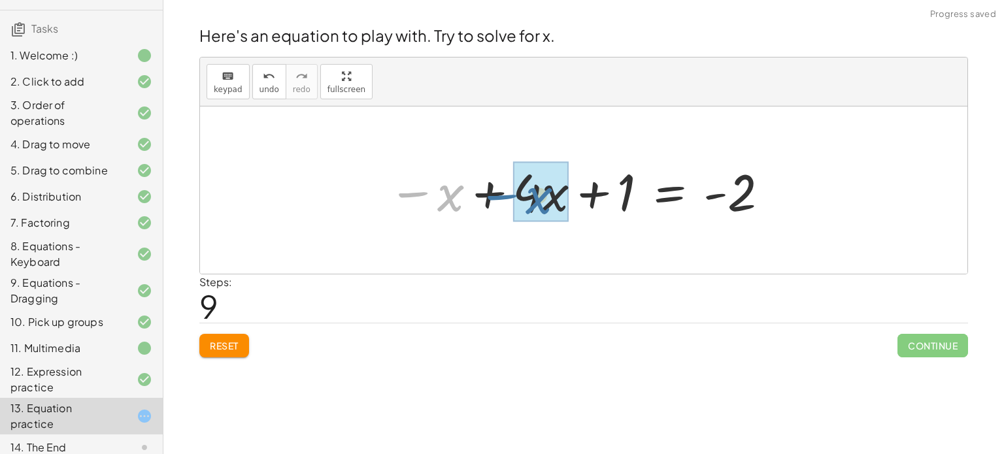
drag, startPoint x: 446, startPoint y: 199, endPoint x: 540, endPoint y: 200, distance: 94.1
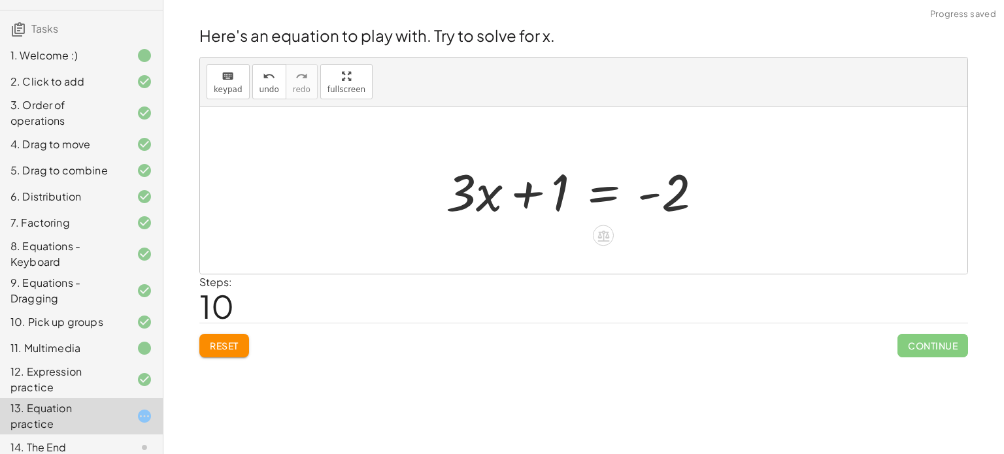
click at [530, 192] on div at bounding box center [579, 190] width 280 height 67
drag, startPoint x: 560, startPoint y: 194, endPoint x: 548, endPoint y: 190, distance: 12.6
click at [548, 190] on div at bounding box center [579, 190] width 280 height 67
click at [564, 194] on div at bounding box center [579, 190] width 280 height 67
drag, startPoint x: 562, startPoint y: 193, endPoint x: 695, endPoint y: 201, distance: 133.0
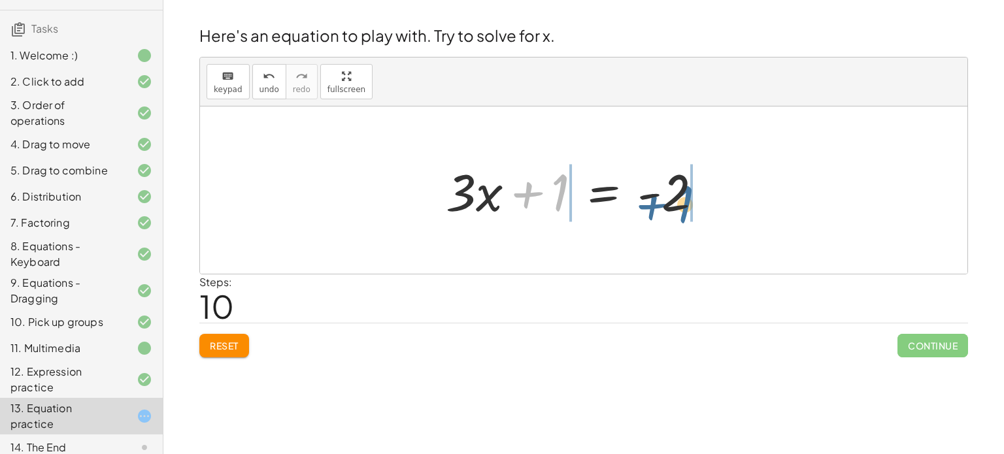
click at [695, 201] on div at bounding box center [579, 190] width 280 height 67
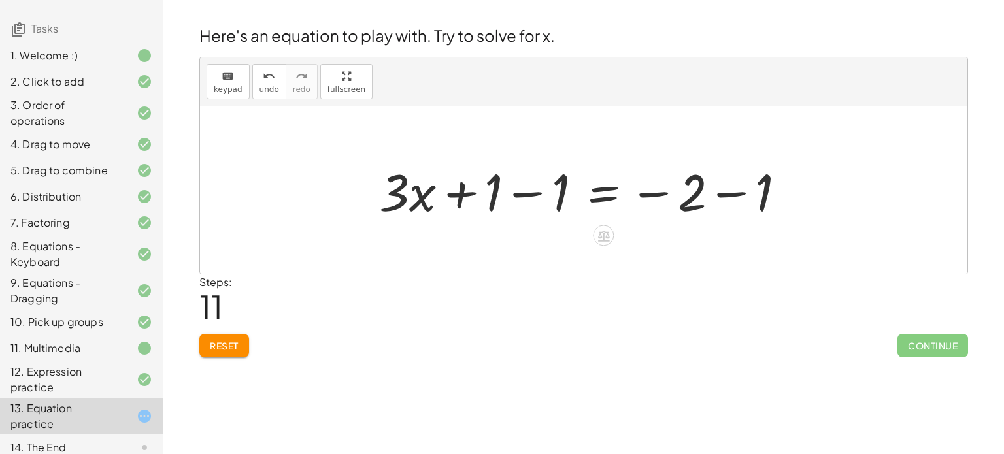
click at [731, 190] on div at bounding box center [588, 190] width 430 height 67
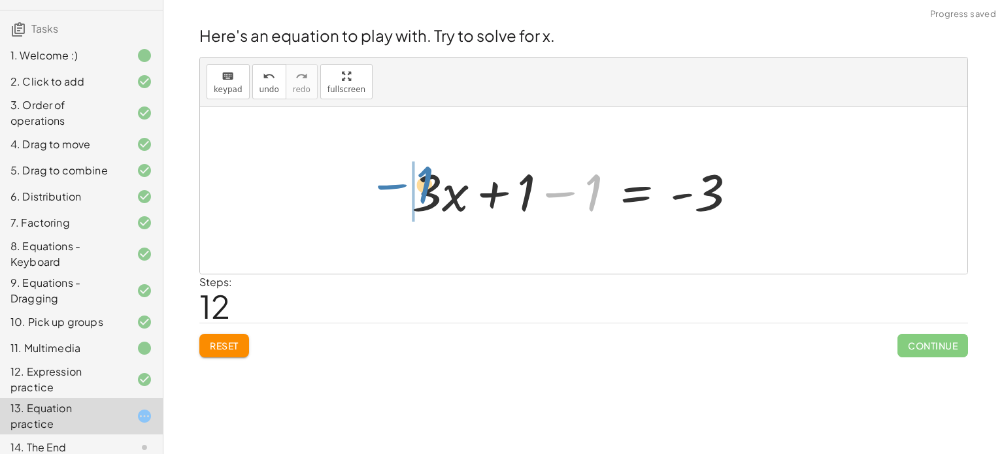
drag, startPoint x: 565, startPoint y: 194, endPoint x: 395, endPoint y: 186, distance: 170.8
click at [395, 186] on div "+ · 4 · x + 1 = + · 2 · ( + x − 1 ) − x + · 4 · x + 1 = + · 2 · x − · 2 · 1 − x…" at bounding box center [583, 191] width 383 height 74
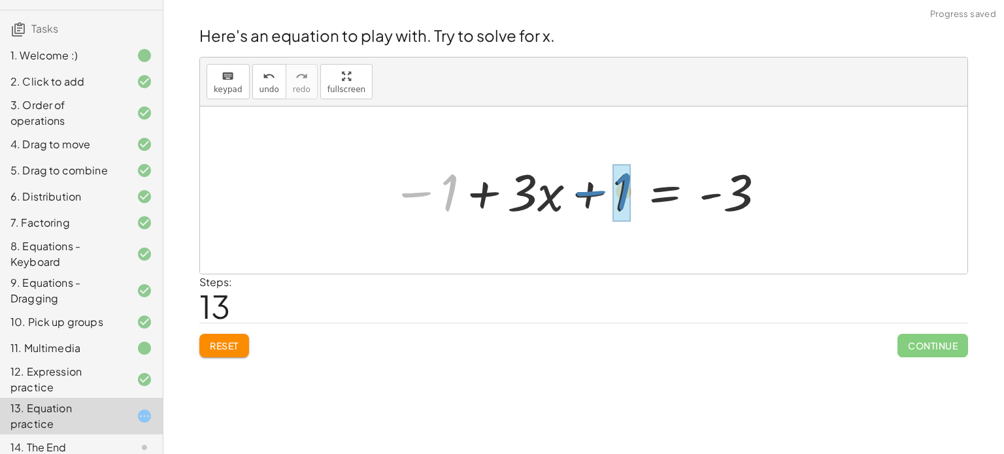
drag, startPoint x: 435, startPoint y: 197, endPoint x: 611, endPoint y: 195, distance: 175.9
click at [611, 195] on div at bounding box center [579, 190] width 388 height 67
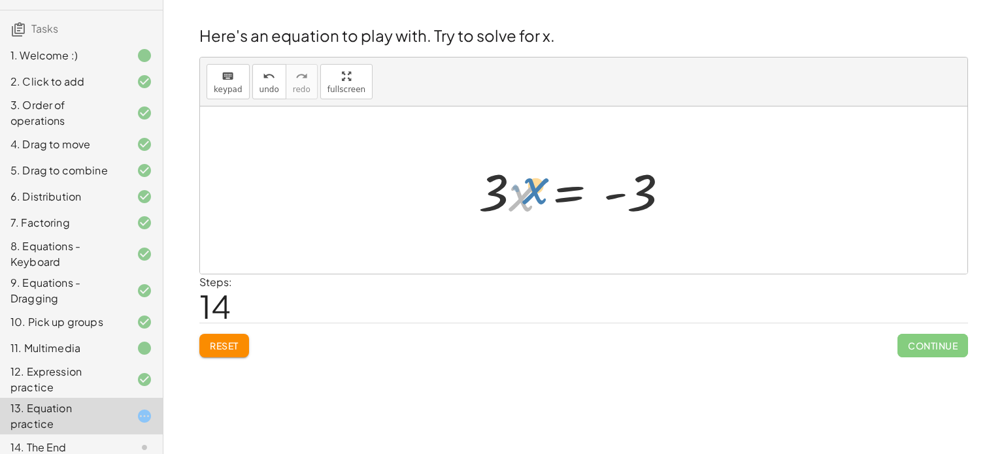
drag, startPoint x: 509, startPoint y: 194, endPoint x: 498, endPoint y: 181, distance: 16.7
click at [498, 181] on div at bounding box center [579, 190] width 214 height 67
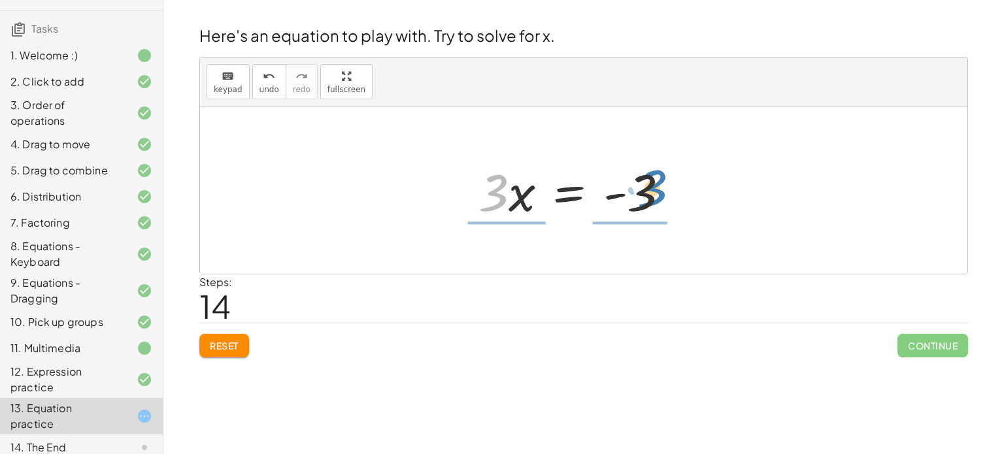
drag, startPoint x: 494, startPoint y: 178, endPoint x: 651, endPoint y: 174, distance: 157.0
click at [651, 174] on div at bounding box center [579, 190] width 214 height 67
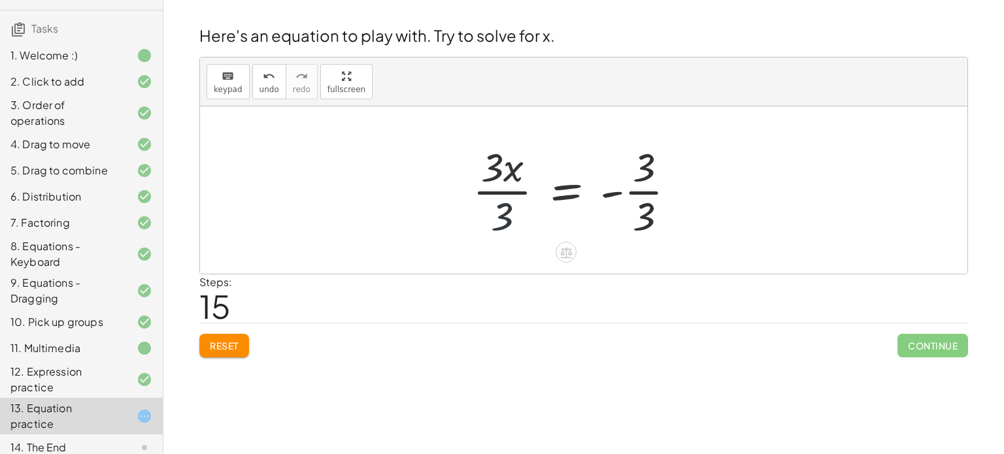
click at [510, 206] on div at bounding box center [579, 190] width 227 height 101
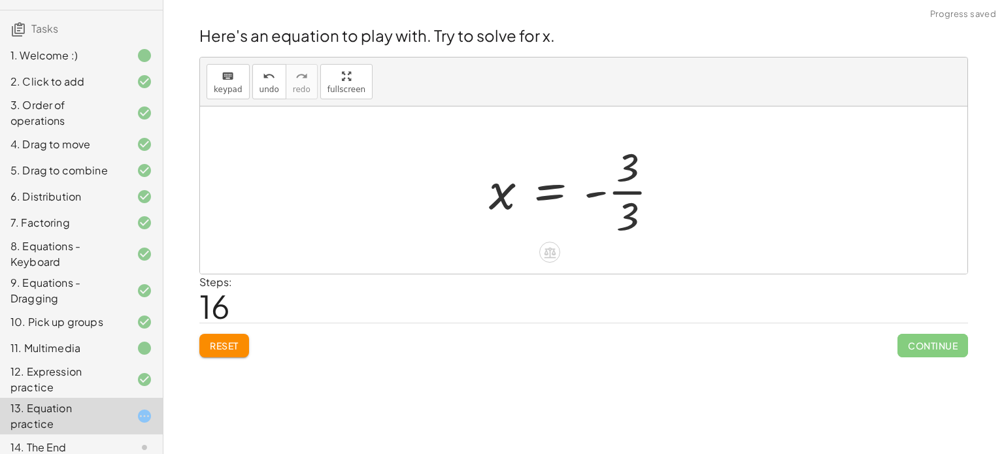
click at [637, 195] on div at bounding box center [579, 190] width 194 height 101
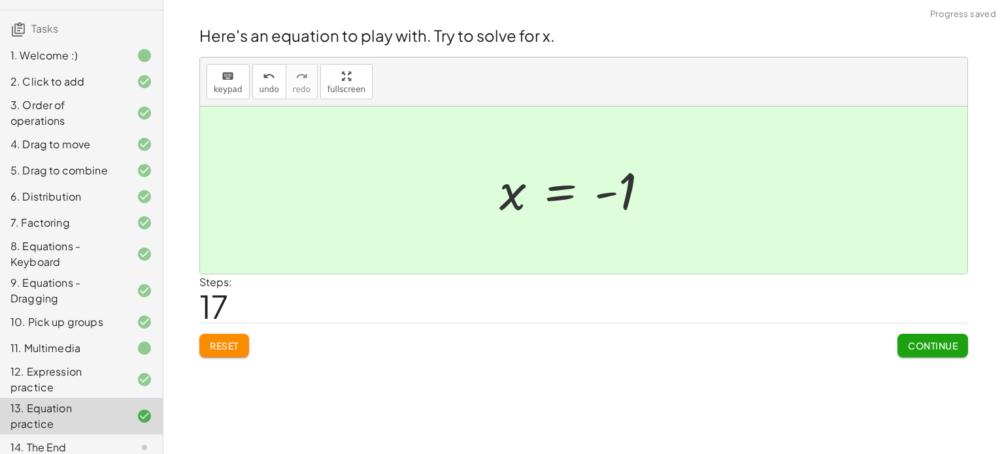
click at [921, 340] on span "Continue" at bounding box center [933, 346] width 50 height 12
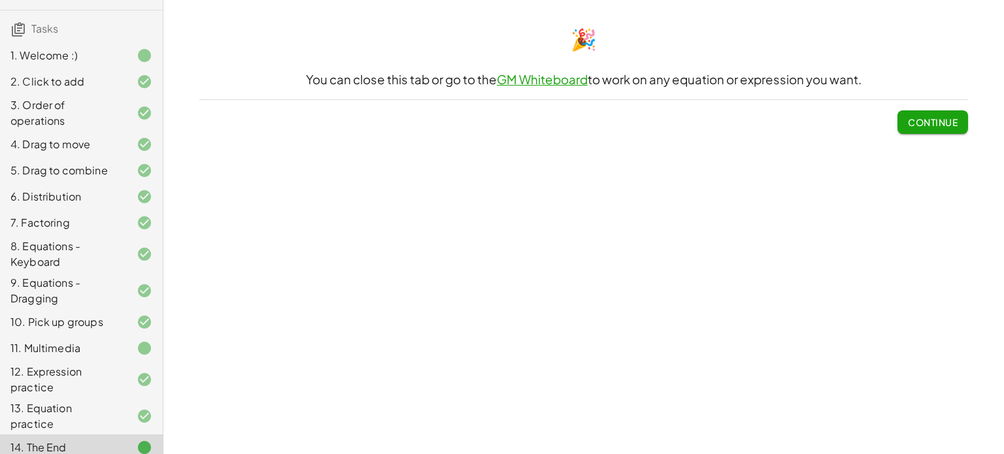
click at [951, 126] on span "Continue" at bounding box center [933, 122] width 50 height 12
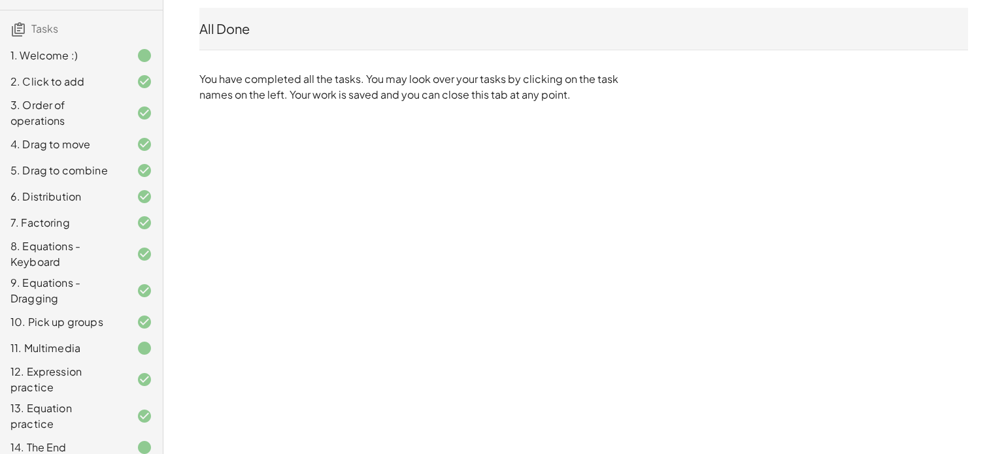
click at [75, 410] on div "13. Equation practice" at bounding box center [62, 416] width 105 height 31
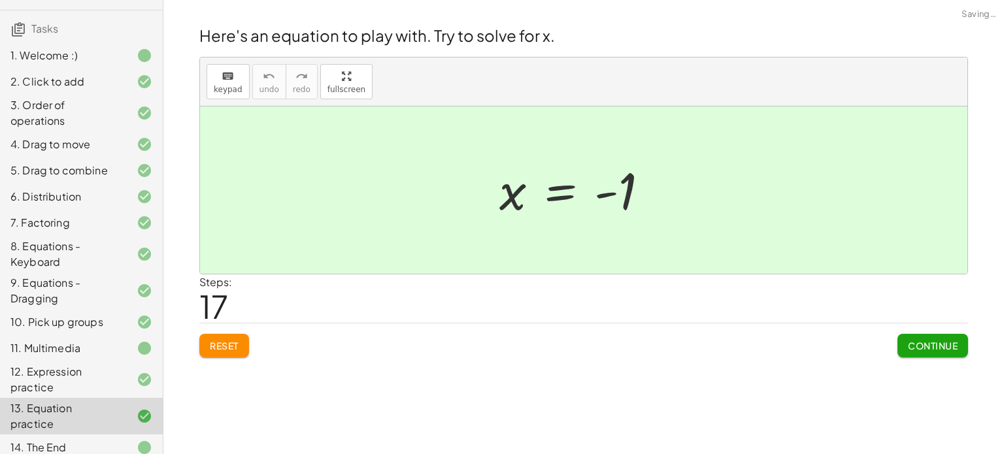
click at [146, 409] on icon at bounding box center [145, 417] width 16 height 16
